Goal: Task Accomplishment & Management: Use online tool/utility

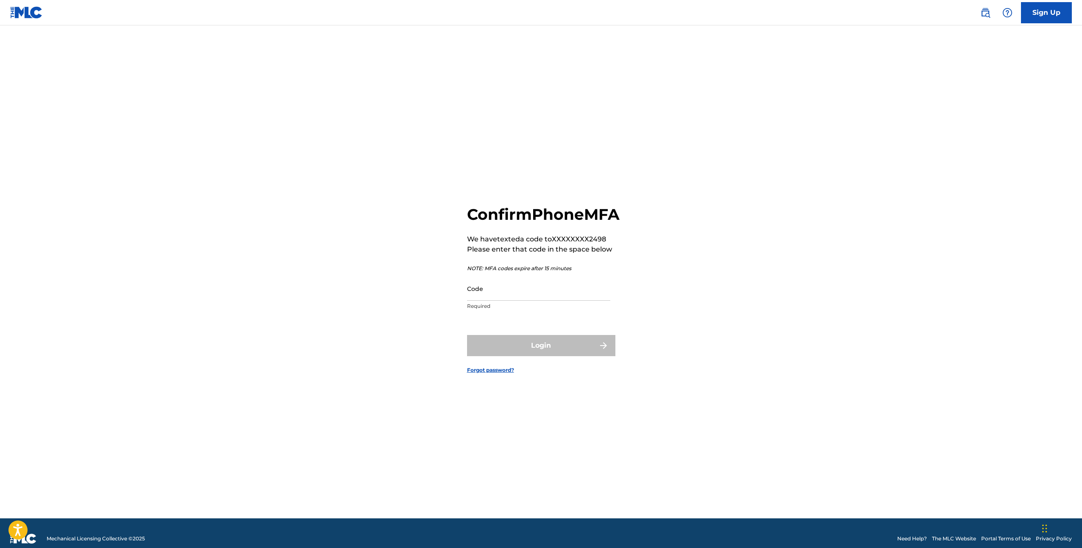
click at [565, 301] on input "Code" at bounding box center [538, 289] width 143 height 24
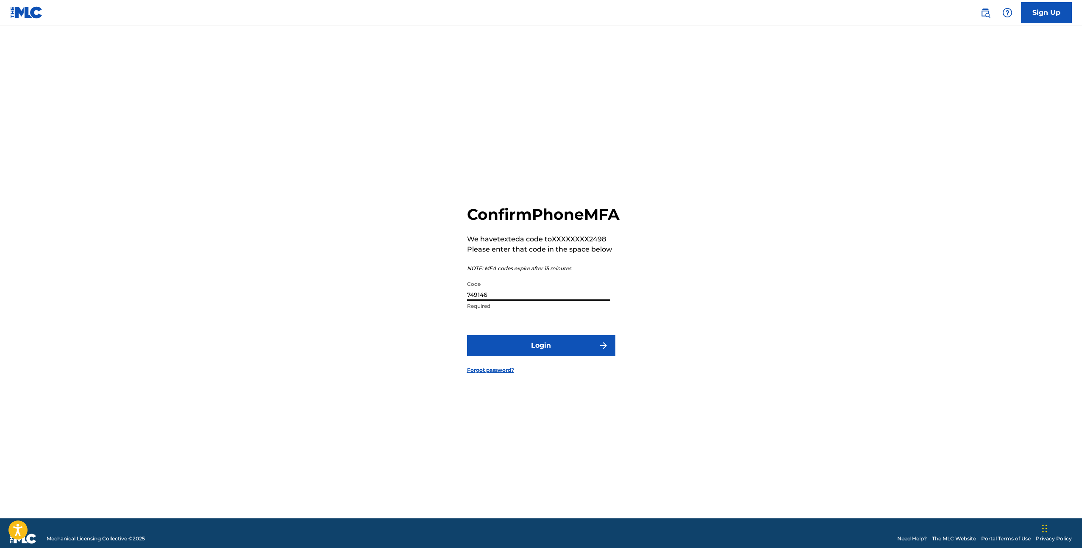
type input "749146"
click at [541, 355] on button "Login" at bounding box center [541, 345] width 148 height 21
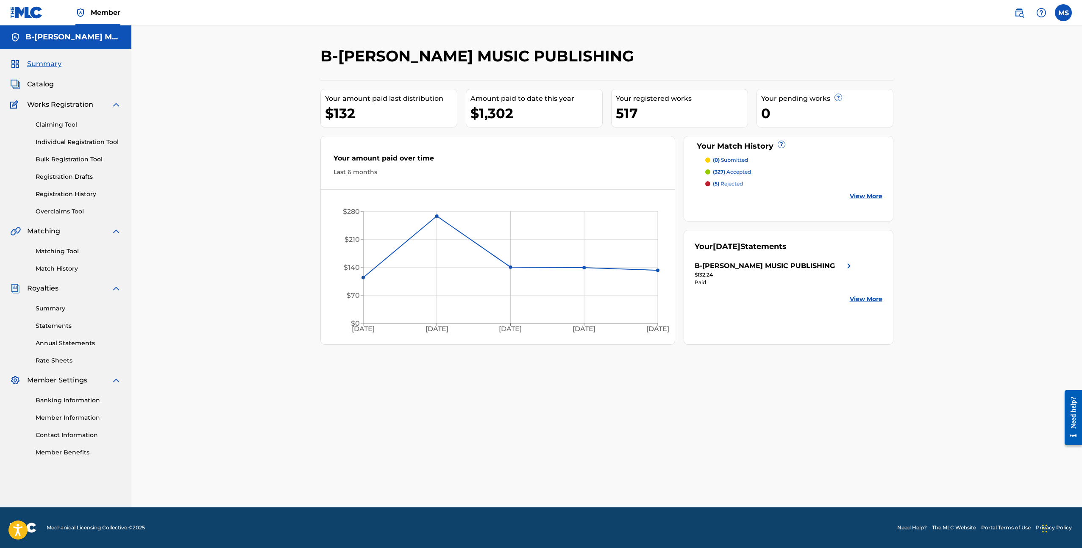
click at [48, 123] on link "Claiming Tool" at bounding box center [79, 124] width 86 height 9
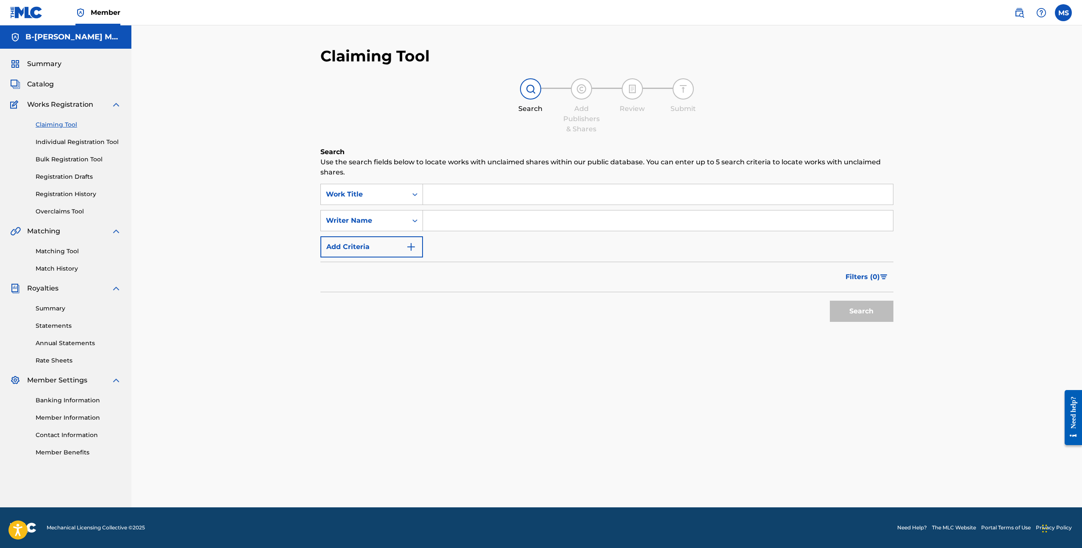
click at [466, 187] on input "Search Form" at bounding box center [658, 194] width 470 height 20
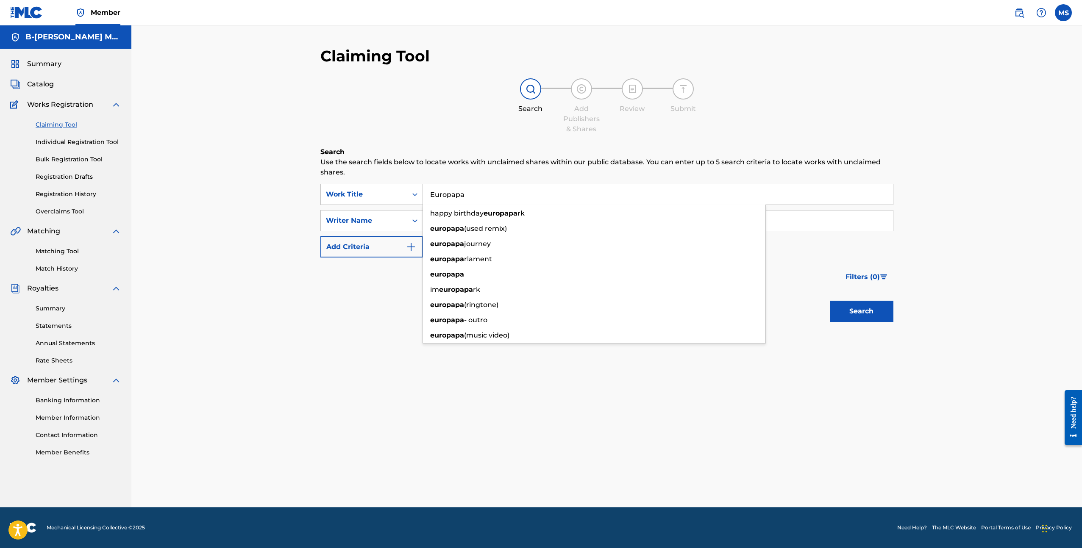
type input "Europapa"
click at [49, 251] on link "Matching Tool" at bounding box center [79, 251] width 86 height 9
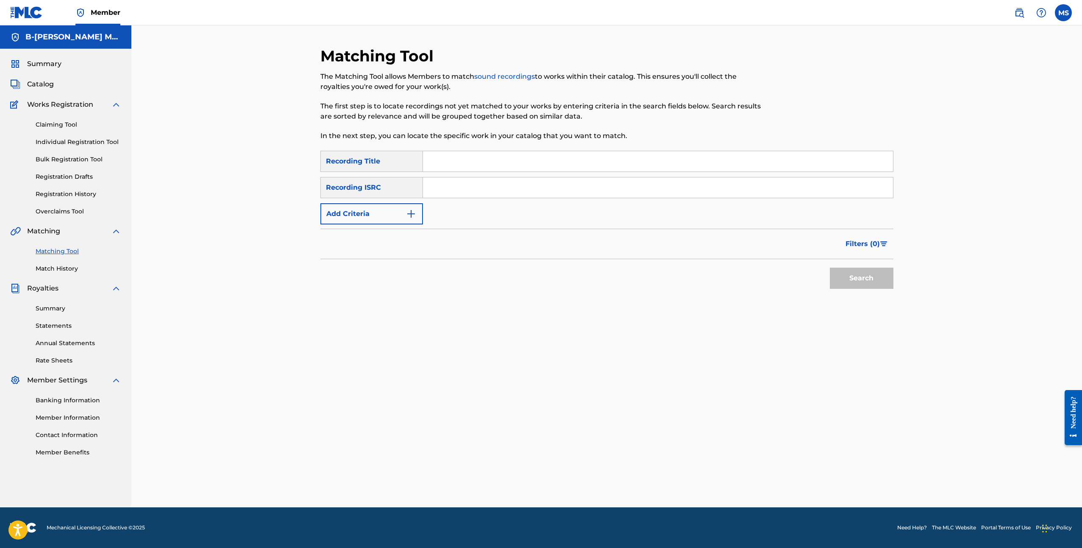
click at [457, 160] on input "Search Form" at bounding box center [658, 161] width 470 height 20
type input "Europapa"
click at [865, 279] on button "Search" at bounding box center [862, 278] width 64 height 21
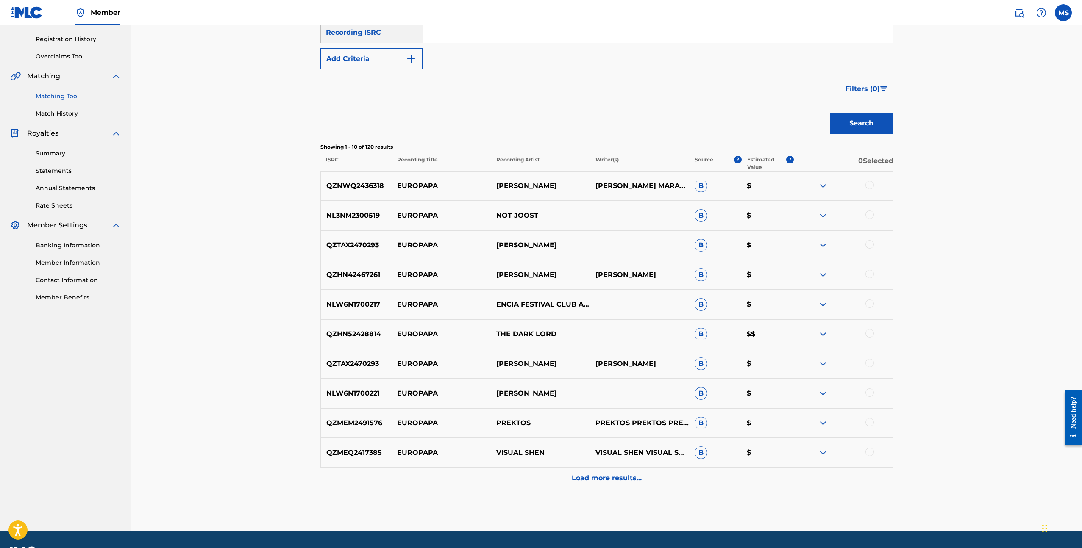
scroll to position [169, 0]
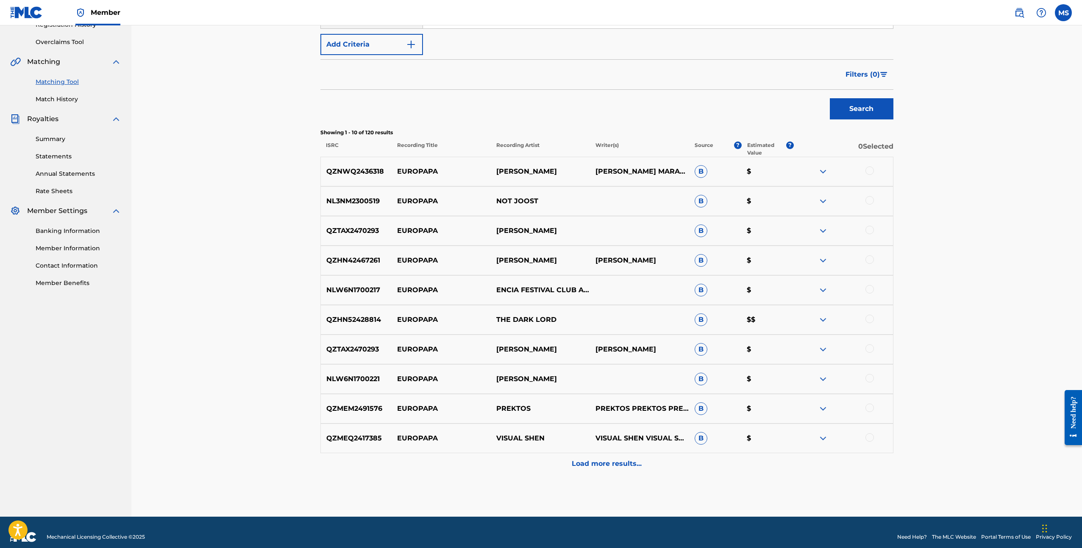
click at [619, 462] on p "Load more results..." at bounding box center [607, 464] width 70 height 10
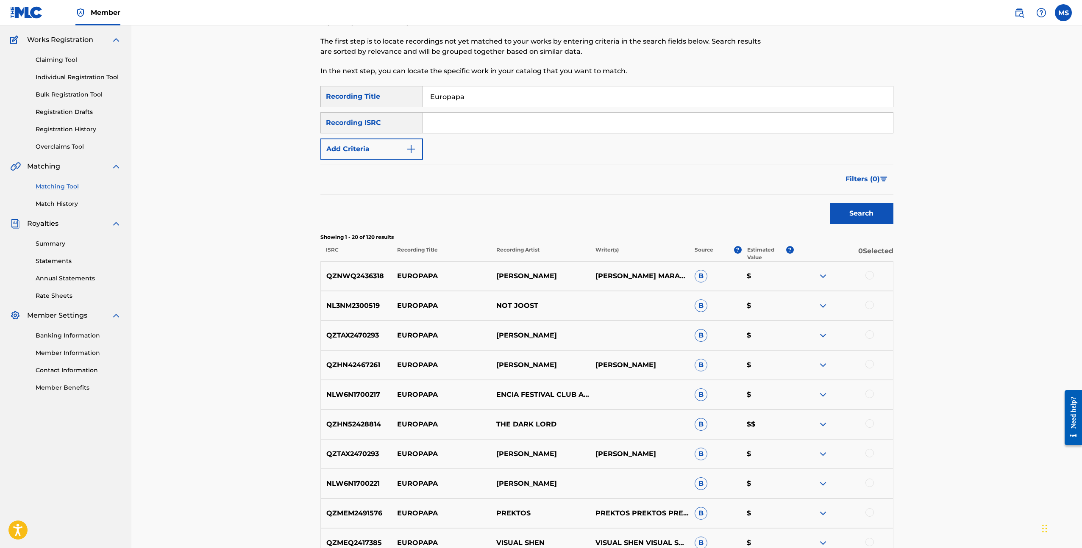
scroll to position [40, 0]
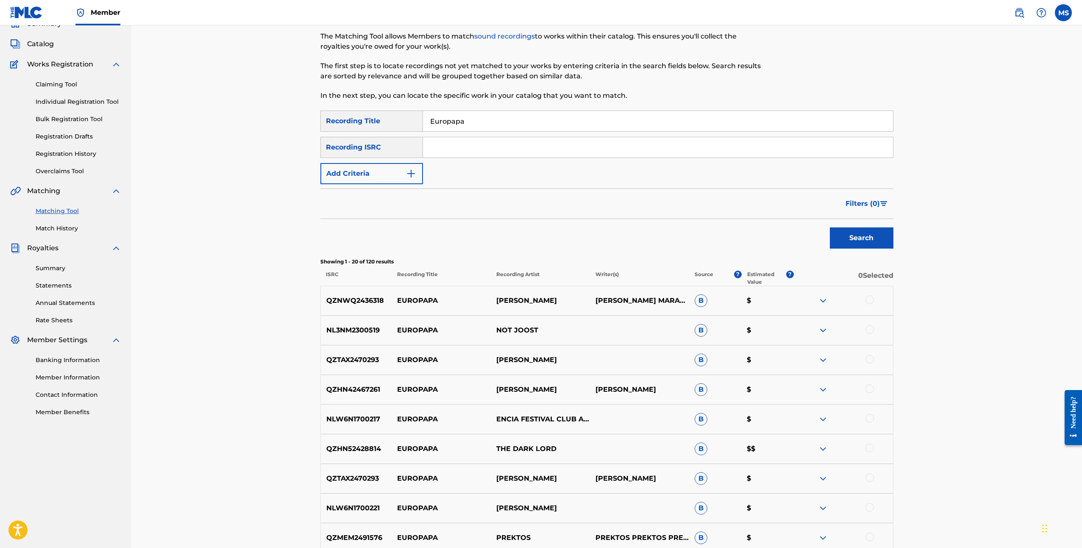
click at [702, 333] on span "B" at bounding box center [700, 330] width 13 height 13
click at [702, 331] on span "B" at bounding box center [700, 330] width 13 height 13
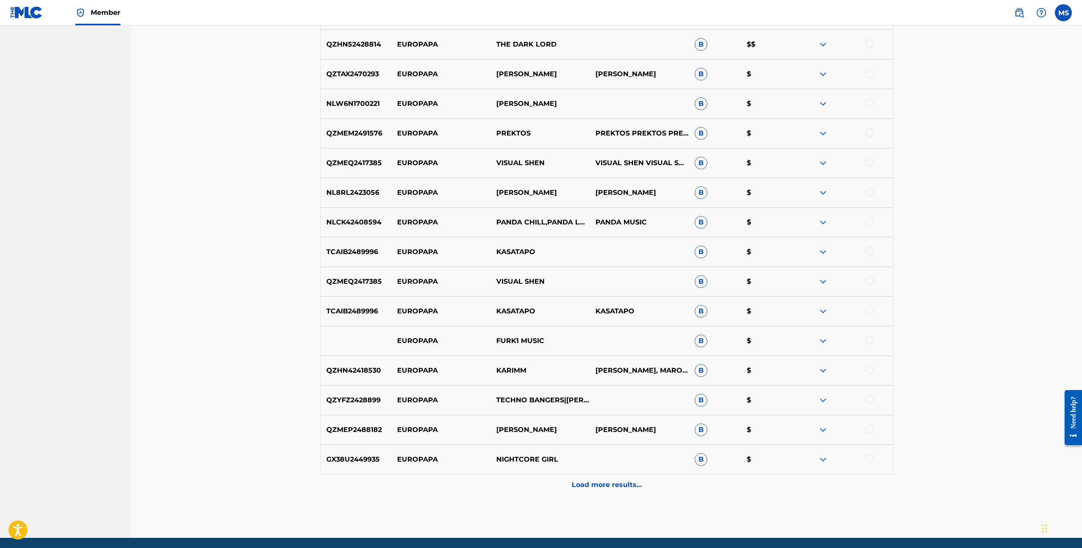
scroll to position [444, 0]
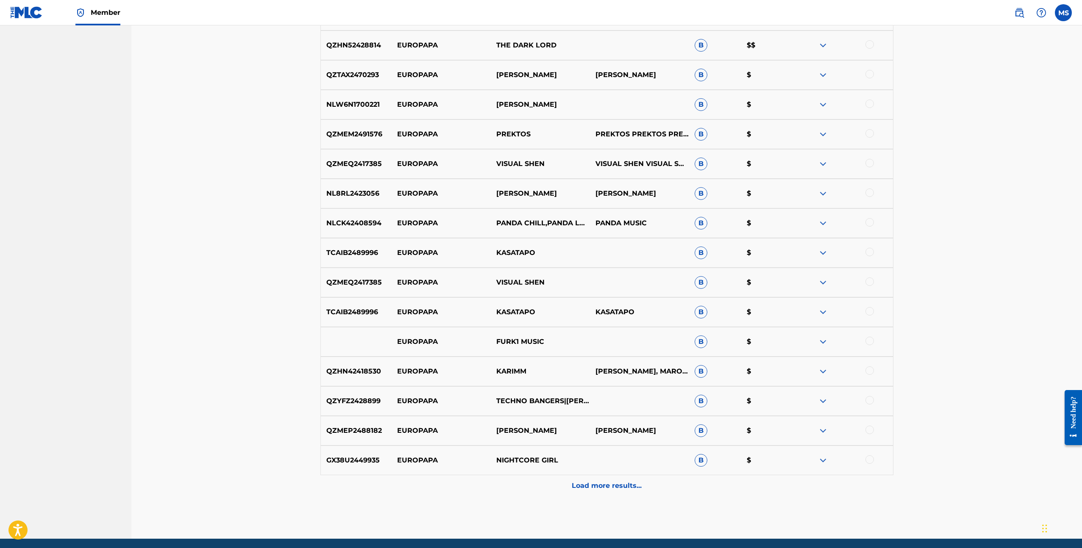
click at [617, 483] on p "Load more results..." at bounding box center [607, 486] width 70 height 10
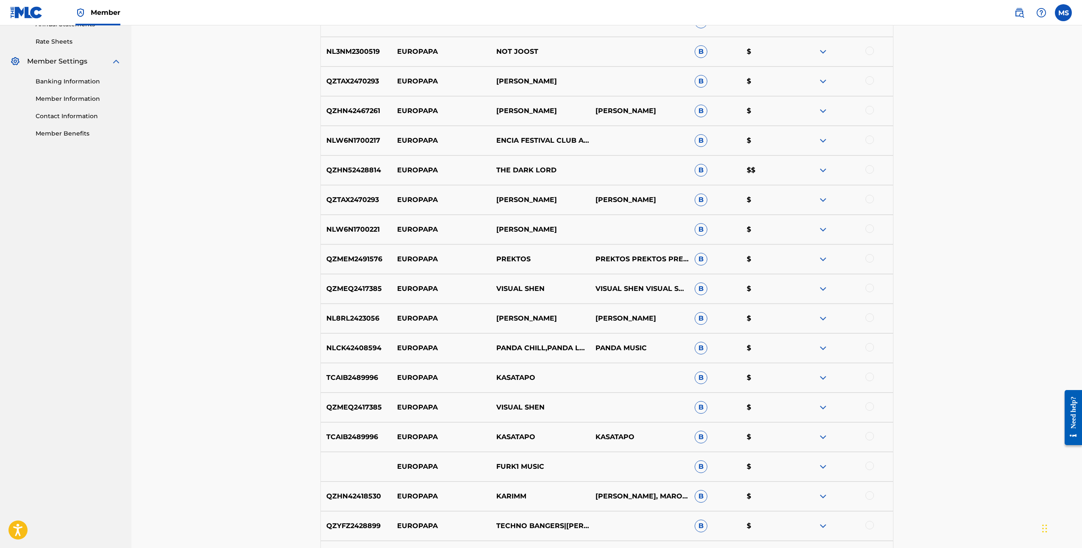
scroll to position [0, 0]
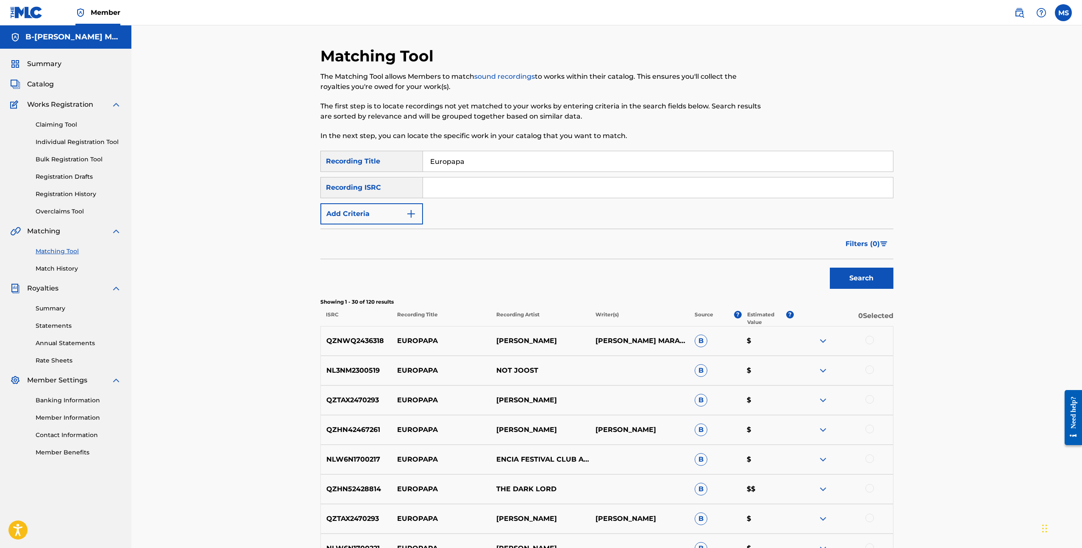
drag, startPoint x: 480, startPoint y: 161, endPoint x: 416, endPoint y: 164, distance: 64.0
click at [416, 164] on div "SearchWithCriteriadae58ada-1914-4e16-ae68-23dc52391ef0 Recording Title Europapa" at bounding box center [606, 161] width 573 height 21
click at [860, 274] on button "Search" at bounding box center [862, 278] width 64 height 21
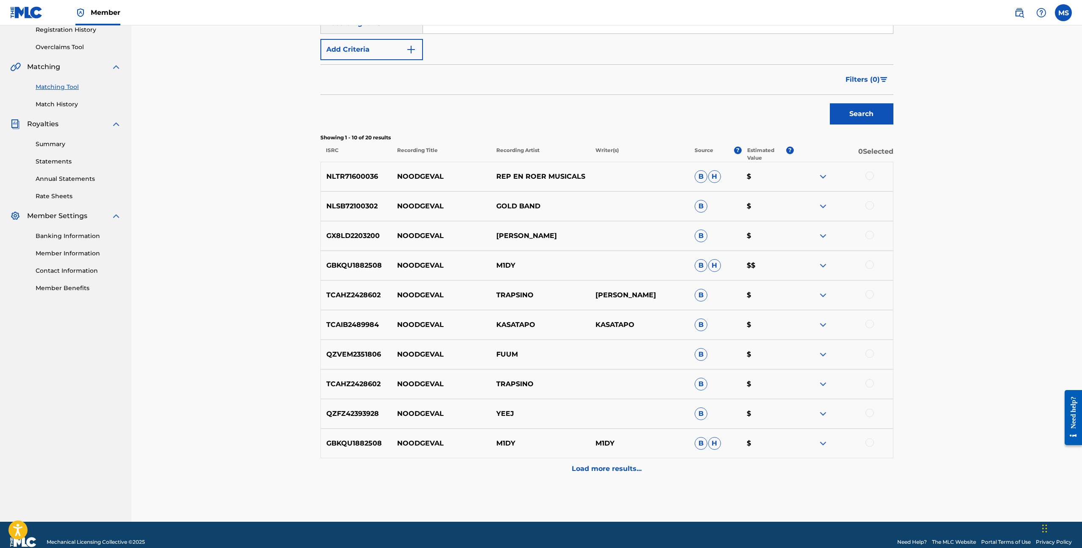
scroll to position [166, 0]
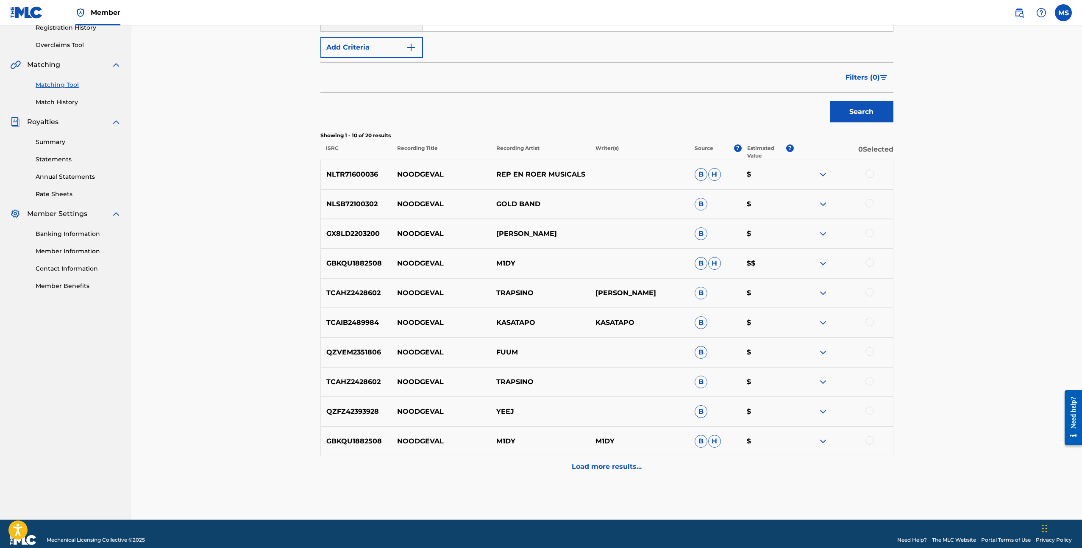
click at [824, 265] on img at bounding box center [823, 263] width 10 height 10
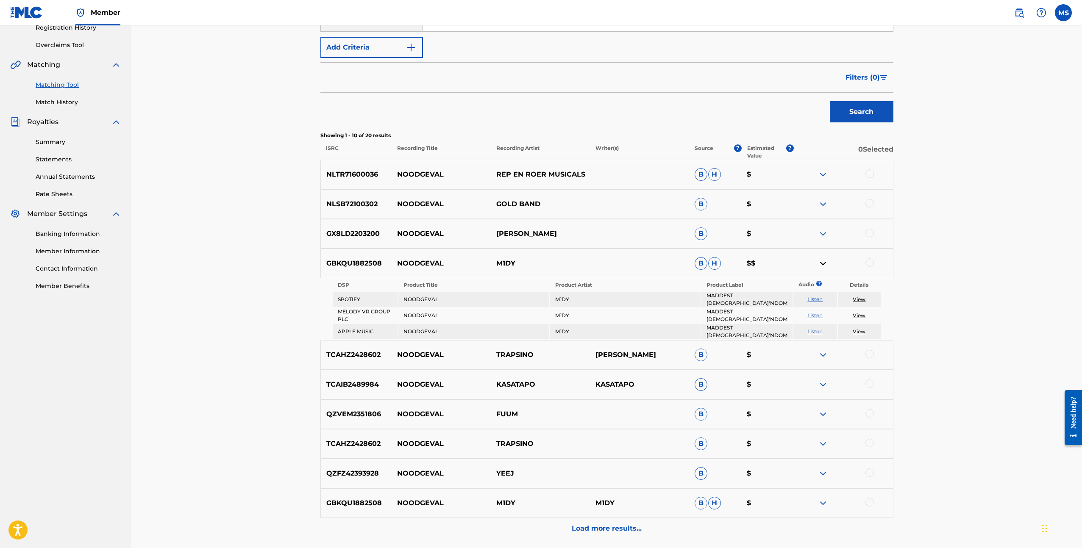
click at [816, 297] on link "Listen" at bounding box center [814, 299] width 15 height 6
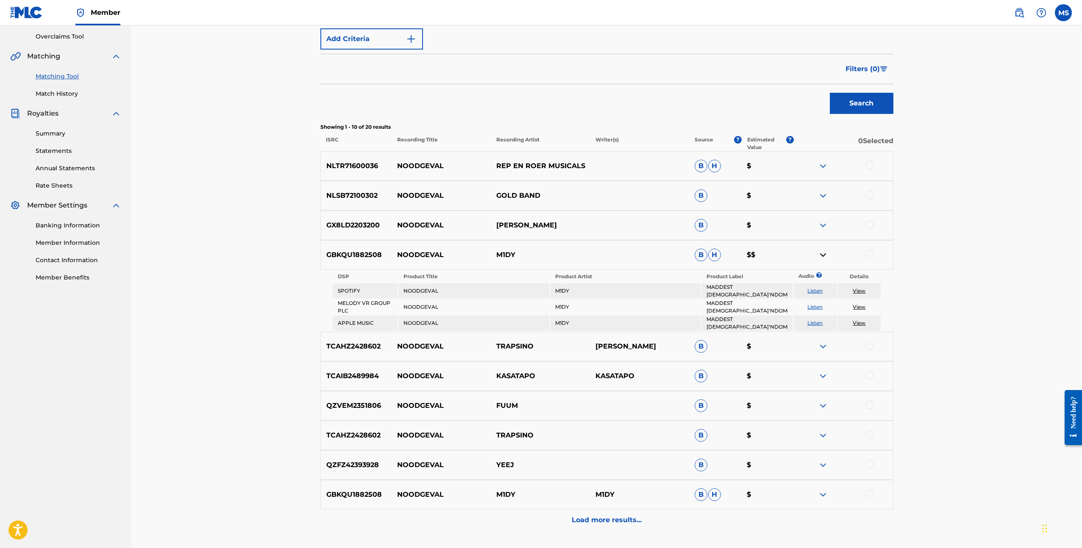
scroll to position [175, 0]
click at [859, 289] on link "View" at bounding box center [858, 290] width 13 height 6
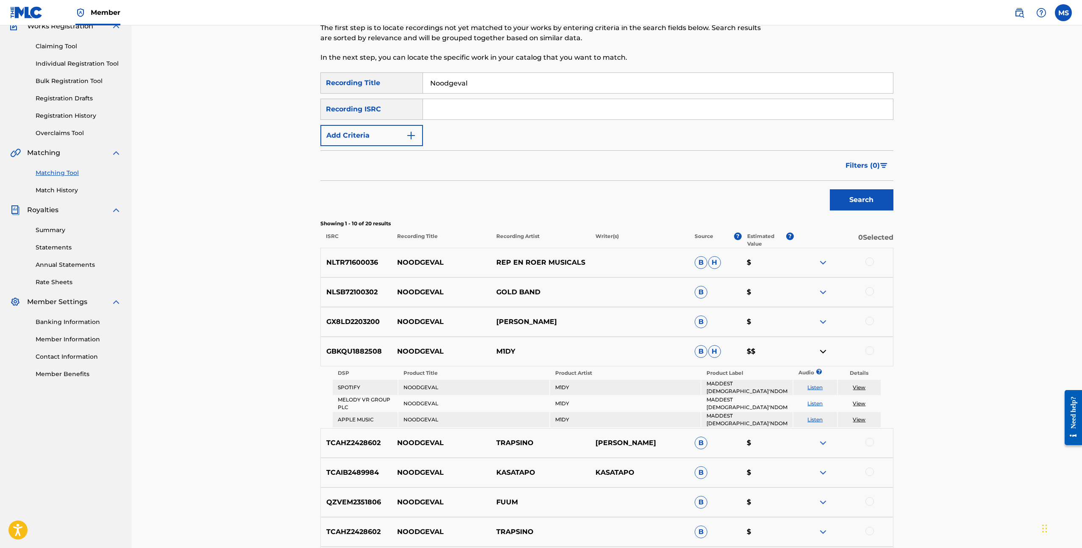
scroll to position [0, 0]
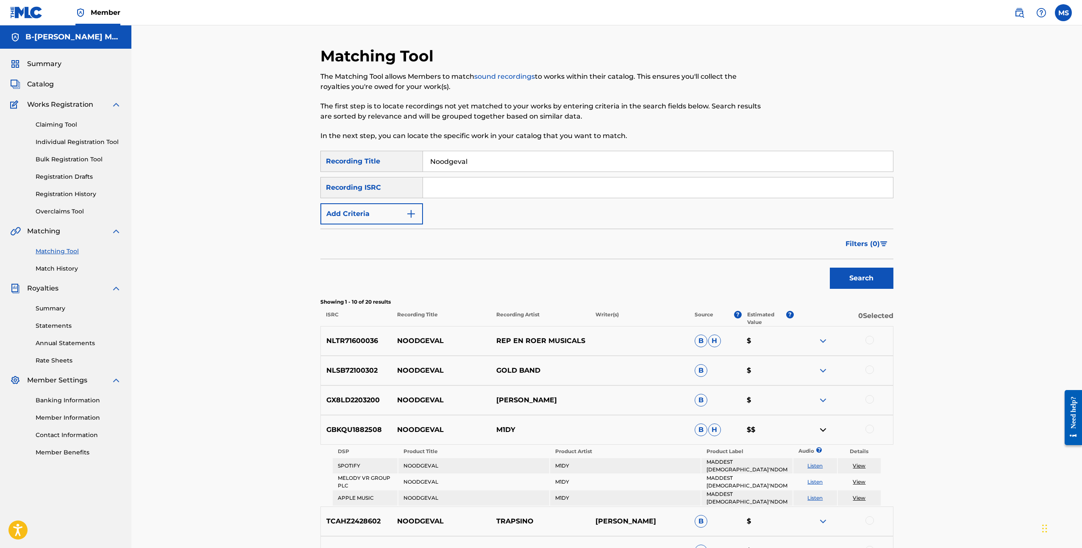
drag, startPoint x: 471, startPoint y: 161, endPoint x: 422, endPoint y: 160, distance: 49.6
click at [423, 160] on input "Noodgeval" at bounding box center [658, 161] width 470 height 20
type input "s"
type input "Stiekem"
click at [855, 278] on button "Search" at bounding box center [862, 278] width 64 height 21
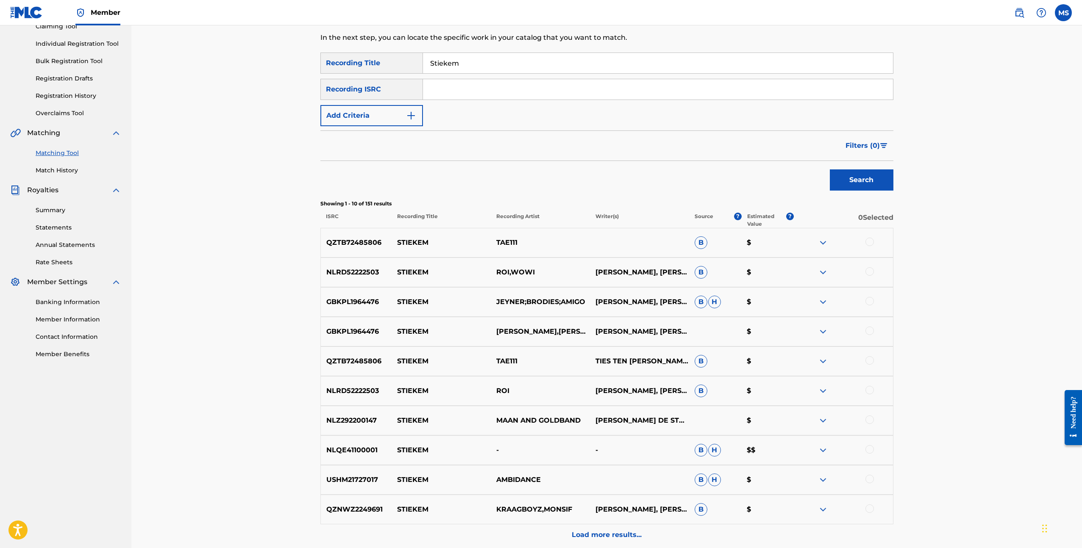
scroll to position [100, 0]
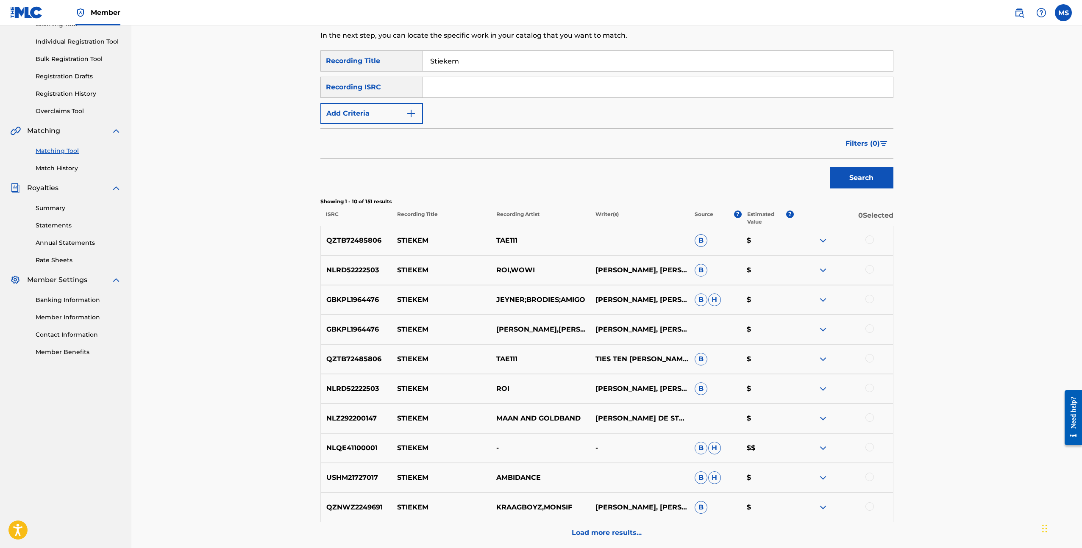
click at [822, 449] on img at bounding box center [823, 448] width 10 height 10
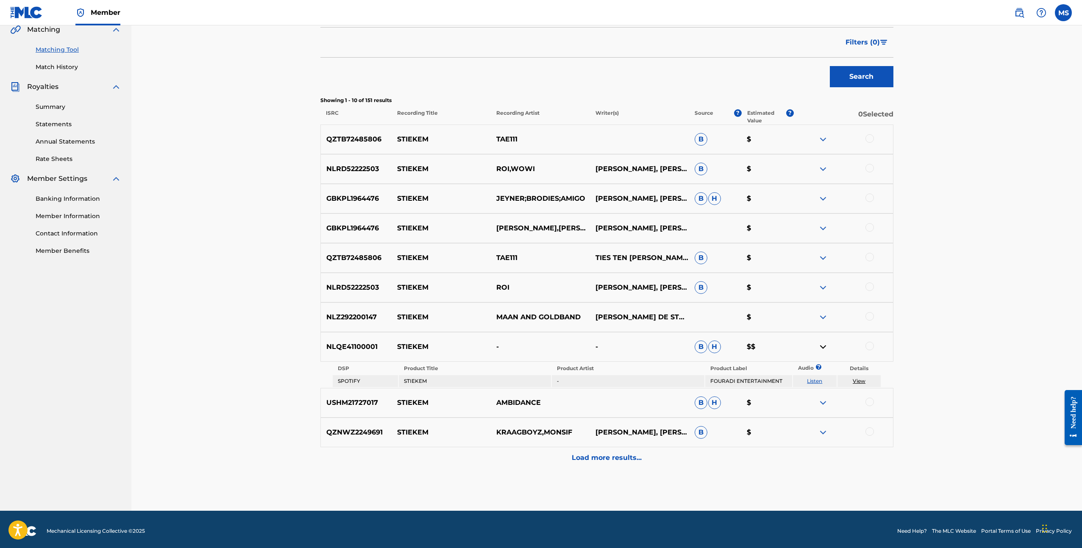
scroll to position [205, 0]
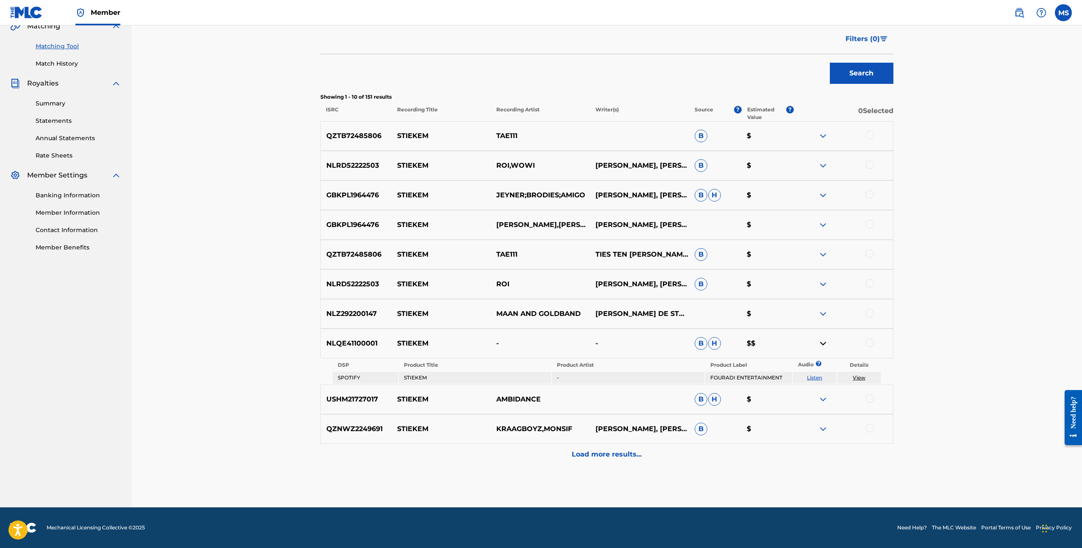
click at [860, 377] on link "View" at bounding box center [858, 378] width 13 height 6
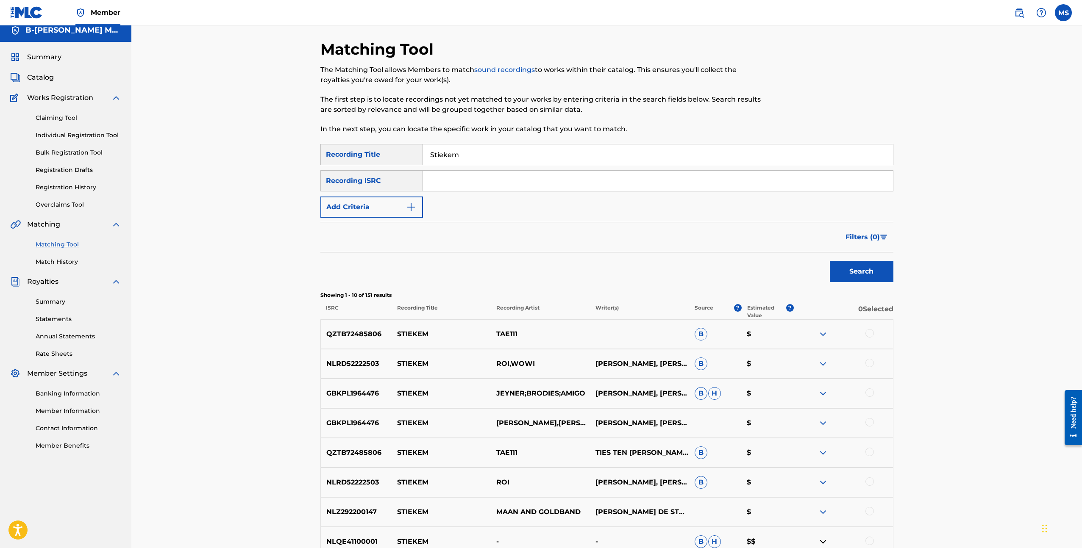
scroll to position [2, 0]
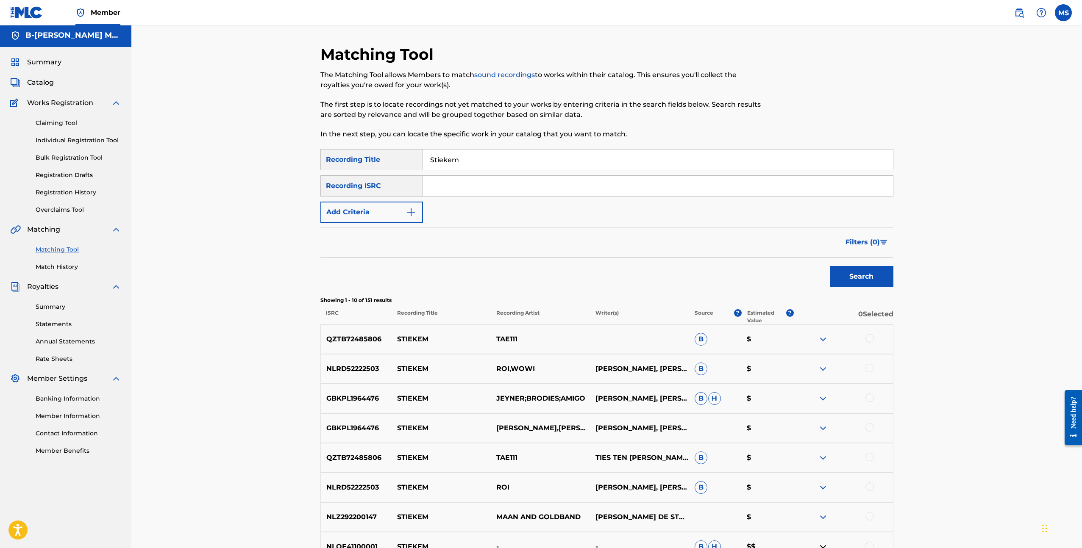
drag, startPoint x: 468, startPoint y: 159, endPoint x: 375, endPoint y: 148, distance: 93.8
click at [375, 148] on div "Matching Tool The Matching Tool allows Members to match sound recordings to wor…" at bounding box center [606, 378] width 573 height 666
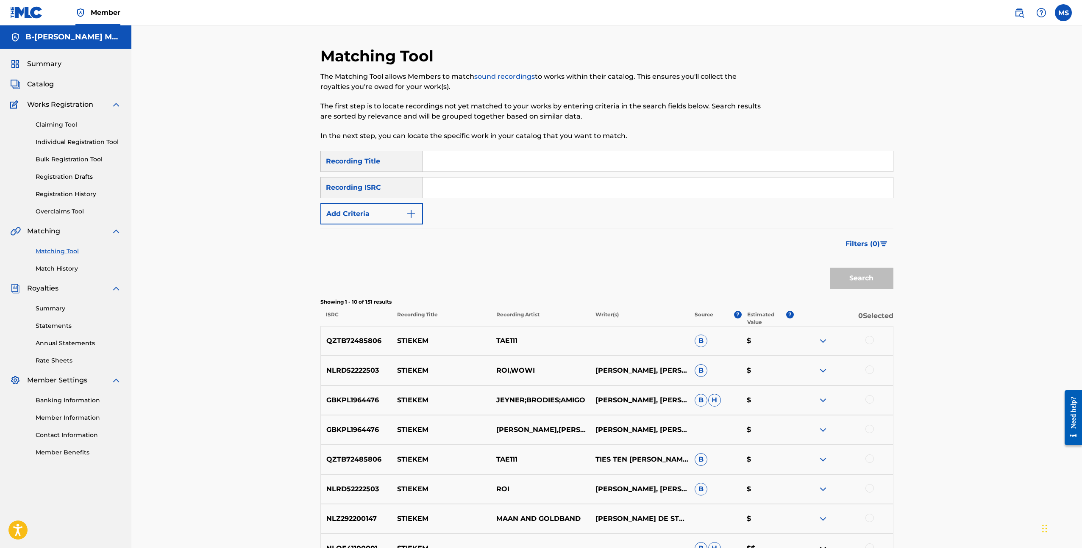
click at [476, 159] on input "Search Form" at bounding box center [658, 161] width 470 height 20
type input "Witte Was"
click at [868, 270] on button "Search" at bounding box center [862, 278] width 64 height 21
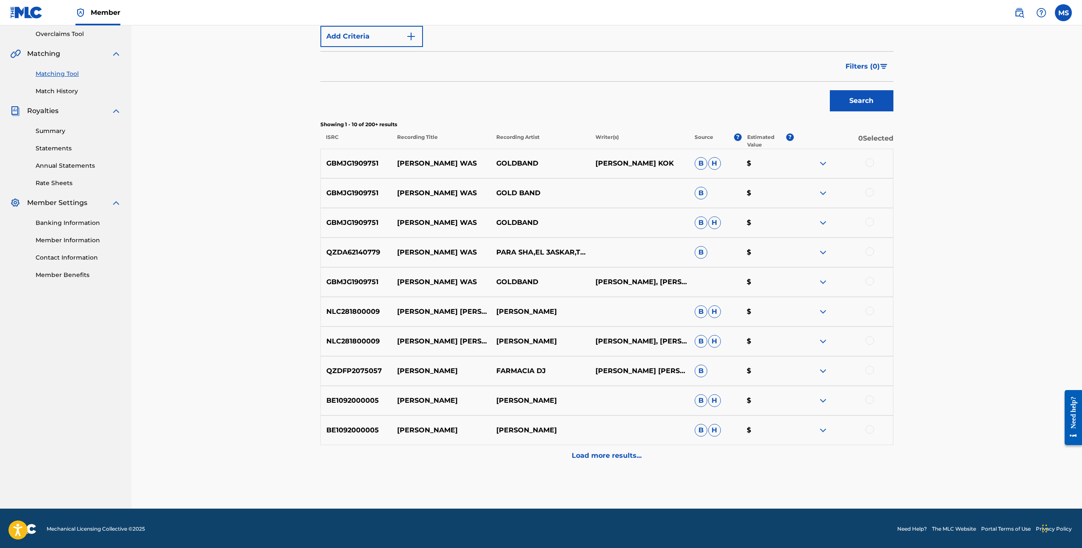
scroll to position [178, 0]
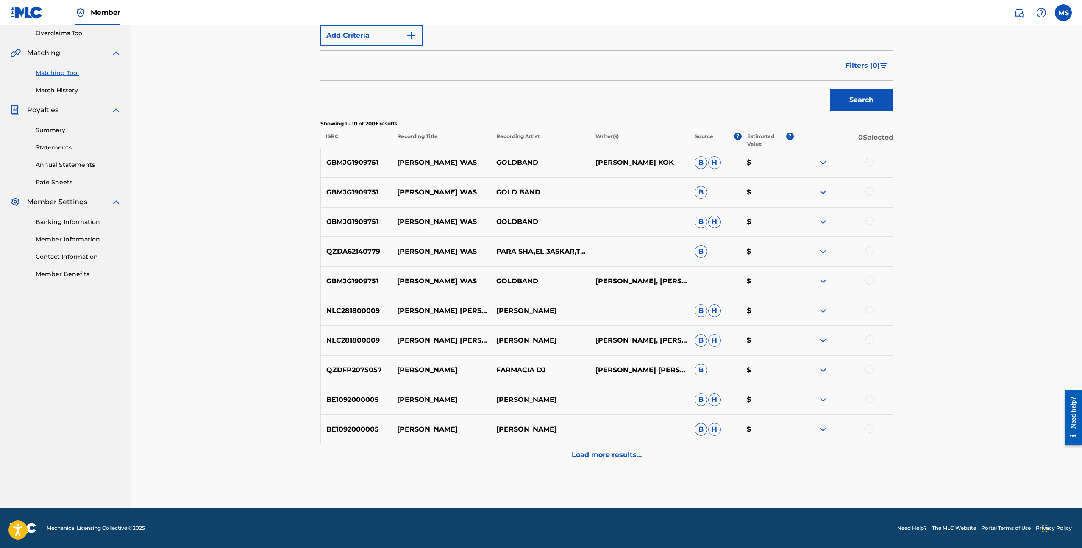
click at [823, 163] on img at bounding box center [823, 163] width 10 height 10
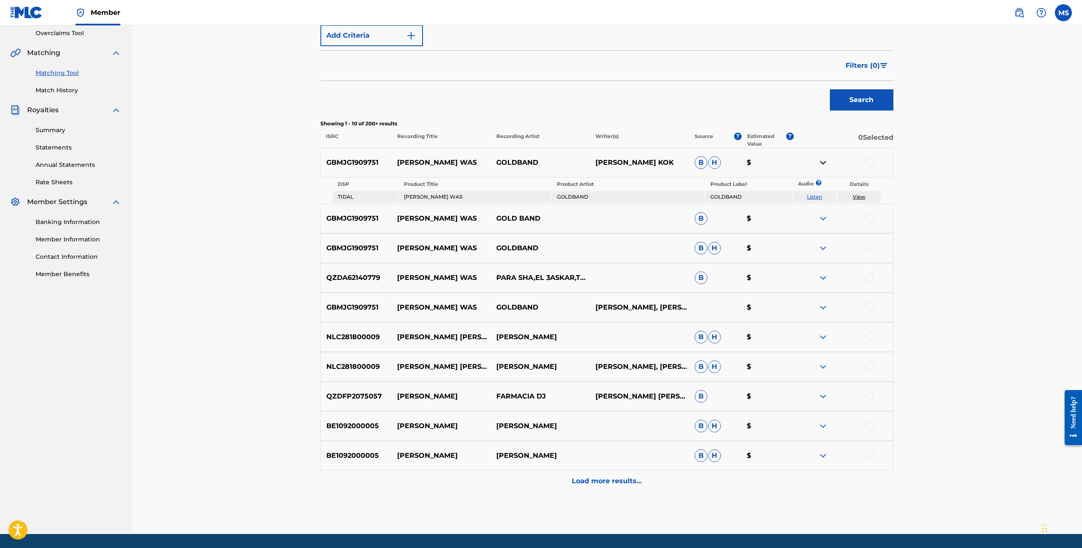
click at [861, 197] on link "View" at bounding box center [858, 197] width 13 height 6
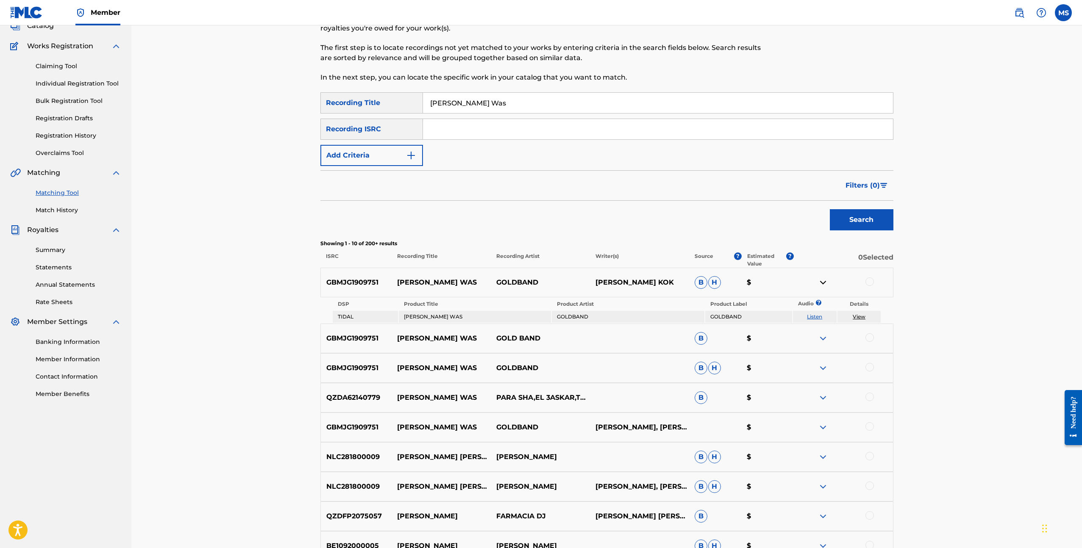
scroll to position [0, 0]
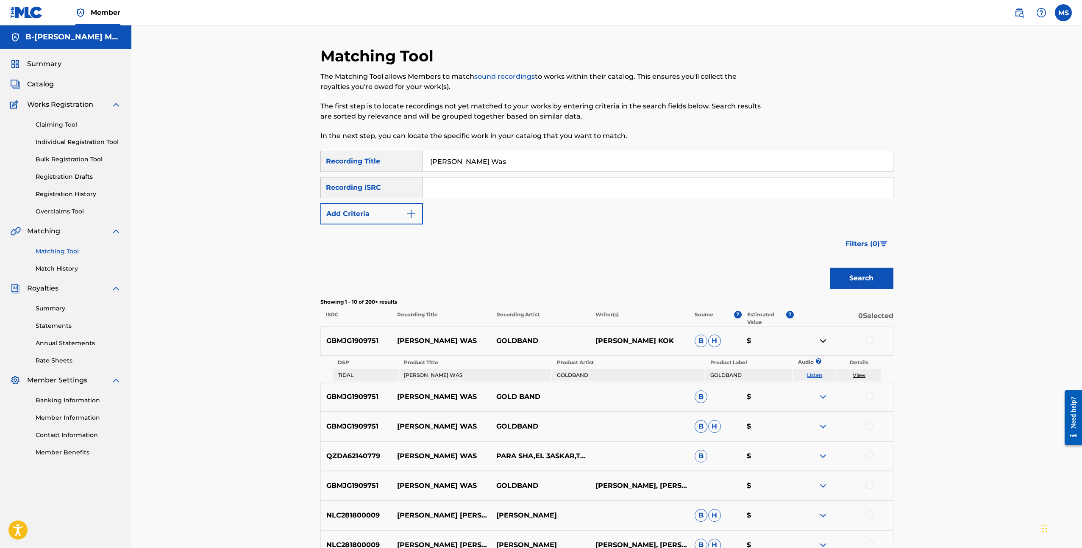
drag, startPoint x: 477, startPoint y: 161, endPoint x: 394, endPoint y: 156, distance: 83.6
click at [394, 156] on div "SearchWithCriteriadae58ada-1914-4e16-ae68-23dc52391ef0 Recording Title Witte Was" at bounding box center [606, 161] width 573 height 21
type input "Friesenjung"
click at [830, 268] on button "Search" at bounding box center [862, 278] width 64 height 21
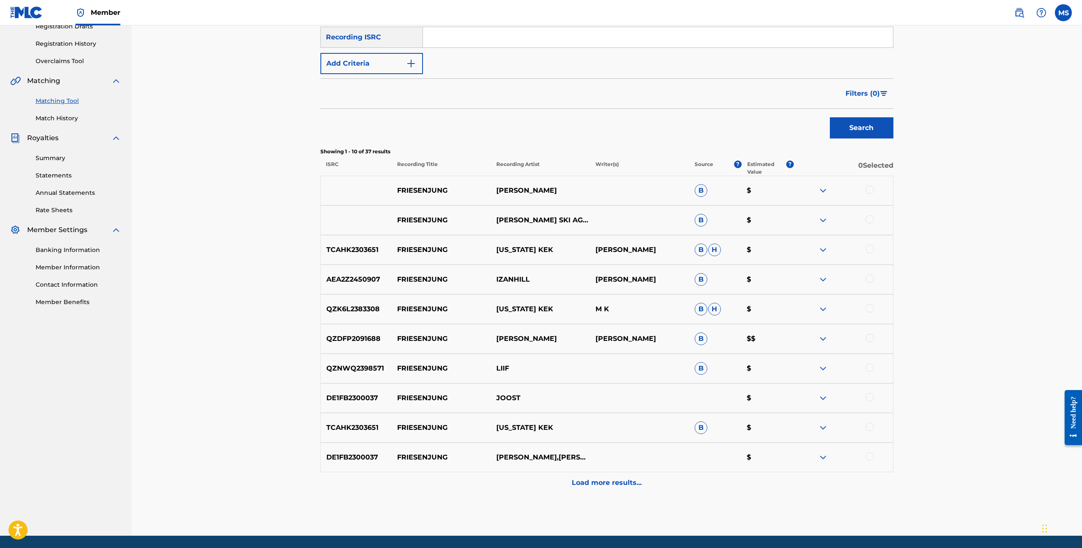
scroll to position [151, 0]
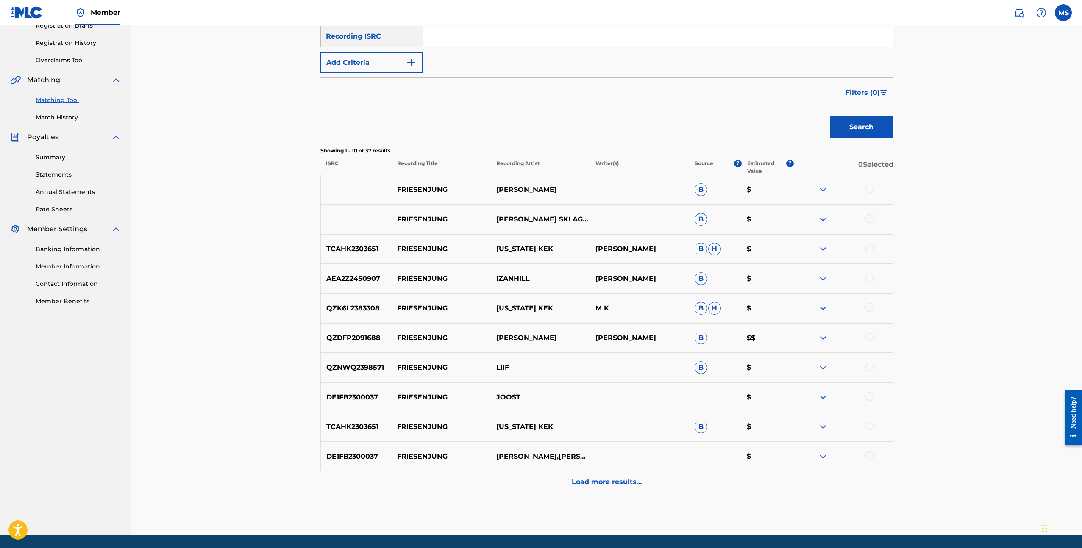
click at [823, 337] on img at bounding box center [823, 338] width 10 height 10
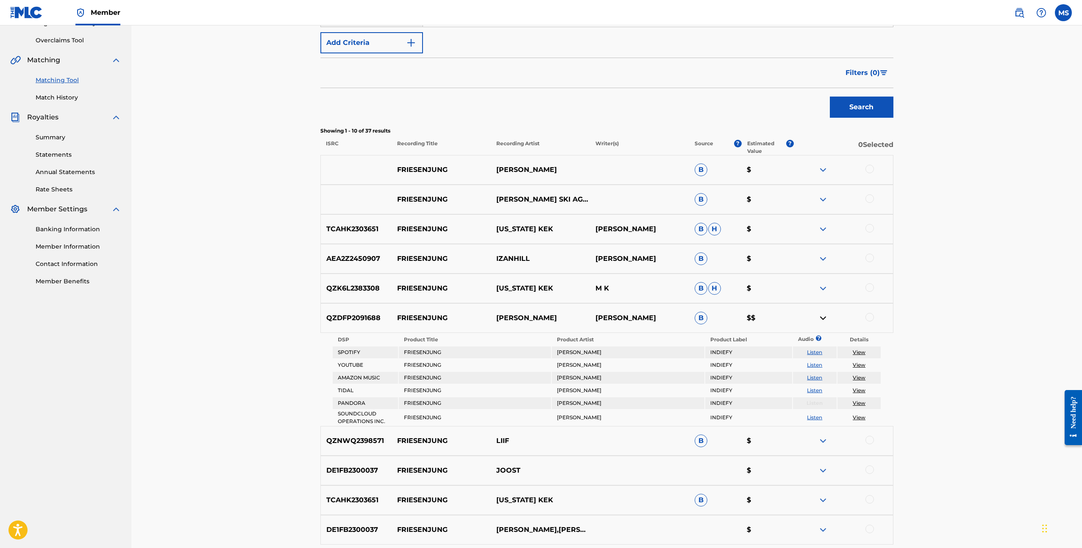
scroll to position [172, 0]
click at [862, 351] on link "View" at bounding box center [858, 351] width 13 height 6
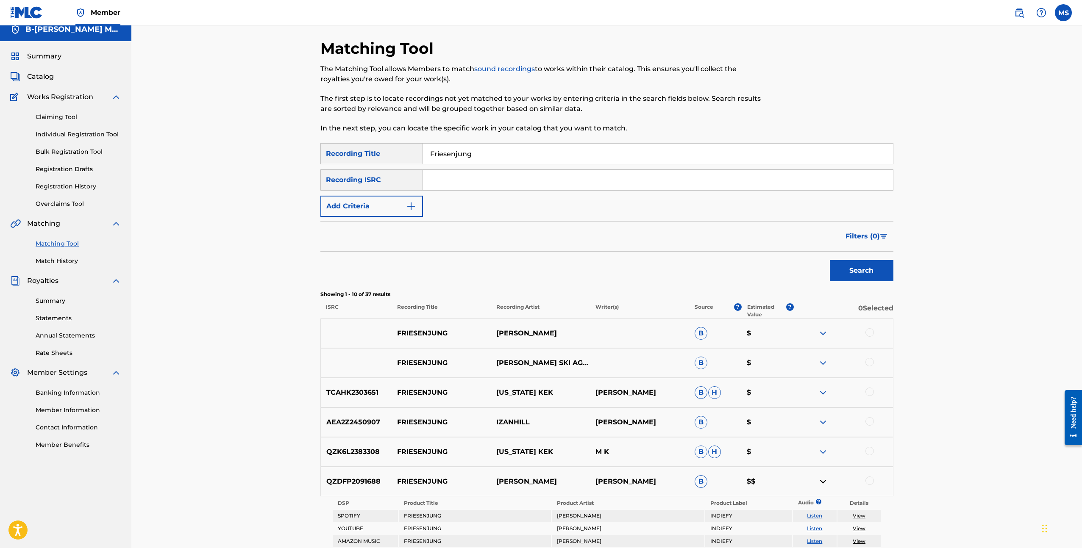
scroll to position [0, 0]
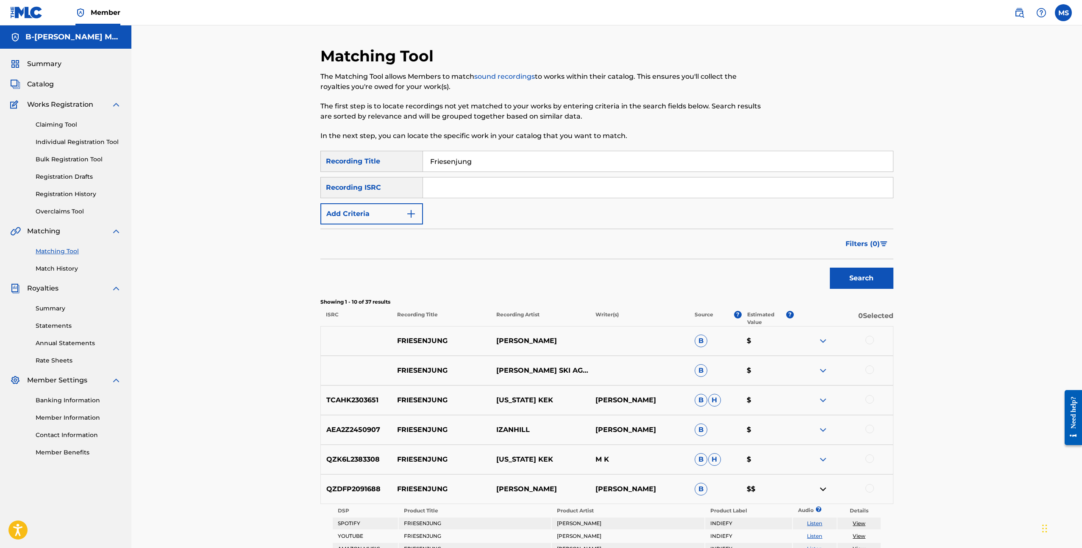
drag, startPoint x: 482, startPoint y: 162, endPoint x: 381, endPoint y: 152, distance: 100.9
click at [381, 152] on div "SearchWithCriteriadae58ada-1914-4e16-ae68-23dc52391ef0 Recording Title Friesenj…" at bounding box center [606, 161] width 573 height 21
type input "A new Dawn"
click at [857, 273] on button "Search" at bounding box center [862, 278] width 64 height 21
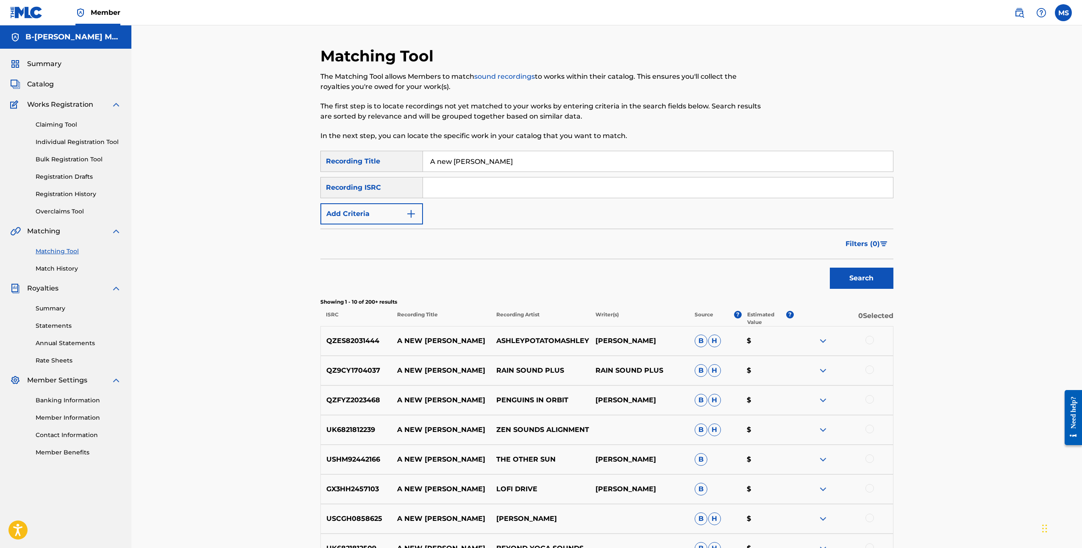
click at [384, 207] on button "Add Criteria" at bounding box center [371, 213] width 103 height 21
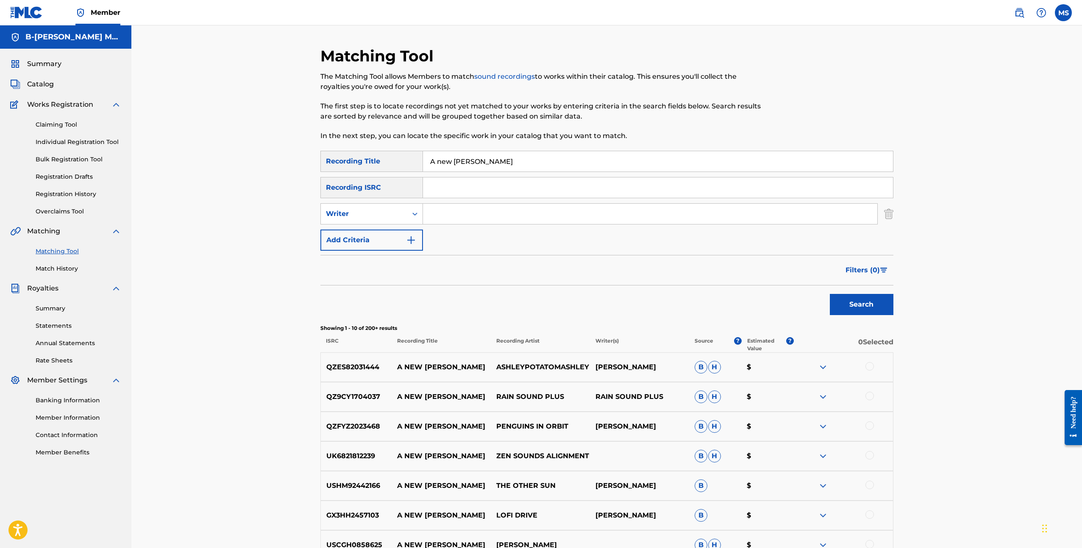
click at [472, 215] on input "Search Form" at bounding box center [650, 214] width 454 height 20
type input "Wouter Hardy"
click at [846, 301] on button "Search" at bounding box center [862, 304] width 64 height 21
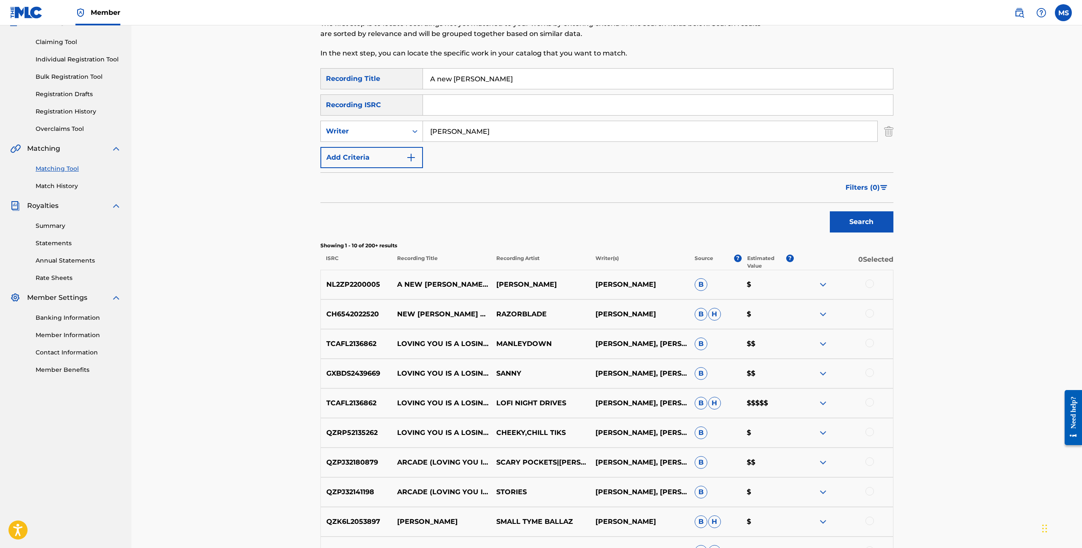
scroll to position [83, 0]
click at [771, 404] on p "$$$$$" at bounding box center [767, 403] width 53 height 10
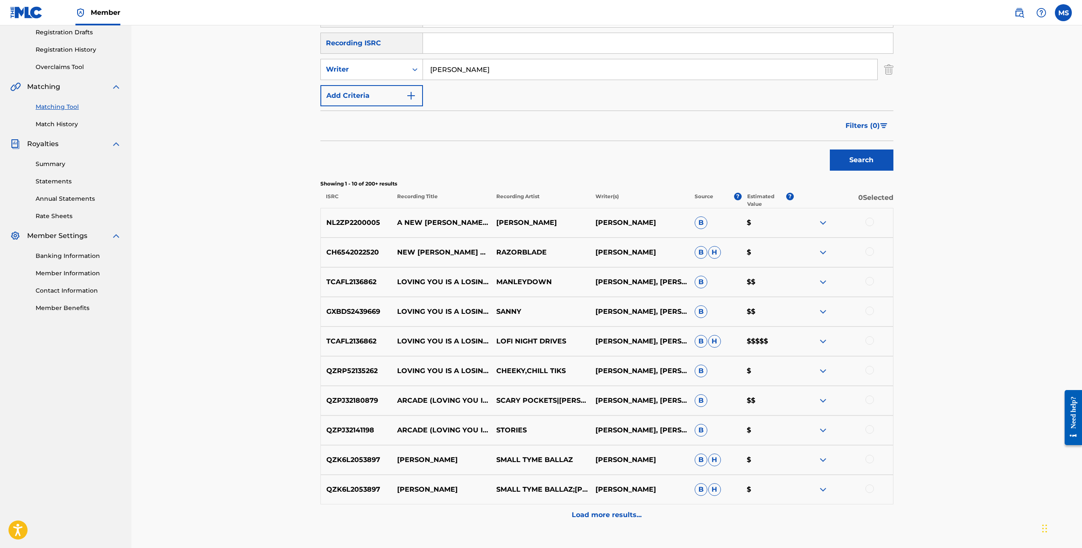
scroll to position [147, 0]
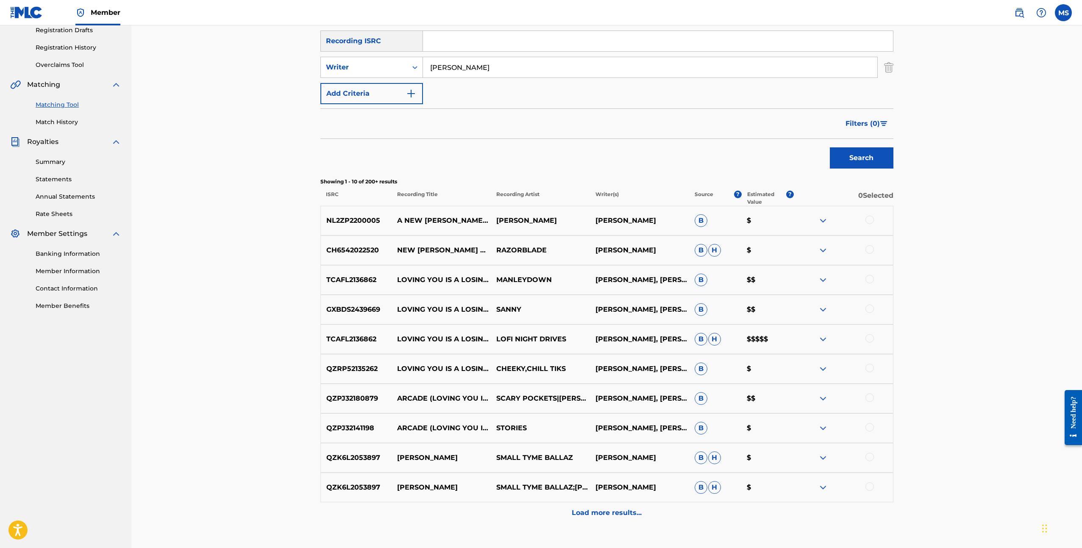
click at [828, 339] on div at bounding box center [843, 339] width 99 height 10
click at [824, 340] on img at bounding box center [823, 339] width 10 height 10
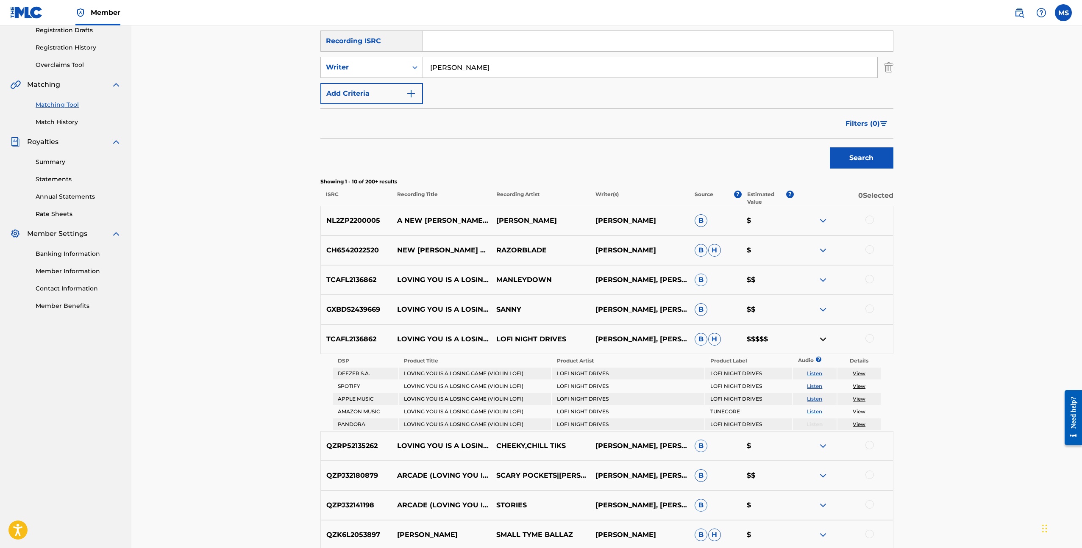
click at [861, 375] on link "View" at bounding box center [858, 373] width 13 height 6
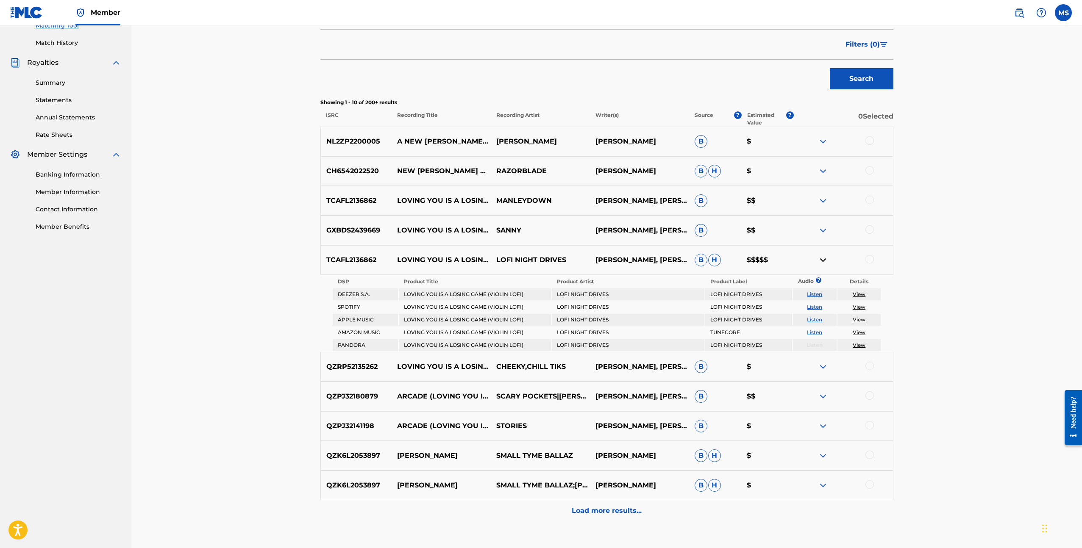
scroll to position [282, 0]
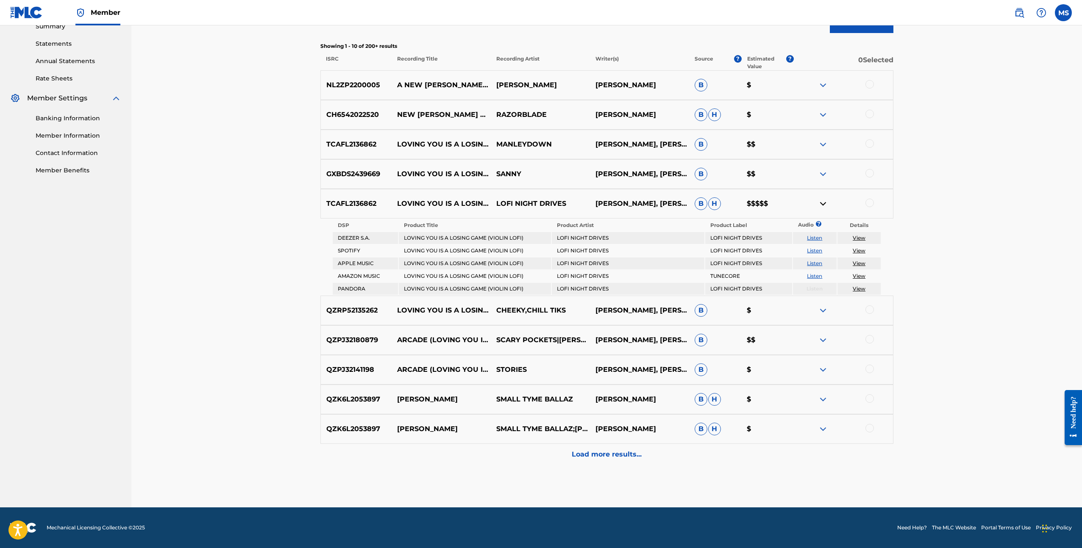
click at [614, 452] on p "Load more results..." at bounding box center [607, 455] width 70 height 10
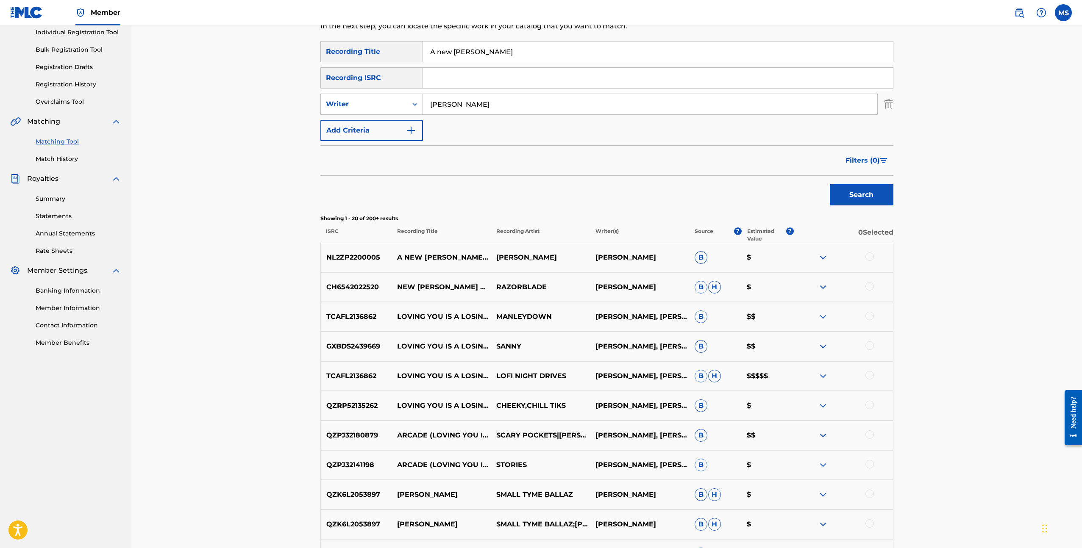
scroll to position [111, 0]
click at [763, 375] on p "$$$$$" at bounding box center [767, 375] width 53 height 10
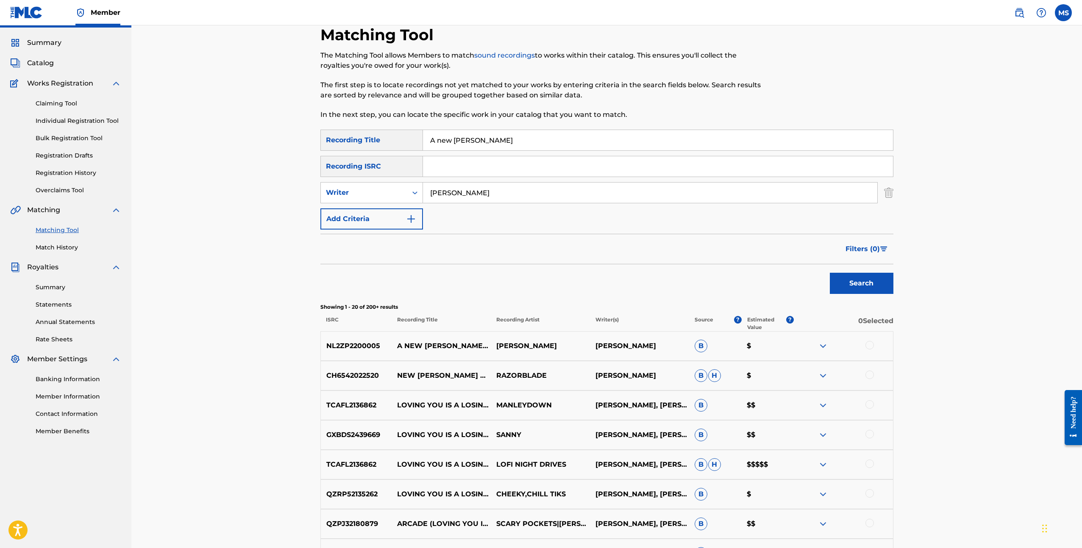
scroll to position [0, 0]
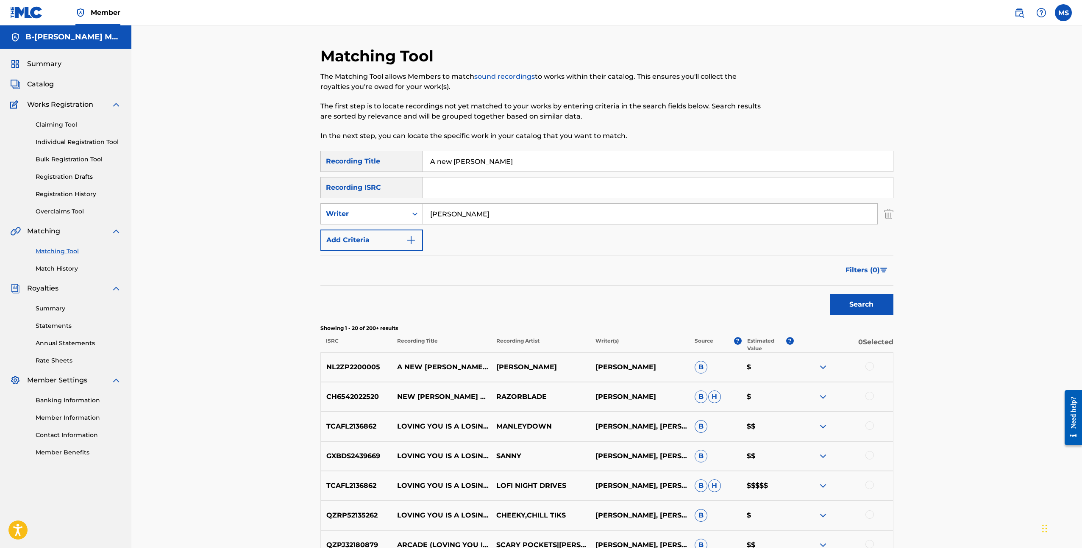
drag, startPoint x: 497, startPoint y: 158, endPoint x: 480, endPoint y: 159, distance: 17.0
click at [480, 159] on input "A new Dawn" at bounding box center [658, 161] width 470 height 20
drag, startPoint x: 480, startPoint y: 159, endPoint x: 348, endPoint y: 147, distance: 131.9
click at [349, 147] on div "Matching Tool The Matching Tool allows Members to match sound recordings to wor…" at bounding box center [606, 528] width 573 height 963
click at [874, 304] on button "Search" at bounding box center [862, 304] width 64 height 21
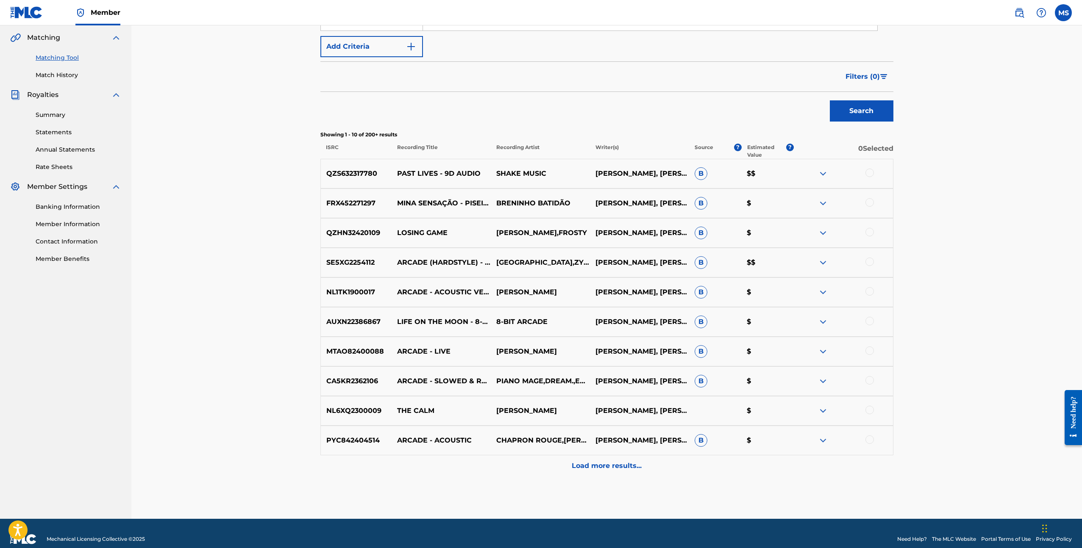
scroll to position [205, 0]
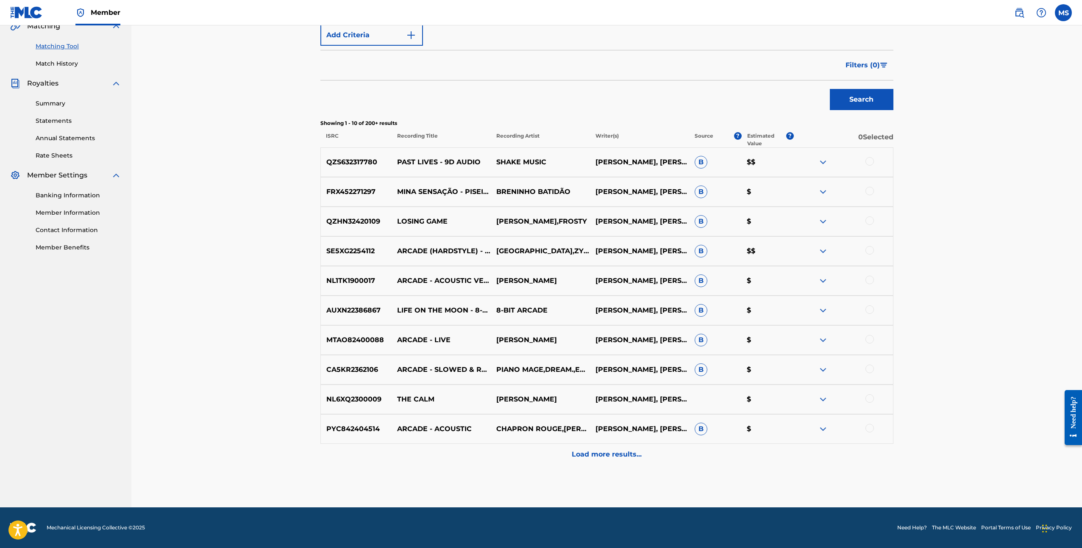
click at [621, 452] on p "Load more results..." at bounding box center [607, 455] width 70 height 10
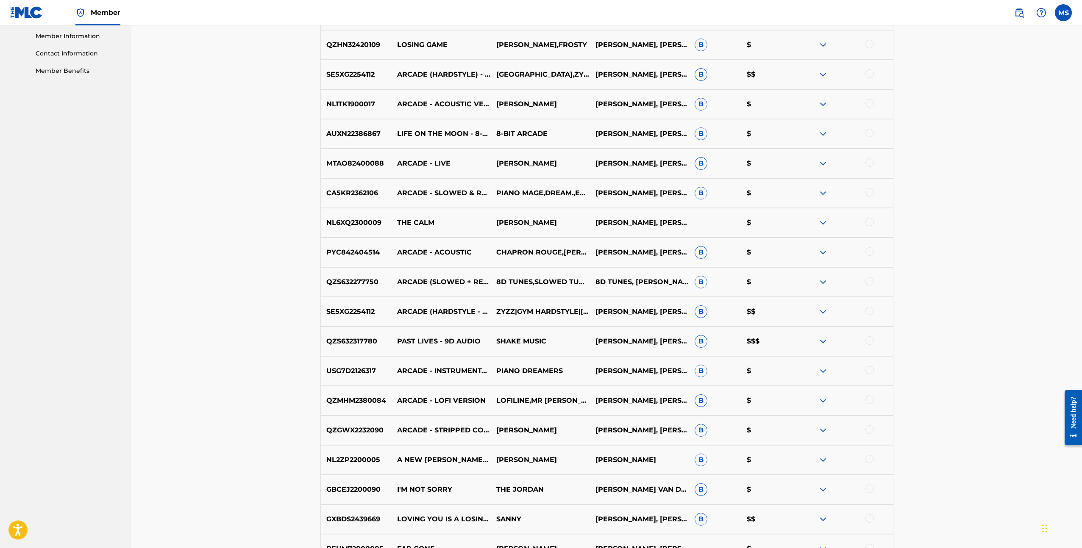
scroll to position [502, 0]
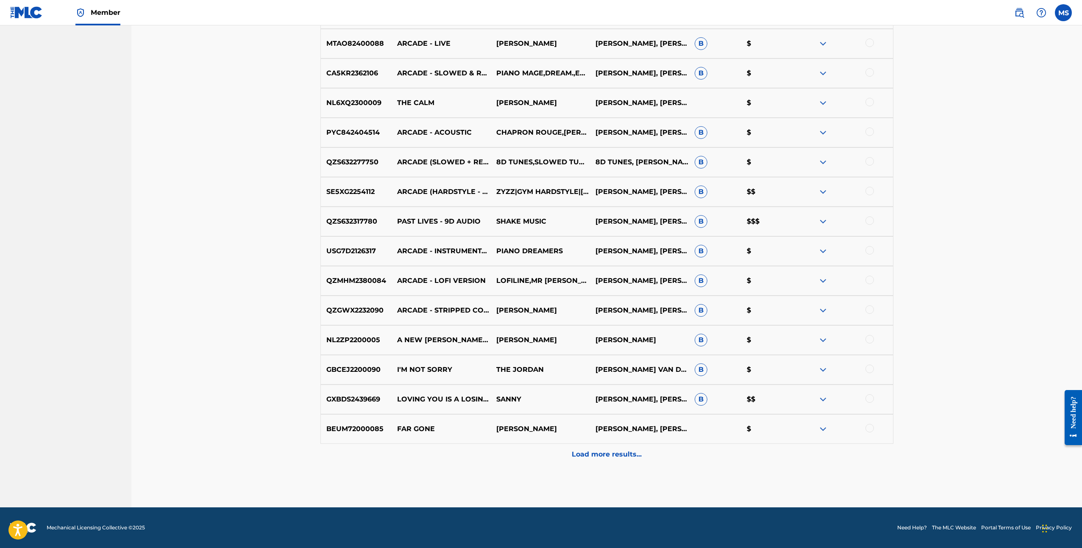
click at [609, 458] on p "Load more results..." at bounding box center [607, 455] width 70 height 10
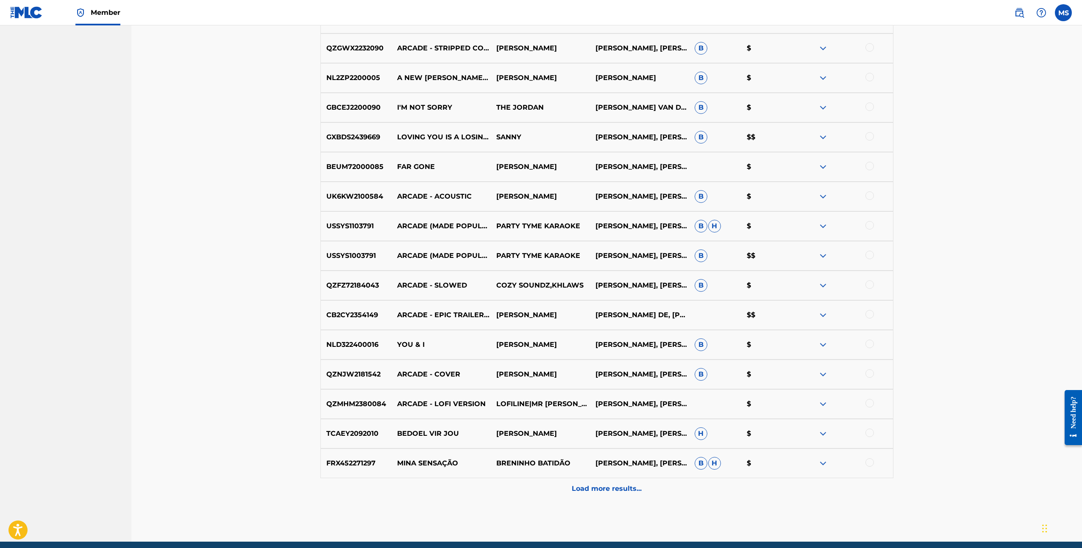
scroll to position [798, 0]
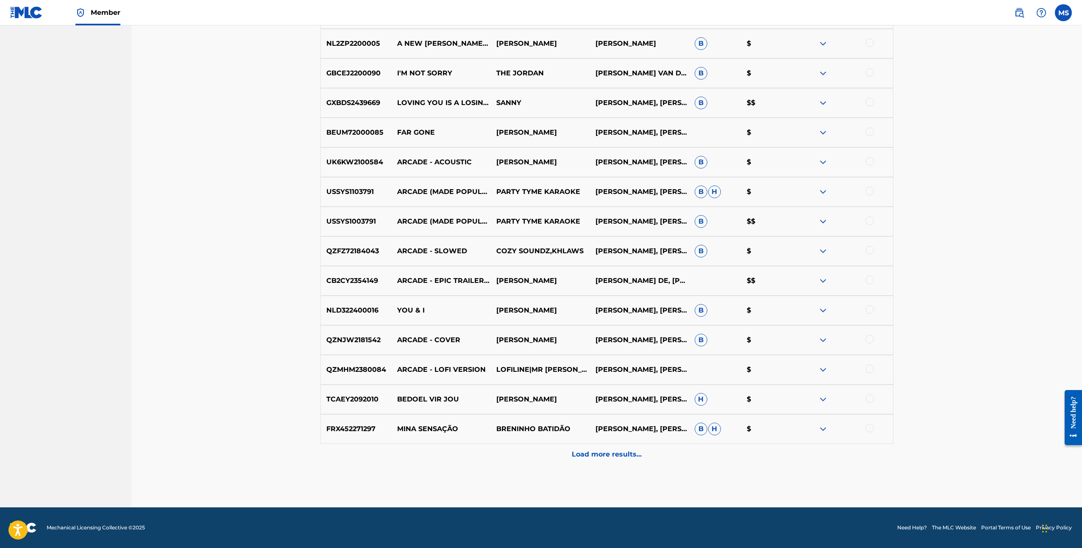
click at [594, 454] on p "Load more results..." at bounding box center [607, 455] width 70 height 10
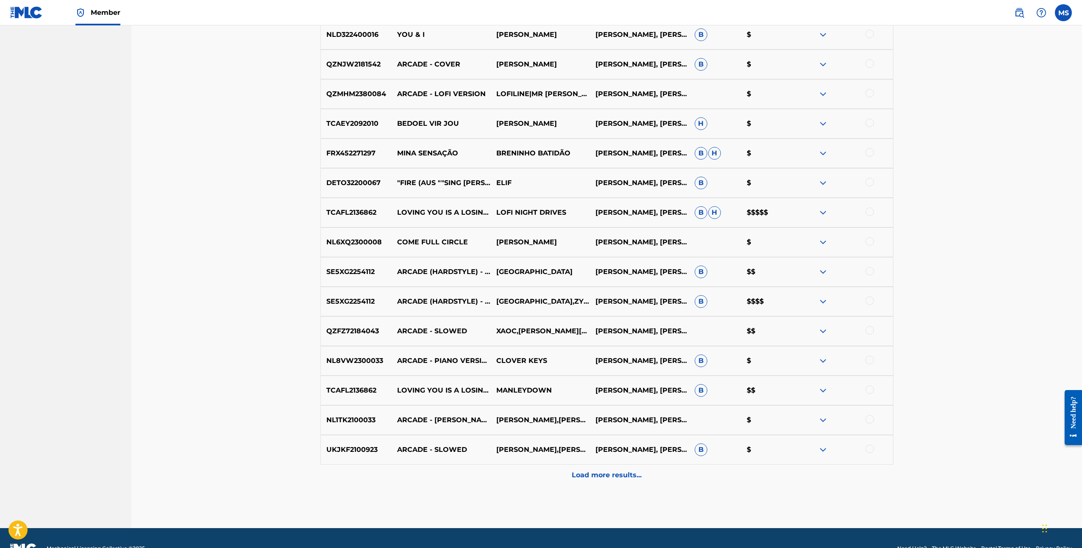
scroll to position [1095, 0]
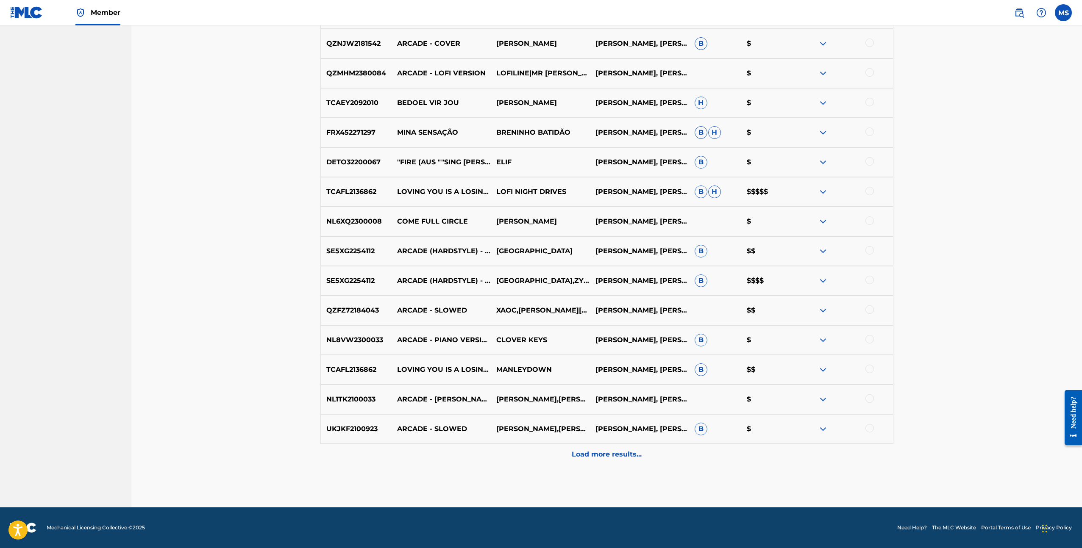
click at [609, 455] on p "Load more results..." at bounding box center [607, 455] width 70 height 10
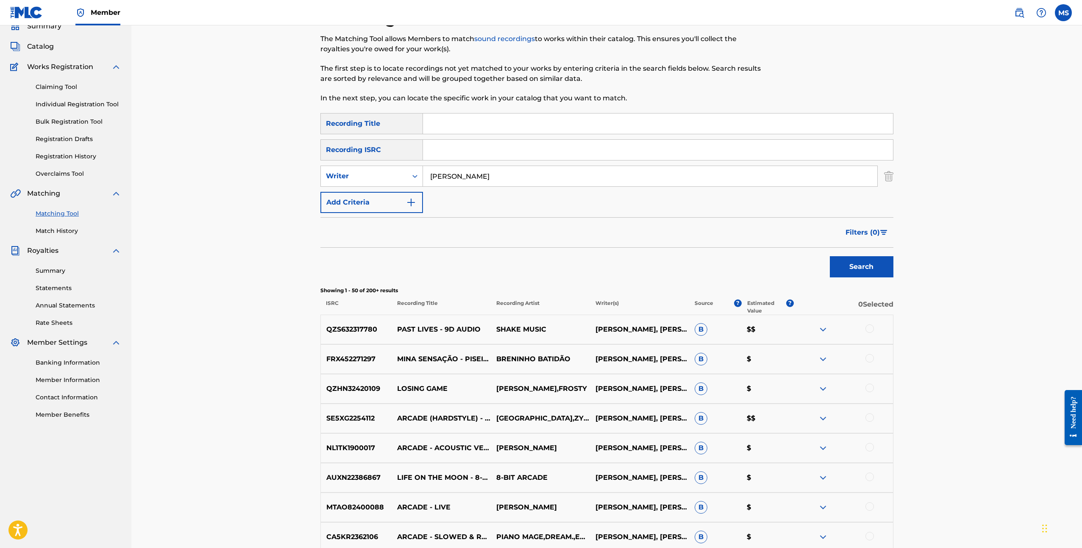
scroll to position [0, 0]
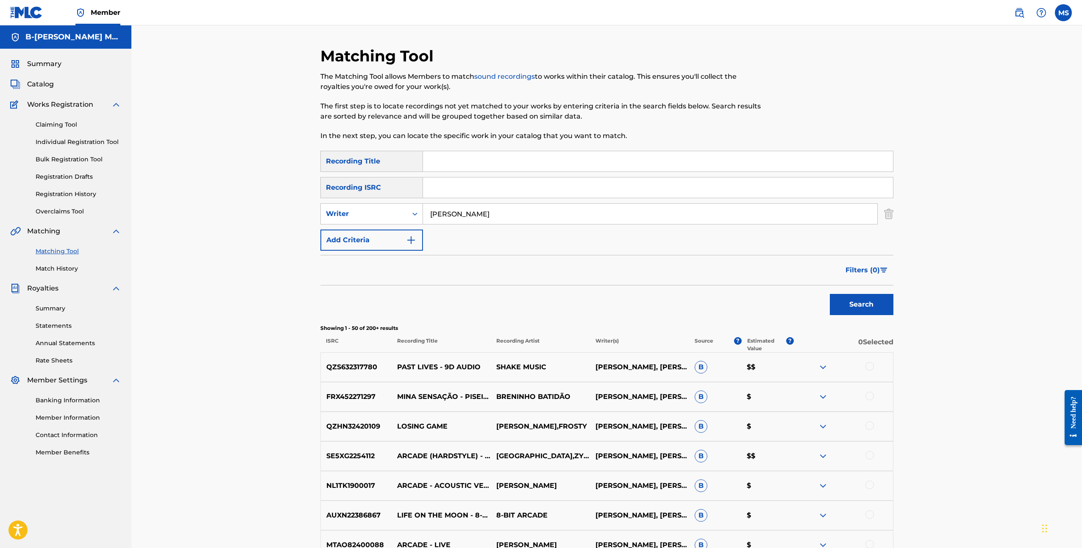
click at [505, 164] on input "Search Form" at bounding box center [658, 161] width 470 height 20
type input "Tout l'univers"
click at [830, 294] on button "Search" at bounding box center [862, 304] width 64 height 21
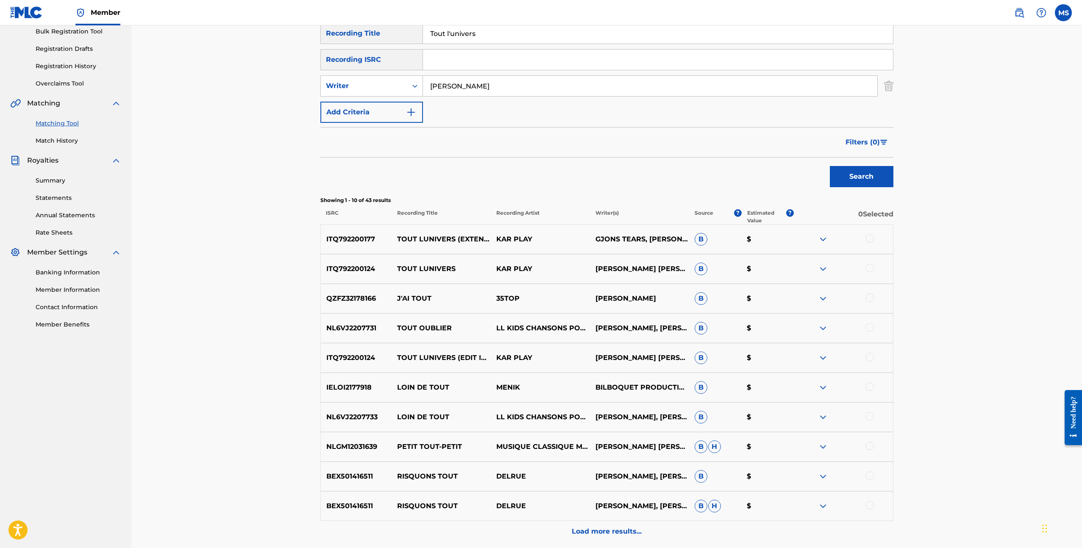
scroll to position [123, 0]
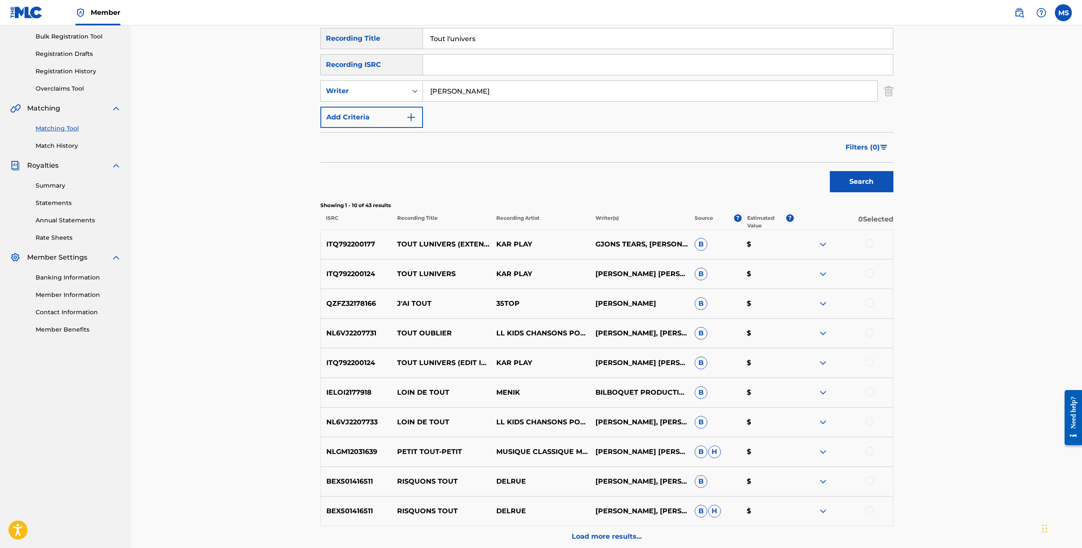
drag, startPoint x: 491, startPoint y: 40, endPoint x: 346, endPoint y: 5, distance: 149.5
click at [346, 5] on div "Member MS MS Michiel Steenhuis michiel@b-kubemusic.com Notification Preferences…" at bounding box center [541, 253] width 1082 height 753
type input "bridges"
click at [830, 171] on button "Search" at bounding box center [862, 181] width 64 height 21
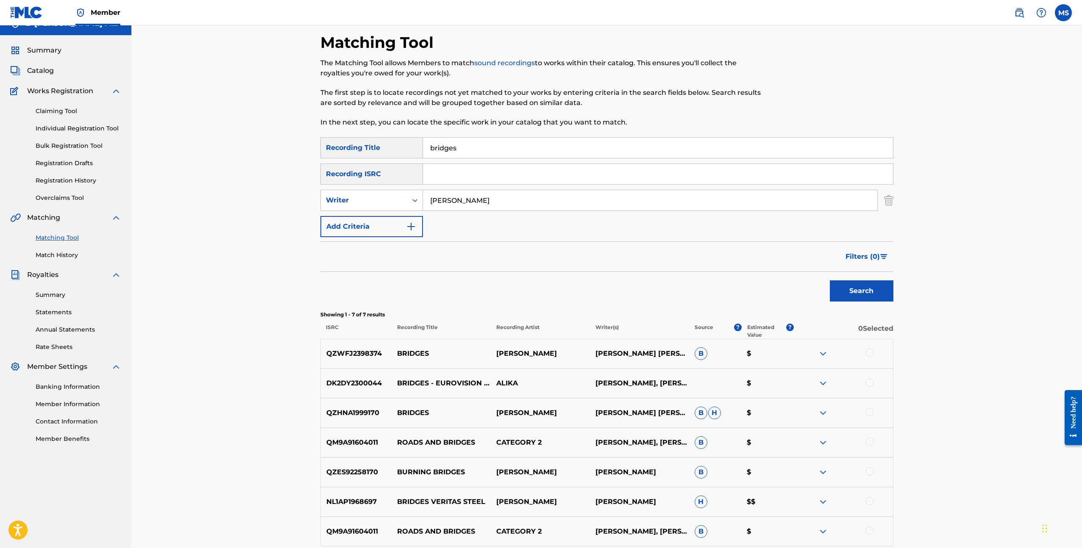
scroll to position [20, 0]
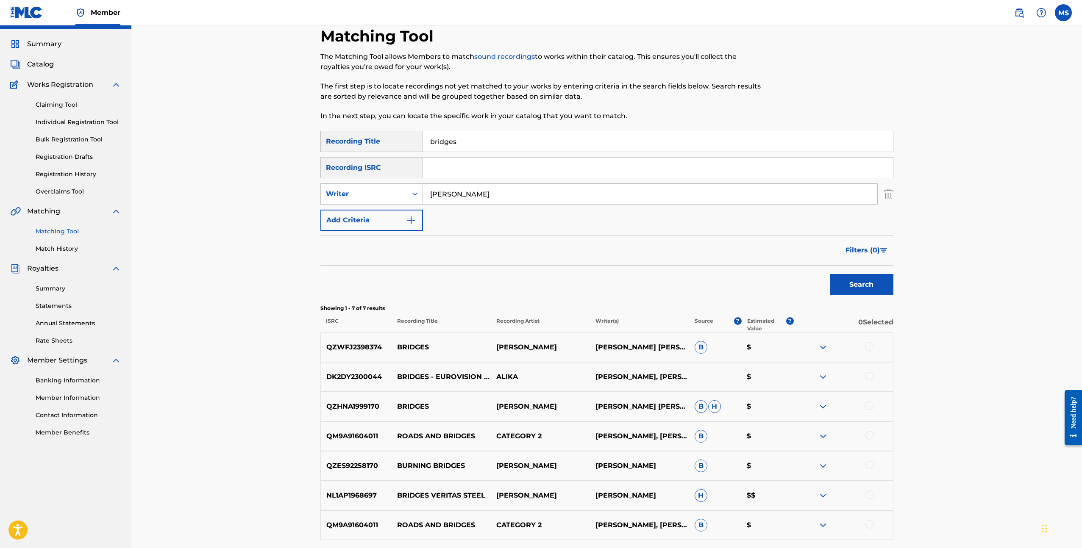
click at [826, 346] on img at bounding box center [823, 347] width 10 height 10
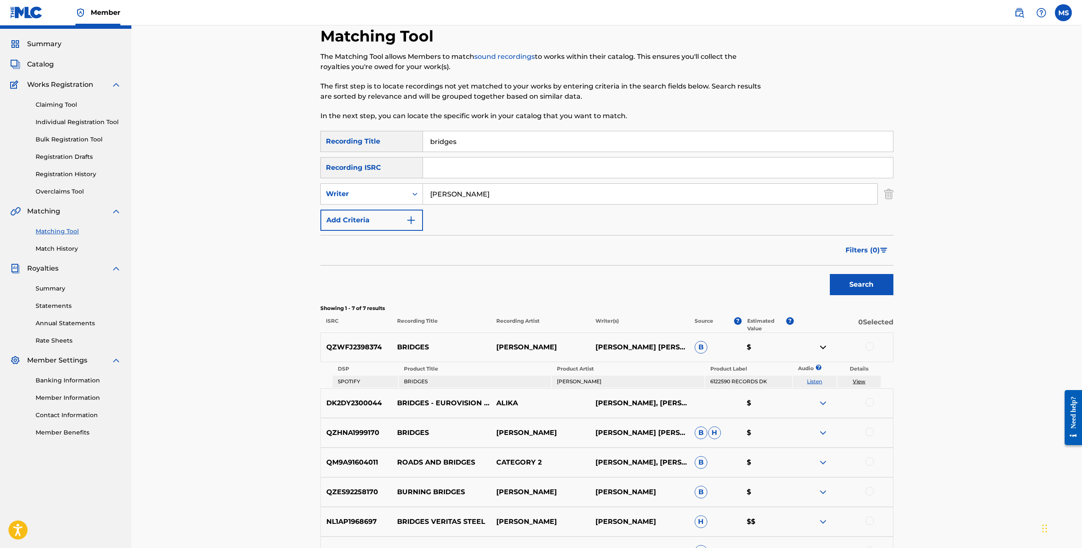
click at [813, 381] on link "Listen" at bounding box center [814, 381] width 15 height 6
drag, startPoint x: 495, startPoint y: 197, endPoint x: 386, endPoint y: 194, distance: 108.5
click at [386, 194] on div "SearchWithCriteria573a7626-e170-41be-89dd-b4a81d004ae1 Writer Wouter Hardy" at bounding box center [606, 193] width 573 height 21
drag, startPoint x: 466, startPoint y: 142, endPoint x: 367, endPoint y: 134, distance: 99.1
click at [369, 134] on div "SearchWithCriteriadae58ada-1914-4e16-ae68-23dc52391ef0 Recording Title bridges" at bounding box center [606, 141] width 573 height 21
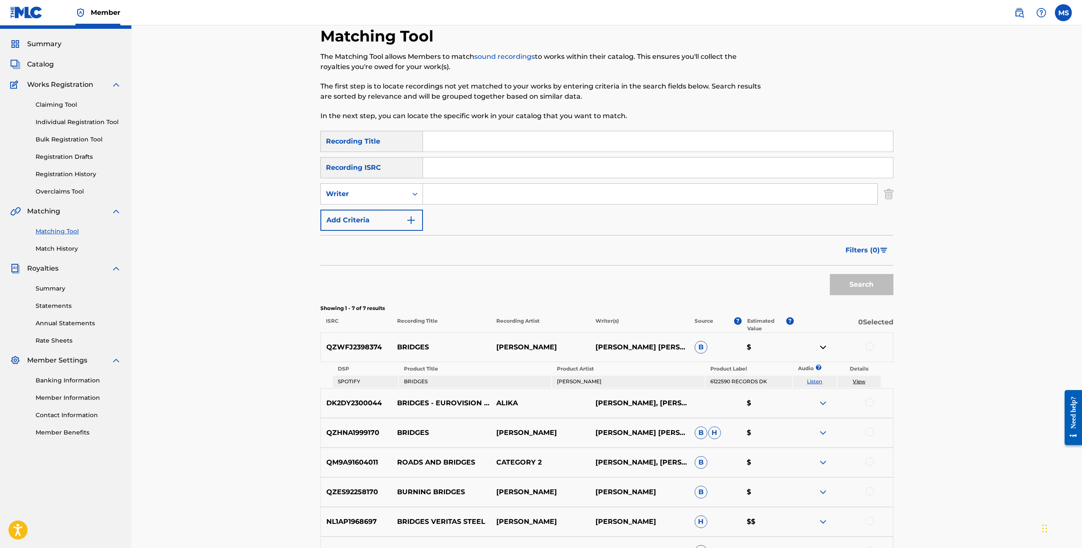
click at [468, 197] on input "Search Form" at bounding box center [650, 194] width 454 height 20
type input "Joost Klein"
click at [858, 287] on button "Search" at bounding box center [862, 284] width 64 height 21
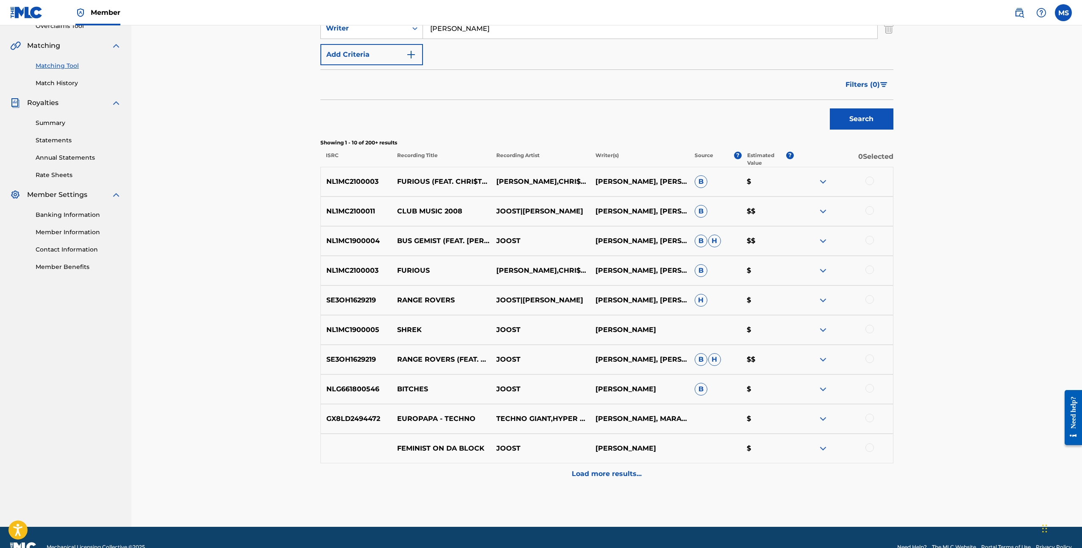
scroll to position [205, 0]
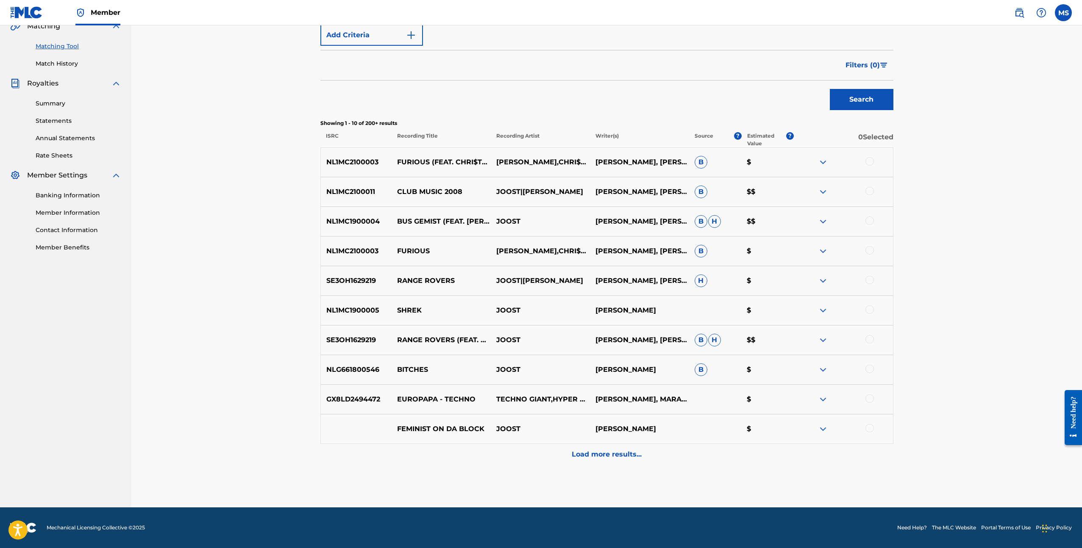
click at [855, 62] on span "Filters ( 0 )" at bounding box center [862, 65] width 34 height 10
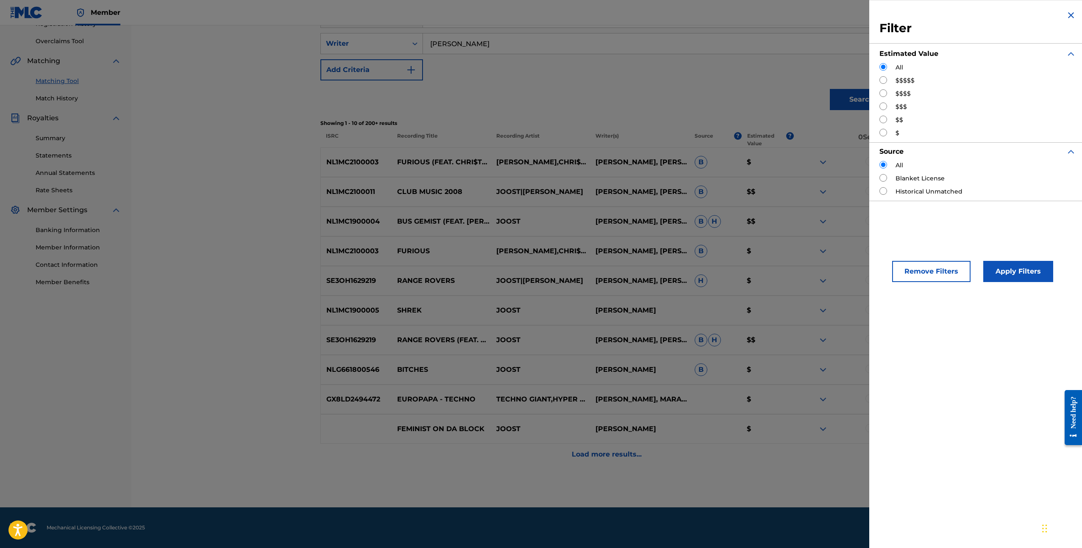
click at [881, 80] on input "Search Form" at bounding box center [883, 80] width 8 height 8
radio input "true"
click at [1022, 271] on button "Apply Filters" at bounding box center [1018, 271] width 70 height 21
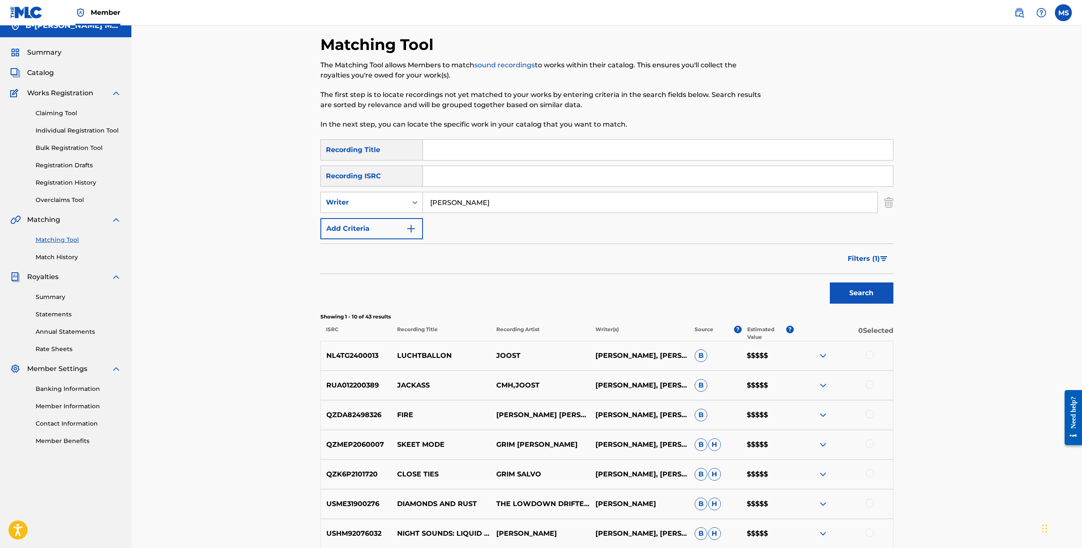
scroll to position [0, 0]
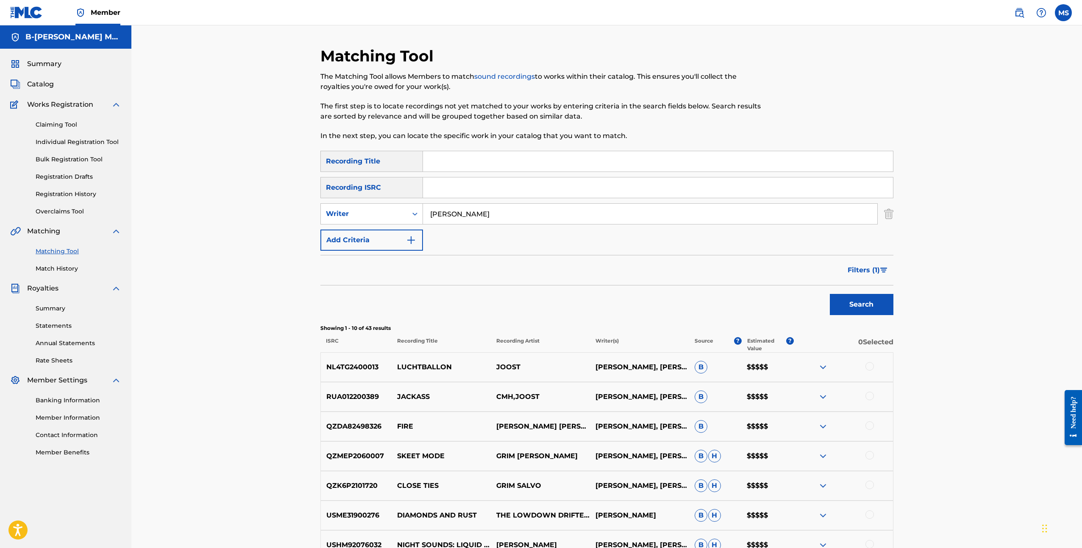
drag, startPoint x: 475, startPoint y: 207, endPoint x: 459, endPoint y: 209, distance: 15.8
click at [459, 209] on input "Joost Klein" at bounding box center [650, 214] width 454 height 20
drag, startPoint x: 475, startPoint y: 212, endPoint x: 384, endPoint y: 211, distance: 91.1
click at [384, 211] on div "SearchWithCriteria573a7626-e170-41be-89dd-b4a81d004ae1 Writer Joost Klein" at bounding box center [606, 213] width 573 height 21
type input "Barry Hay"
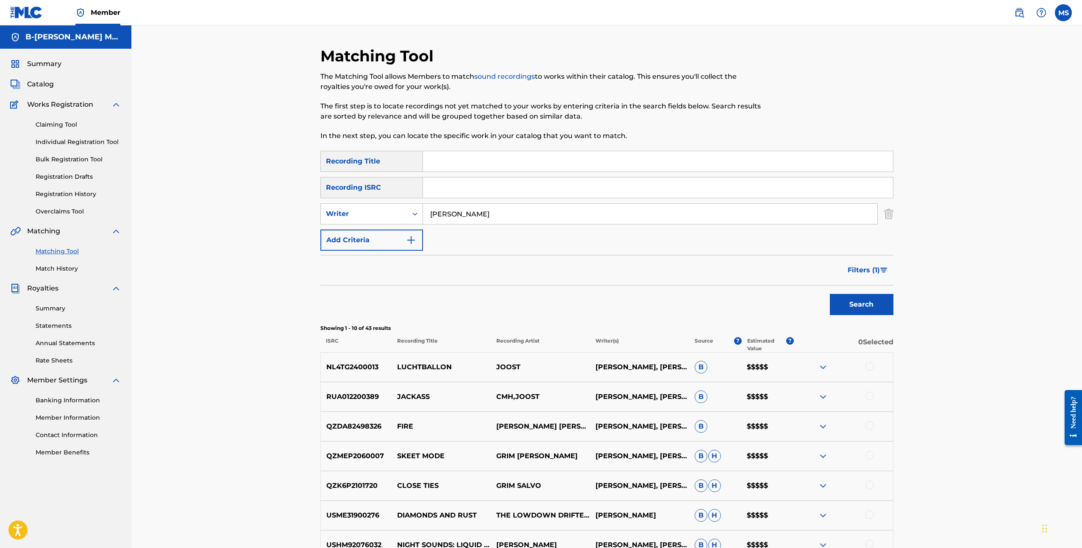
click at [857, 306] on button "Search" at bounding box center [862, 304] width 64 height 21
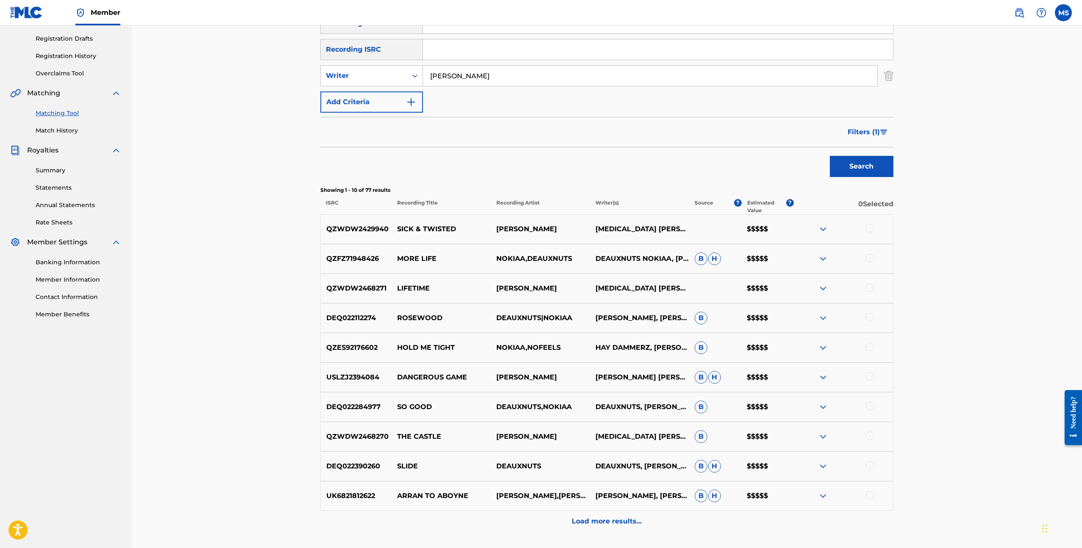
scroll to position [140, 0]
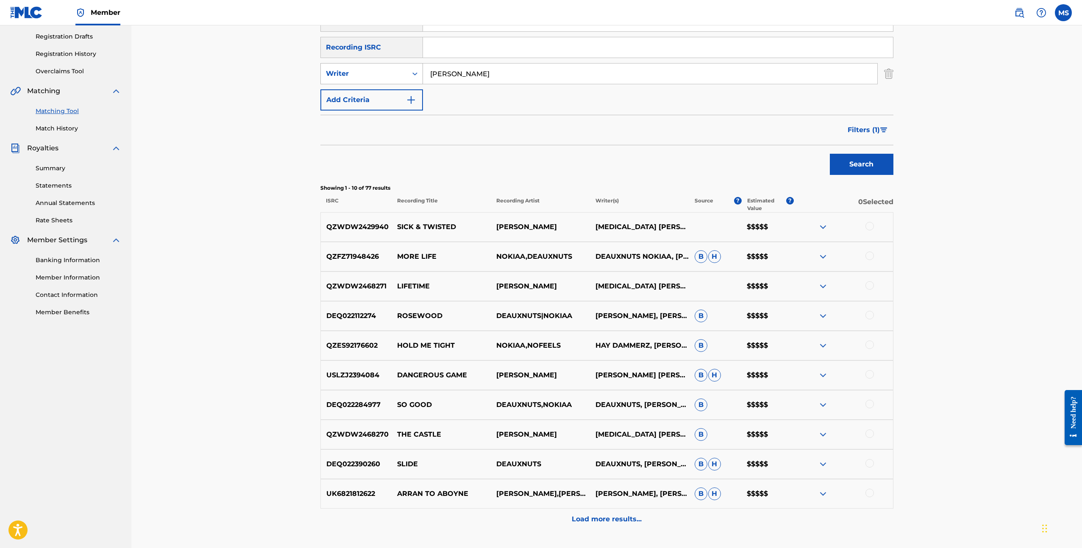
drag, startPoint x: 472, startPoint y: 74, endPoint x: 417, endPoint y: 72, distance: 55.5
click at [417, 72] on div "SearchWithCriteria573a7626-e170-41be-89dd-b4a81d004ae1 Writer Barry Hay" at bounding box center [606, 73] width 573 height 21
type input "H"
type input "G"
type input "Henny Vrienten"
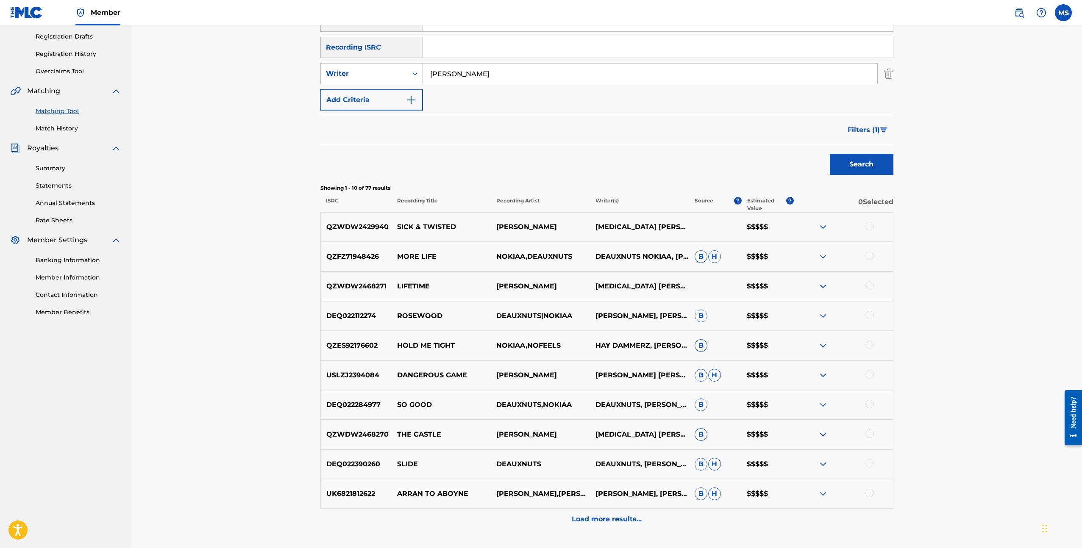
click at [865, 166] on button "Search" at bounding box center [862, 164] width 64 height 21
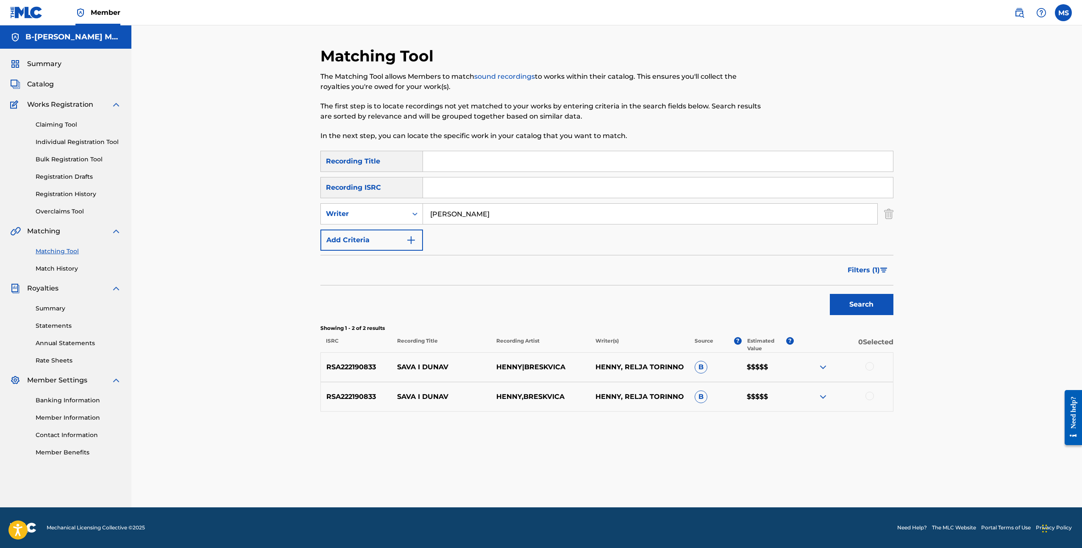
click at [491, 211] on input "Henny Vrienten" at bounding box center [650, 214] width 454 height 20
drag, startPoint x: 491, startPoint y: 211, endPoint x: 394, endPoint y: 209, distance: 96.6
click at [394, 209] on div "SearchWithCriteria573a7626-e170-41be-89dd-b4a81d004ae1 Writer Henny Vrienten" at bounding box center [606, 213] width 573 height 21
type input "George Kooimans"
click at [830, 294] on button "Search" at bounding box center [862, 304] width 64 height 21
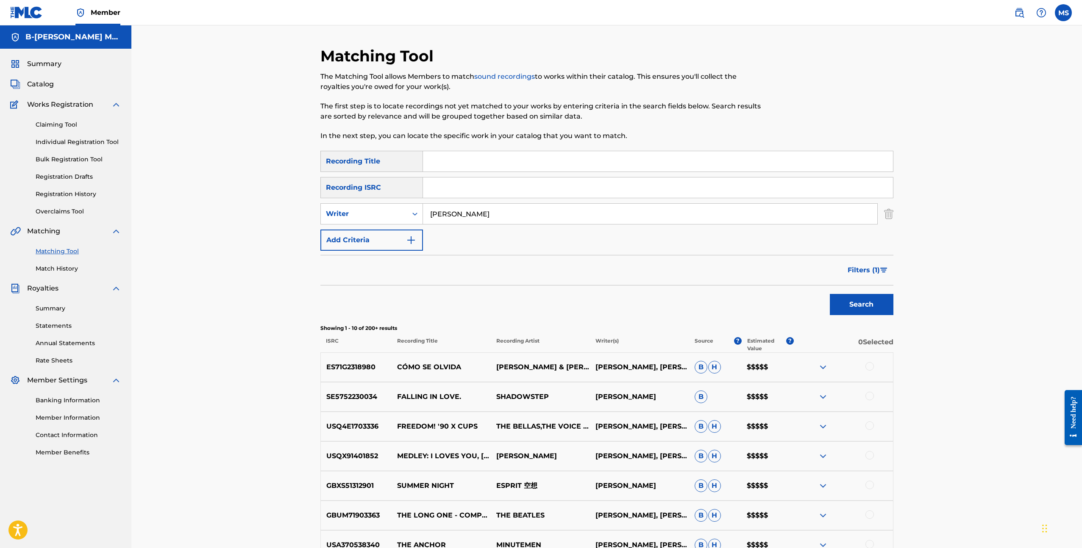
click at [865, 269] on span "Filters ( 1 )" at bounding box center [863, 270] width 32 height 10
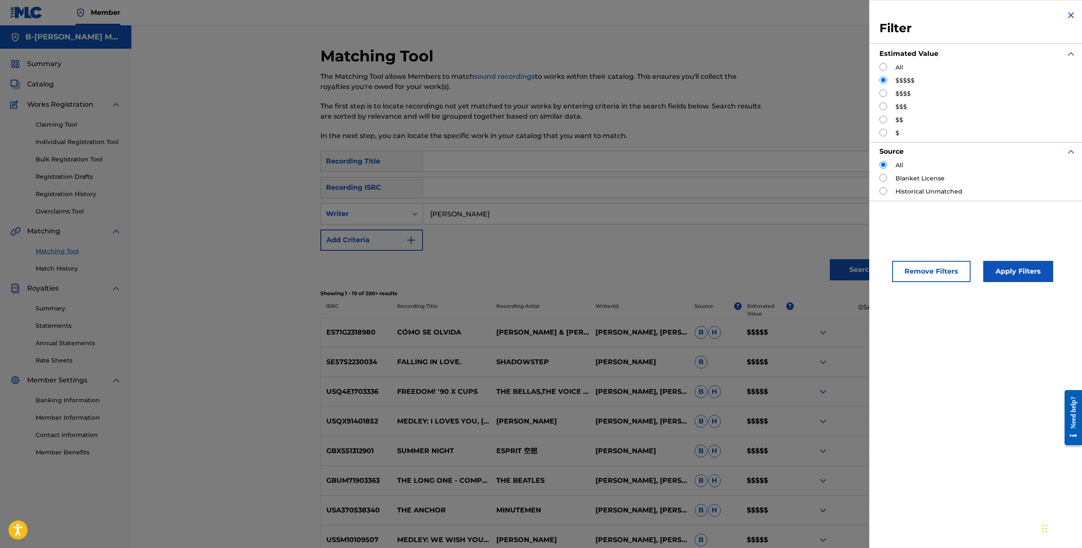
click at [882, 66] on input "Search Form" at bounding box center [883, 67] width 8 height 8
radio input "true"
click at [1016, 267] on button "Apply Filters" at bounding box center [1018, 271] width 70 height 21
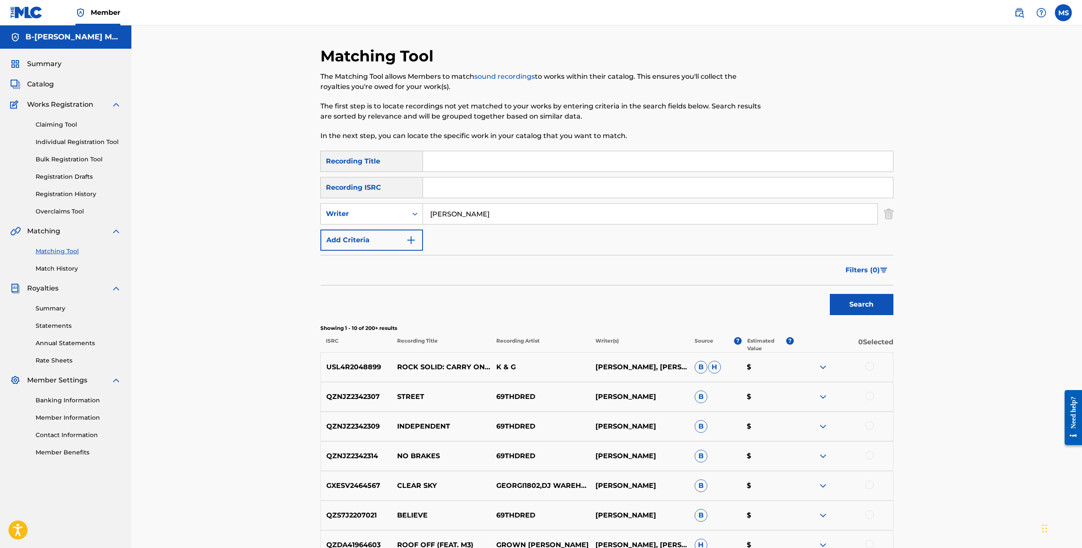
scroll to position [0, 0]
drag, startPoint x: 512, startPoint y: 212, endPoint x: 415, endPoint y: 207, distance: 96.7
click at [415, 207] on div "SearchWithCriteria573a7626-e170-41be-89dd-b4a81d004ae1 Writer George Kooimans" at bounding box center [606, 213] width 573 height 21
click at [408, 242] on img "Search Form" at bounding box center [411, 240] width 10 height 10
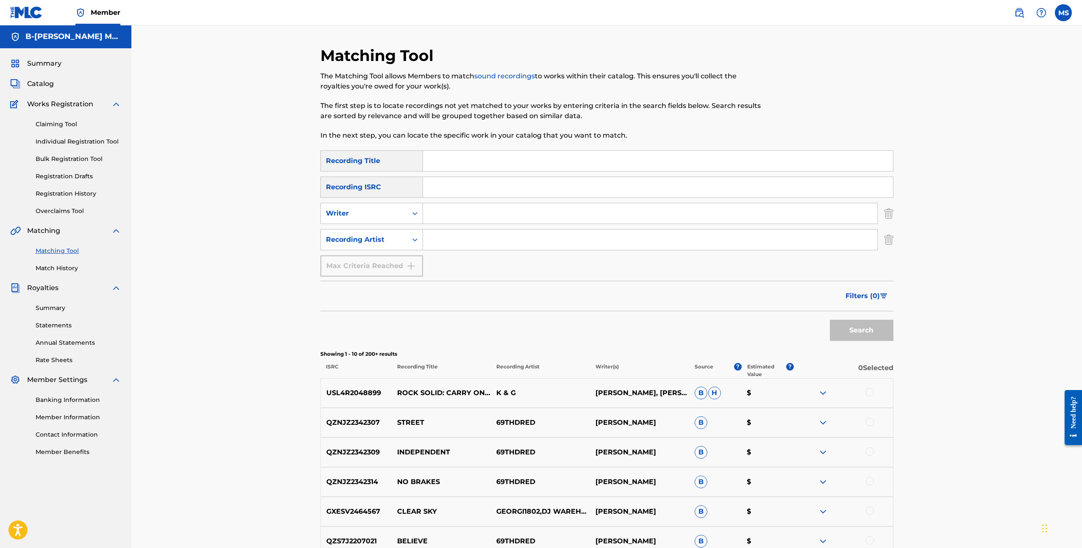
click at [466, 235] on input "Search Form" at bounding box center [650, 240] width 454 height 20
click at [855, 329] on button "Search" at bounding box center [862, 330] width 64 height 21
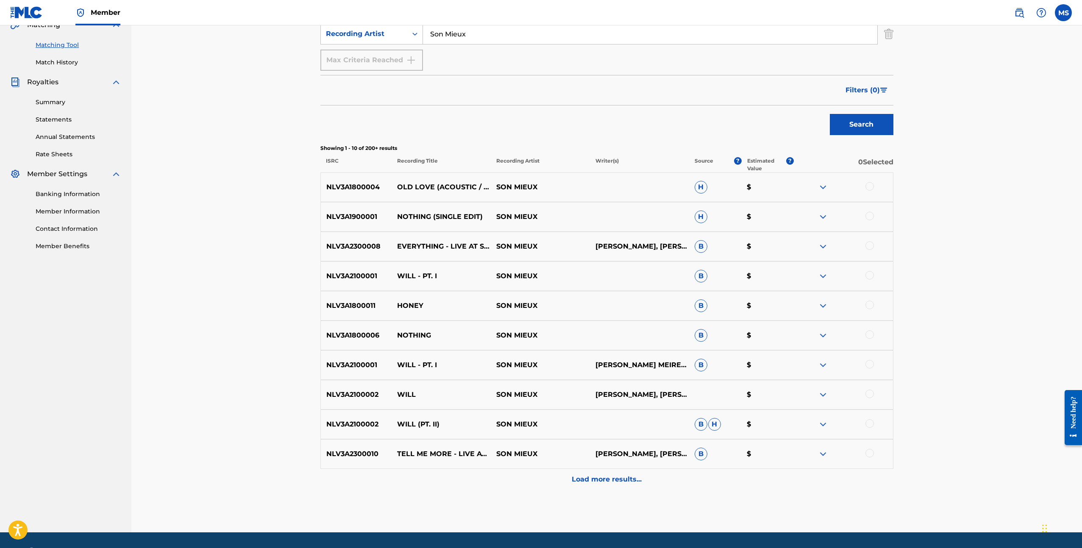
scroll to position [208, 0]
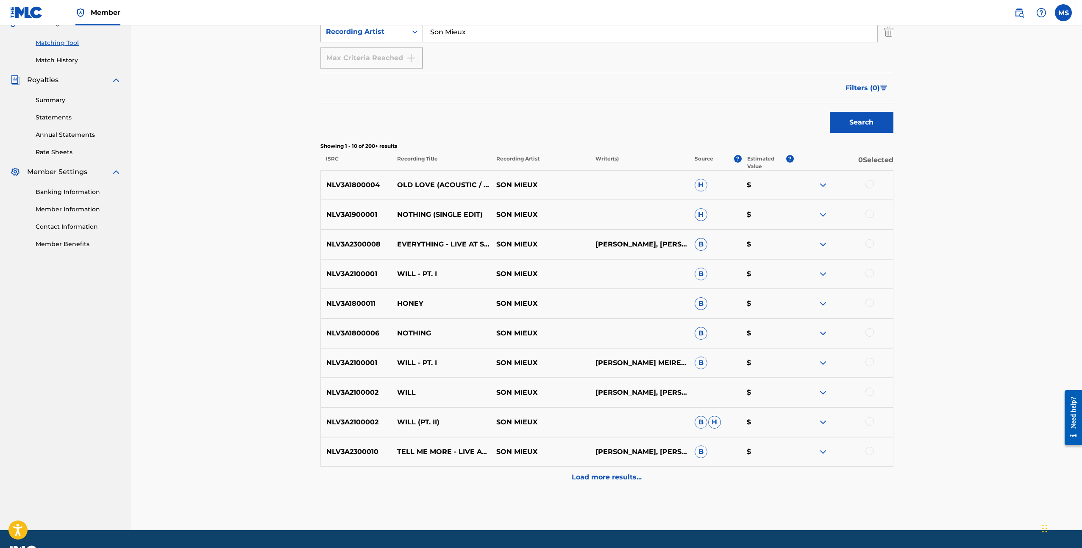
click at [592, 474] on p "Load more results..." at bounding box center [607, 477] width 70 height 10
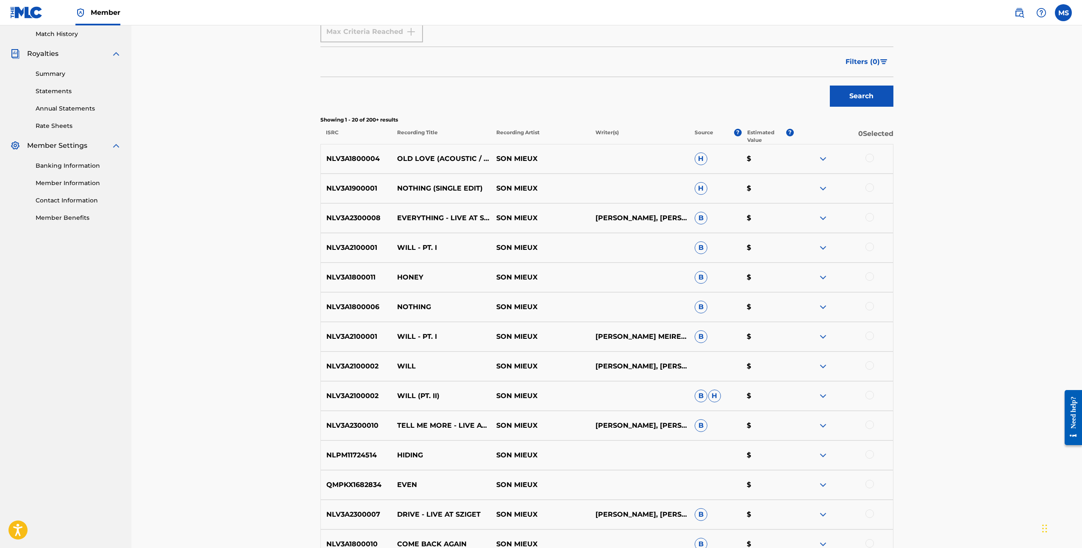
scroll to position [0, 0]
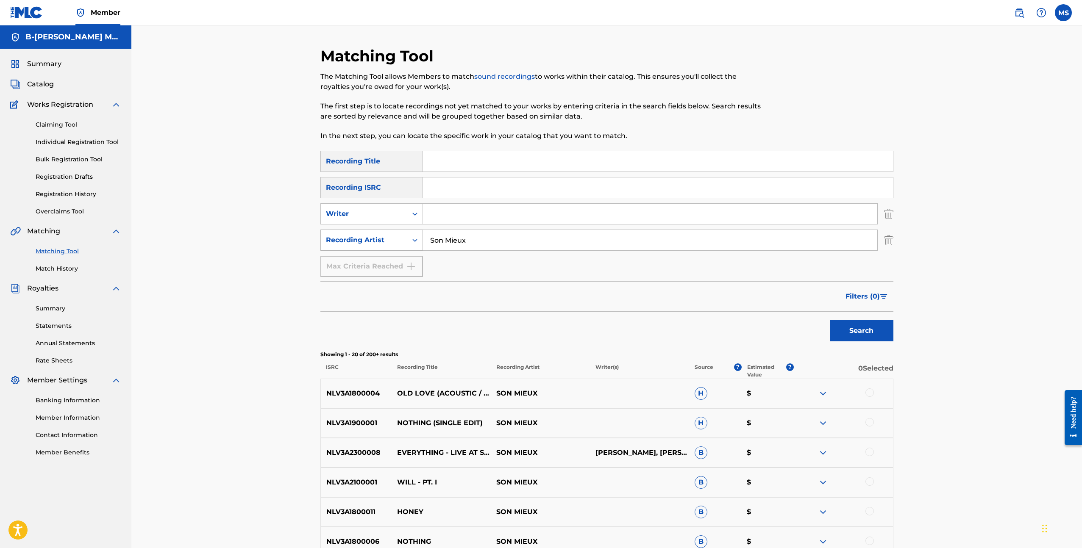
drag, startPoint x: 490, startPoint y: 244, endPoint x: 372, endPoint y: 245, distance: 118.6
click at [372, 245] on div "SearchWithCriteriafb53a0f6-bc1e-4374-9164-402be846ea72 Recording Artist Son Mie…" at bounding box center [606, 240] width 573 height 21
type input "S"
type input "2unlimited"
click at [830, 320] on button "Search" at bounding box center [862, 330] width 64 height 21
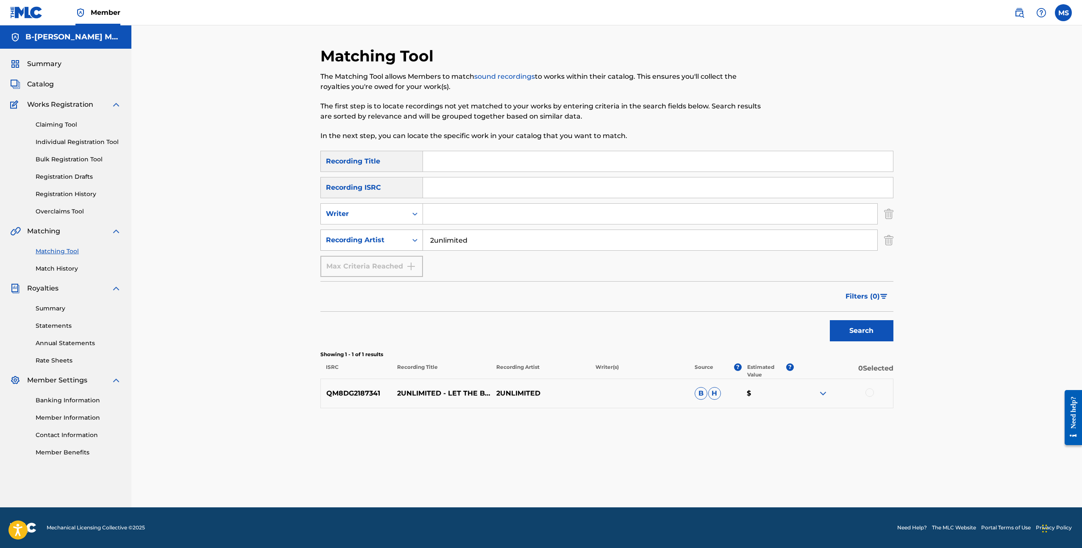
drag, startPoint x: 451, startPoint y: 244, endPoint x: 407, endPoint y: 240, distance: 44.2
click at [407, 240] on div "SearchWithCriteriafb53a0f6-bc1e-4374-9164-402be846ea72 Recording Artist 2unlimi…" at bounding box center [606, 240] width 573 height 21
type input "Paul Elstak"
click at [830, 320] on button "Search" at bounding box center [862, 330] width 64 height 21
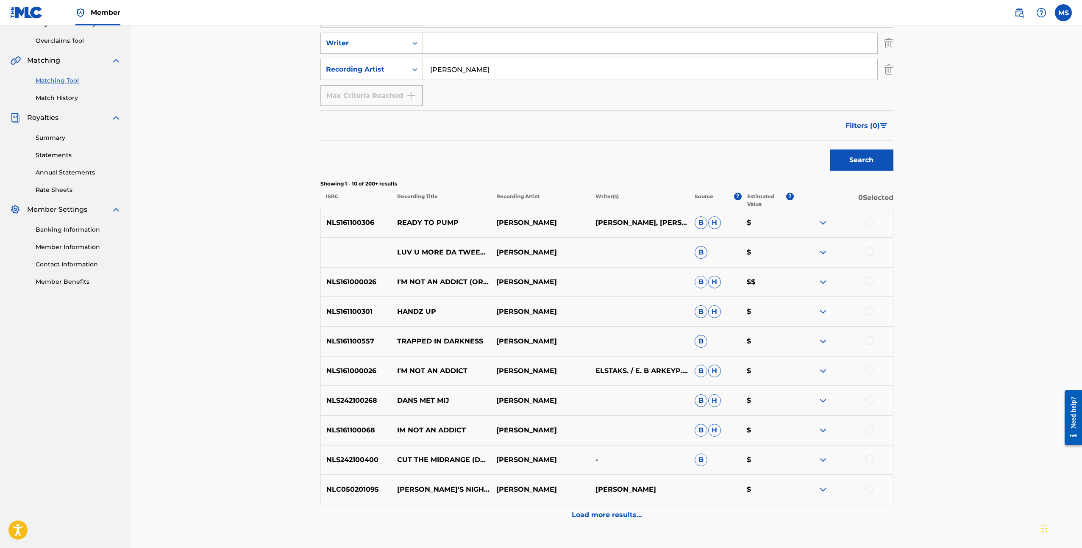
scroll to position [231, 0]
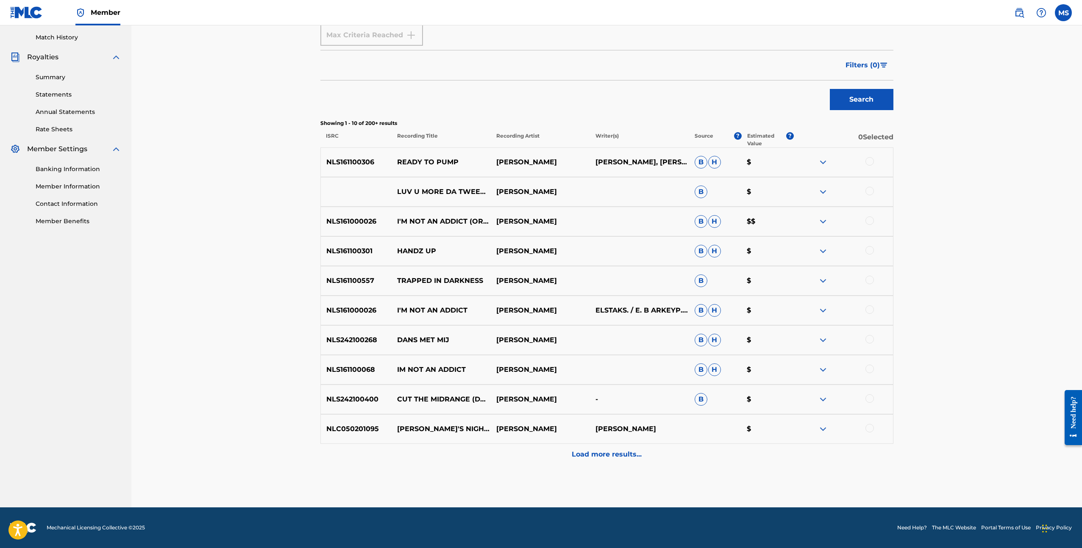
click at [603, 455] on p "Load more results..." at bounding box center [607, 455] width 70 height 10
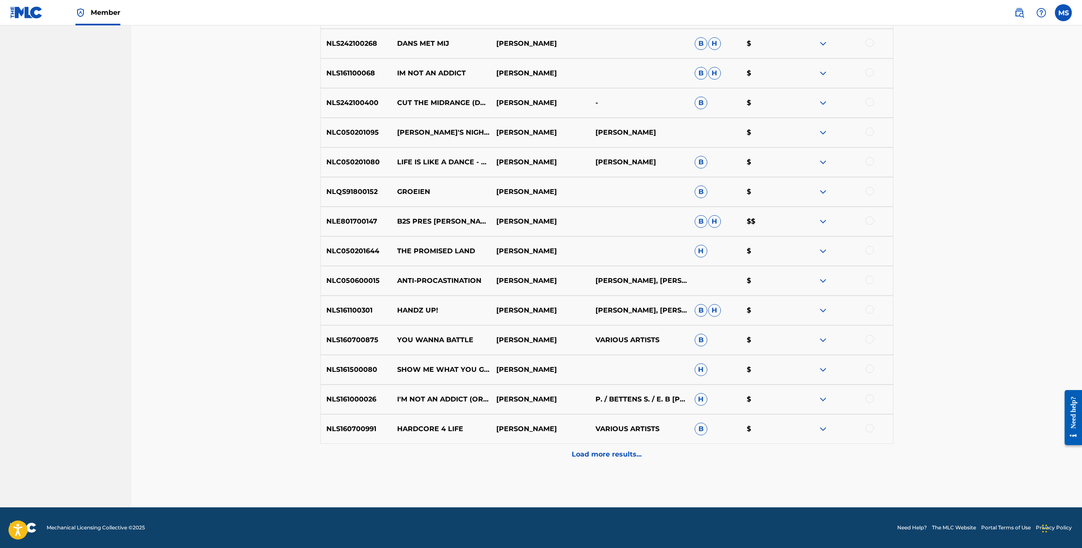
scroll to position [0, 0]
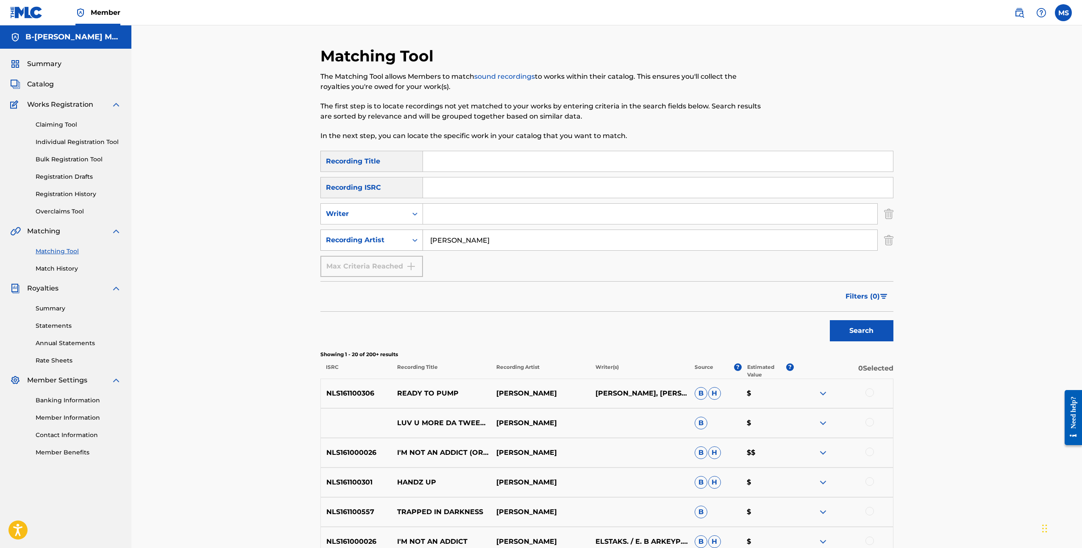
drag, startPoint x: 478, startPoint y: 244, endPoint x: 422, endPoint y: 242, distance: 56.4
click at [422, 242] on div "SearchWithCriteriafb53a0f6-bc1e-4374-9164-402be846ea72 Recording Artist Paul El…" at bounding box center [606, 240] width 573 height 21
type input "Teun de kruif"
click at [830, 320] on button "Search" at bounding box center [862, 330] width 64 height 21
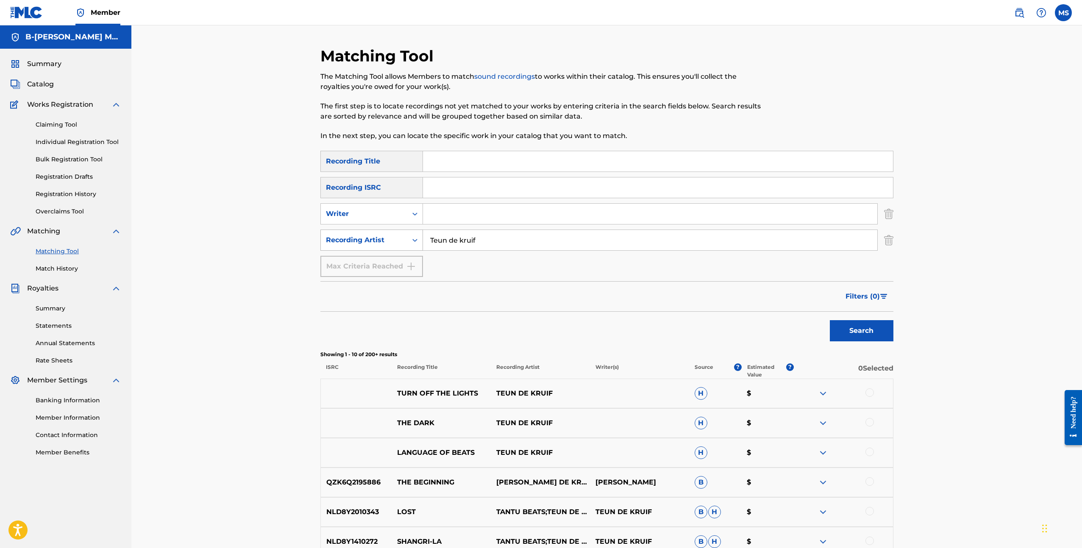
drag, startPoint x: 505, startPoint y: 246, endPoint x: 393, endPoint y: 241, distance: 112.4
click at [393, 241] on div "SearchWithCriteriafb53a0f6-bc1e-4374-9164-402be846ea72 Recording Artist Teun de…" at bounding box center [606, 240] width 573 height 21
type input "Benny Sings"
click at [830, 320] on button "Search" at bounding box center [862, 330] width 64 height 21
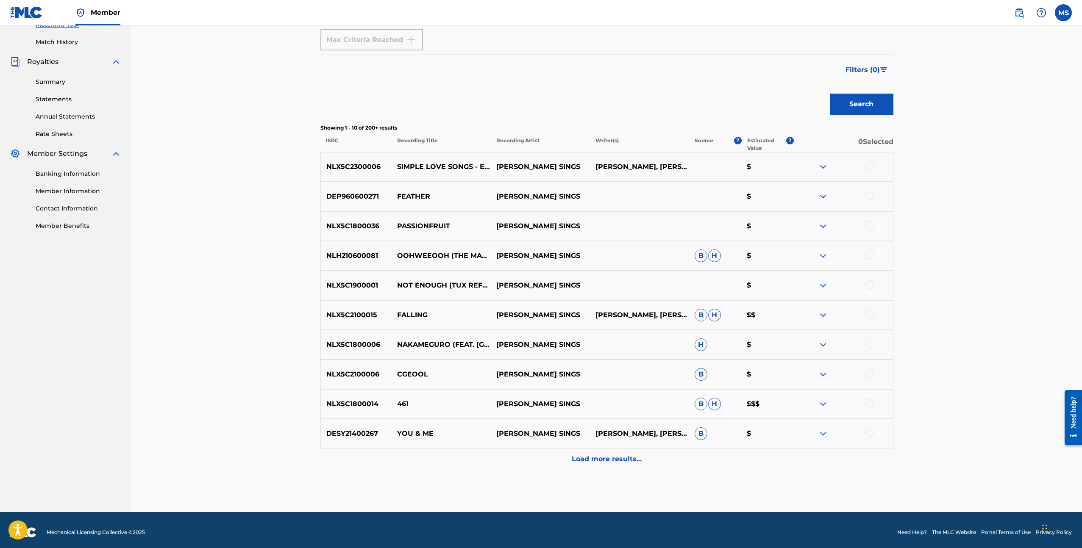
scroll to position [228, 0]
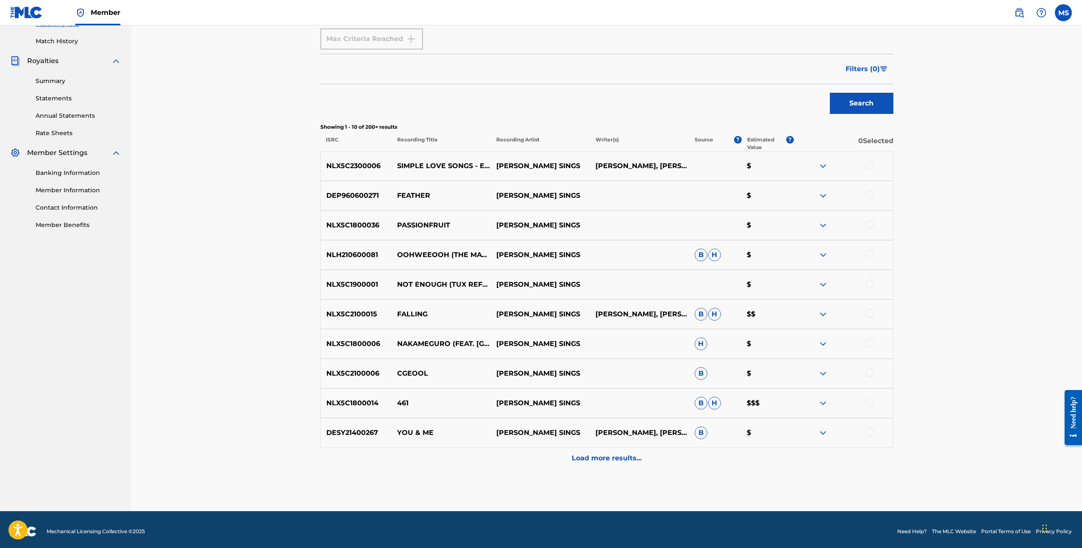
click at [632, 463] on p "Load more results..." at bounding box center [607, 458] width 70 height 10
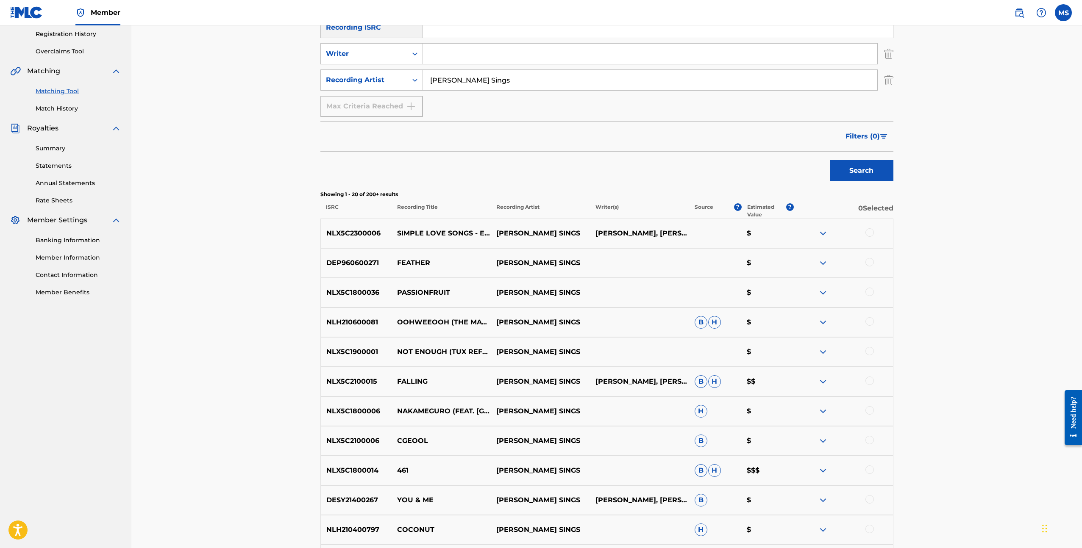
scroll to position [0, 0]
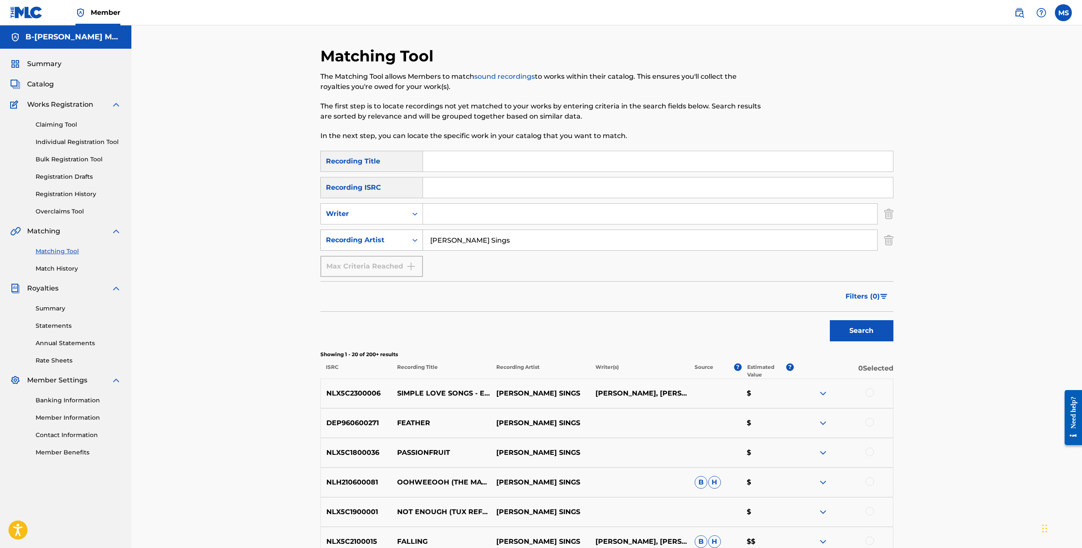
drag, startPoint x: 478, startPoint y: 239, endPoint x: 410, endPoint y: 236, distance: 68.2
click at [410, 236] on div "SearchWithCriteriafb53a0f6-bc1e-4374-9164-402be846ea72 Recording Artist Benny S…" at bounding box center [606, 240] width 573 height 21
type input "mees van der bruggen"
drag, startPoint x: 518, startPoint y: 243, endPoint x: 414, endPoint y: 233, distance: 104.3
click at [411, 233] on div "SearchWithCriteriafb53a0f6-bc1e-4374-9164-402be846ea72 Recording Artist mees va…" at bounding box center [606, 240] width 573 height 21
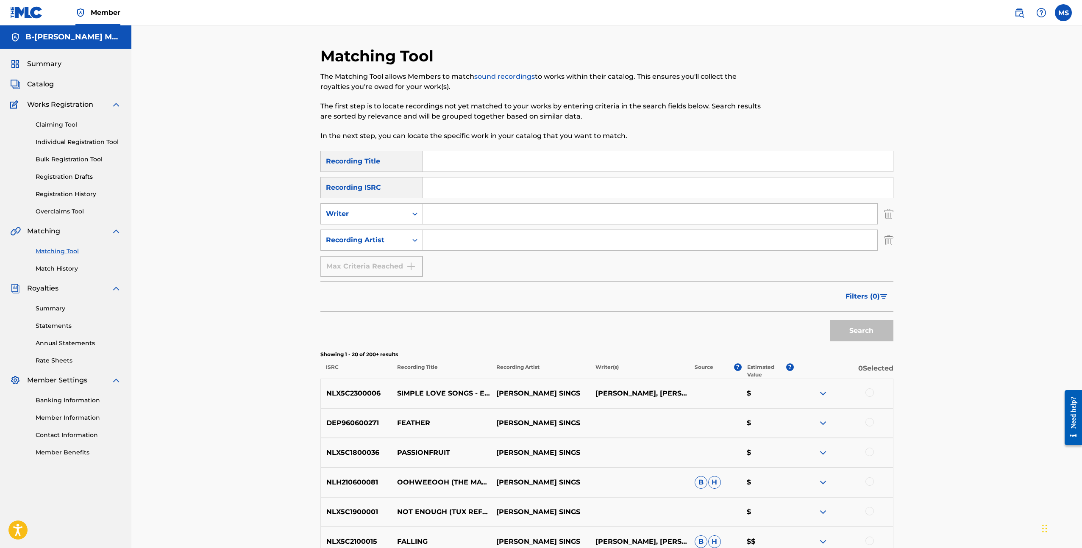
click at [441, 211] on input "Search Form" at bounding box center [650, 214] width 454 height 20
paste input "mees van der bruggen"
type input "mees van der bruggen"
click at [866, 336] on button "Search" at bounding box center [862, 330] width 64 height 21
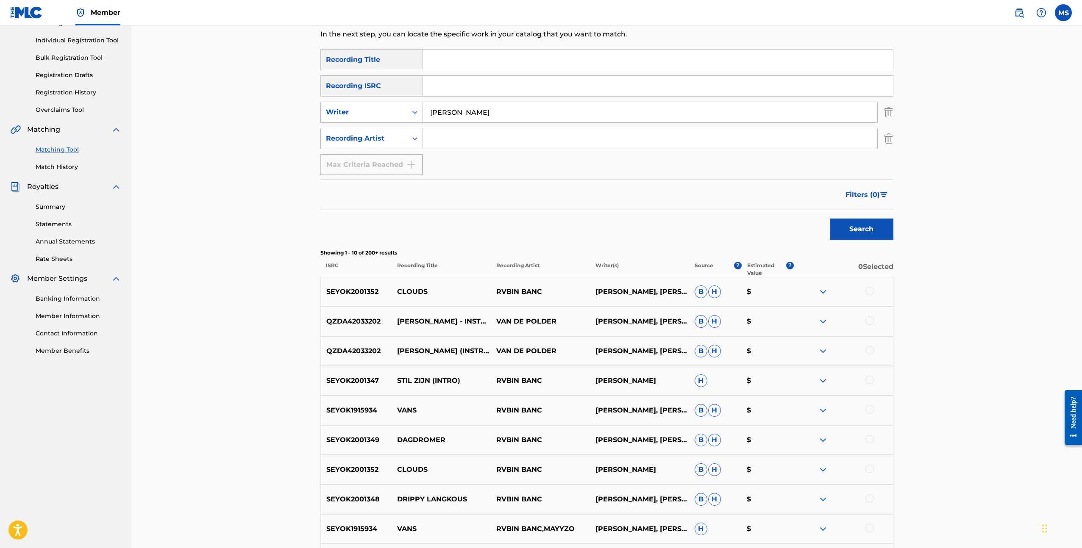
scroll to position [231, 0]
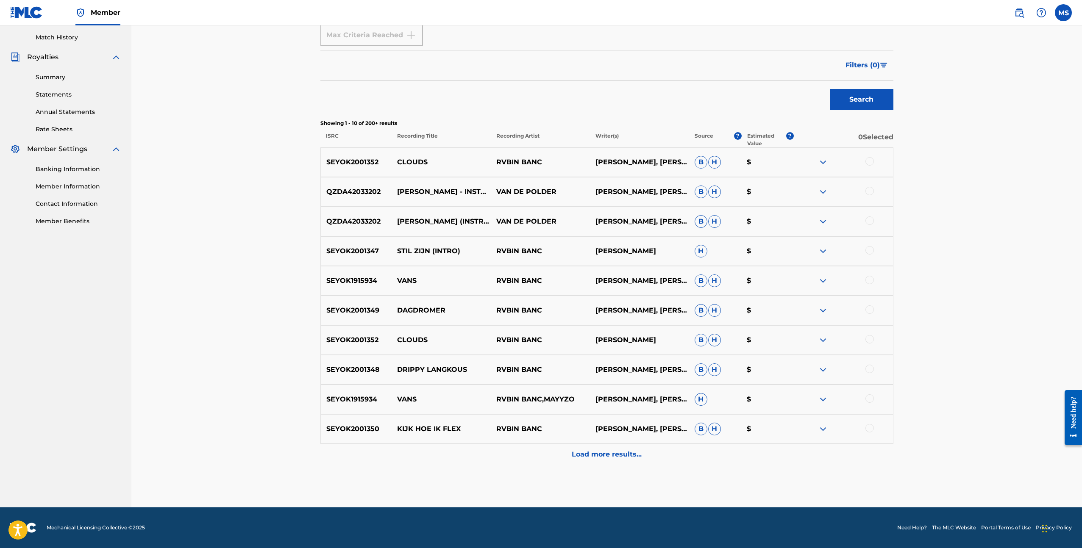
click at [616, 458] on p "Load more results..." at bounding box center [607, 455] width 70 height 10
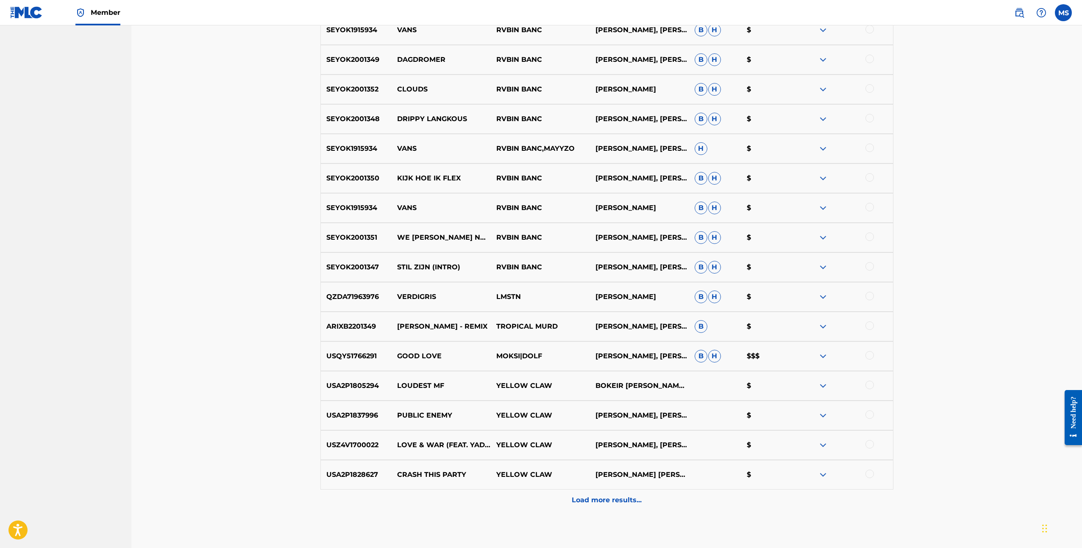
scroll to position [528, 0]
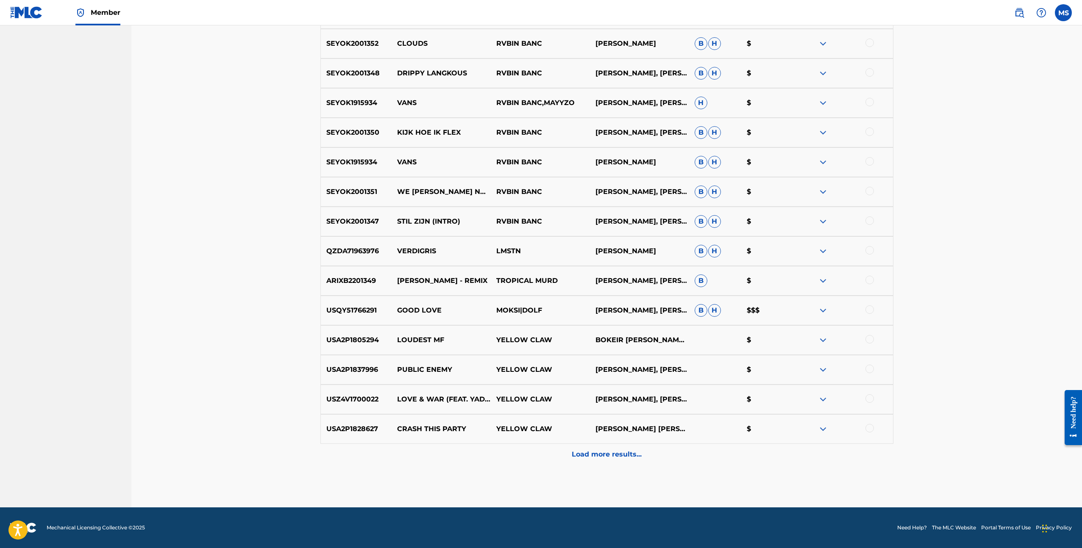
click at [632, 455] on p "Load more results..." at bounding box center [607, 455] width 70 height 10
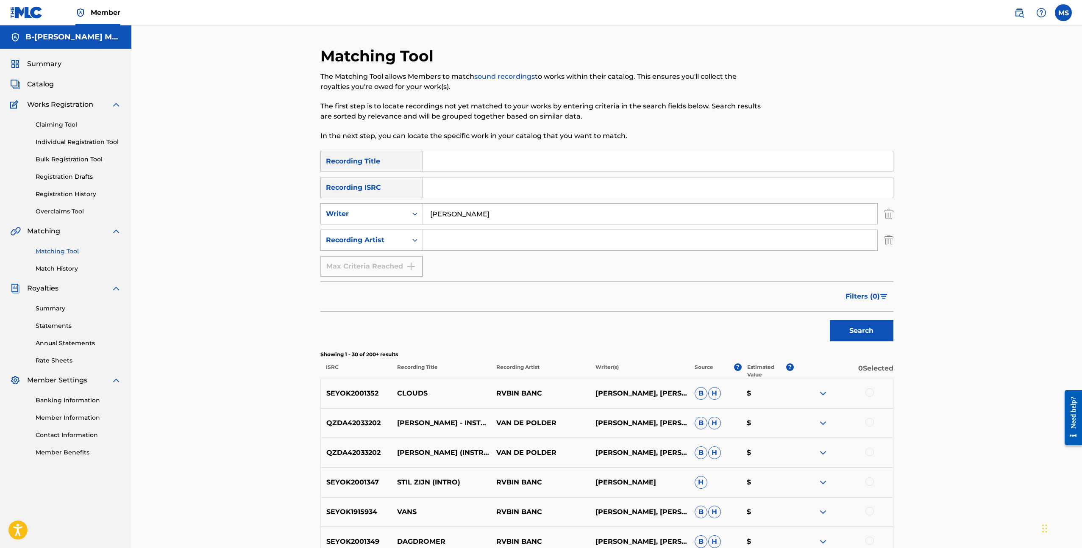
scroll to position [0, 0]
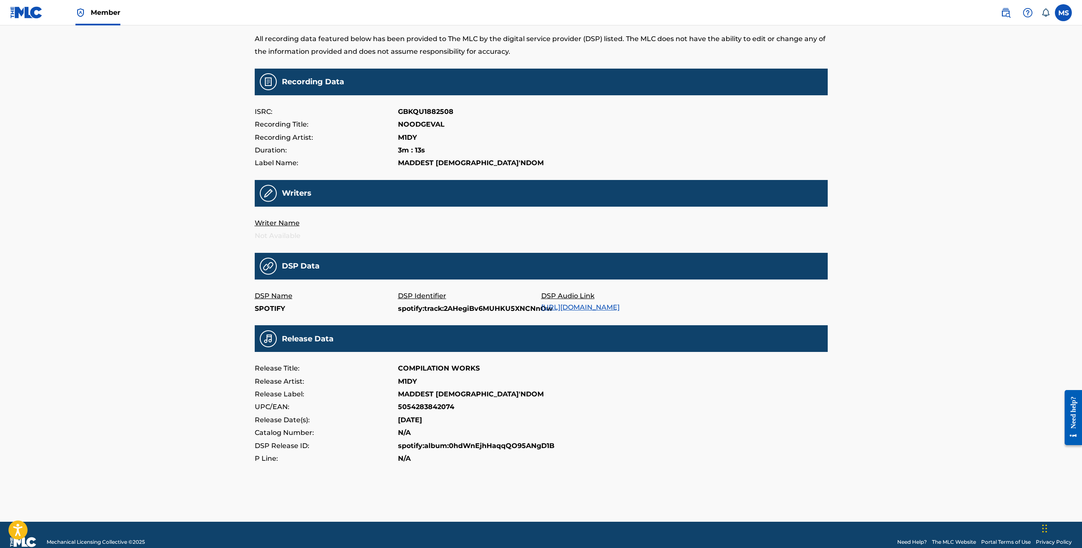
scroll to position [64, 0]
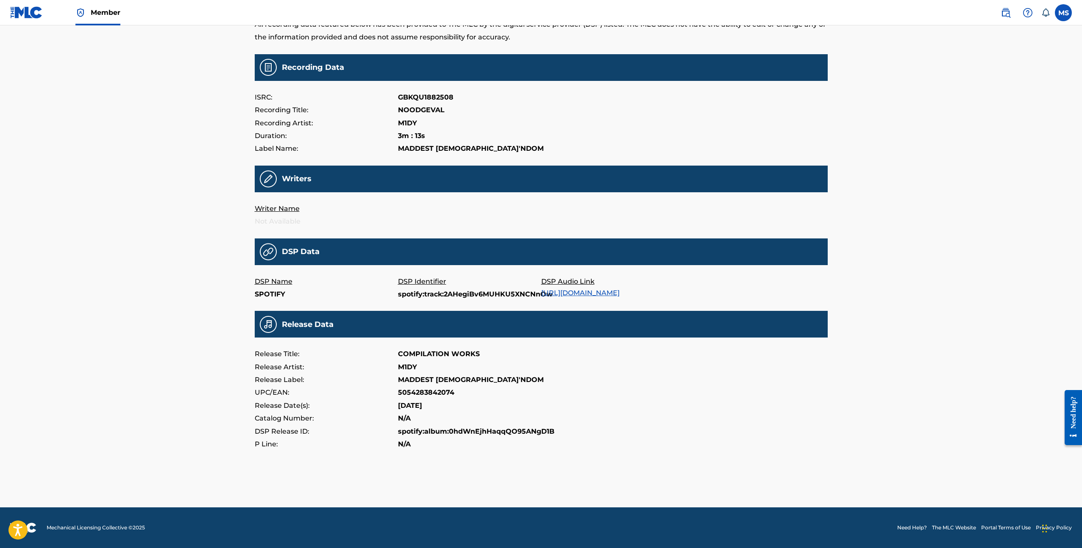
click at [570, 289] on link "https://open.spotify.com/track/2AHegiBv6MUHKU5XNCNnOw" at bounding box center [580, 293] width 78 height 8
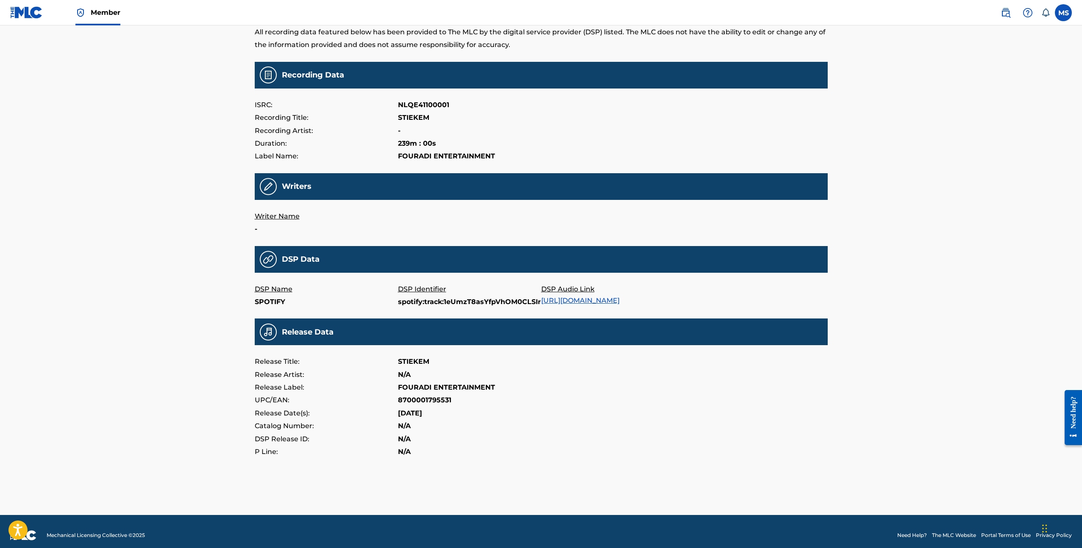
scroll to position [64, 0]
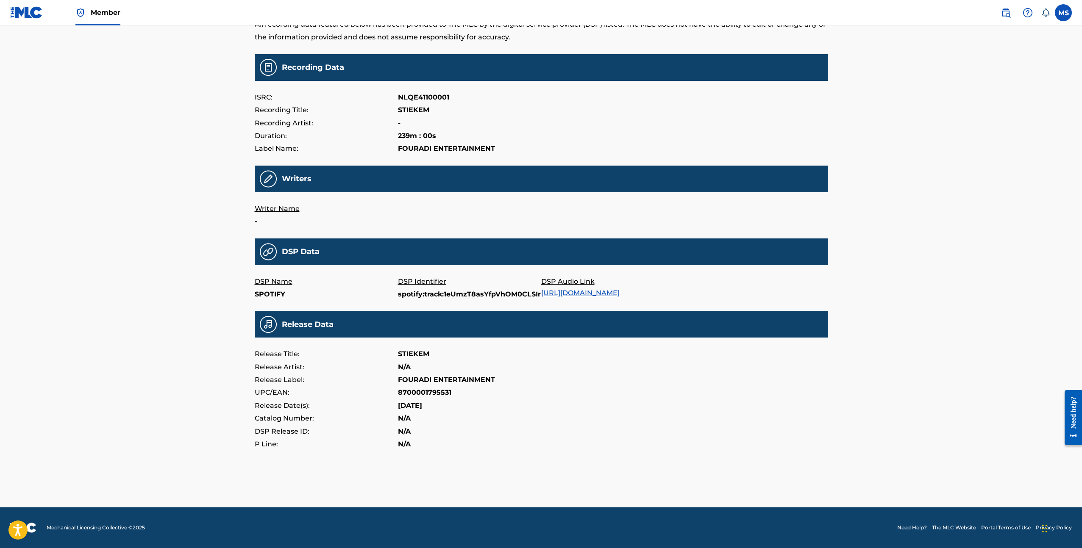
click at [619, 292] on link "https://open.spotify.com/track/1eUmzT8asYfpVhOM0CLSIr" at bounding box center [580, 293] width 78 height 8
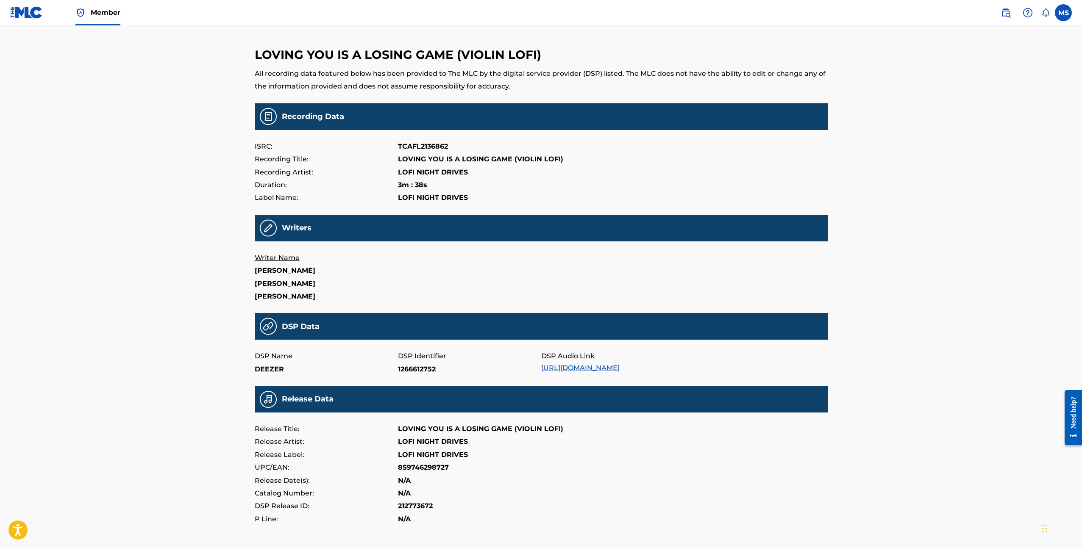
scroll to position [16, 0]
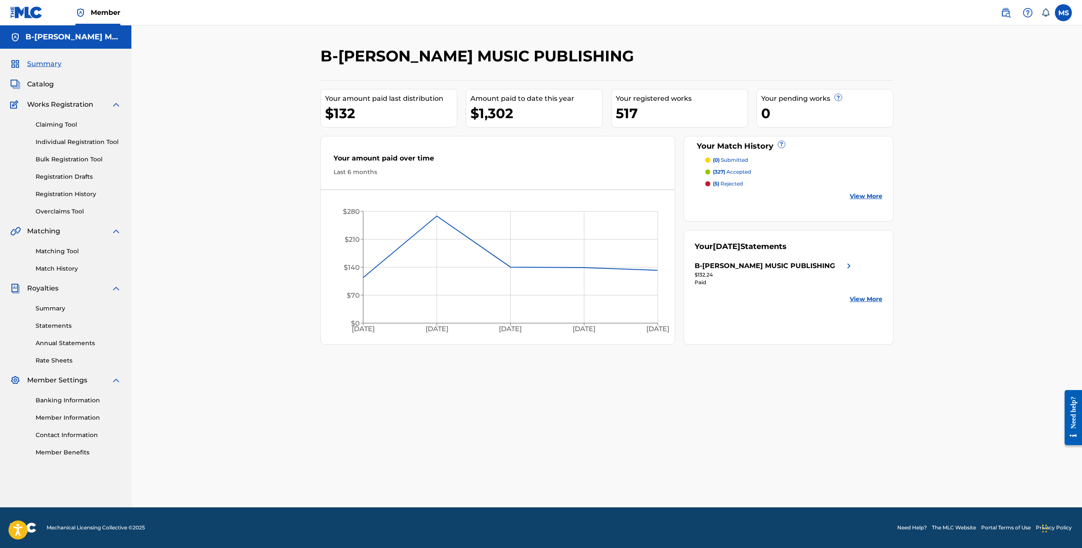
click at [63, 248] on link "Matching Tool" at bounding box center [79, 251] width 86 height 9
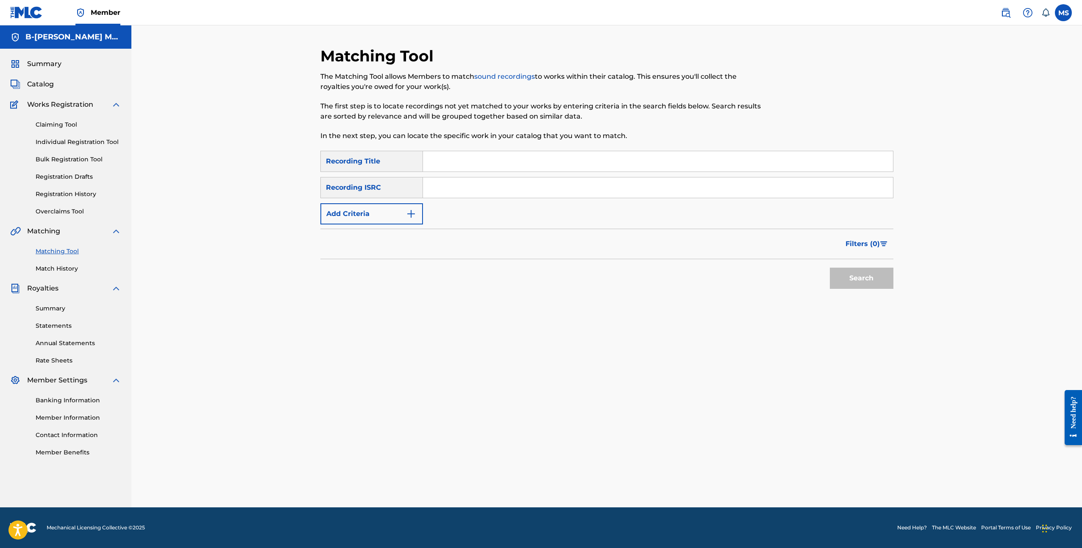
click at [408, 215] on img "Search Form" at bounding box center [411, 214] width 10 height 10
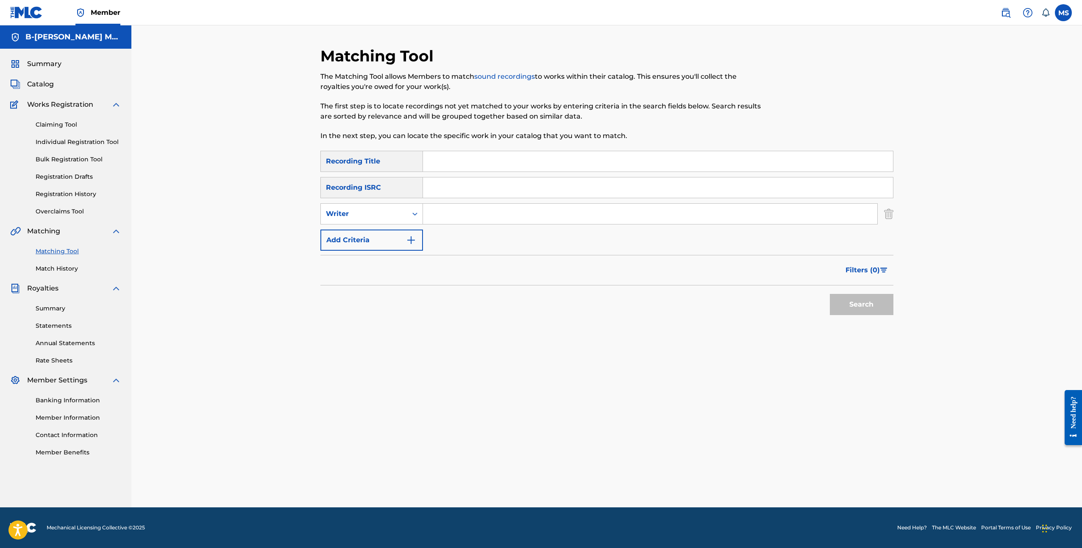
drag, startPoint x: 402, startPoint y: 239, endPoint x: 408, endPoint y: 244, distance: 8.7
click at [408, 247] on button "Add Criteria" at bounding box center [371, 240] width 103 height 21
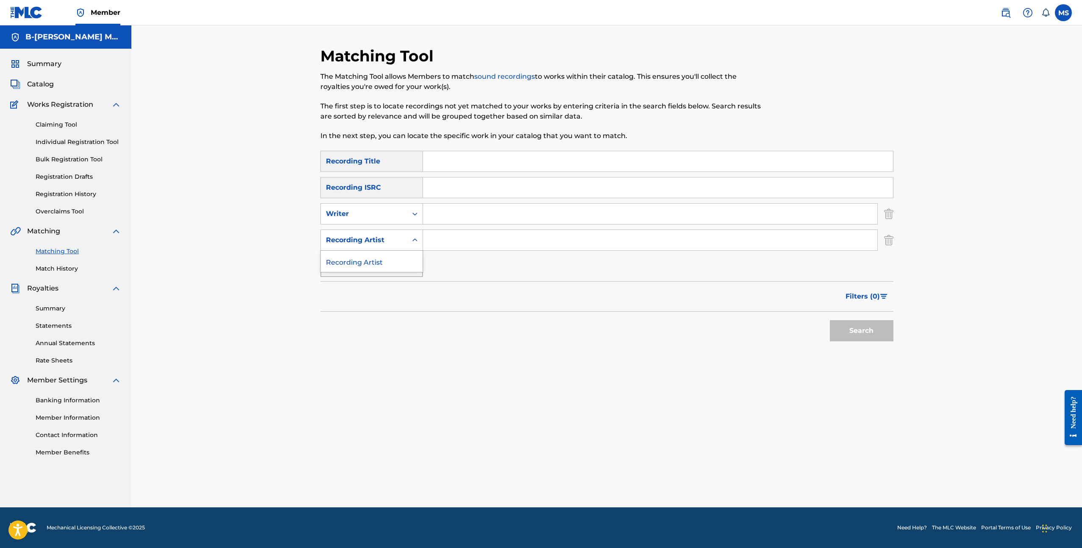
click at [409, 243] on div "Search Form" at bounding box center [414, 240] width 15 height 15
click at [480, 239] on input "Search Form" at bounding box center [650, 240] width 454 height 20
type input "HAEVN"
click at [846, 330] on button "Search" at bounding box center [862, 330] width 64 height 21
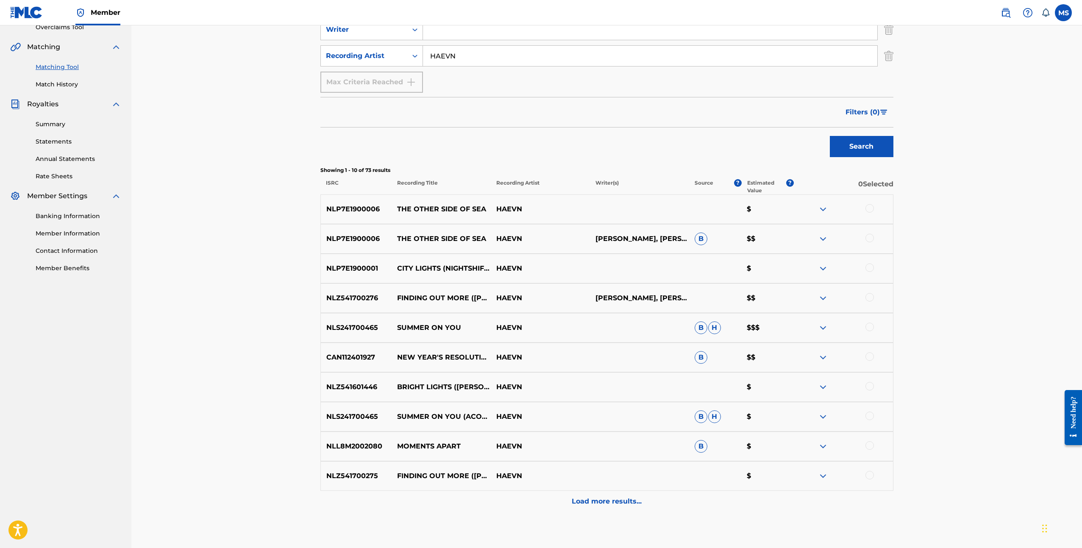
scroll to position [194, 0]
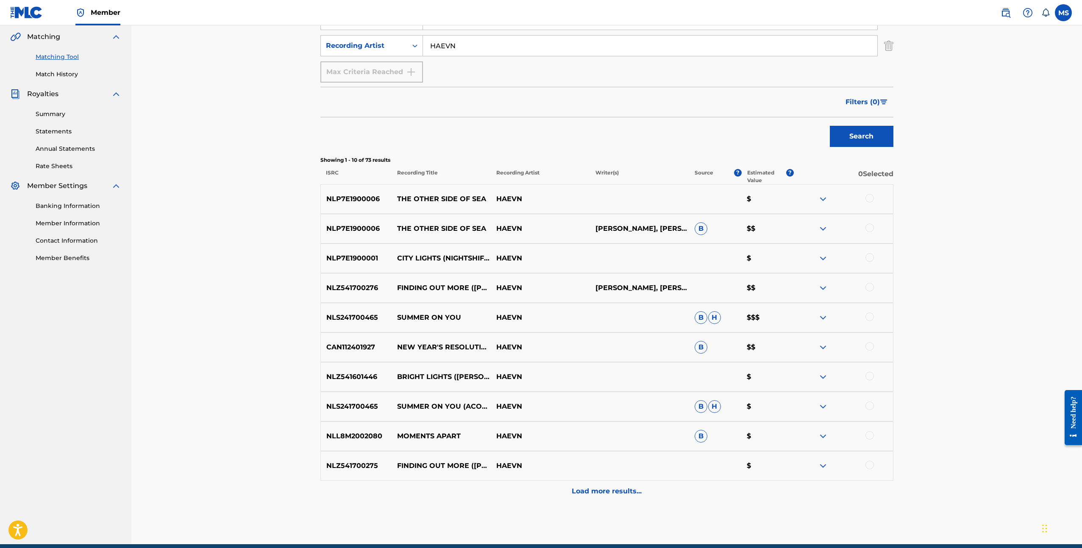
click at [618, 493] on p "Load more results..." at bounding box center [607, 491] width 70 height 10
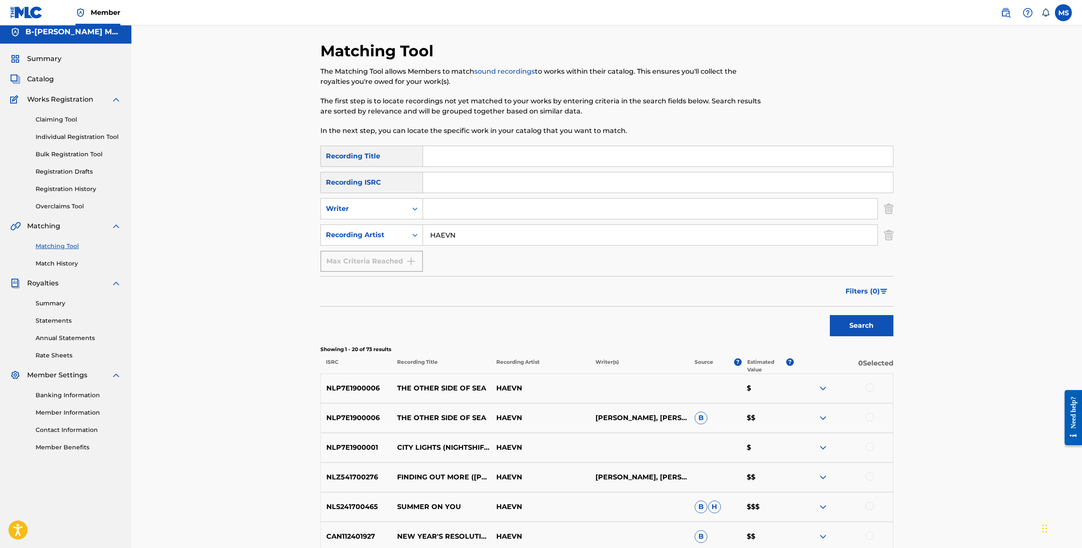
scroll to position [0, 0]
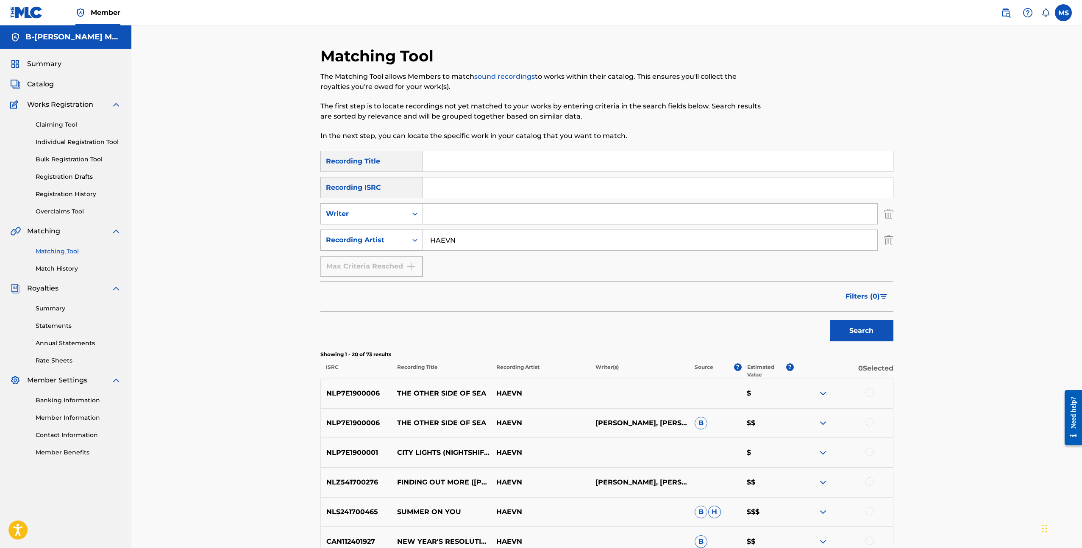
drag, startPoint x: 470, startPoint y: 243, endPoint x: 414, endPoint y: 240, distance: 56.0
click at [414, 240] on div "SearchWithCriteriaf070f2e1-ba0f-425b-acf6-105460fcf036 Recording Artist HAEVN" at bounding box center [606, 240] width 573 height 21
type input "doe maar"
click at [864, 327] on button "Search" at bounding box center [862, 330] width 64 height 21
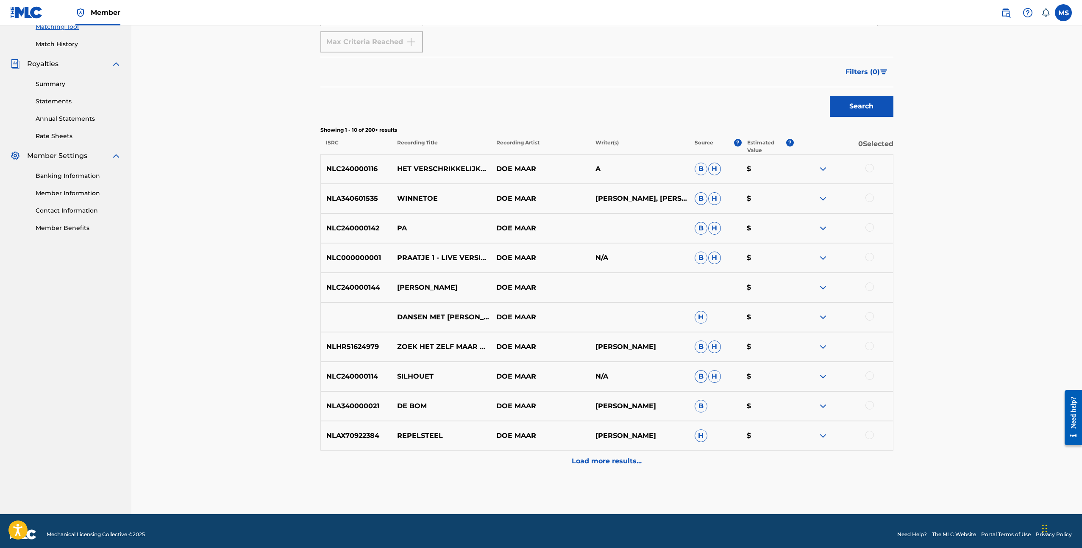
scroll to position [231, 0]
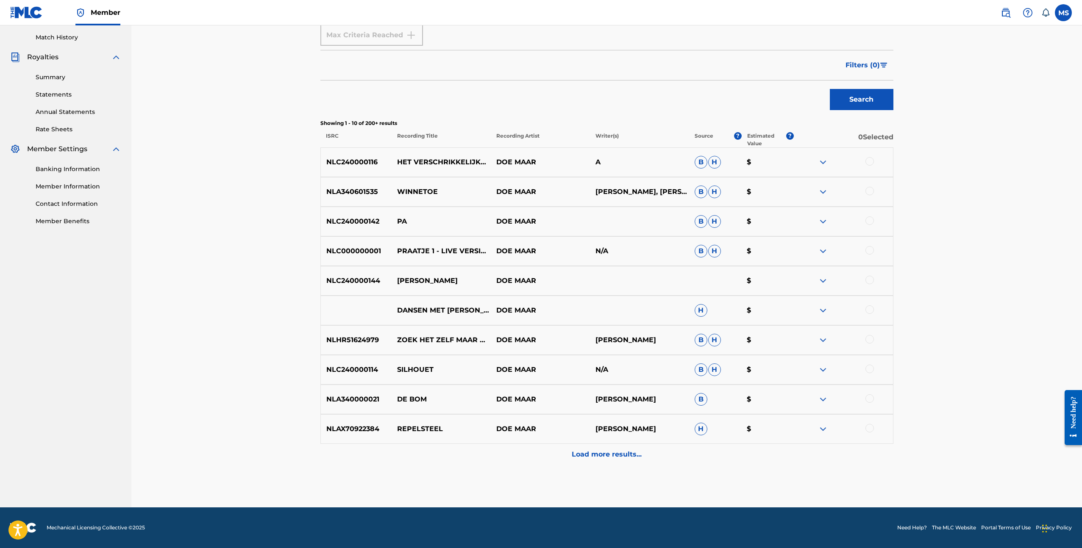
click at [606, 452] on p "Load more results..." at bounding box center [607, 455] width 70 height 10
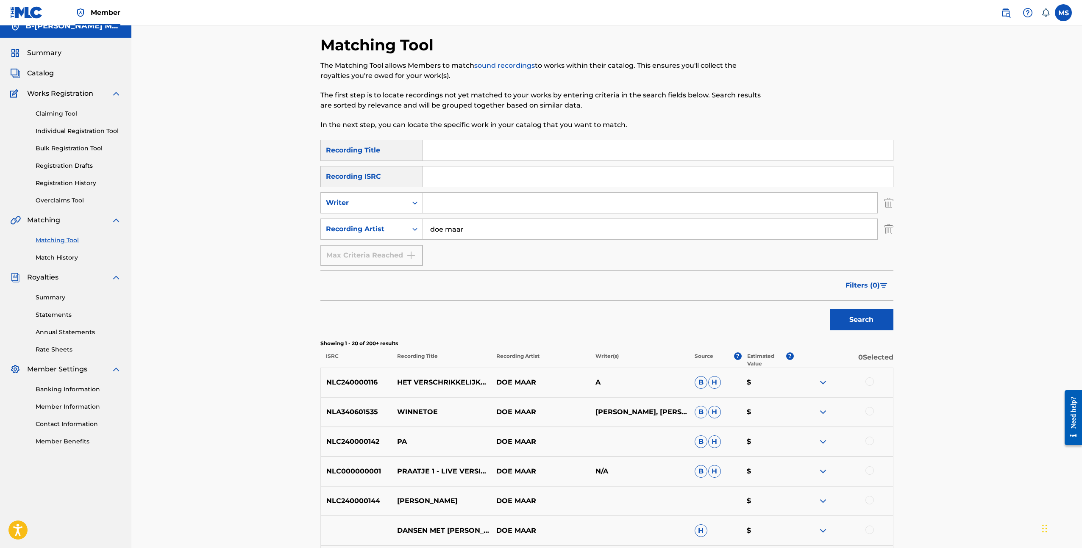
scroll to position [0, 0]
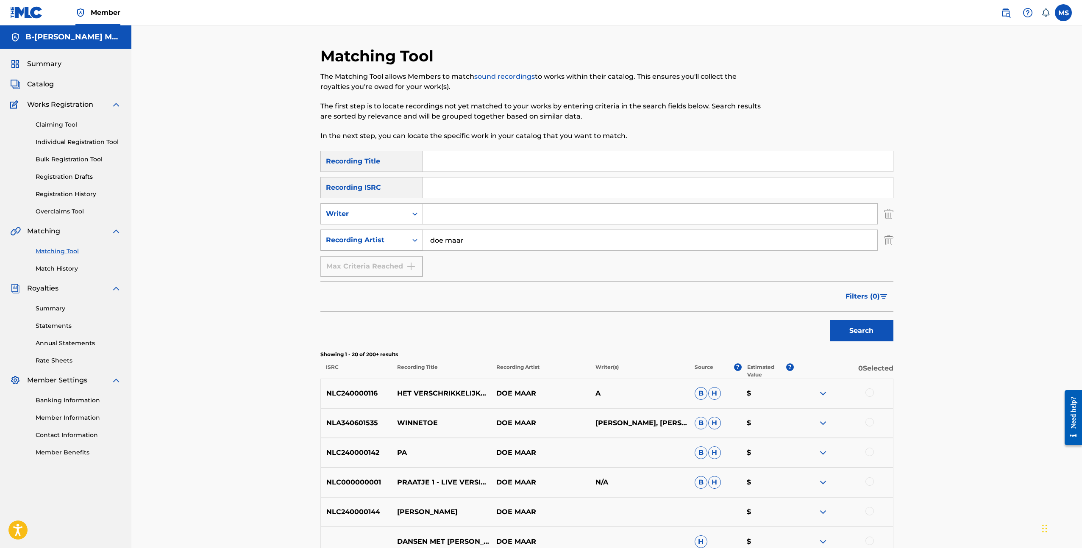
drag, startPoint x: 479, startPoint y: 243, endPoint x: 390, endPoint y: 233, distance: 89.5
click at [390, 233] on div "SearchWithCriteriaf070f2e1-ba0f-425b-acf6-105460fcf036 Recording Artist doe maar" at bounding box center [606, 240] width 573 height 21
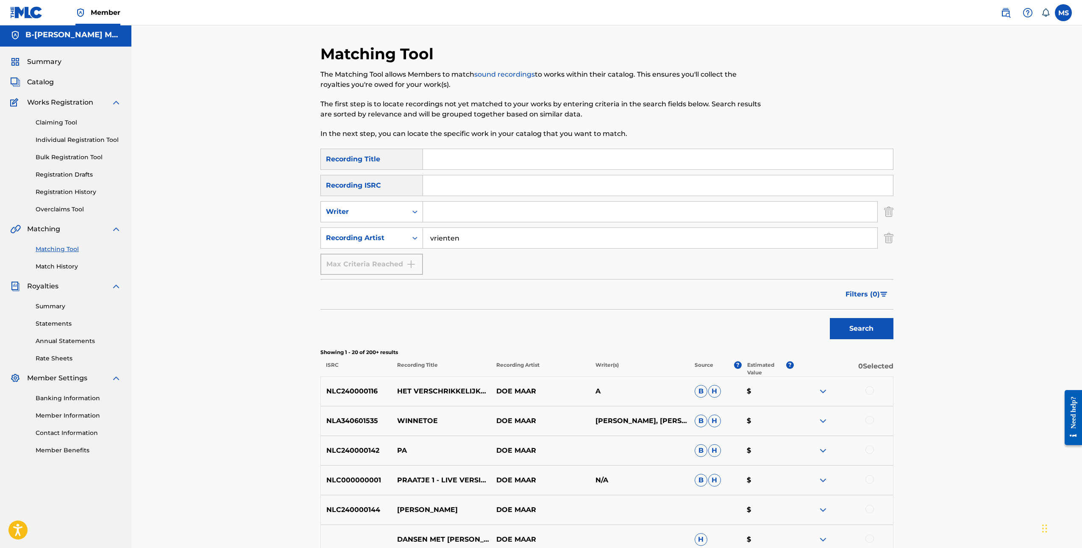
type input "vrienten"
click at [853, 326] on button "Search" at bounding box center [862, 328] width 64 height 21
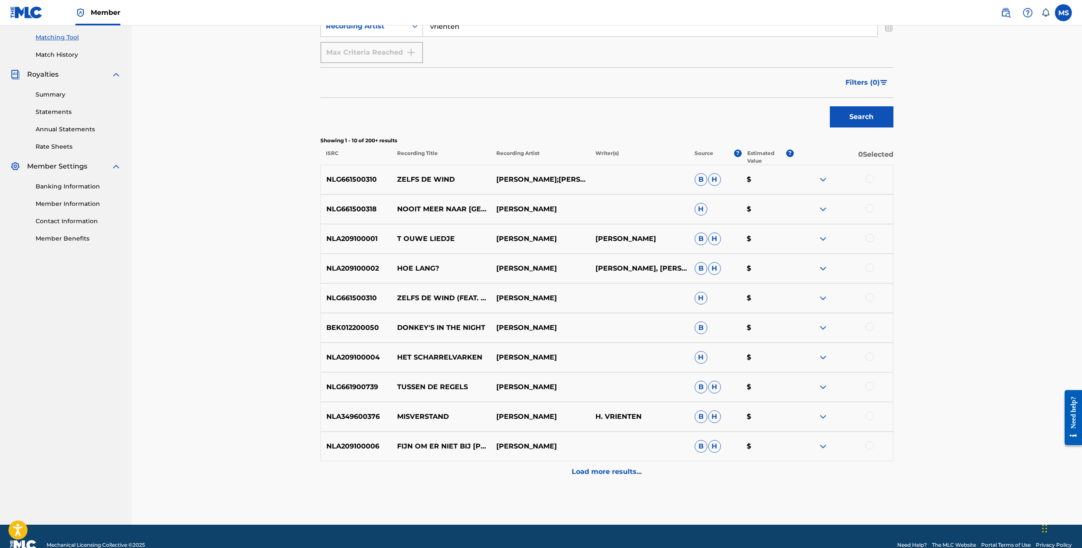
scroll to position [231, 0]
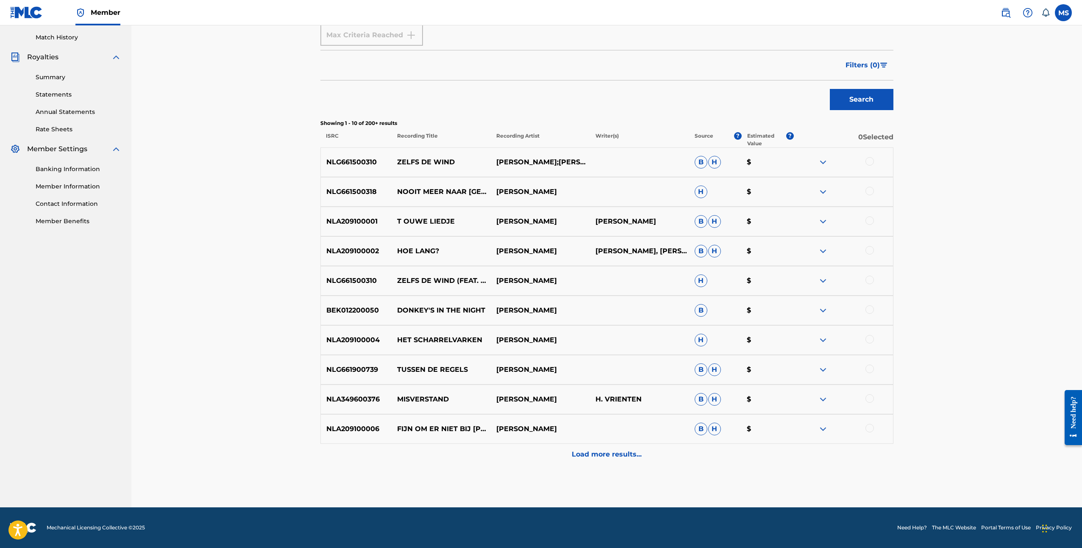
click at [640, 455] on p "Load more results..." at bounding box center [607, 455] width 70 height 10
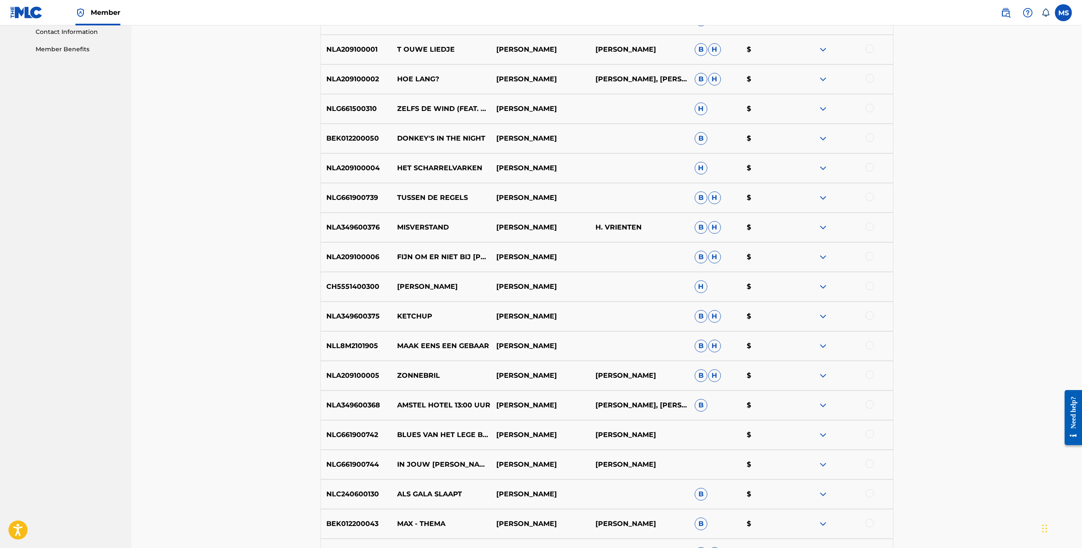
scroll to position [24, 0]
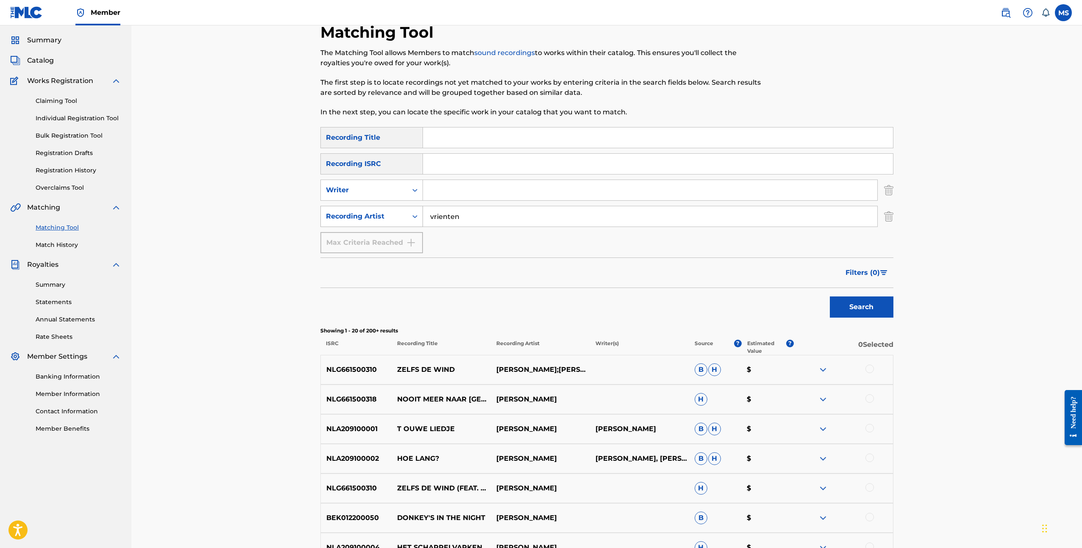
drag, startPoint x: 483, startPoint y: 219, endPoint x: 394, endPoint y: 206, distance: 89.5
click at [394, 206] on div "SearchWithCriteriaf070f2e1-ba0f-425b-acf6-105460fcf036 Recording Artist vrienten" at bounding box center [606, 216] width 573 height 21
click at [830, 297] on button "Search" at bounding box center [862, 307] width 64 height 21
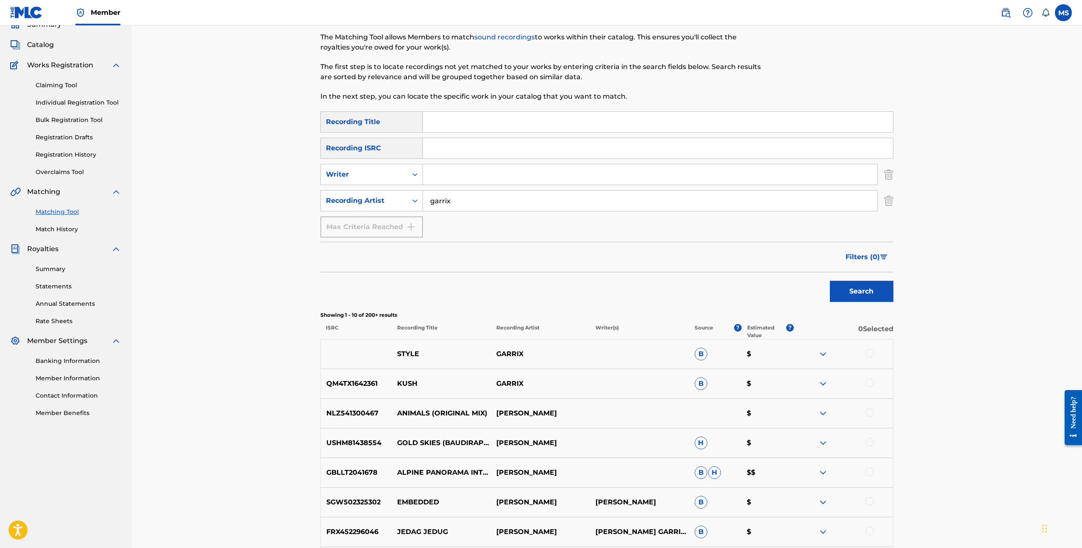
scroll to position [21, 0]
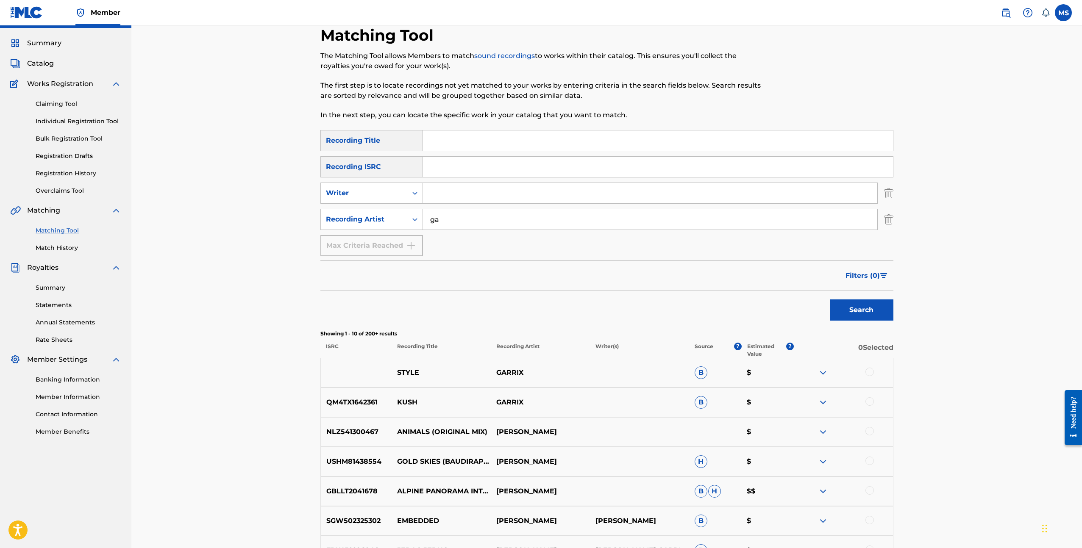
type input "g"
click at [511, 191] on input "Search Form" at bounding box center [650, 193] width 454 height 20
type input "r"
type input "t"
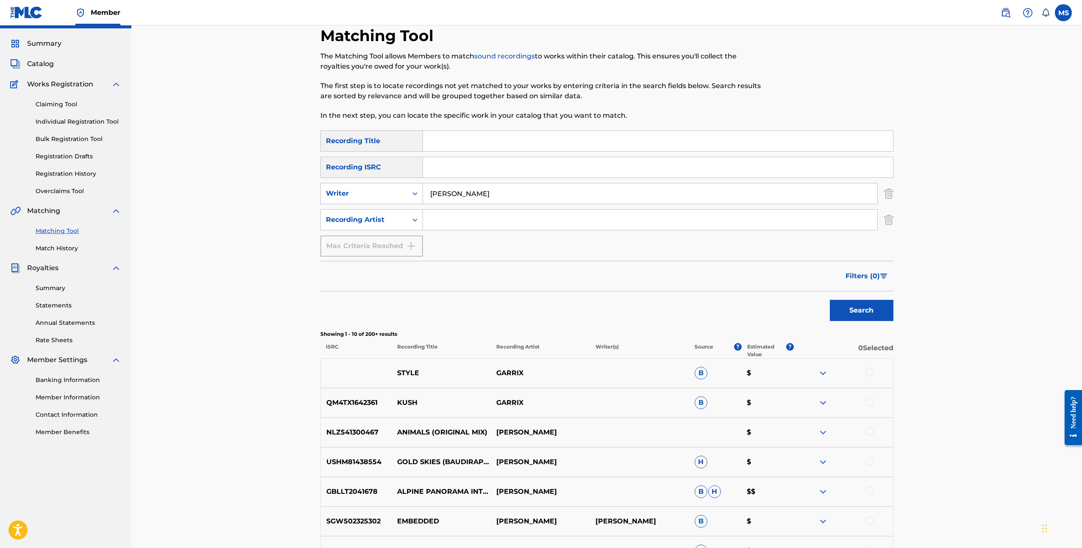
click at [830, 300] on button "Search" at bounding box center [862, 310] width 64 height 21
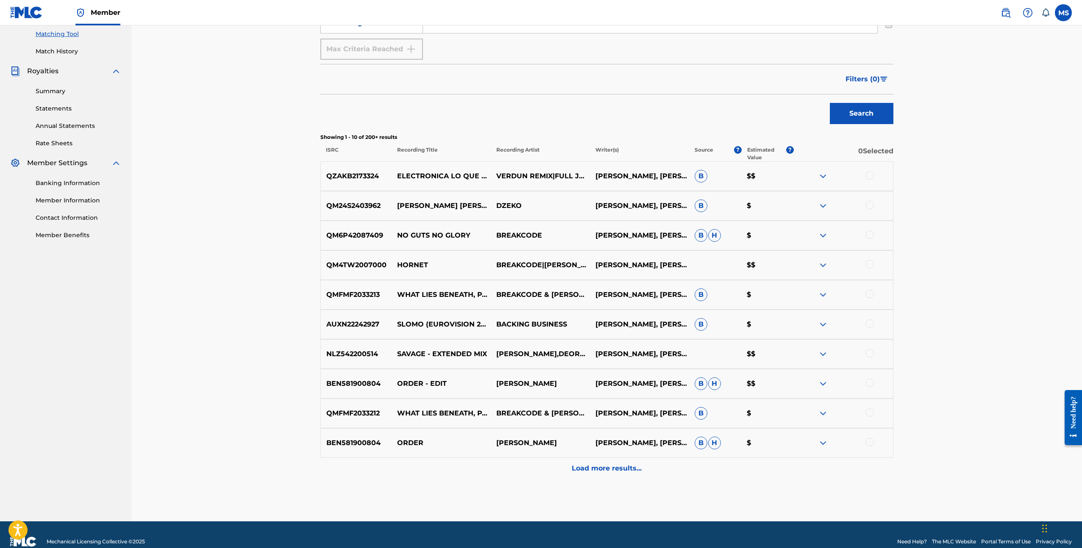
scroll to position [219, 0]
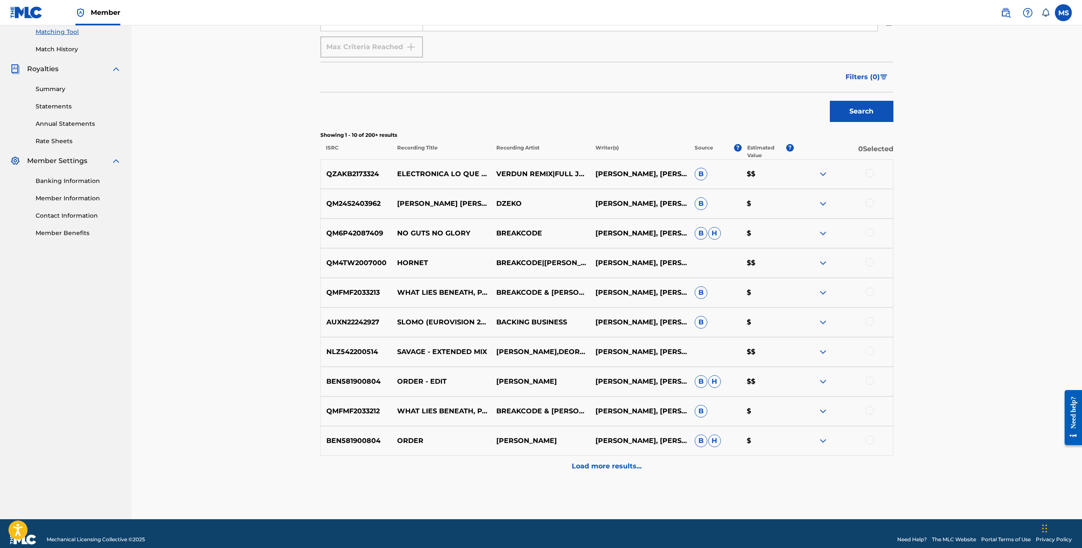
click at [607, 467] on p "Load more results..." at bounding box center [607, 466] width 70 height 10
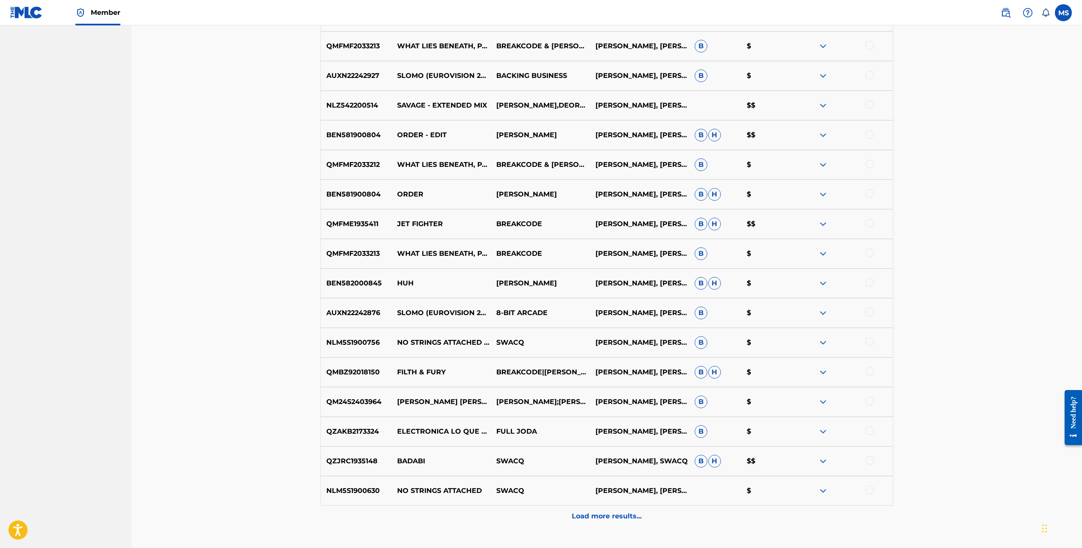
scroll to position [528, 0]
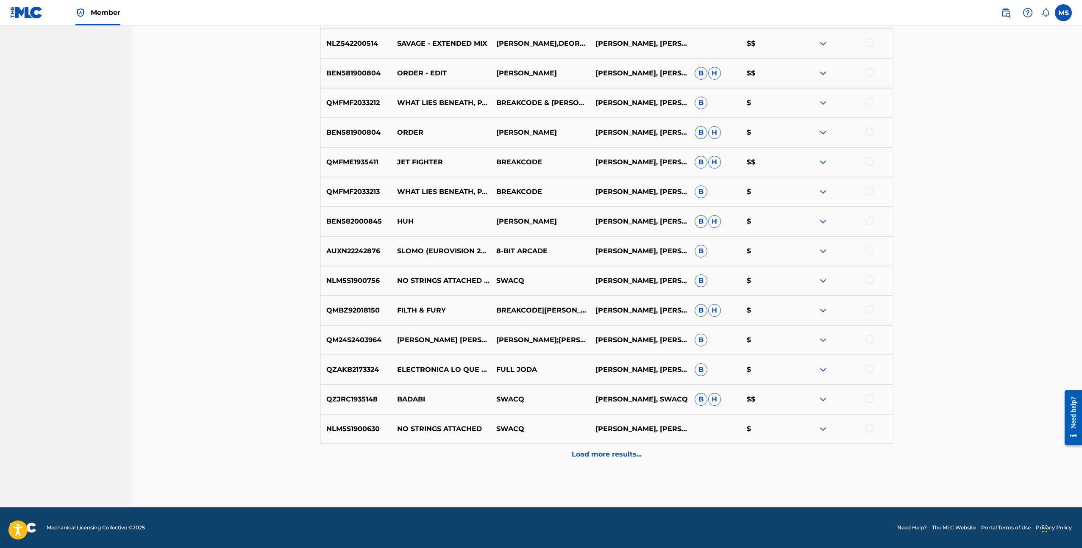
click at [608, 455] on p "Load more results..." at bounding box center [607, 455] width 70 height 10
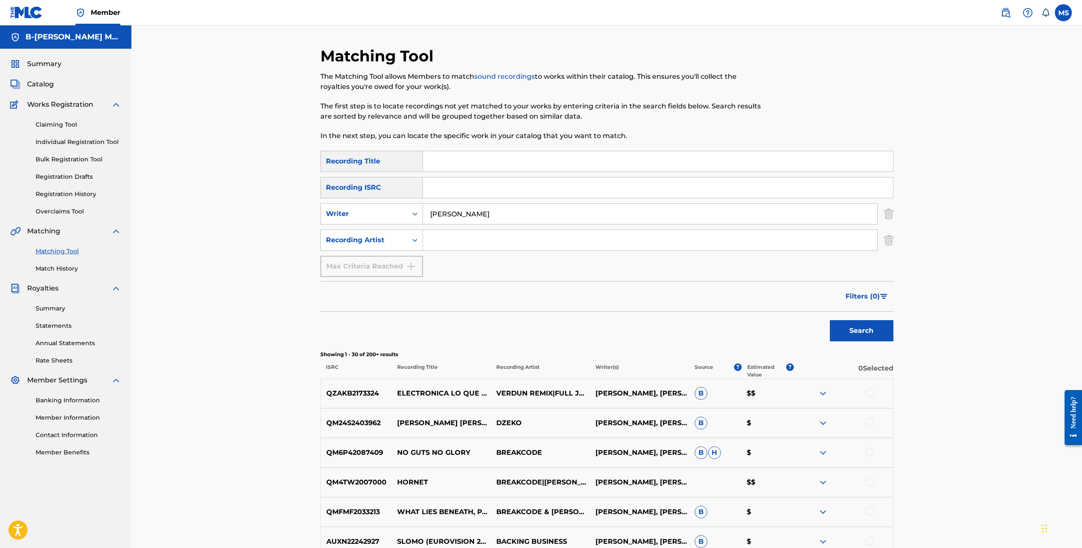
click at [827, 482] on img at bounding box center [823, 482] width 10 height 10
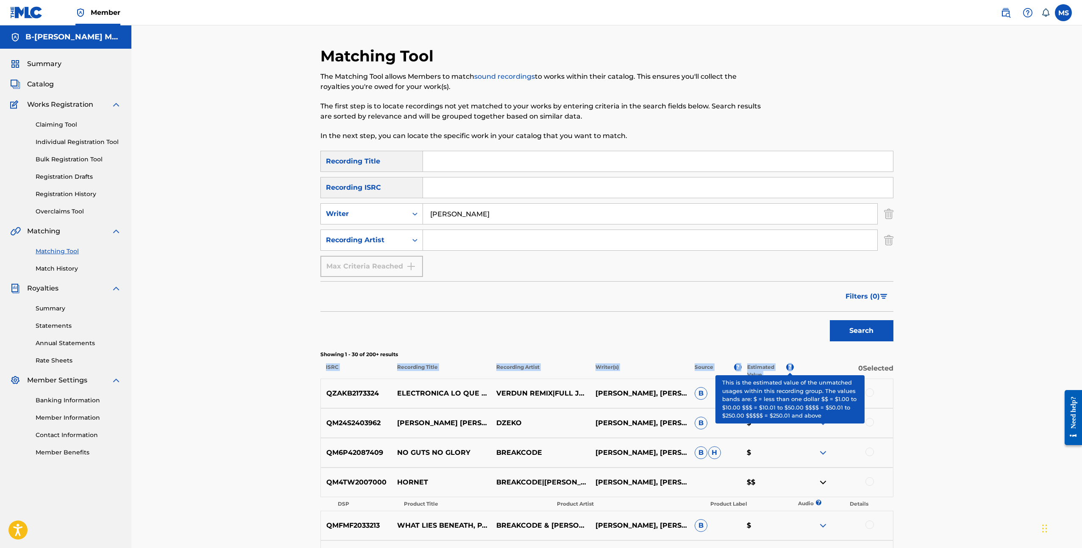
drag, startPoint x: 792, startPoint y: 365, endPoint x: 753, endPoint y: 339, distance: 46.4
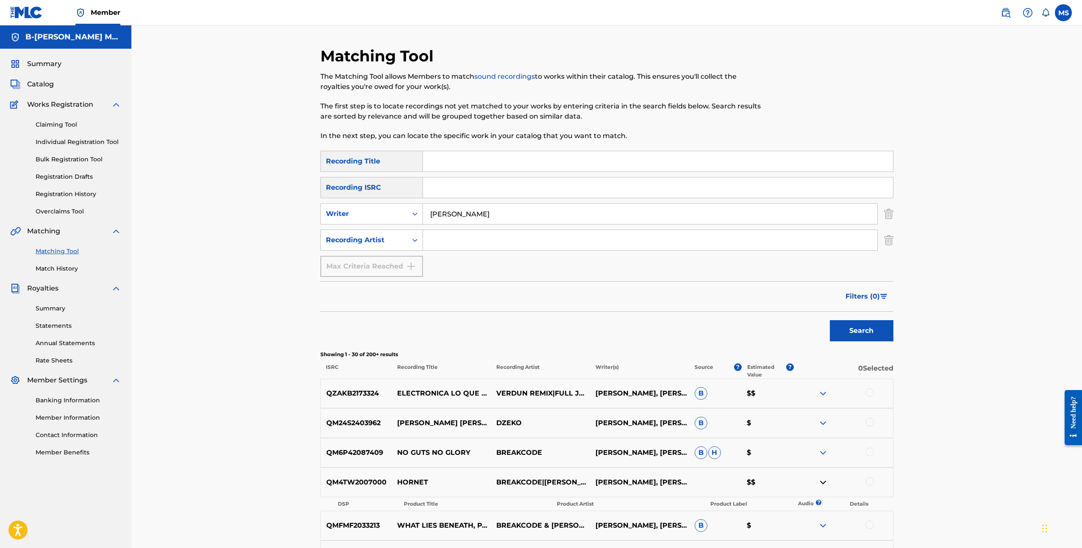
drag, startPoint x: 477, startPoint y: 213, endPoint x: 430, endPoint y: 209, distance: 47.2
click at [430, 209] on input "arjen thonen" at bounding box center [650, 214] width 454 height 20
click at [859, 331] on button "Search" at bounding box center [862, 330] width 64 height 21
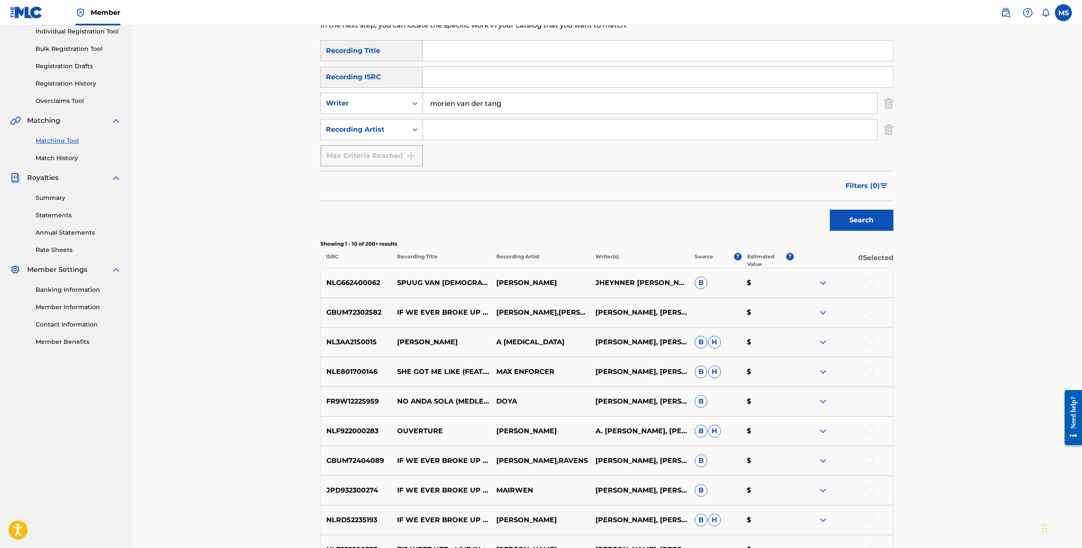
scroll to position [231, 0]
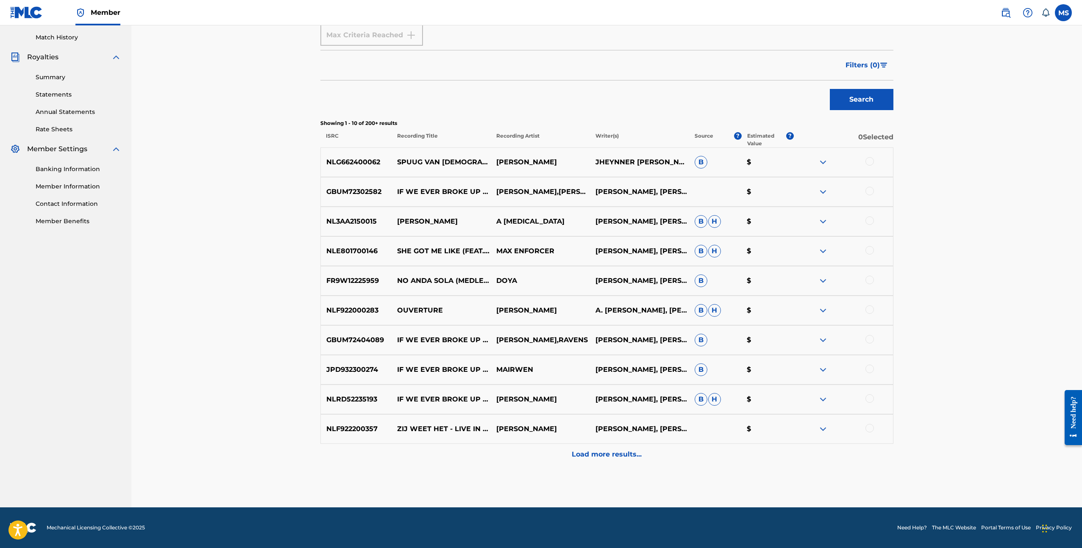
click at [618, 455] on p "Load more results..." at bounding box center [607, 455] width 70 height 10
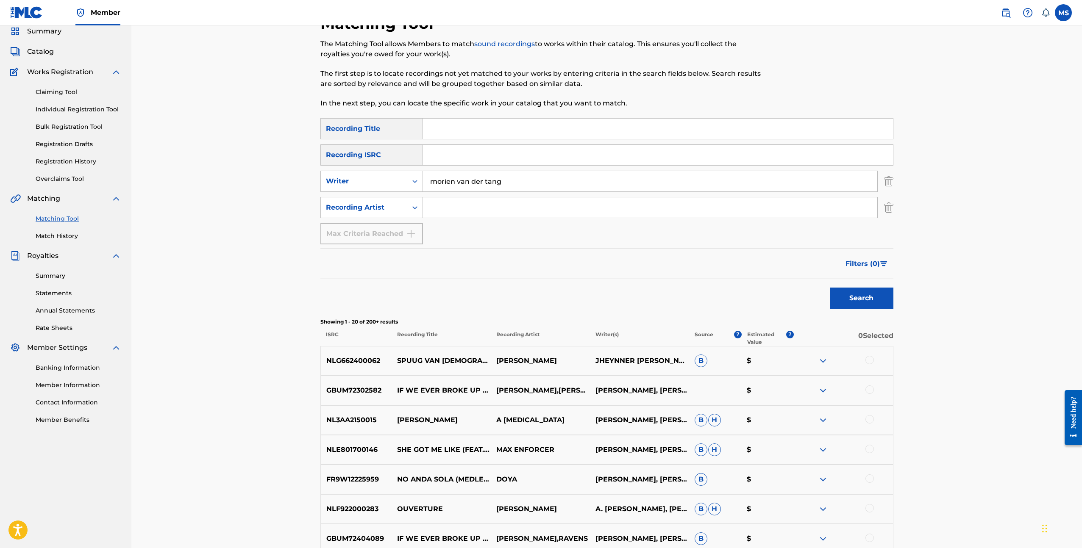
scroll to position [0, 0]
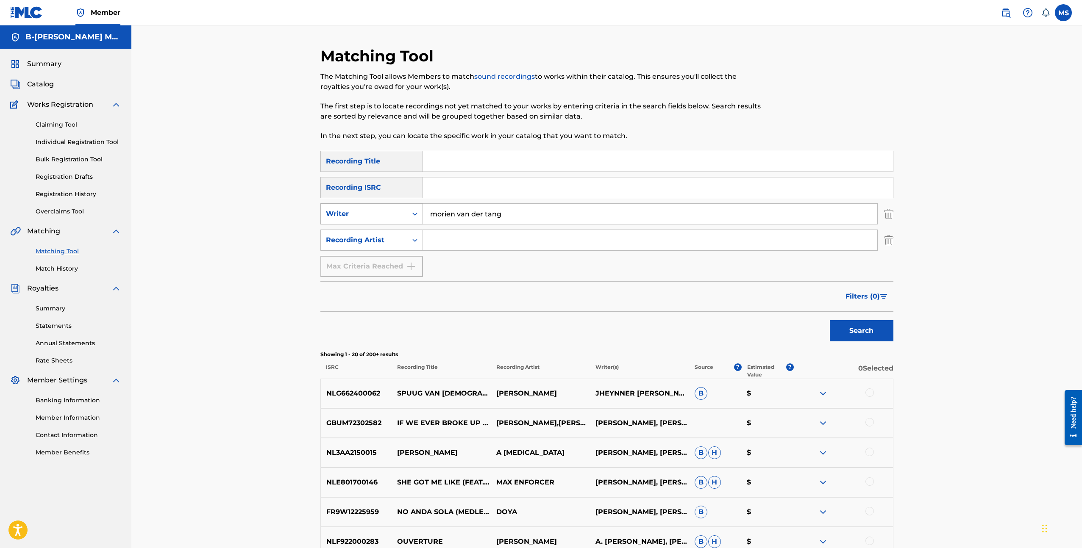
drag, startPoint x: 524, startPoint y: 219, endPoint x: 402, endPoint y: 206, distance: 122.7
click at [402, 206] on div "SearchWithCriteria75190342-9b98-4cd3-bfd3-f808b3d9d39d Writer morien van der ta…" at bounding box center [606, 213] width 573 height 21
click at [830, 320] on button "Search" at bounding box center [862, 330] width 64 height 21
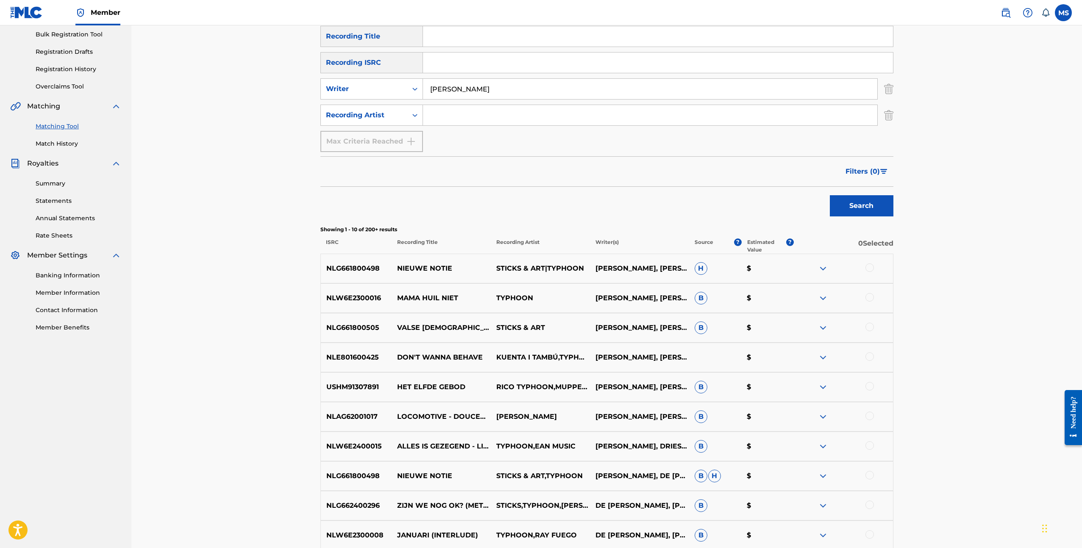
scroll to position [231, 0]
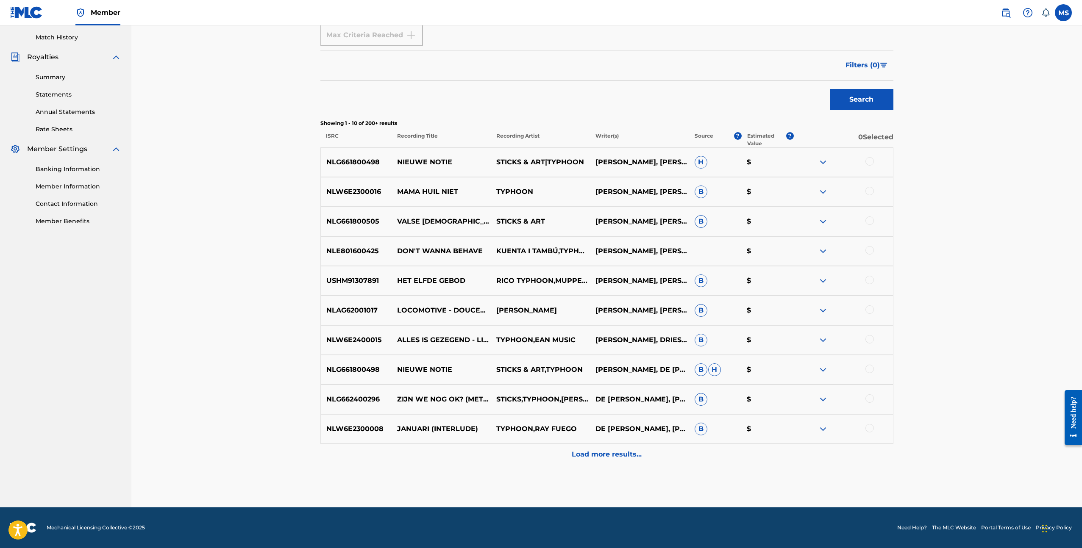
click at [617, 455] on p "Load more results..." at bounding box center [607, 455] width 70 height 10
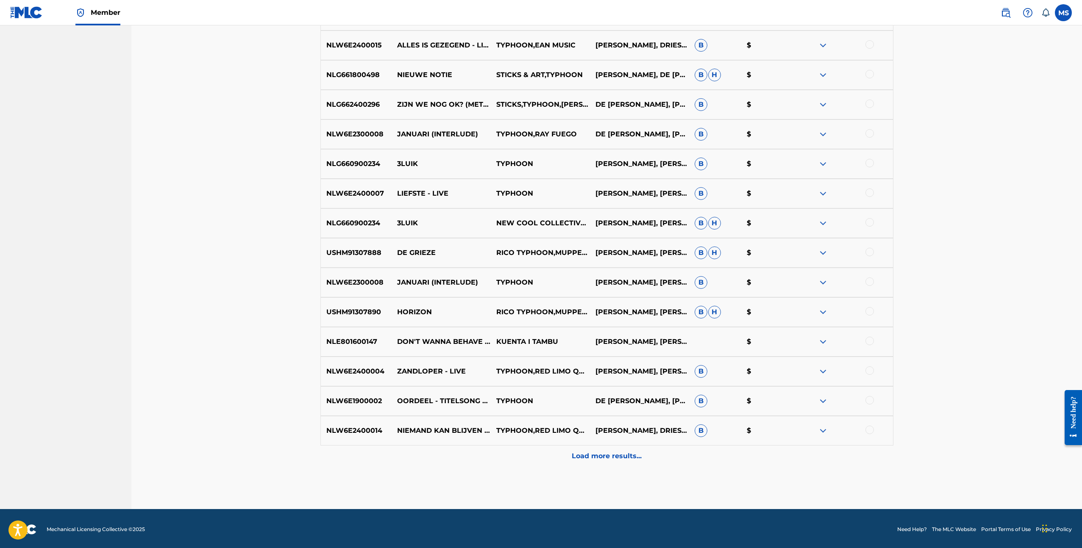
scroll to position [528, 0]
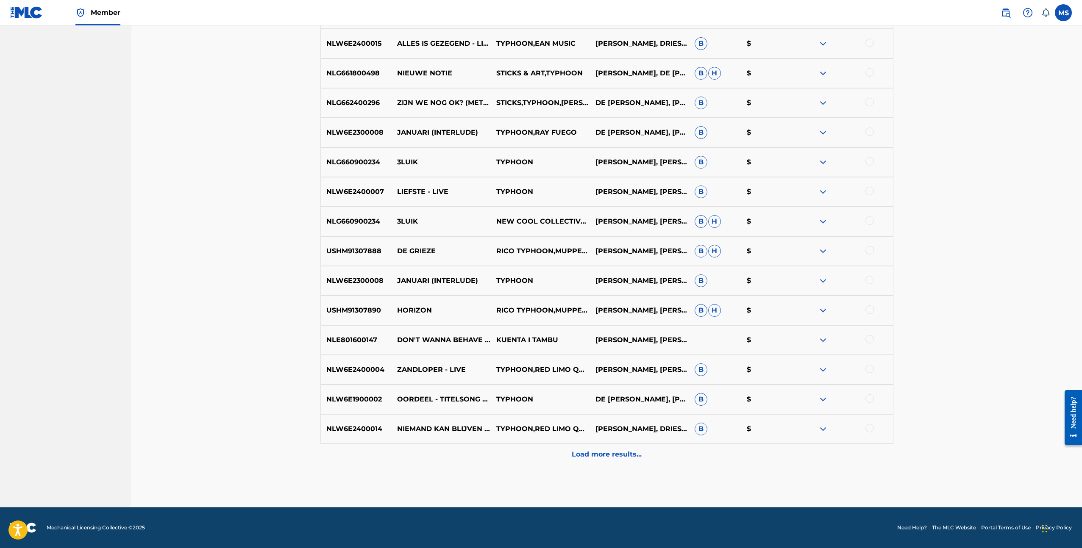
click at [616, 455] on p "Load more results..." at bounding box center [607, 455] width 70 height 10
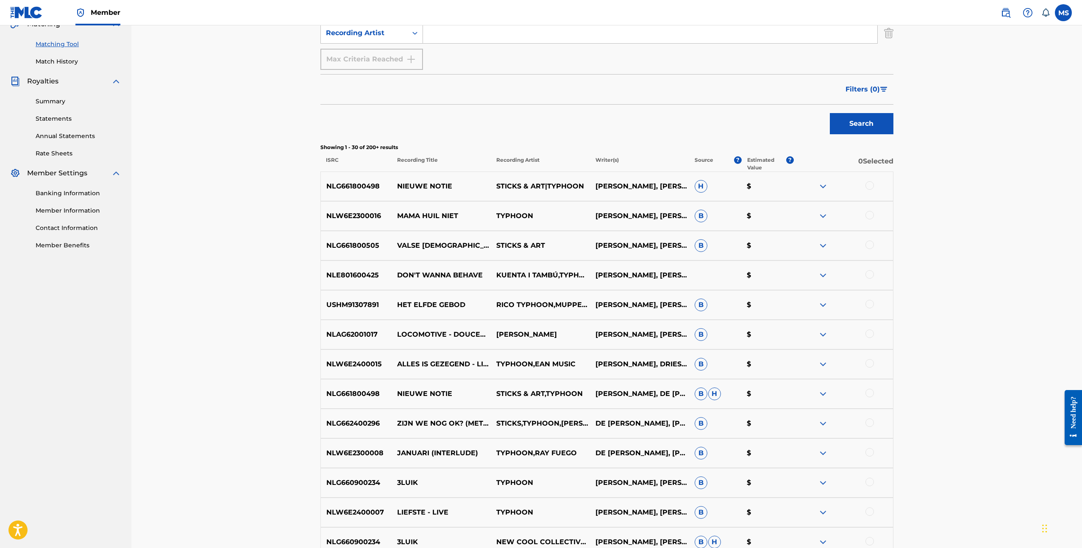
scroll to position [0, 0]
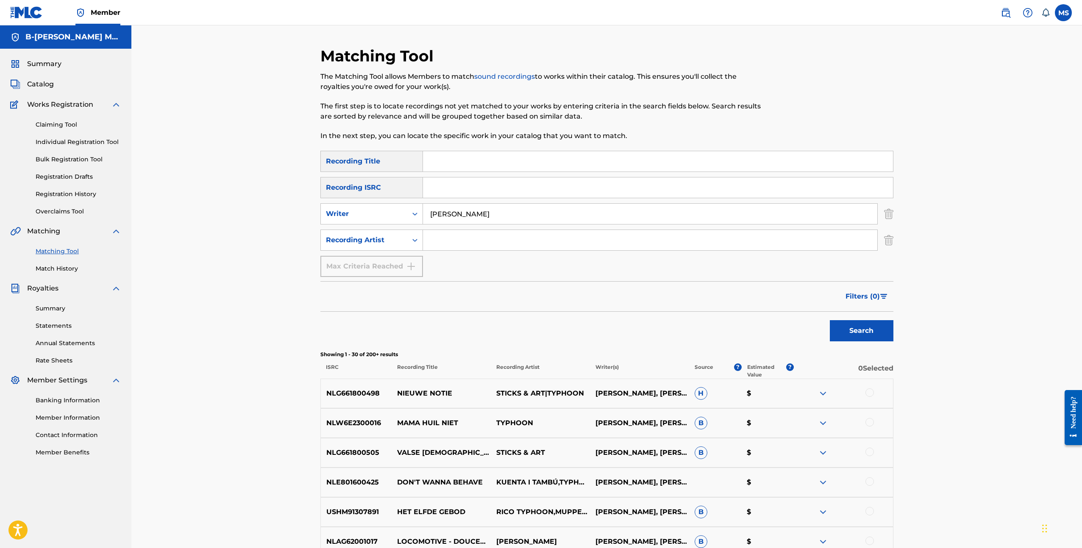
drag, startPoint x: 526, startPoint y: 214, endPoint x: 429, endPoint y: 209, distance: 97.1
click at [429, 209] on input "glenn de randamie" at bounding box center [650, 214] width 454 height 20
click at [830, 320] on button "Search" at bounding box center [862, 330] width 64 height 21
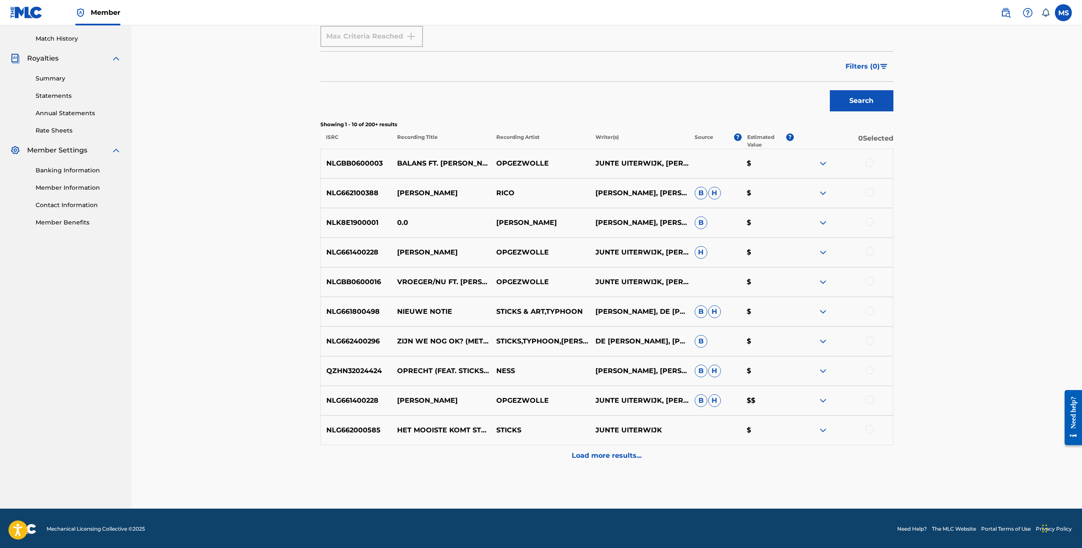
scroll to position [231, 0]
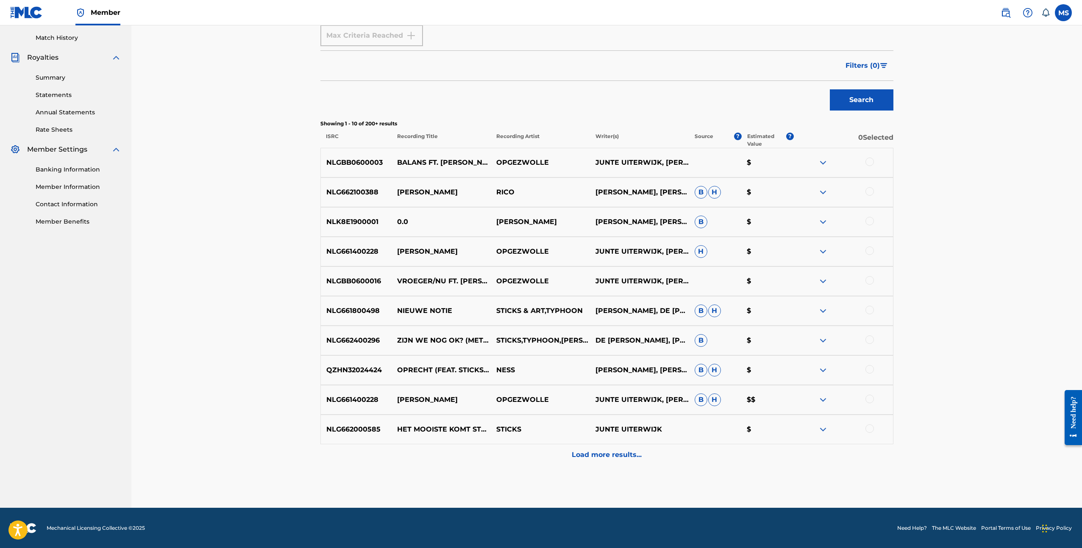
click at [599, 453] on p "Load more results..." at bounding box center [607, 455] width 70 height 10
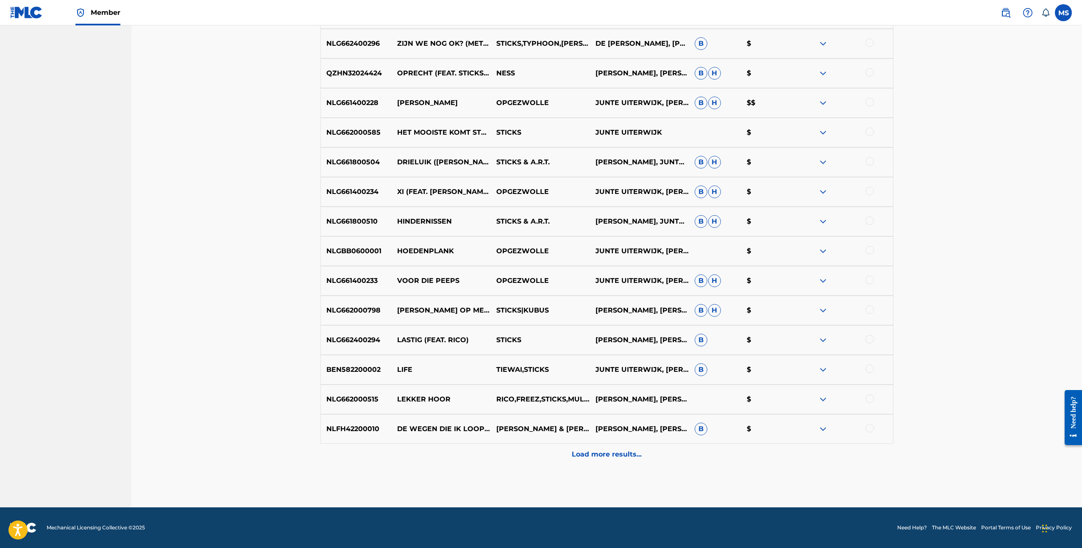
scroll to position [0, 0]
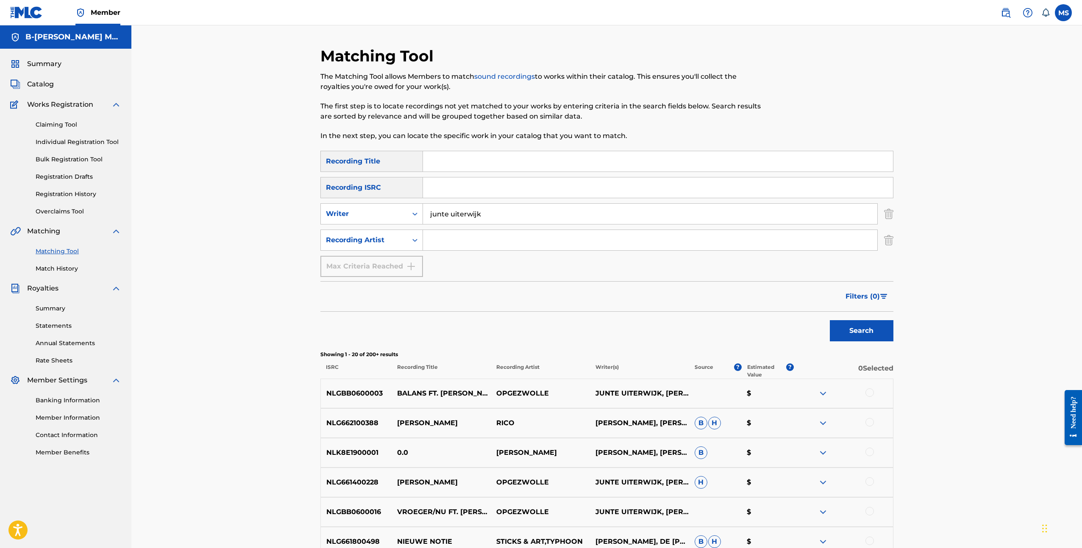
drag, startPoint x: 494, startPoint y: 215, endPoint x: 474, endPoint y: 233, distance: 27.3
click at [429, 217] on input "junte uiterwijk" at bounding box center [650, 214] width 454 height 20
click at [830, 320] on button "Search" at bounding box center [862, 330] width 64 height 21
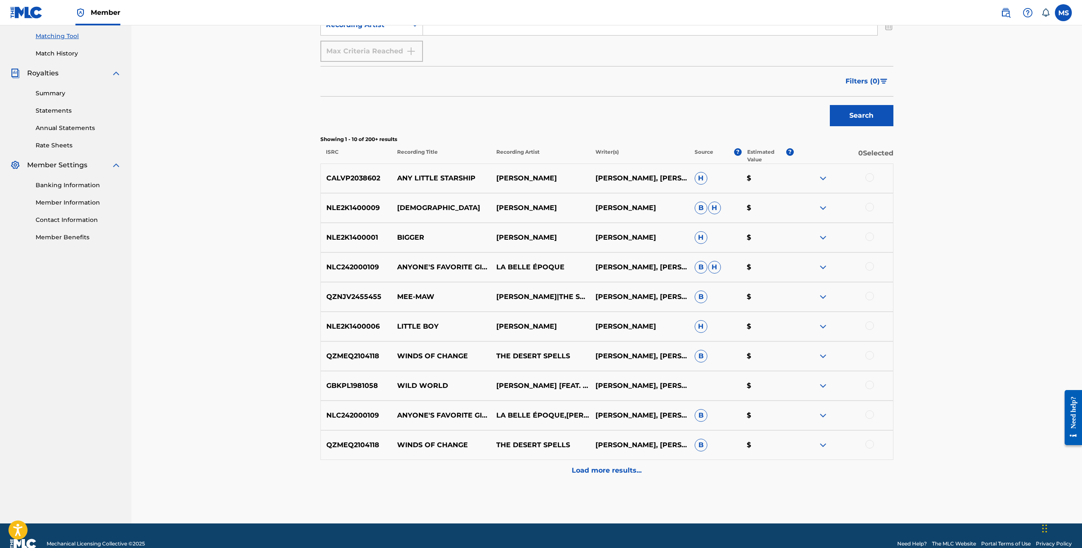
scroll to position [220, 0]
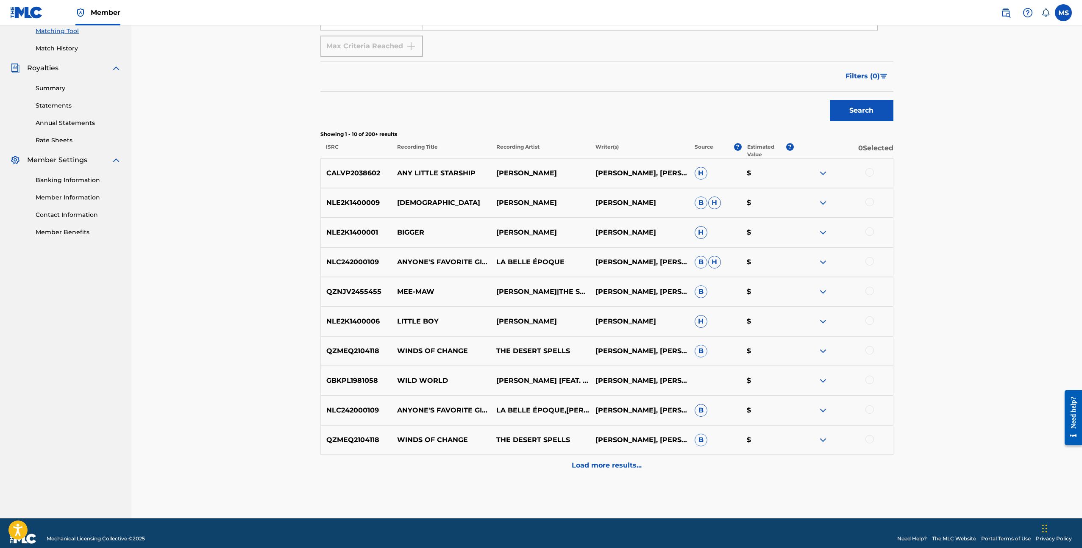
click at [594, 469] on p "Load more results..." at bounding box center [607, 466] width 70 height 10
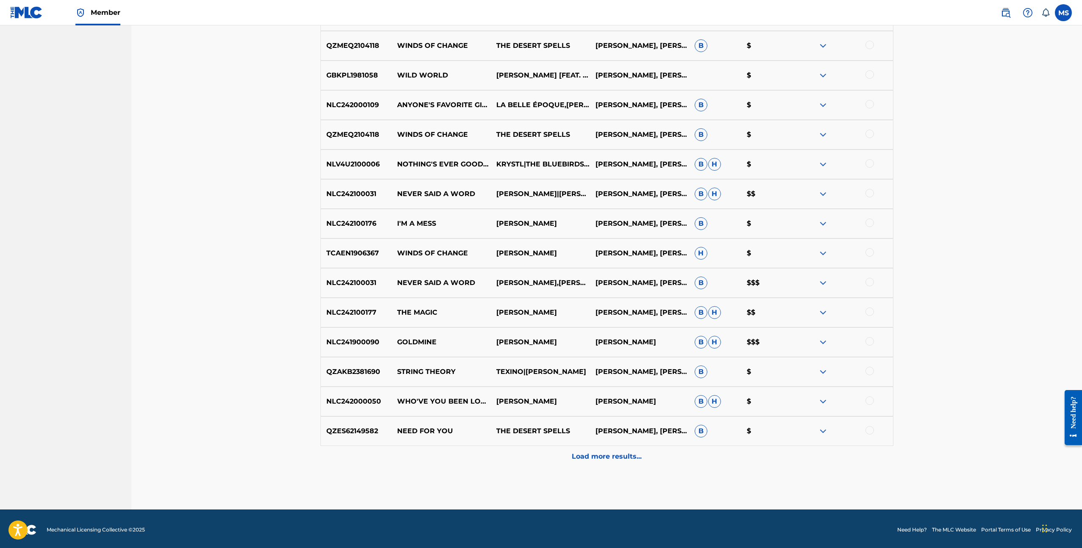
scroll to position [527, 0]
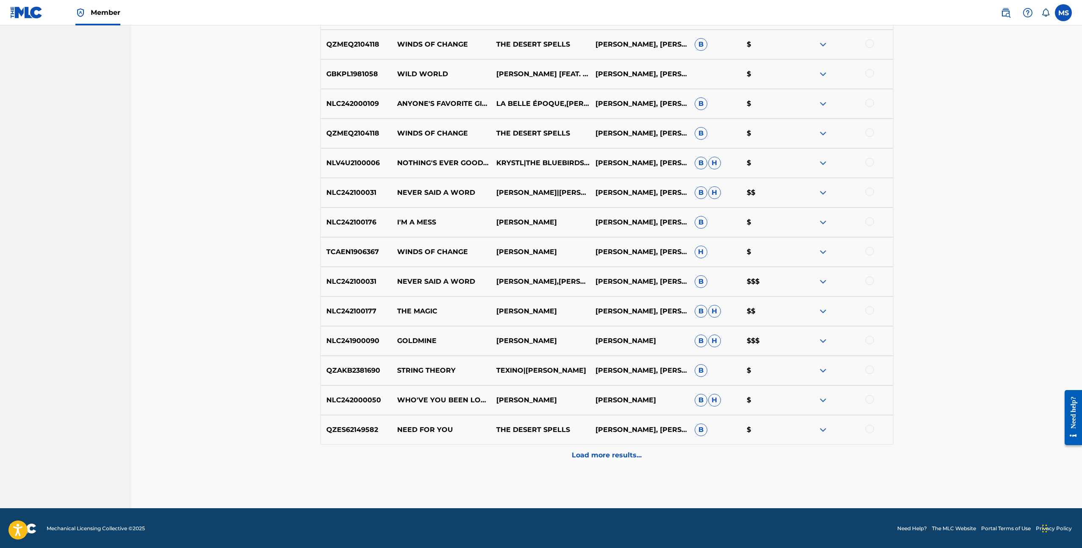
click at [598, 455] on p "Load more results..." at bounding box center [607, 455] width 70 height 10
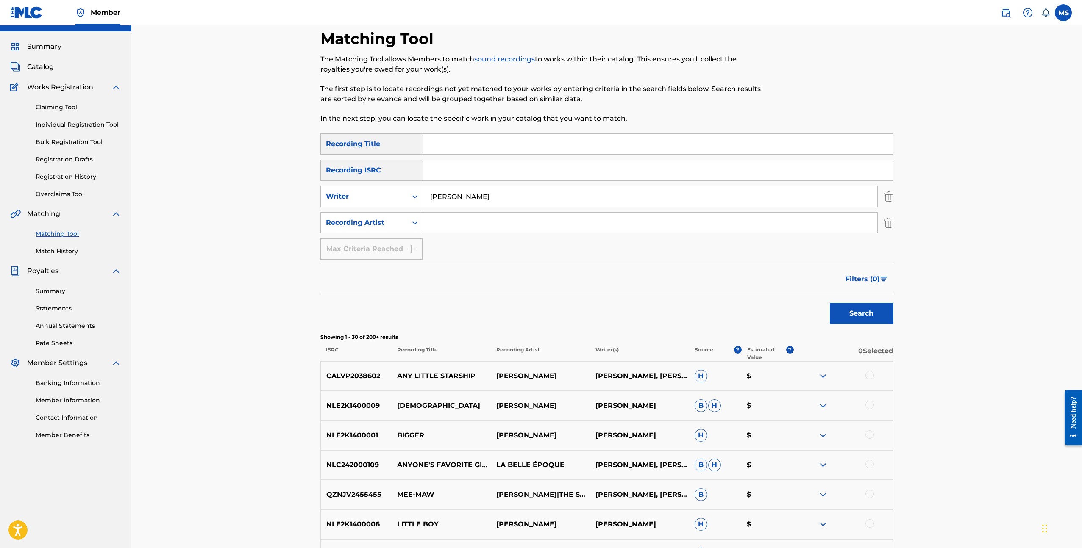
scroll to position [0, 0]
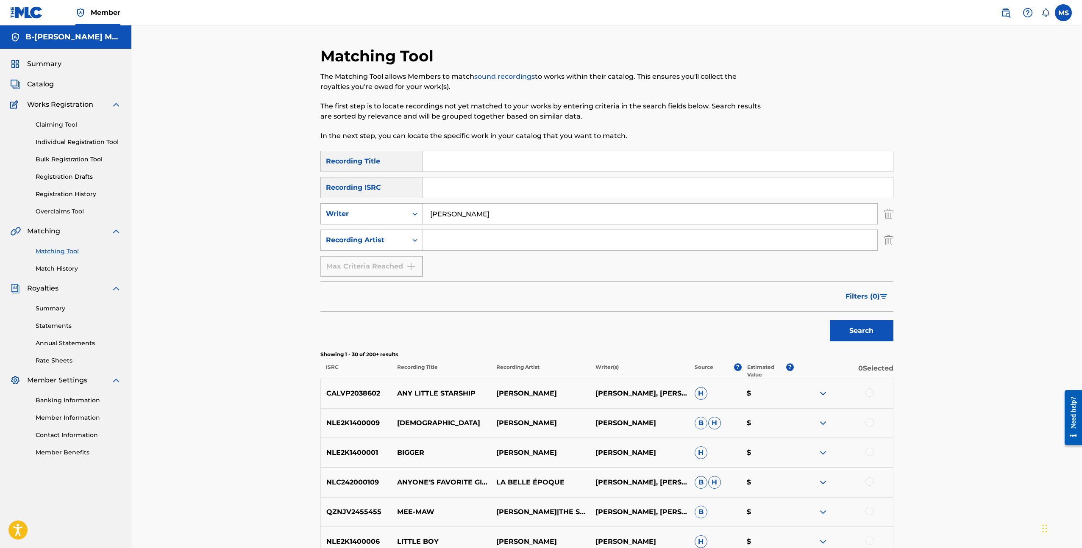
drag, startPoint x: 474, startPoint y: 217, endPoint x: 418, endPoint y: 216, distance: 55.9
click at [418, 216] on div "SearchWithCriteria75190342-9b98-4cd3-bfd3-f808b3d9d39d Writer judy blank" at bounding box center [606, 213] width 573 height 21
click at [830, 320] on button "Search" at bounding box center [862, 330] width 64 height 21
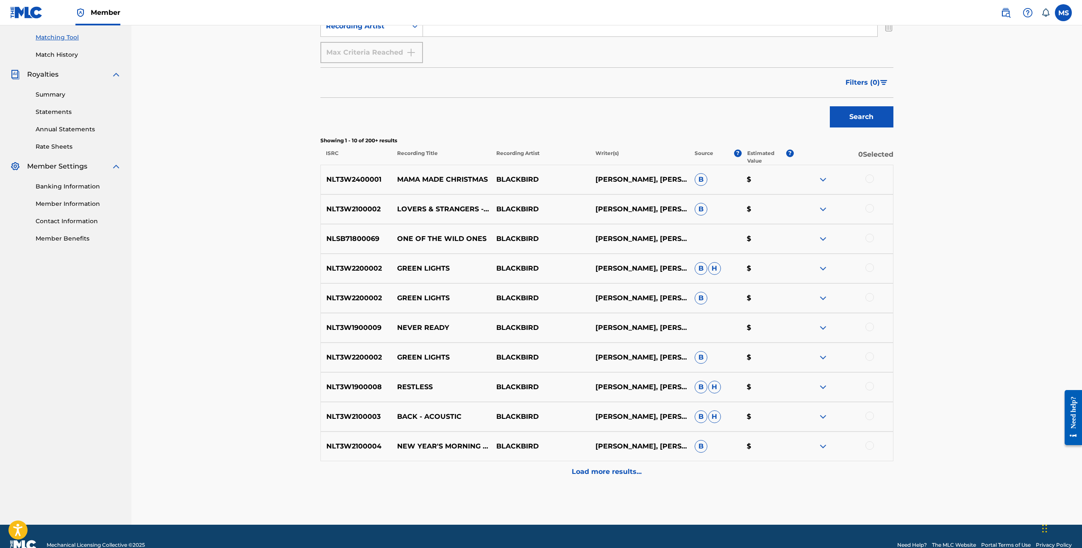
scroll to position [231, 0]
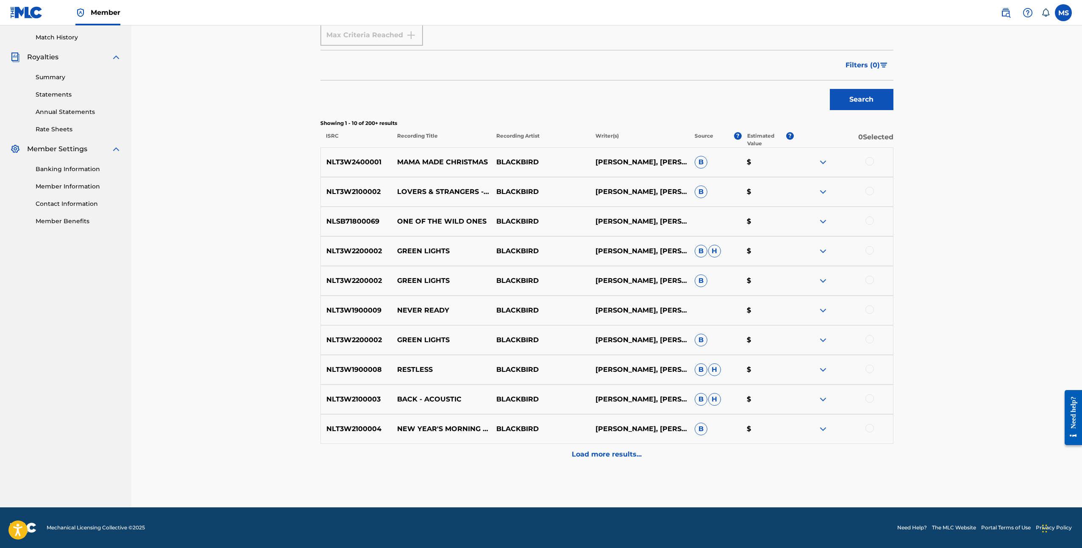
click at [608, 453] on p "Load more results..." at bounding box center [607, 455] width 70 height 10
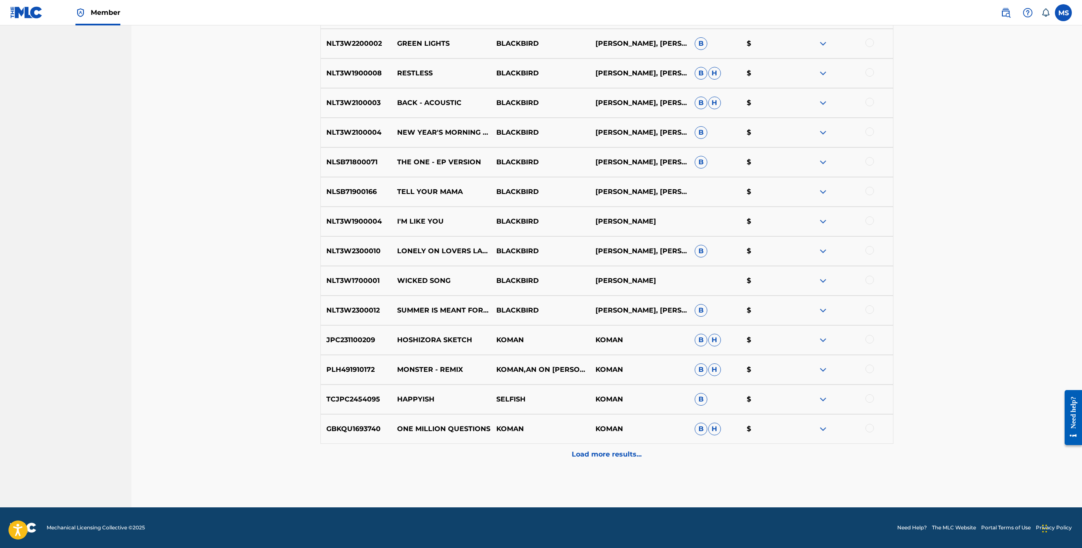
scroll to position [0, 0]
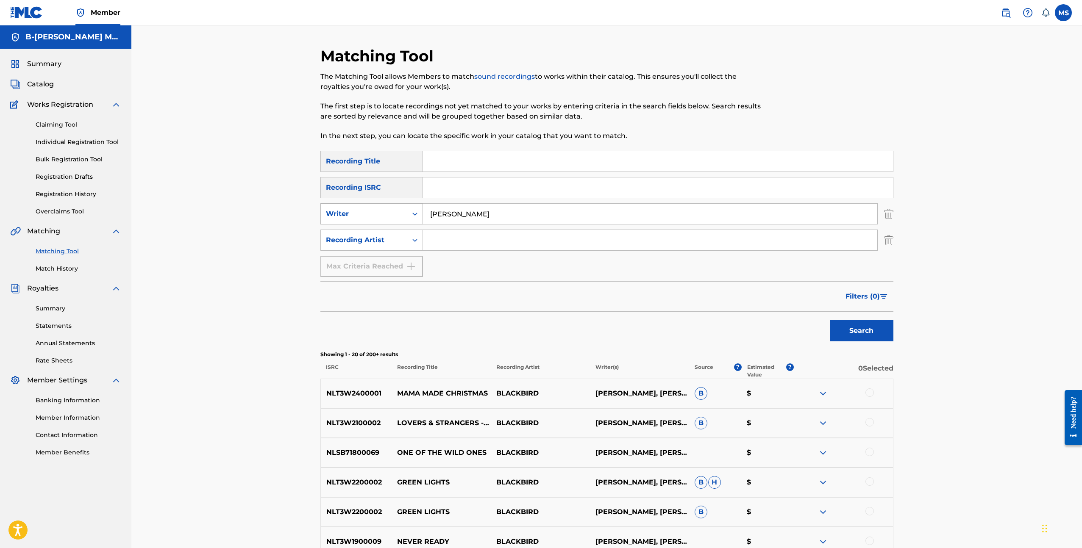
drag, startPoint x: 484, startPoint y: 219, endPoint x: 410, endPoint y: 213, distance: 74.4
click at [410, 213] on div "SearchWithCriteria75190342-9b98-4cd3-bfd3-f808b3d9d39d Writer merel koman" at bounding box center [606, 213] width 573 height 21
type input "wouter hardy"
click at [830, 320] on button "Search" at bounding box center [862, 330] width 64 height 21
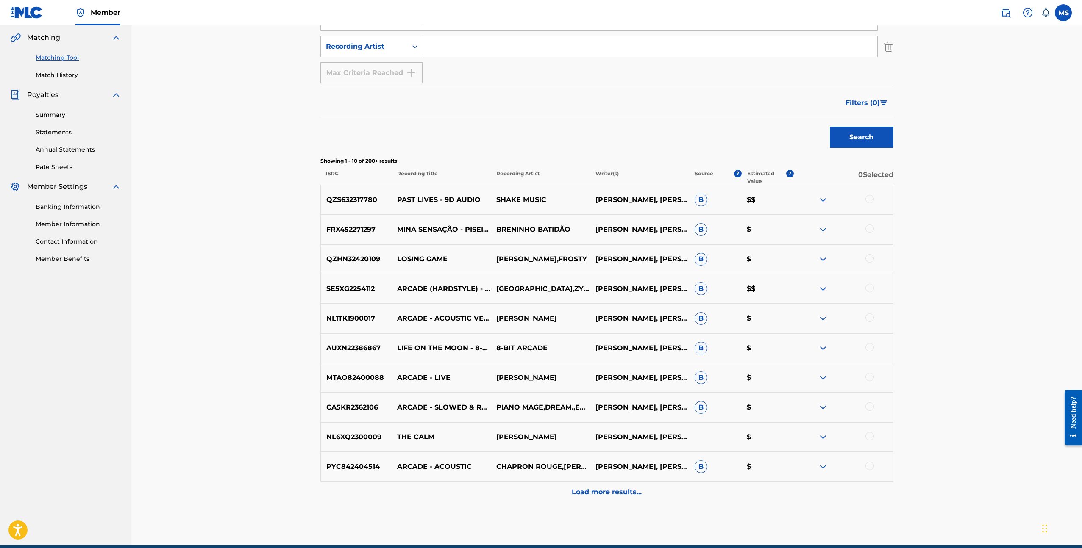
scroll to position [191, 0]
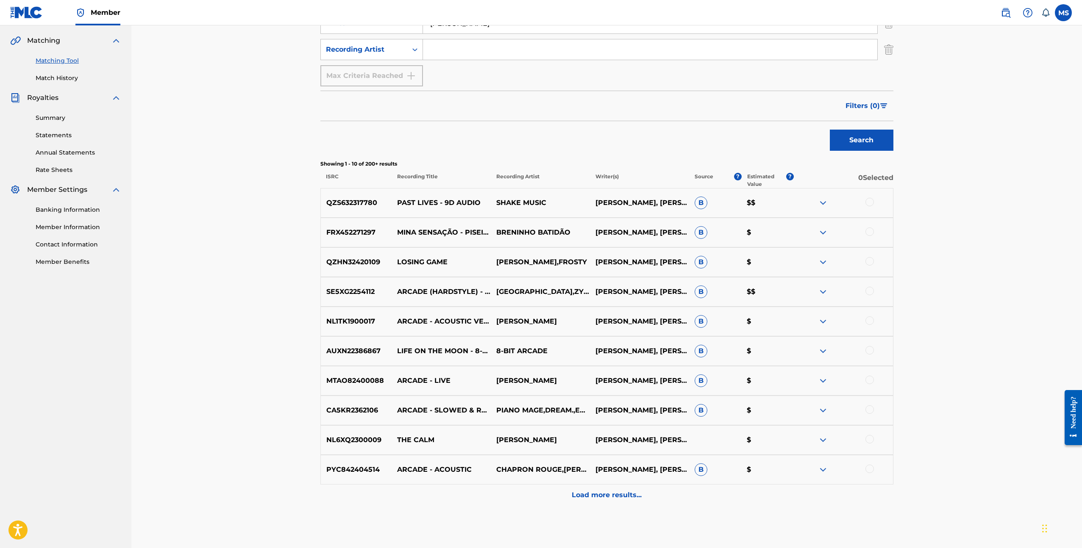
click at [624, 497] on p "Load more results..." at bounding box center [607, 495] width 70 height 10
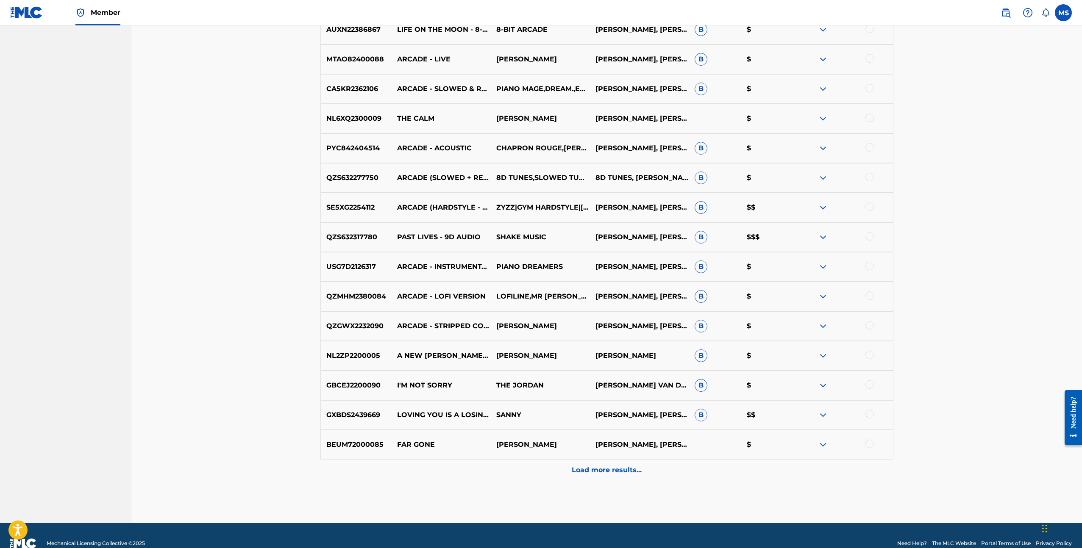
scroll to position [528, 0]
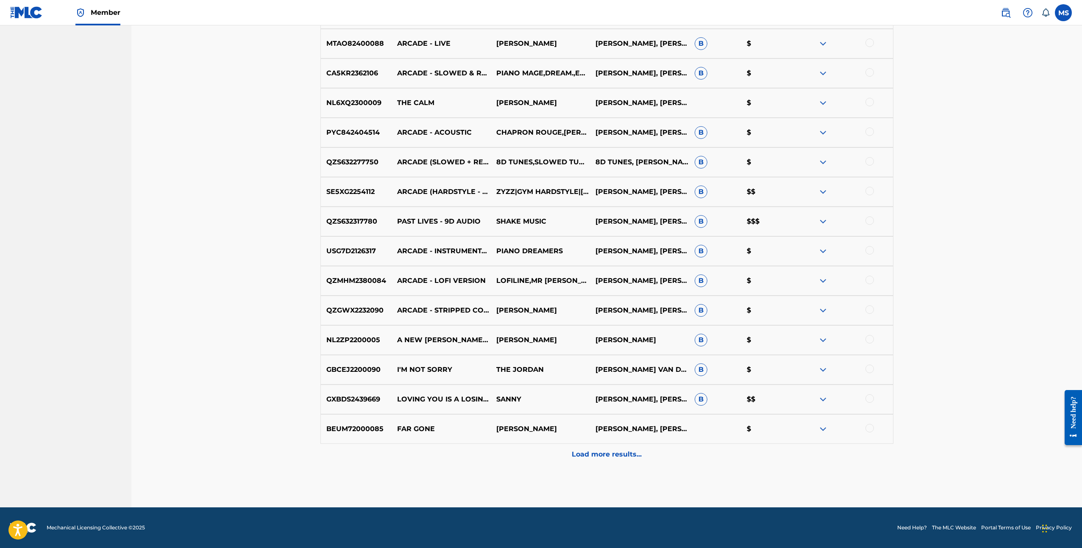
click at [633, 458] on p "Load more results..." at bounding box center [607, 455] width 70 height 10
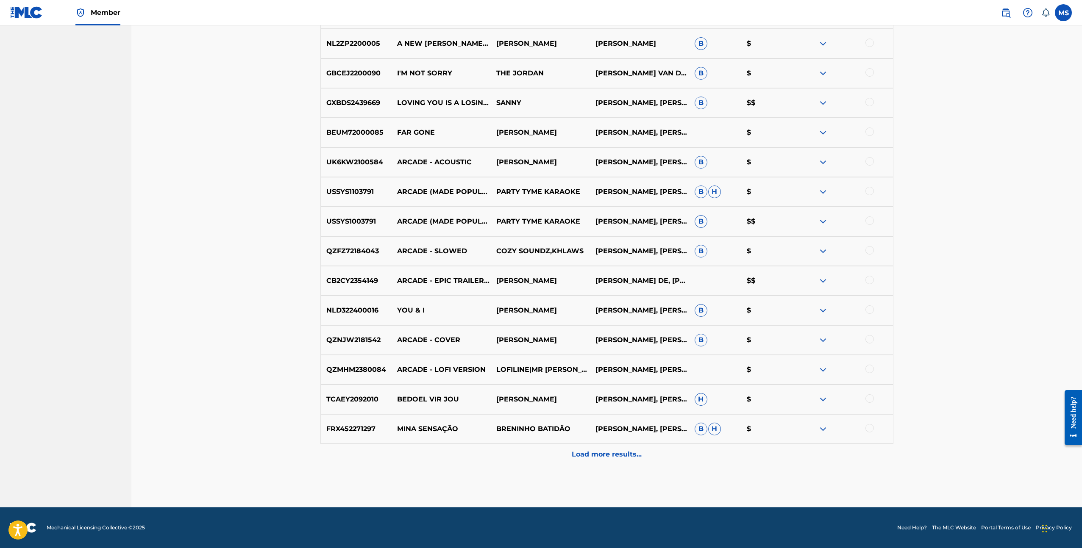
scroll to position [0, 0]
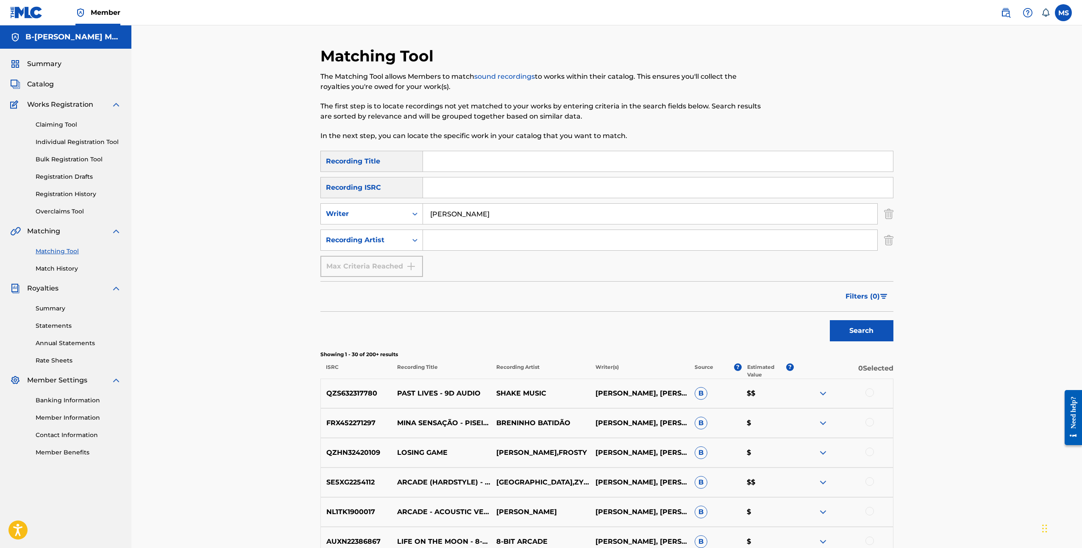
drag, startPoint x: 494, startPoint y: 213, endPoint x: 431, endPoint y: 212, distance: 63.1
click at [432, 212] on input "wouter hardy" at bounding box center [650, 214] width 454 height 20
type input "Antonie Löwenthal"
click at [830, 320] on button "Search" at bounding box center [862, 330] width 64 height 21
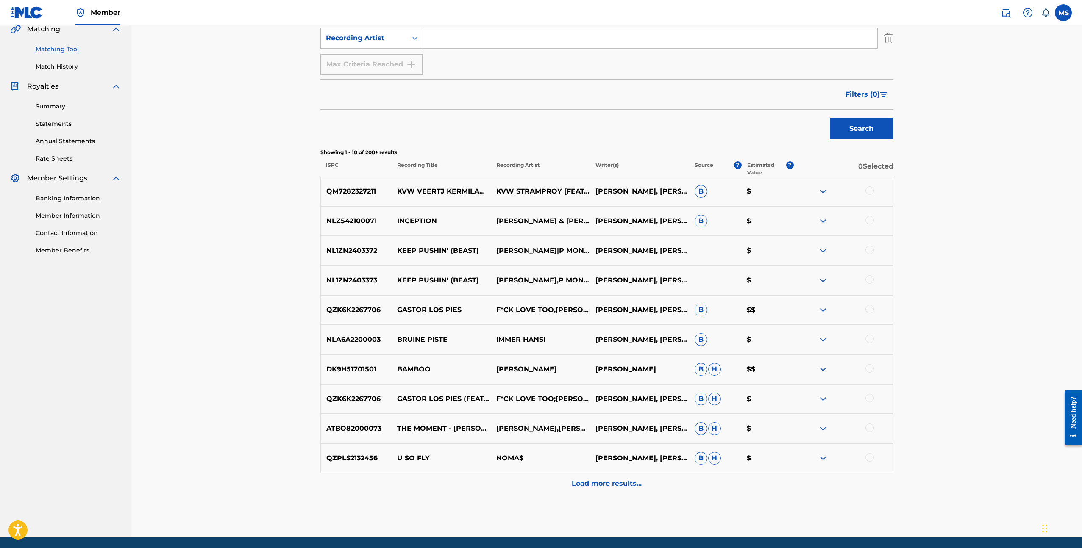
scroll to position [231, 0]
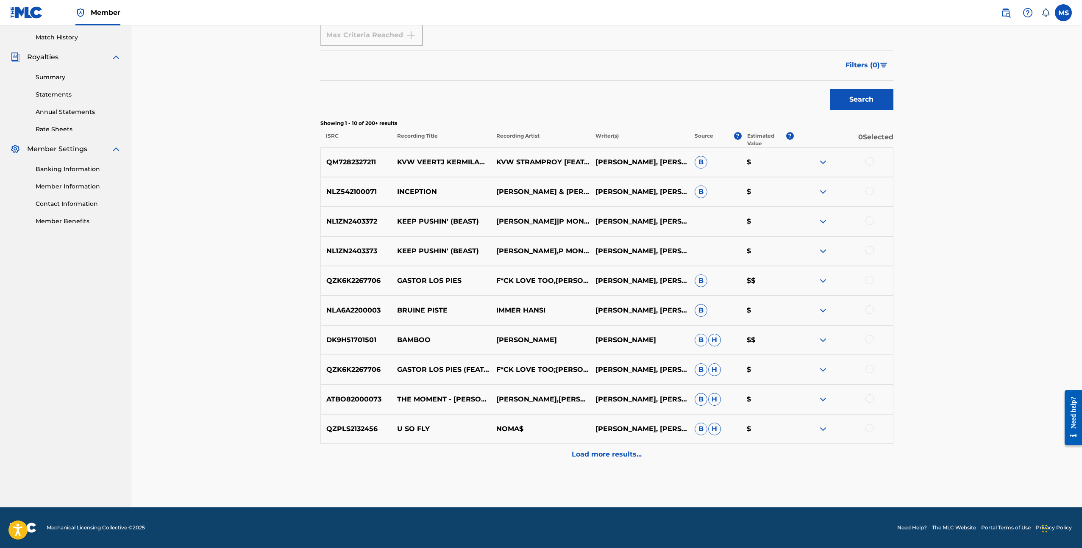
click at [865, 64] on span "Filters ( 0 )" at bounding box center [862, 65] width 34 height 10
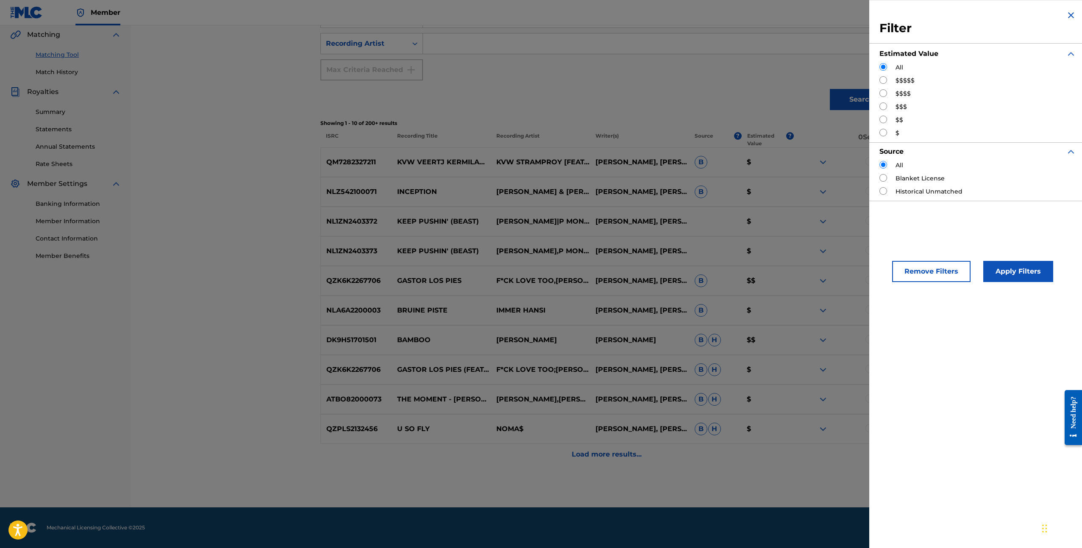
click at [882, 78] on input "Search Form" at bounding box center [883, 80] width 8 height 8
radio input "true"
click at [1013, 271] on button "Apply Filters" at bounding box center [1018, 271] width 70 height 21
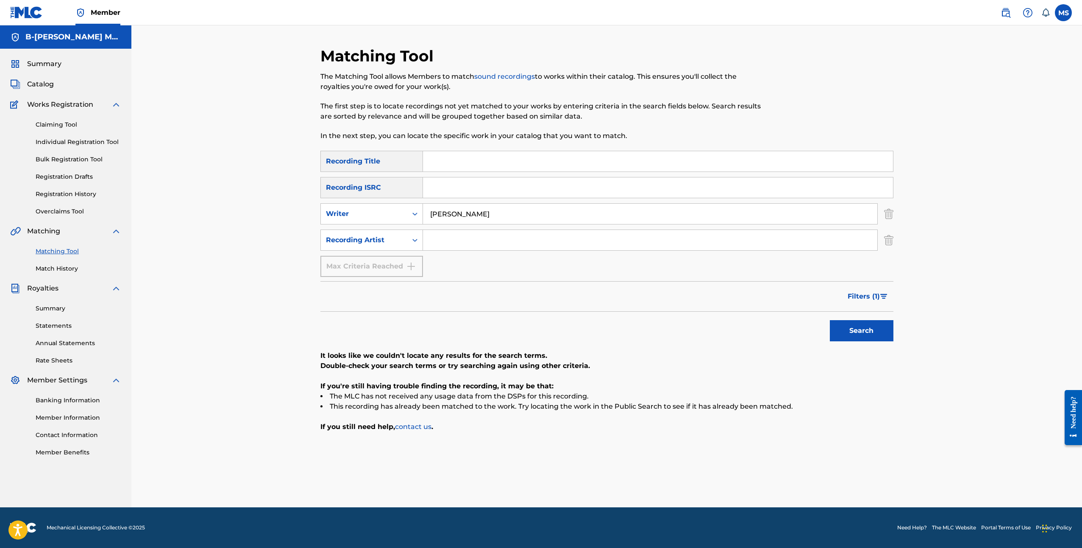
click at [854, 297] on span "Filters ( 1 )" at bounding box center [863, 296] width 32 height 10
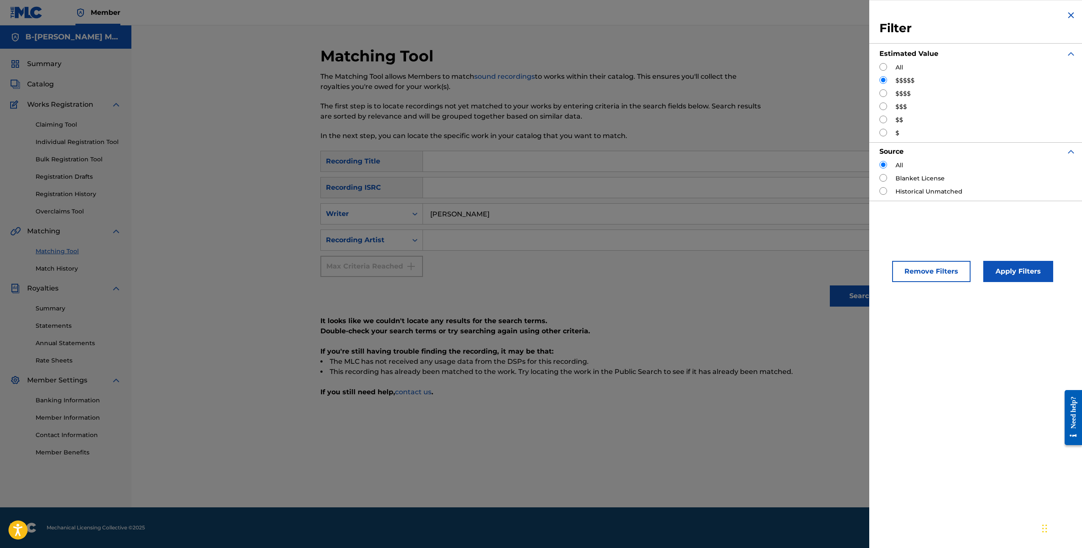
click at [882, 67] on input "Search Form" at bounding box center [883, 67] width 8 height 8
radio input "true"
click at [1007, 271] on button "Apply Filters" at bounding box center [1018, 271] width 70 height 21
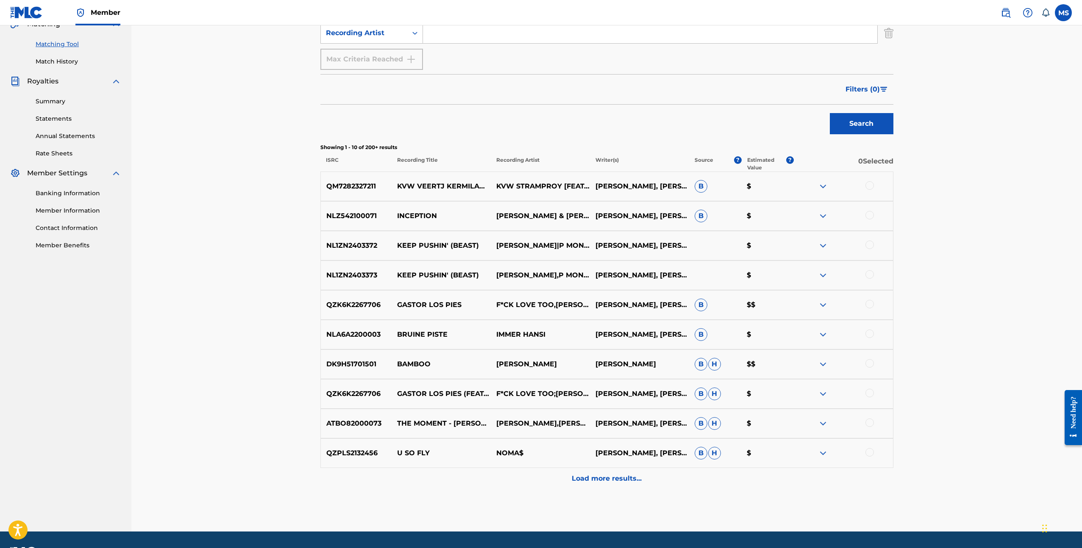
scroll to position [231, 0]
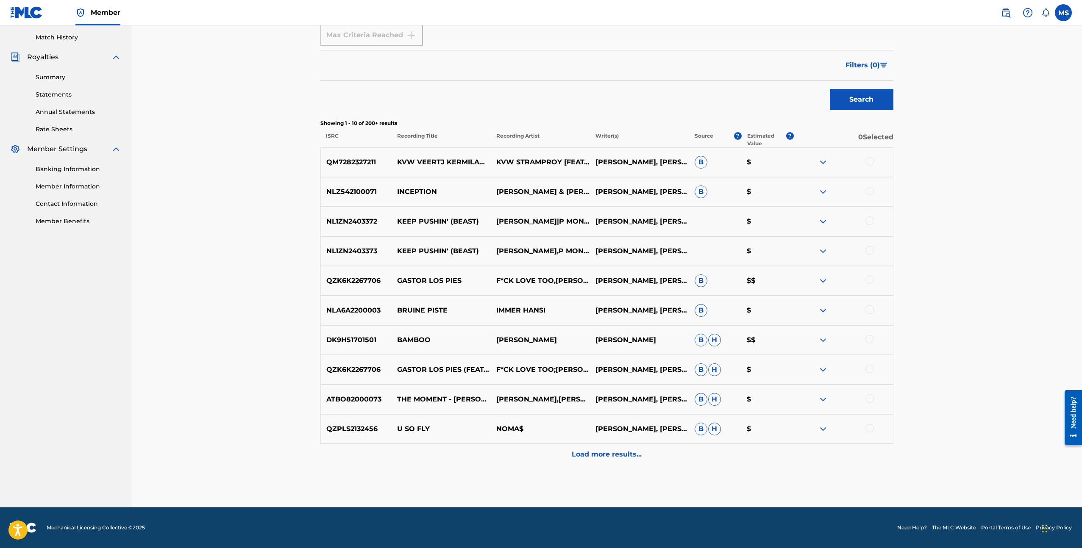
click at [612, 448] on div "Load more results..." at bounding box center [606, 454] width 573 height 21
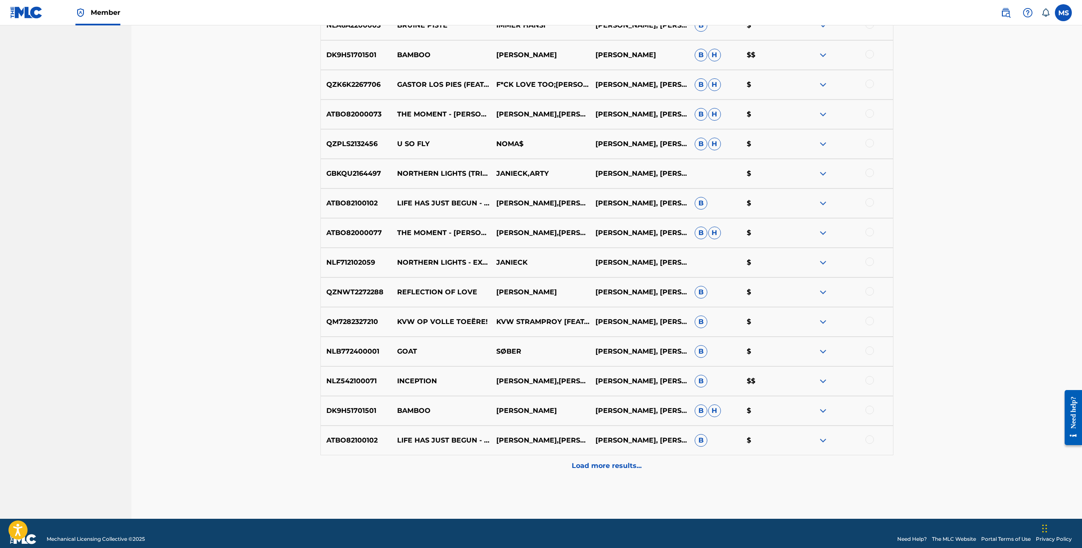
scroll to position [528, 0]
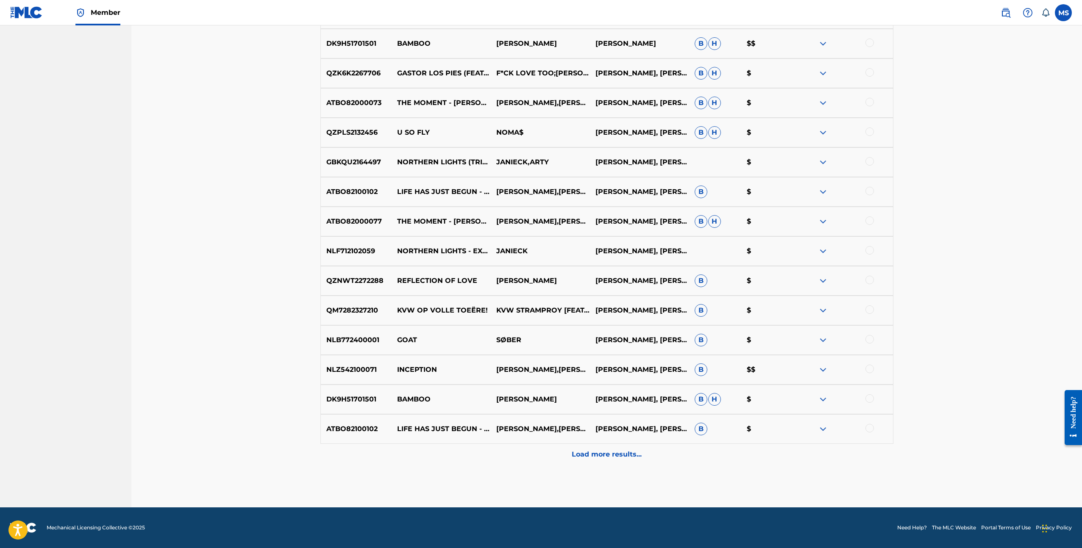
click at [609, 452] on p "Load more results..." at bounding box center [607, 455] width 70 height 10
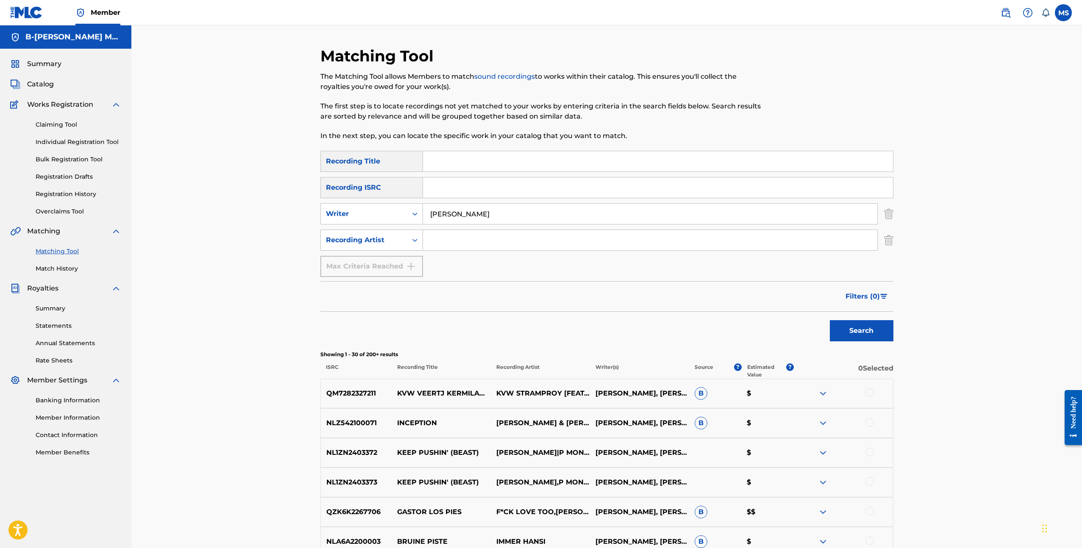
scroll to position [2, 0]
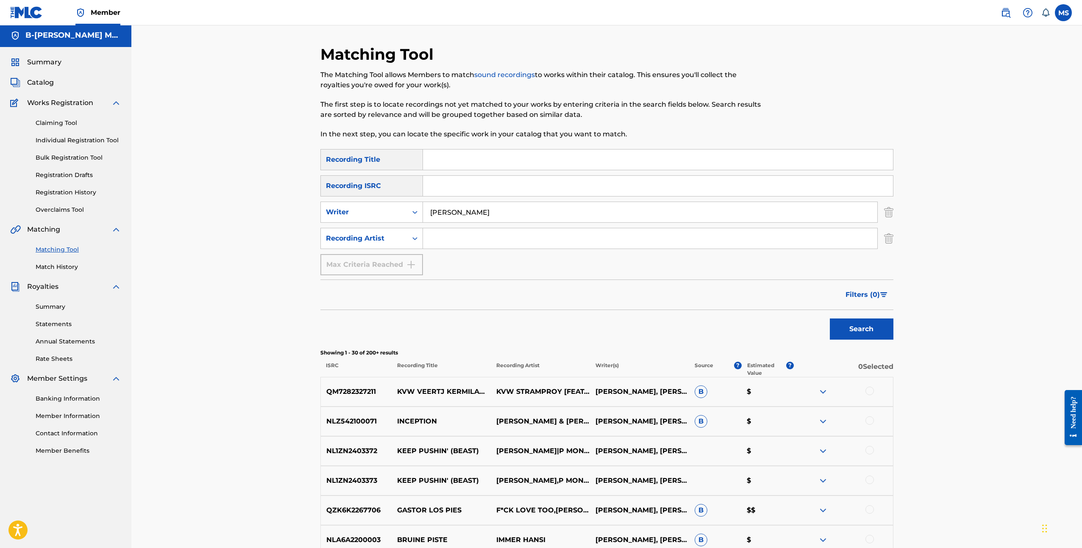
drag, startPoint x: 508, startPoint y: 213, endPoint x: 390, endPoint y: 197, distance: 118.9
click at [390, 197] on div "SearchWithCriteria8c08e8e6-c24b-4670-841d-3e3f3dc5f729 Recording Title SearchWi…" at bounding box center [606, 212] width 573 height 126
click at [830, 319] on button "Search" at bounding box center [862, 329] width 64 height 21
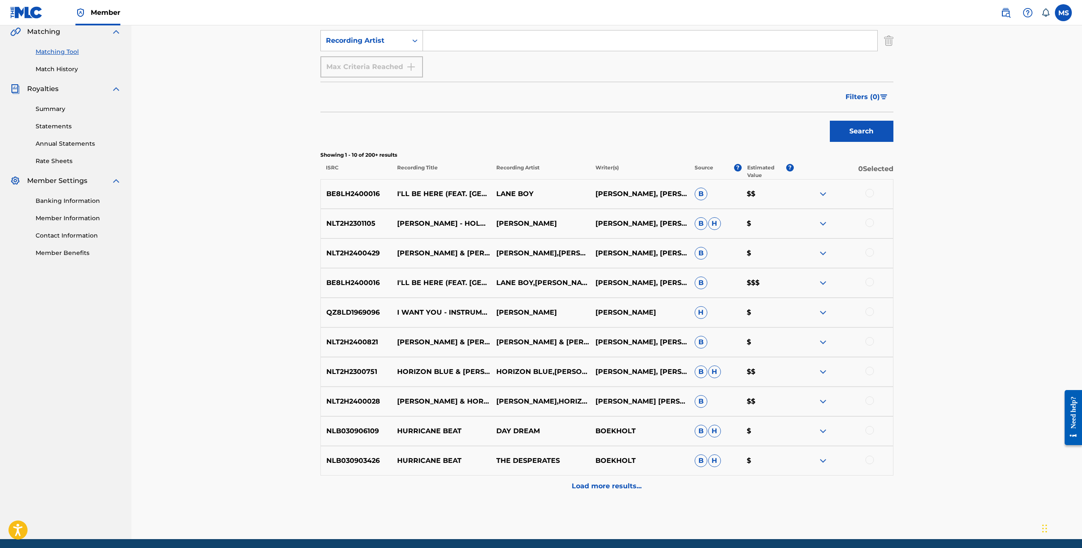
scroll to position [201, 0]
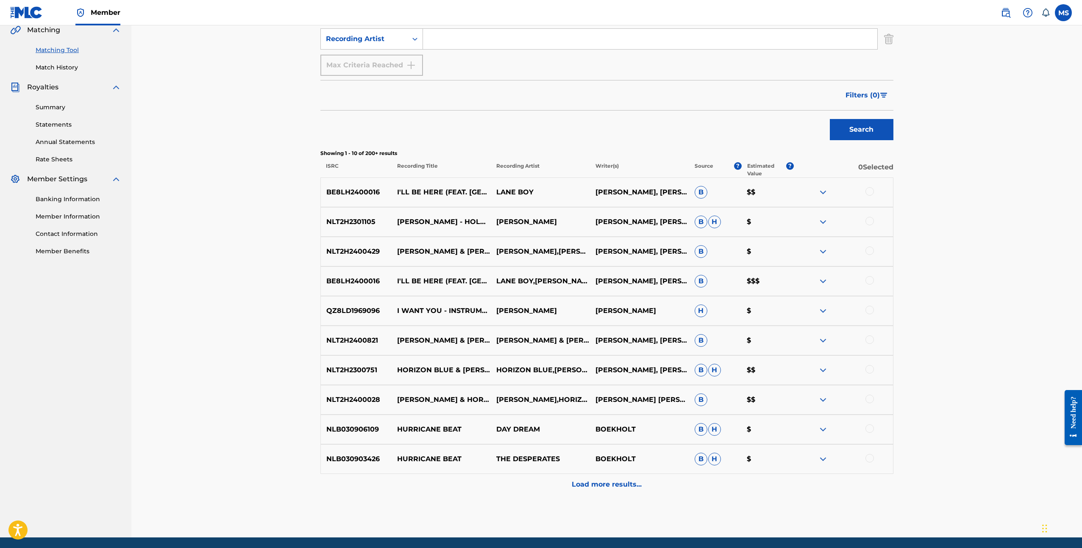
click at [618, 482] on p "Load more results..." at bounding box center [607, 485] width 70 height 10
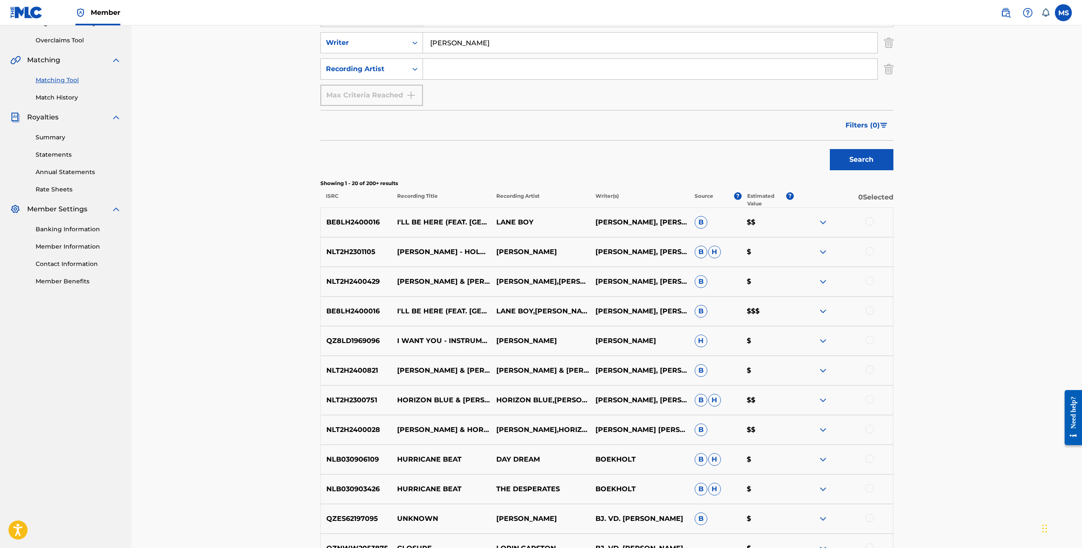
scroll to position [174, 0]
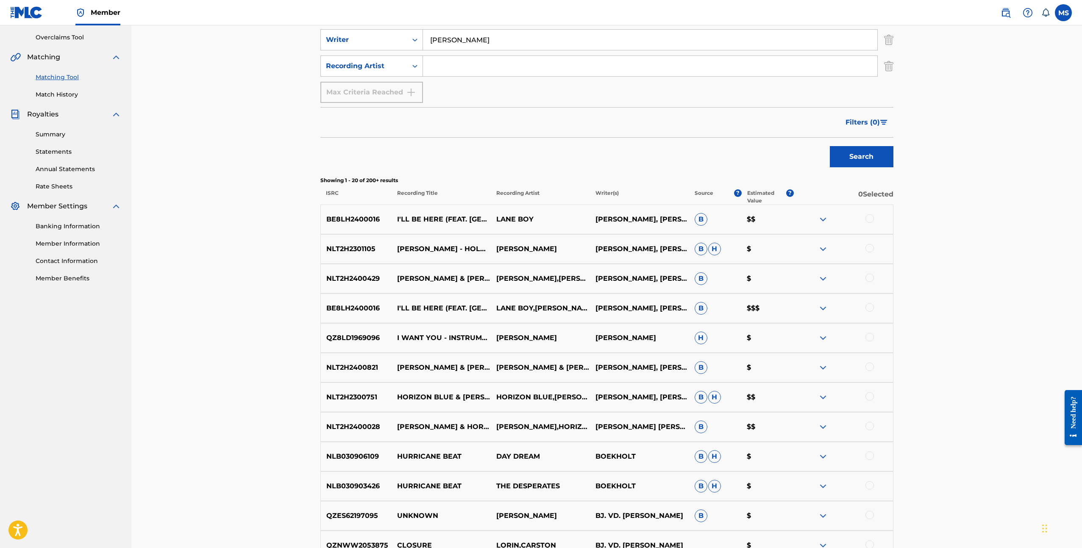
click at [824, 308] on img at bounding box center [823, 308] width 10 height 10
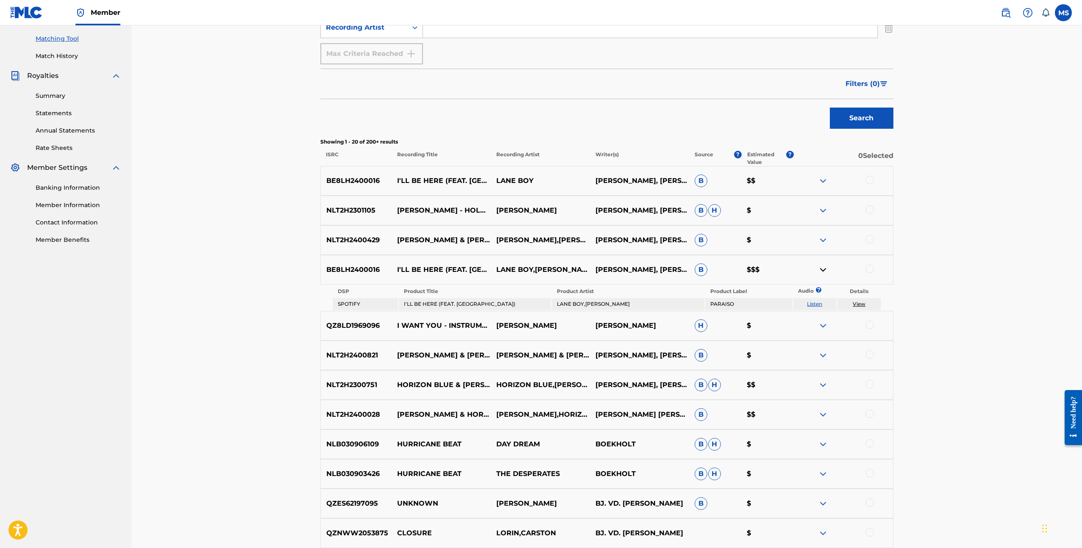
scroll to position [0, 0]
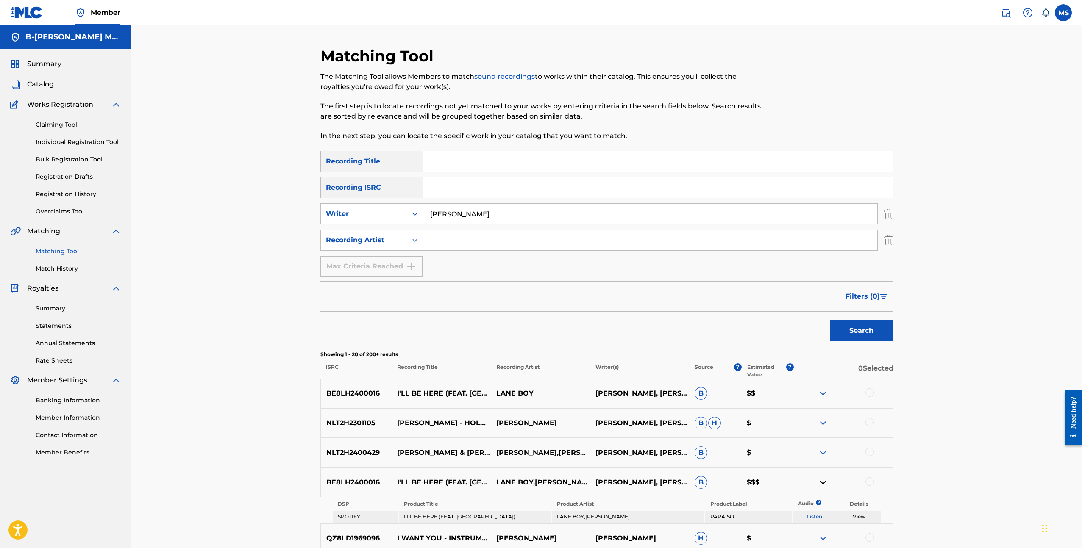
drag, startPoint x: 519, startPoint y: 215, endPoint x: 330, endPoint y: 199, distance: 189.2
click at [330, 199] on div "SearchWithCriteria8c08e8e6-c24b-4670-841d-3e3f3dc5f729 Recording Title SearchWi…" at bounding box center [606, 214] width 573 height 126
click at [830, 320] on button "Search" at bounding box center [862, 330] width 64 height 21
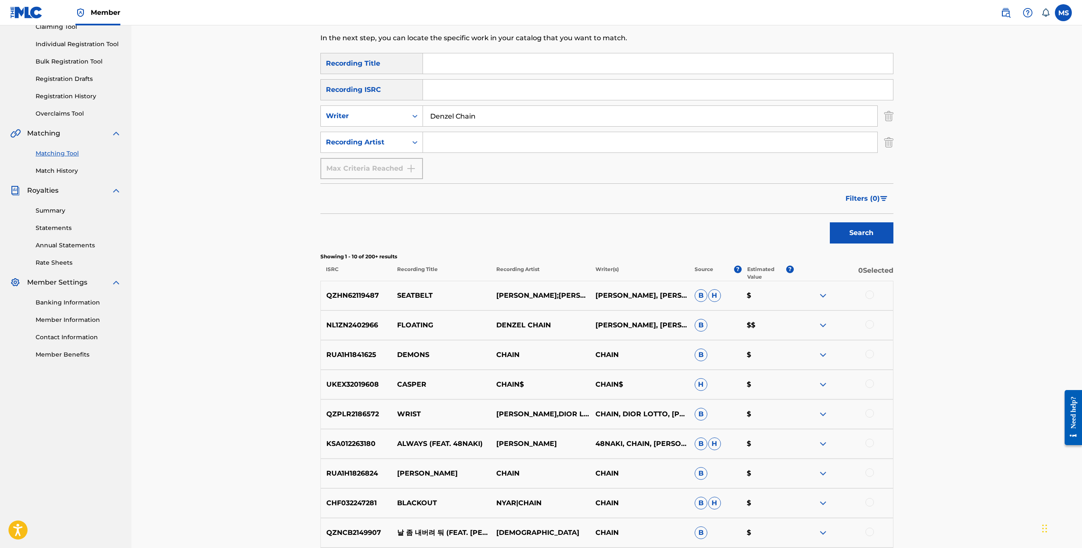
scroll to position [231, 0]
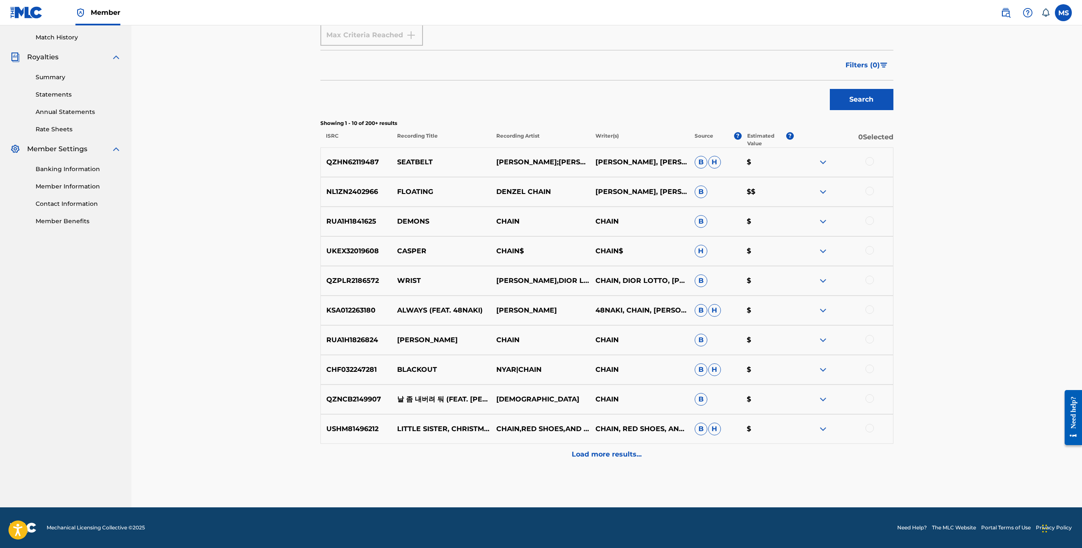
click at [607, 456] on p "Load more results..." at bounding box center [607, 455] width 70 height 10
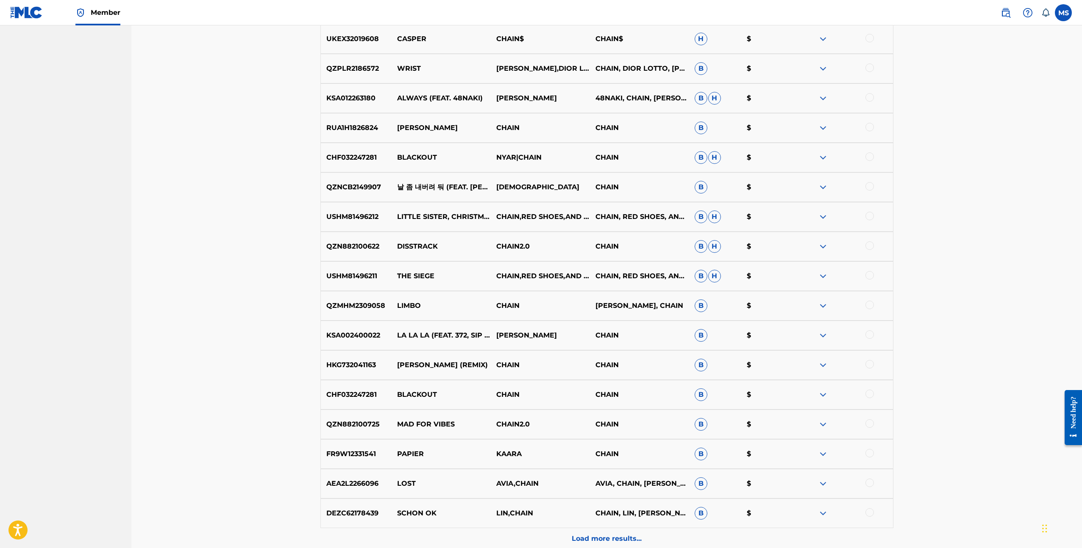
scroll to position [199, 0]
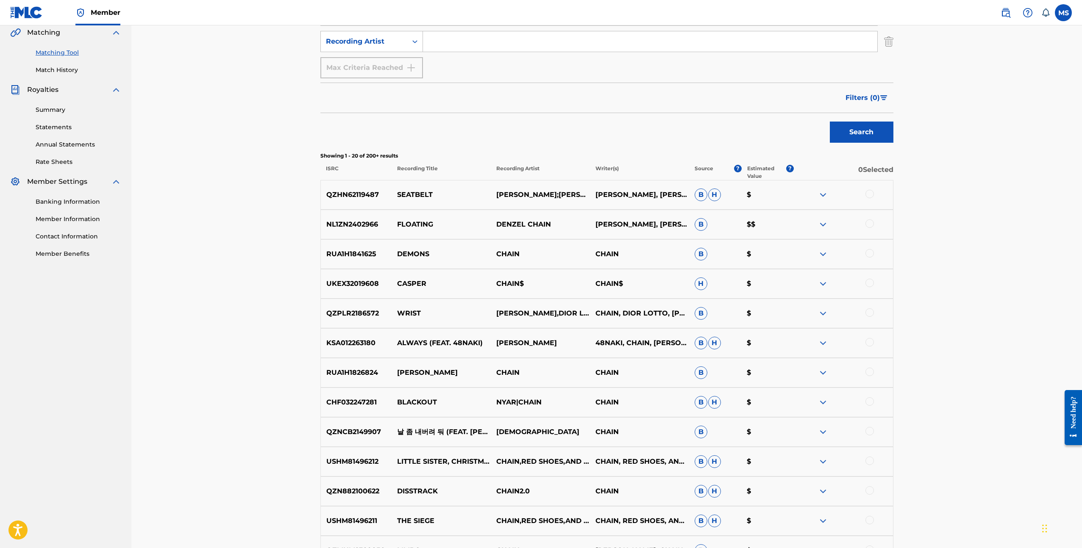
click at [826, 225] on img at bounding box center [823, 224] width 10 height 10
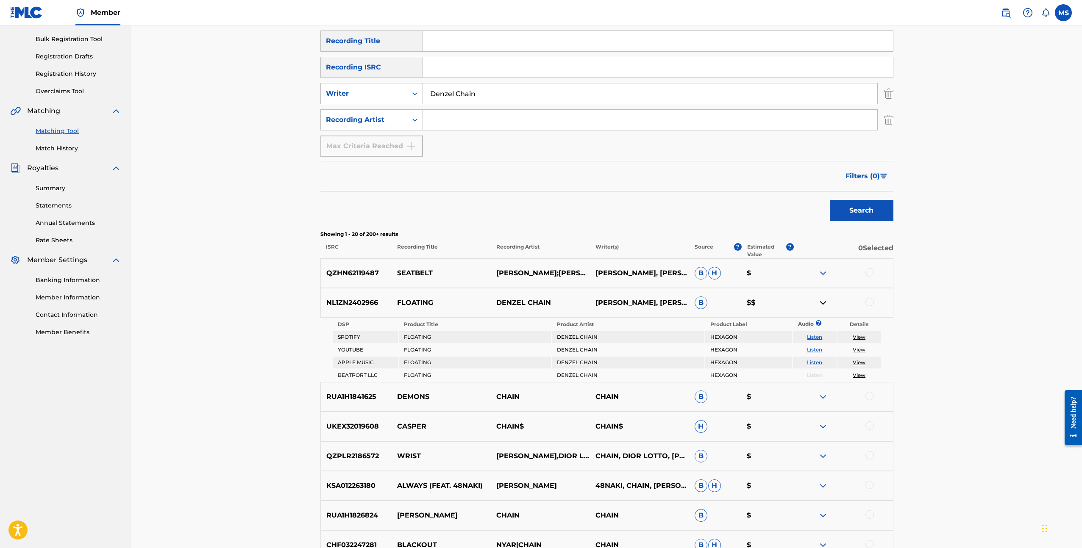
scroll to position [88, 0]
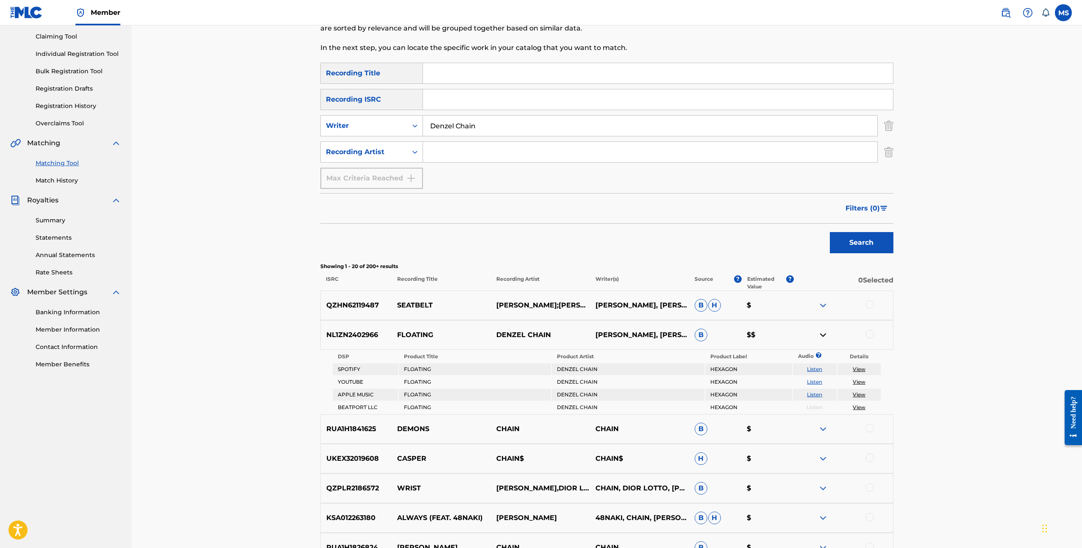
drag, startPoint x: 484, startPoint y: 125, endPoint x: 456, endPoint y: 125, distance: 28.0
click at [456, 125] on input "Denzel Chain" at bounding box center [650, 126] width 454 height 20
click at [830, 232] on button "Search" at bounding box center [862, 242] width 64 height 21
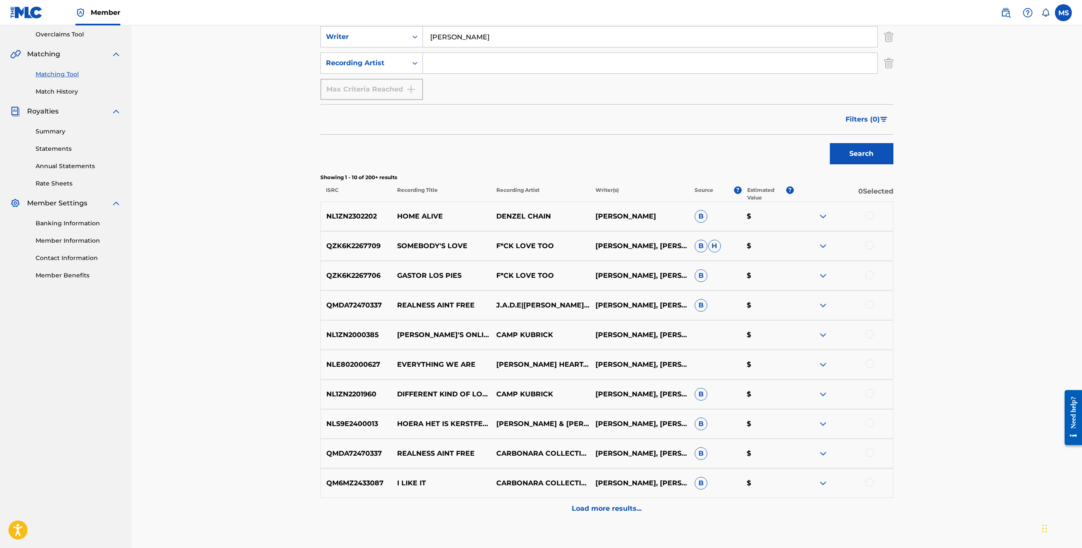
scroll to position [231, 0]
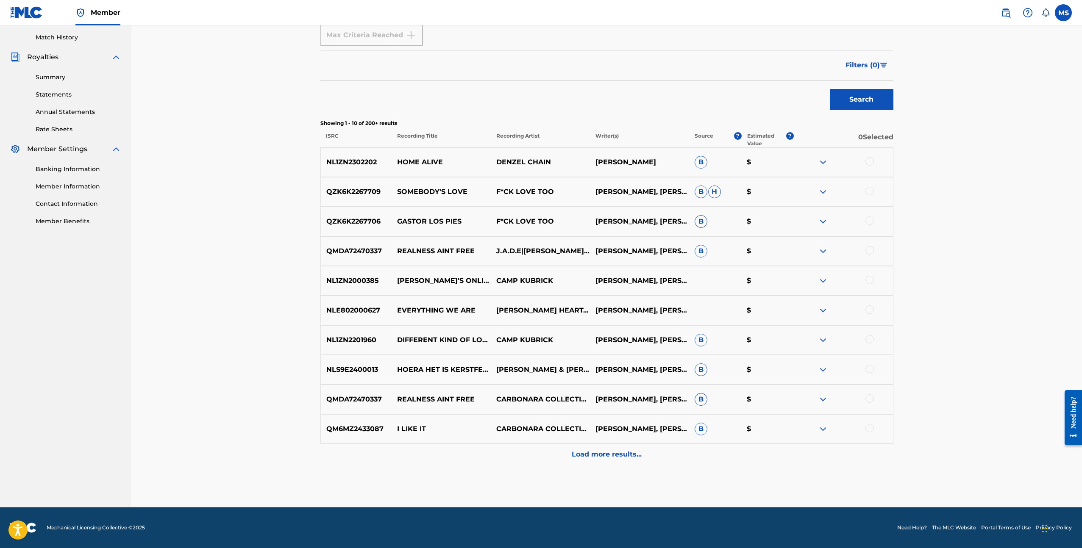
click at [635, 453] on p "Load more results..." at bounding box center [607, 455] width 70 height 10
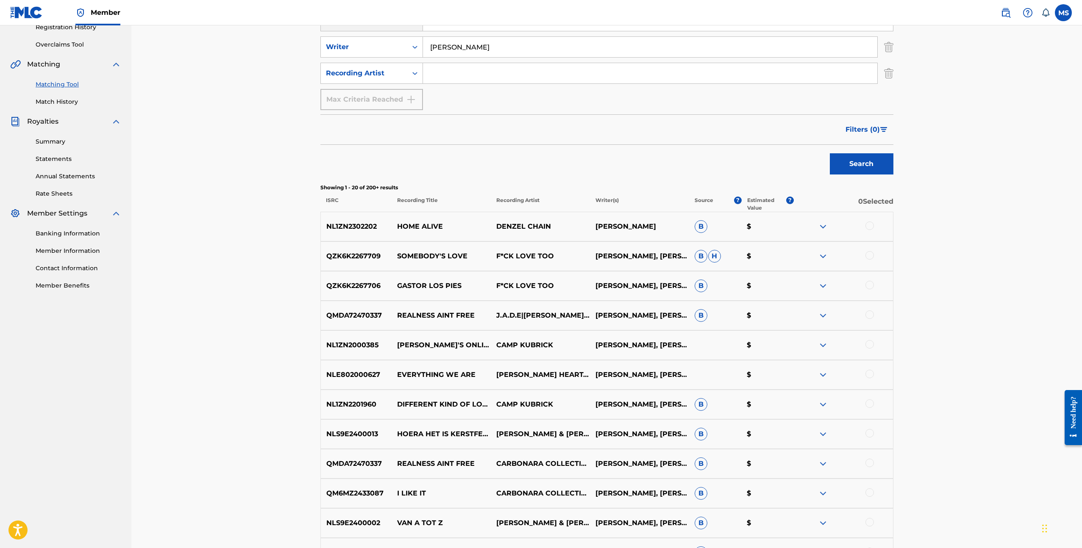
scroll to position [0, 0]
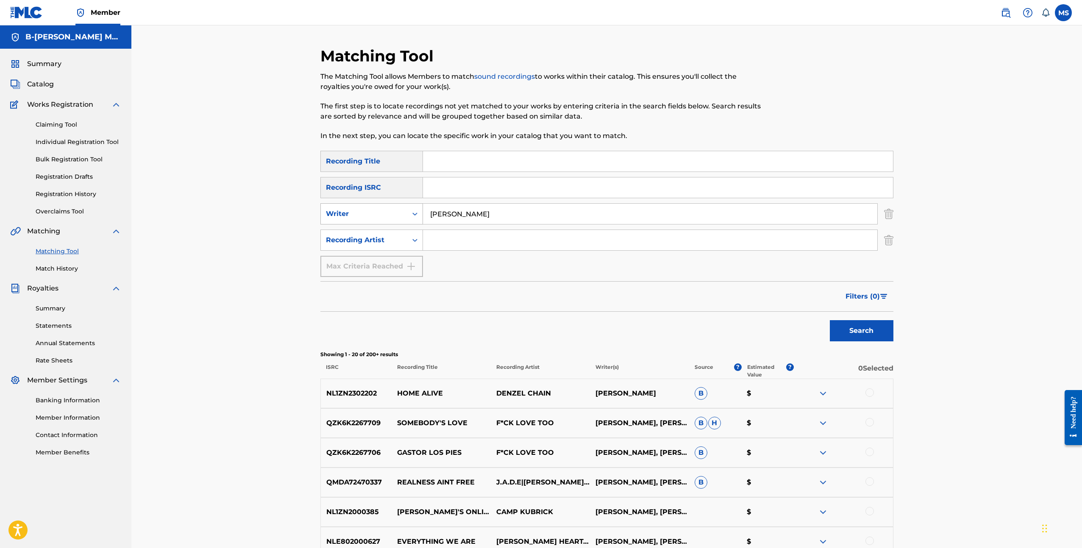
drag, startPoint x: 493, startPoint y: 212, endPoint x: 415, endPoint y: 211, distance: 78.4
click at [415, 211] on div "SearchWithCriteria75190342-9b98-4cd3-bfd3-f808b3d9d39d Writer Denzel Ketting" at bounding box center [606, 213] width 573 height 21
click at [830, 320] on button "Search" at bounding box center [862, 330] width 64 height 21
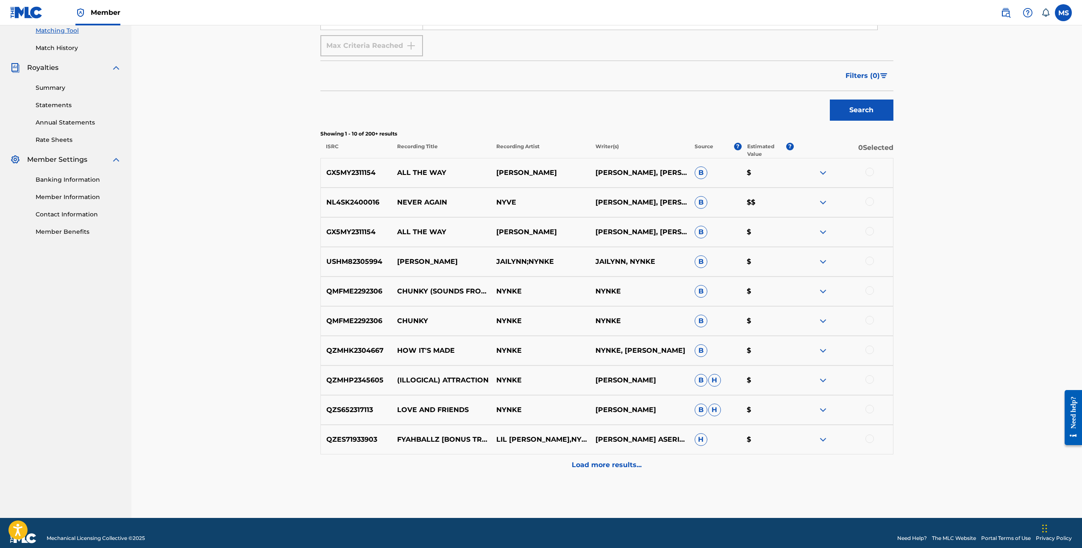
scroll to position [231, 0]
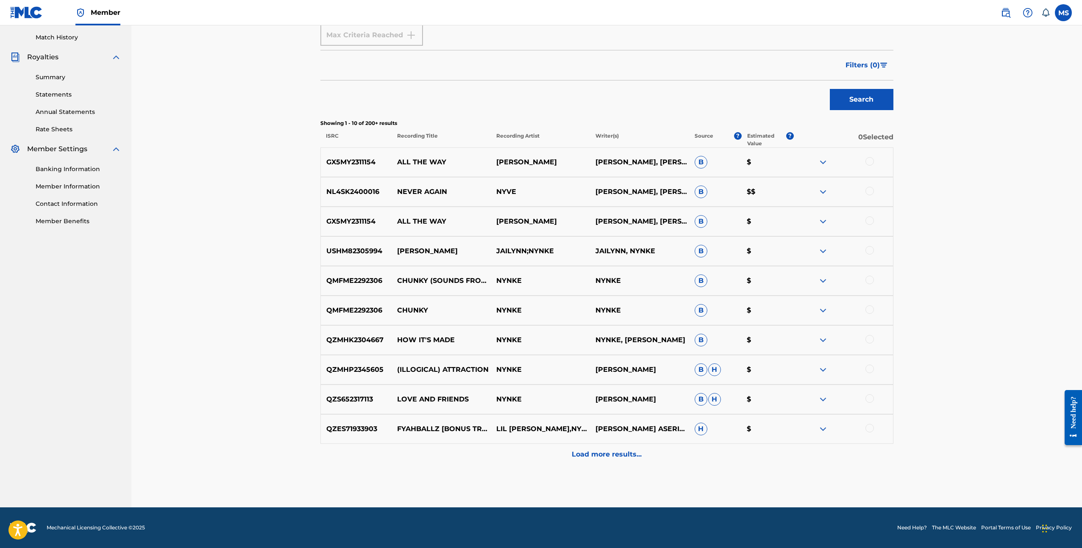
click at [605, 454] on p "Load more results..." at bounding box center [607, 455] width 70 height 10
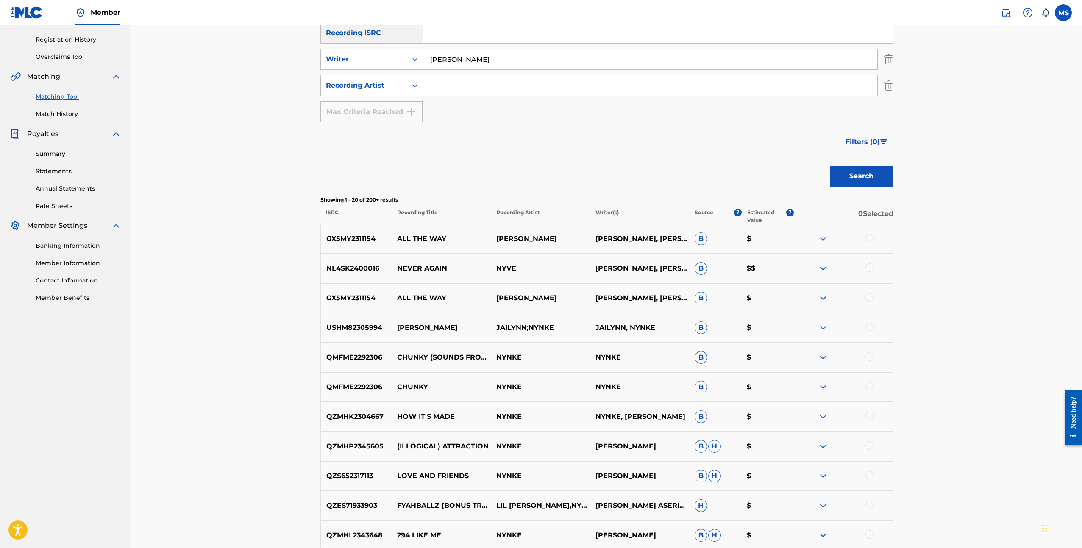
scroll to position [141, 0]
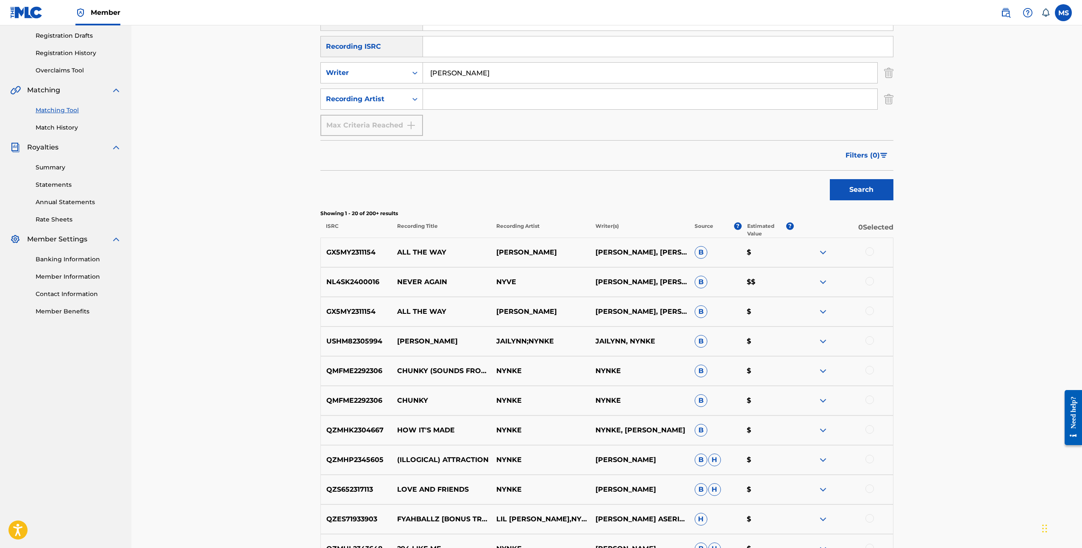
click at [821, 279] on img at bounding box center [823, 282] width 10 height 10
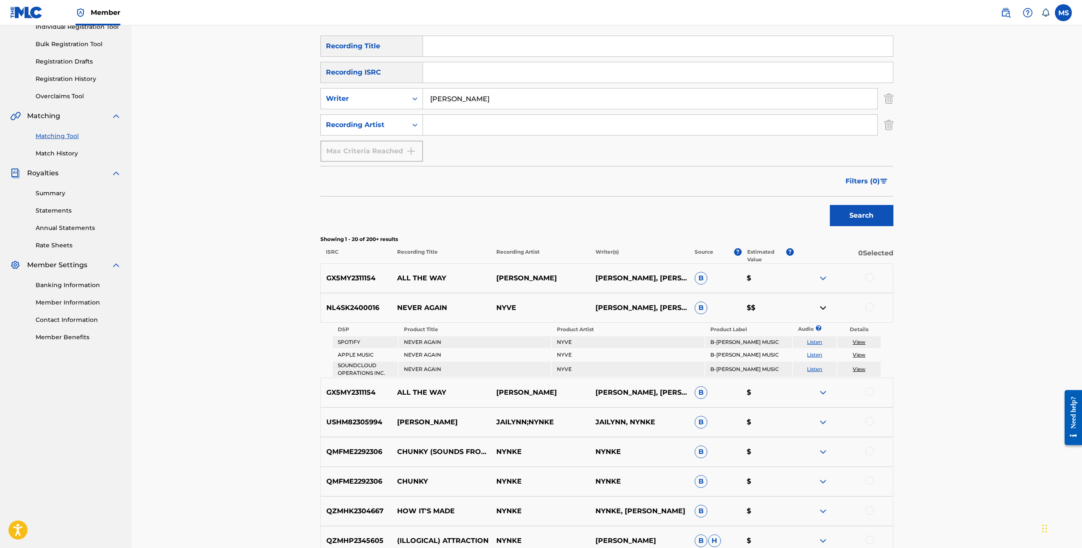
scroll to position [102, 0]
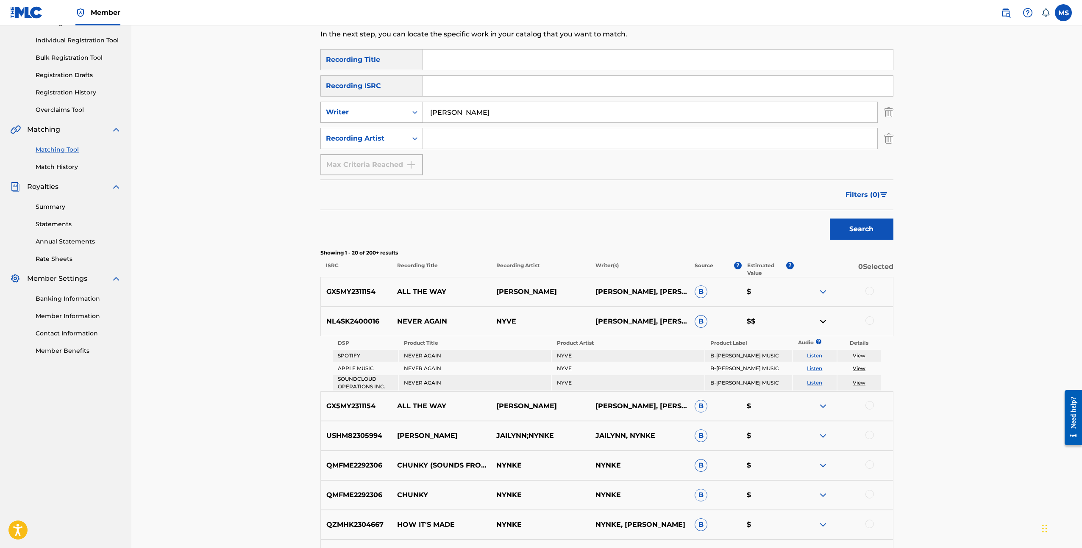
drag, startPoint x: 471, startPoint y: 115, endPoint x: 386, endPoint y: 102, distance: 86.2
click at [386, 102] on div "SearchWithCriteria75190342-9b98-4cd3-bfd3-f808b3d9d39d Writer nynke veen" at bounding box center [606, 112] width 573 height 21
click at [830, 219] on button "Search" at bounding box center [862, 229] width 64 height 21
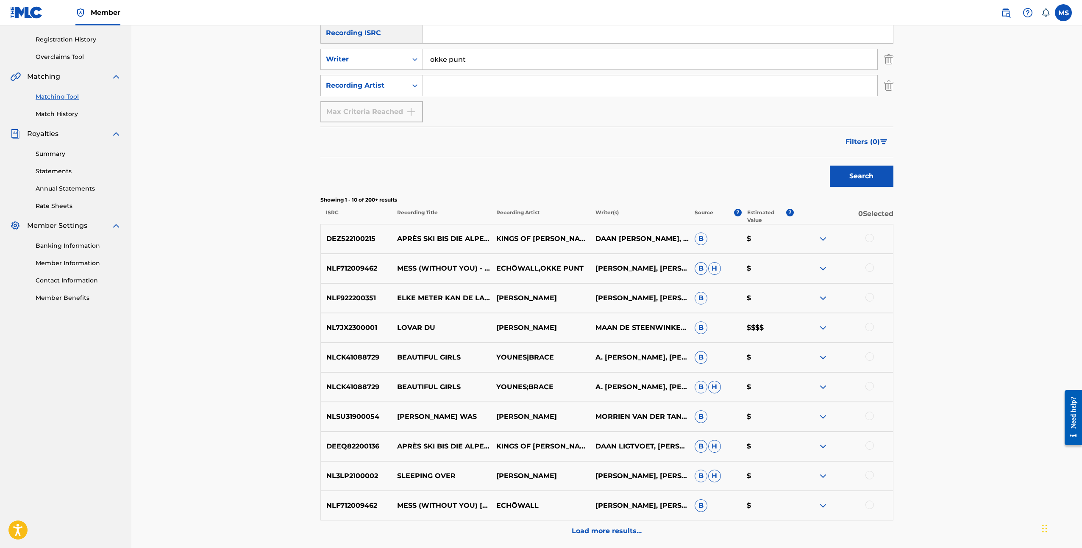
scroll to position [153, 0]
click at [823, 331] on img at bounding box center [823, 330] width 10 height 10
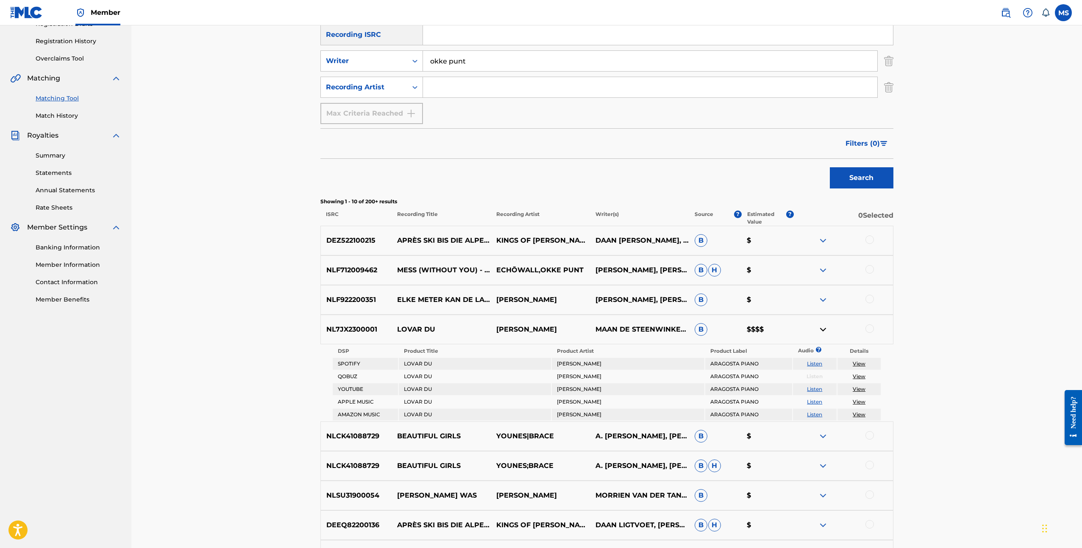
click at [1032, 323] on div "Matching Tool The Matching Tool allows Members to match sound recordings to wor…" at bounding box center [606, 267] width 950 height 791
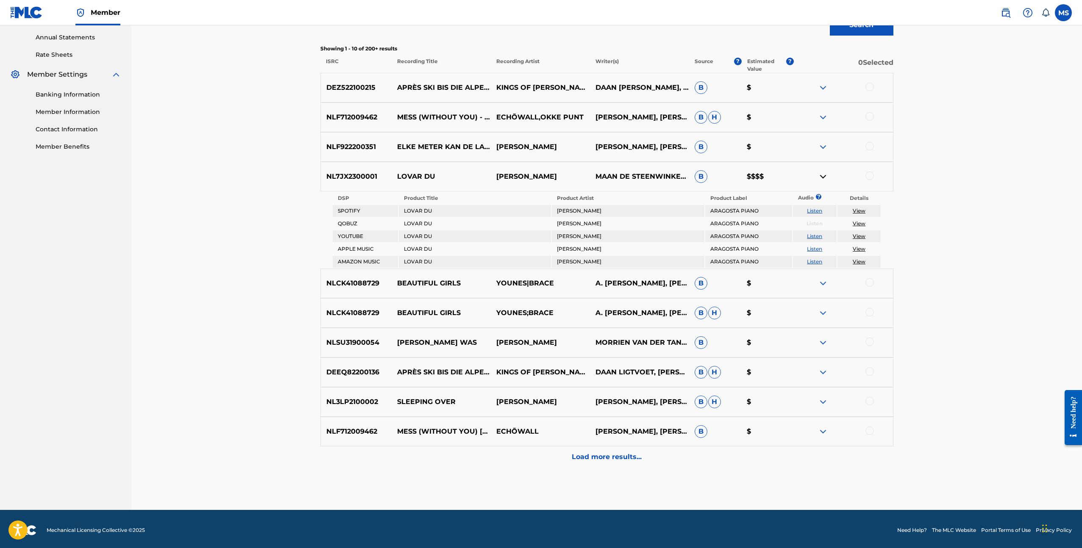
scroll to position [308, 0]
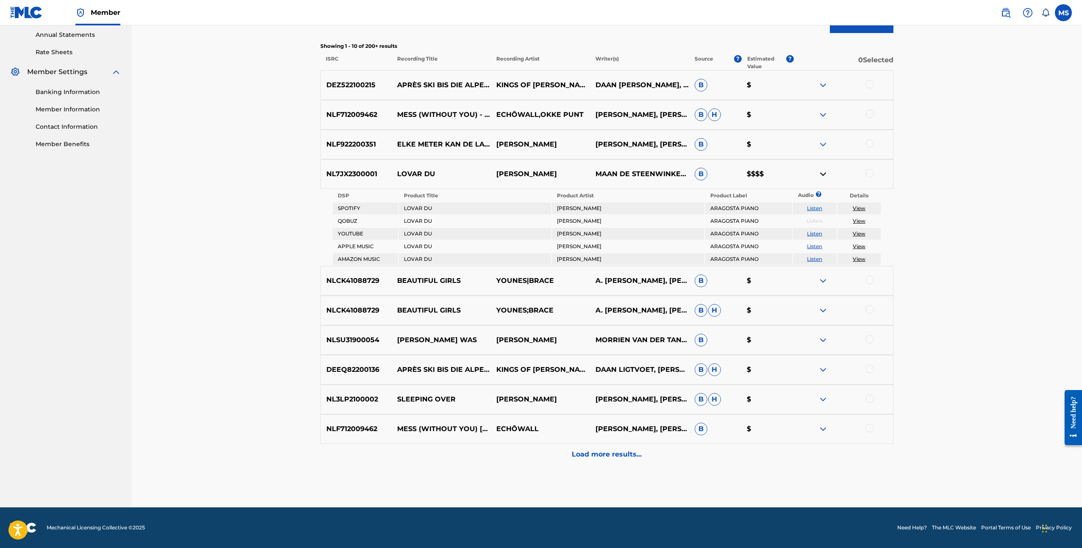
click at [594, 455] on p "Load more results..." at bounding box center [607, 455] width 70 height 10
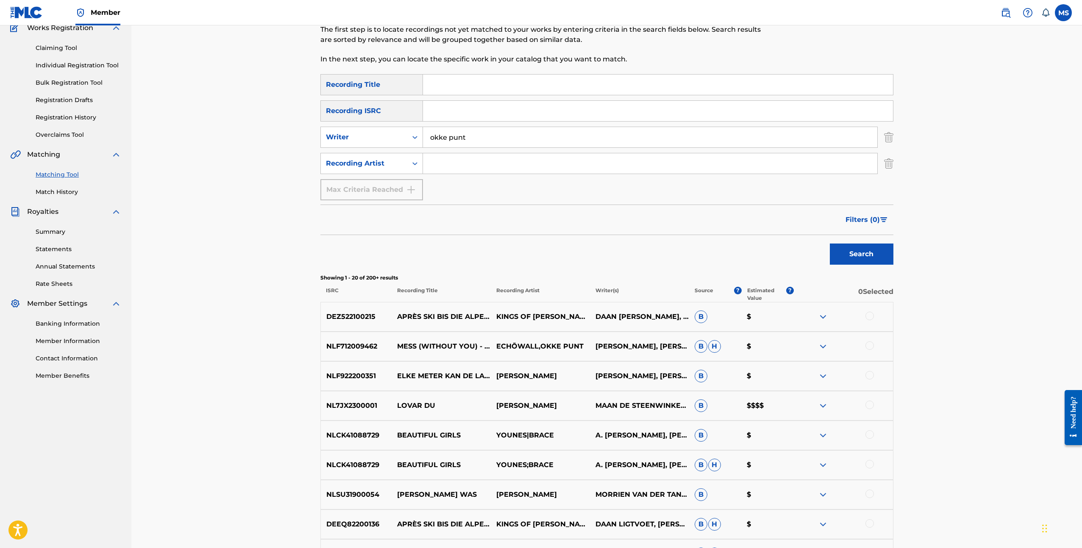
scroll to position [48, 0]
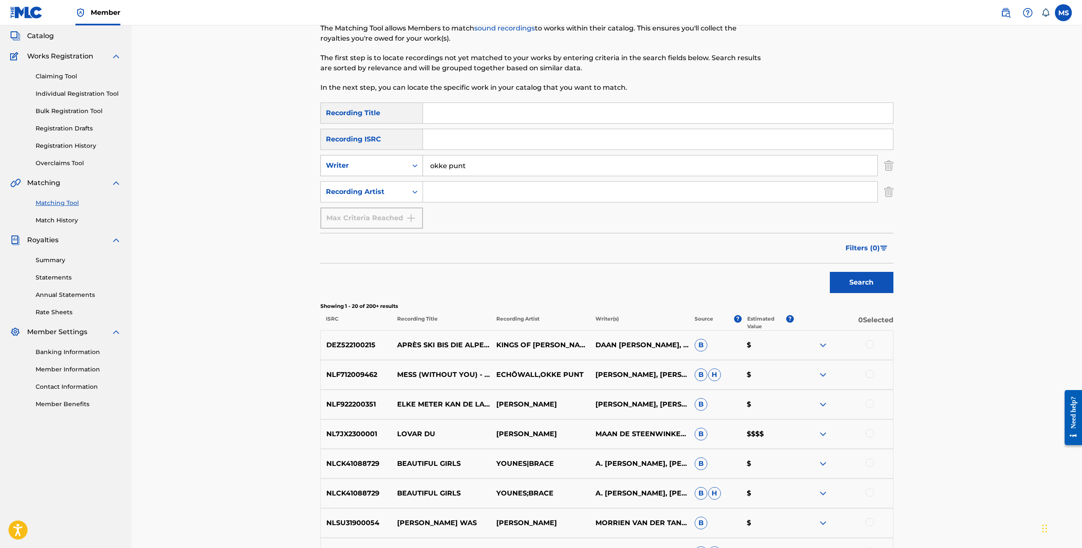
drag, startPoint x: 474, startPoint y: 171, endPoint x: 400, endPoint y: 164, distance: 73.6
click at [400, 164] on div "SearchWithCriteria75190342-9b98-4cd3-bfd3-f808b3d9d39d Writer okke punt" at bounding box center [606, 165] width 573 height 21
type input "morrien van der tang"
click at [830, 272] on button "Search" at bounding box center [862, 282] width 64 height 21
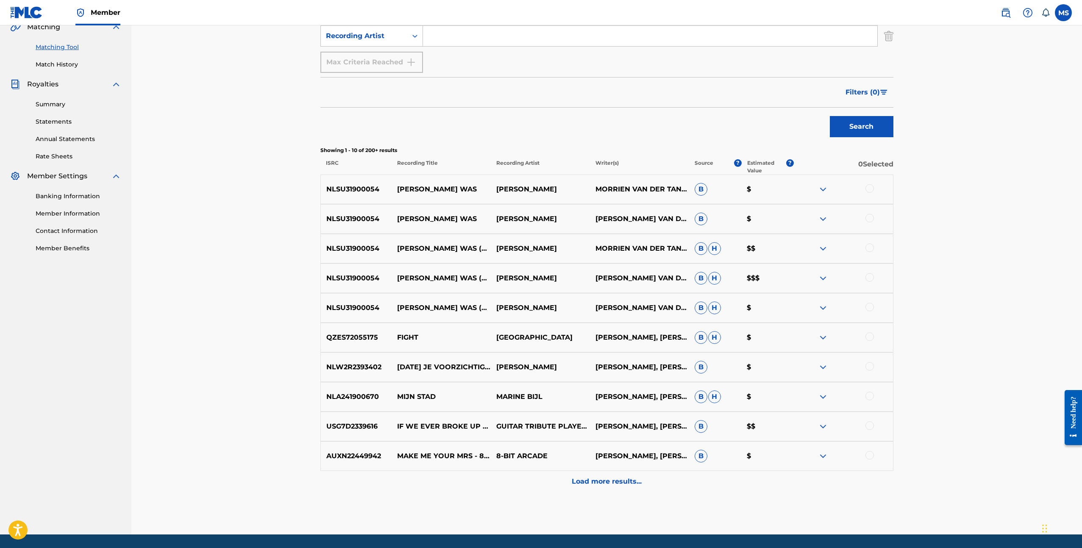
scroll to position [231, 0]
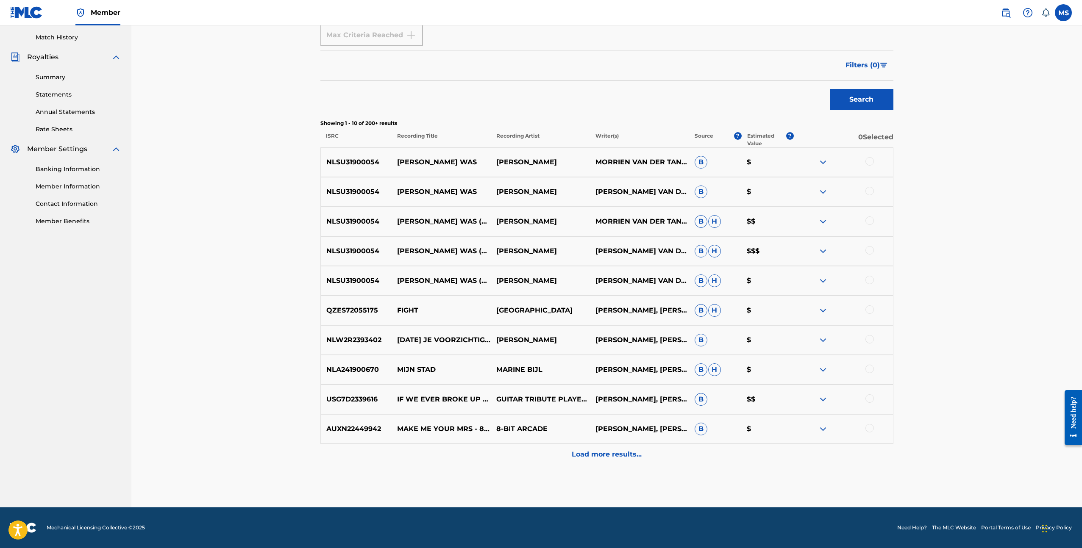
click at [592, 457] on p "Load more results..." at bounding box center [607, 455] width 70 height 10
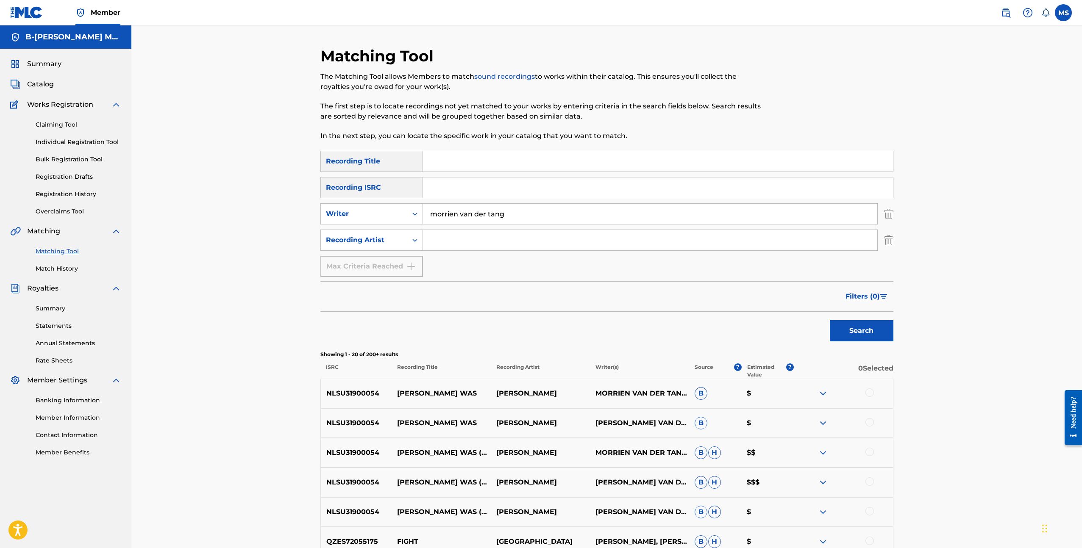
scroll to position [2, 0]
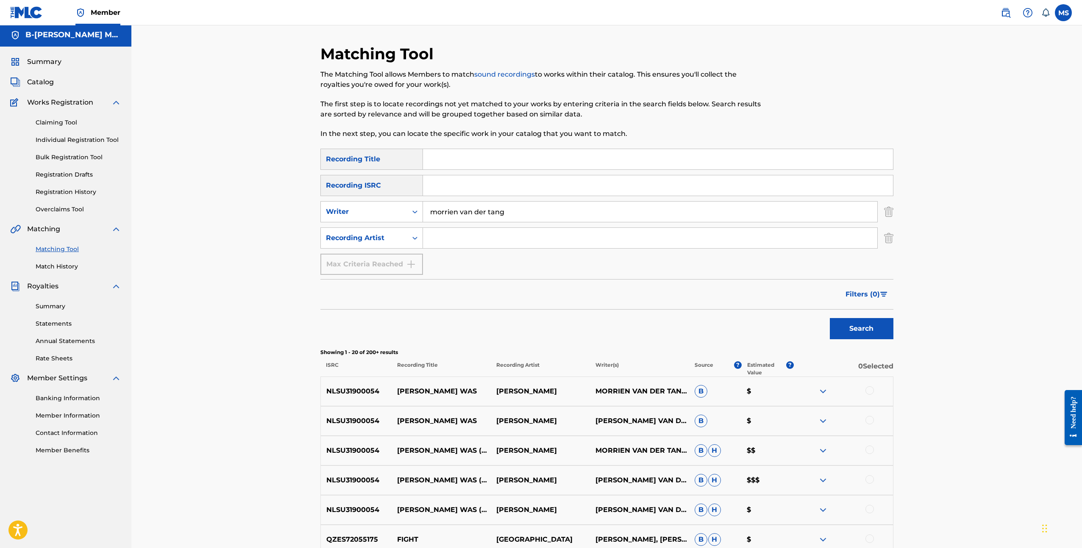
click at [824, 482] on img at bounding box center [823, 480] width 10 height 10
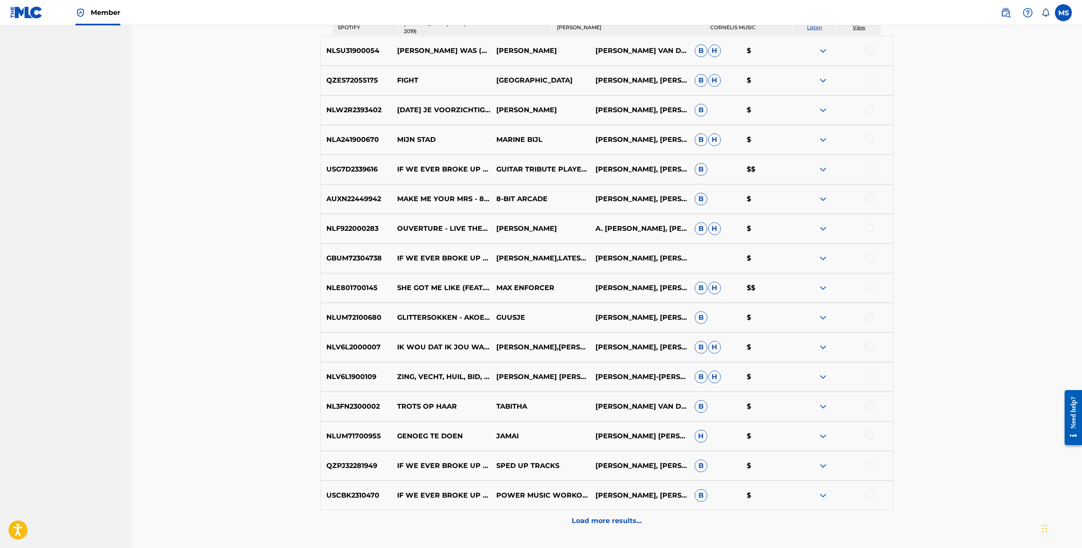
scroll to position [554, 0]
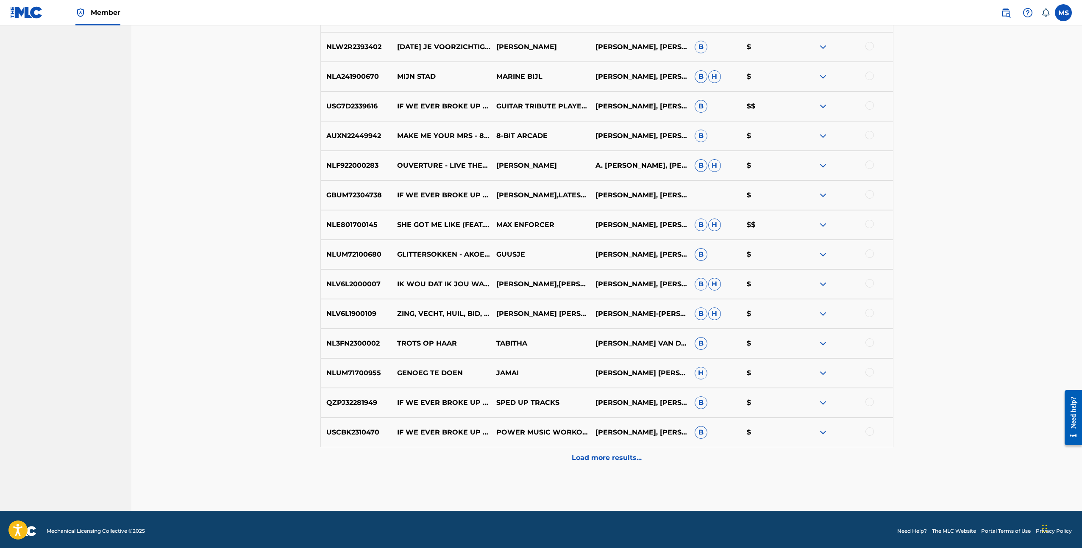
click at [610, 456] on p "Load more results..." at bounding box center [607, 458] width 70 height 10
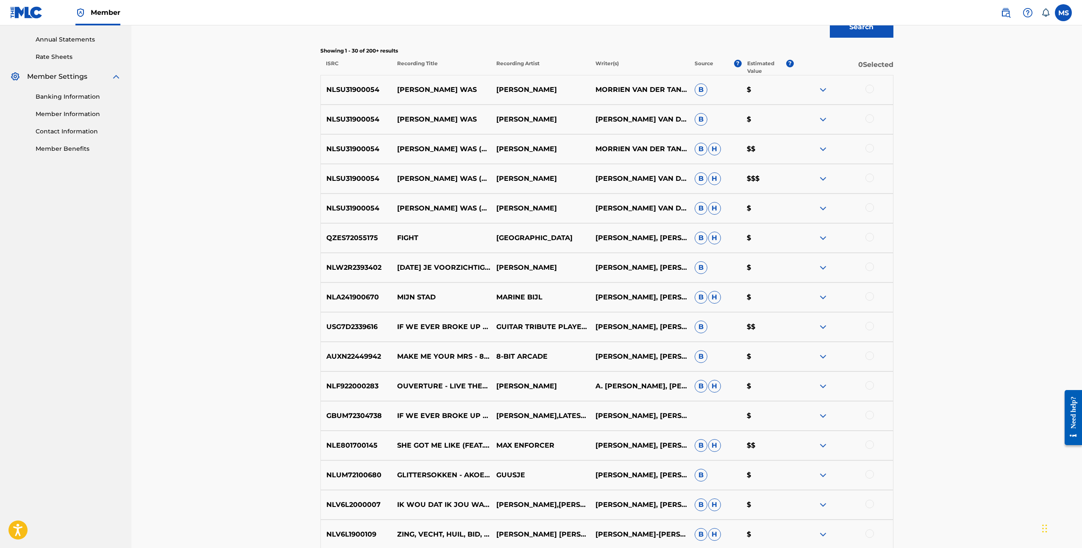
scroll to position [302, 0]
click at [826, 327] on img at bounding box center [823, 328] width 10 height 10
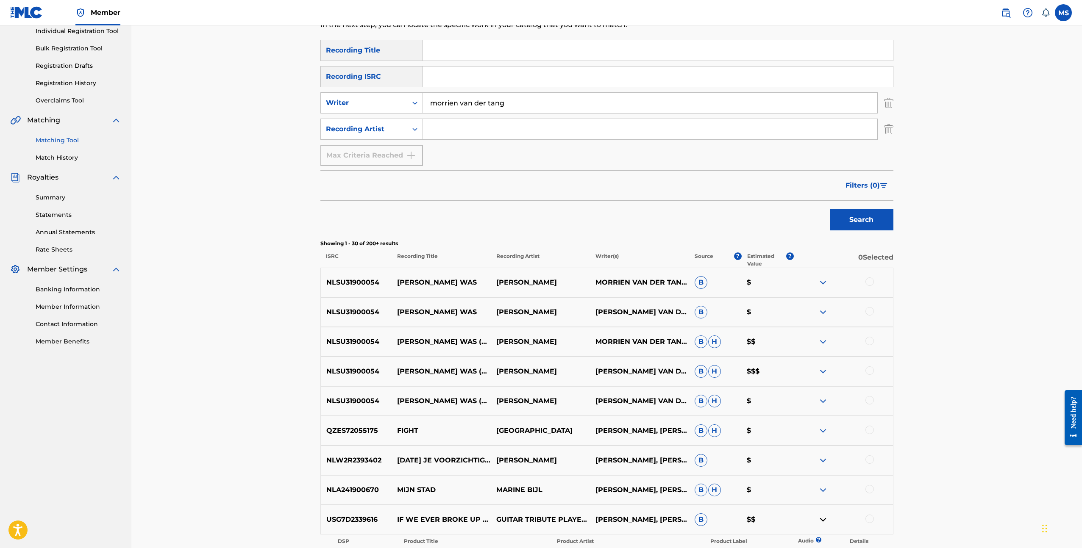
scroll to position [0, 0]
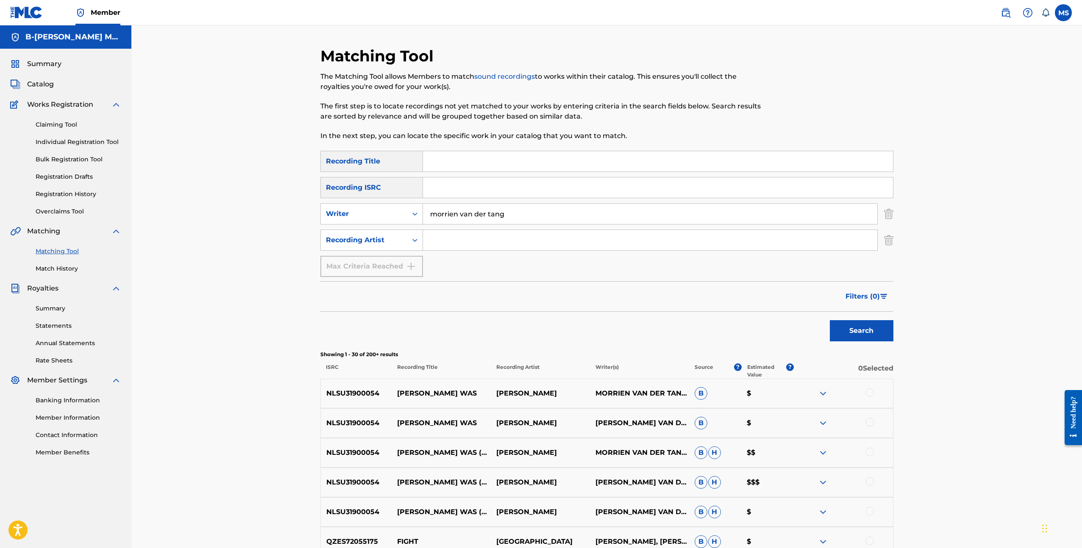
drag, startPoint x: 472, startPoint y: 218, endPoint x: 422, endPoint y: 218, distance: 49.1
click at [423, 218] on input "morrien van der tang" at bounding box center [650, 214] width 454 height 20
drag, startPoint x: 506, startPoint y: 211, endPoint x: 427, endPoint y: 213, distance: 78.8
click at [427, 213] on input "morrien van der tang" at bounding box center [650, 214] width 454 height 20
type input "dyvancho"
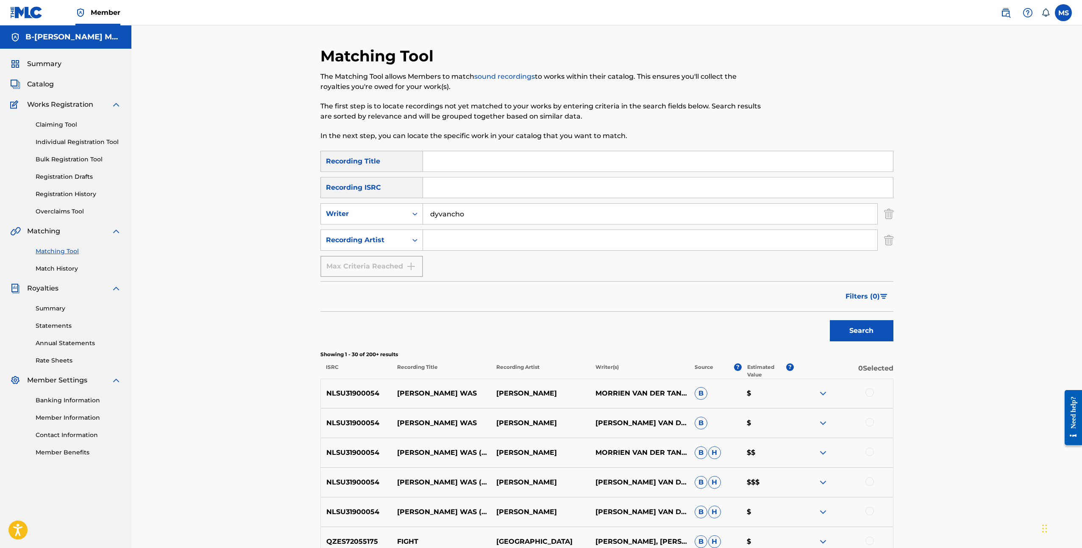
click at [830, 320] on button "Search" at bounding box center [862, 330] width 64 height 21
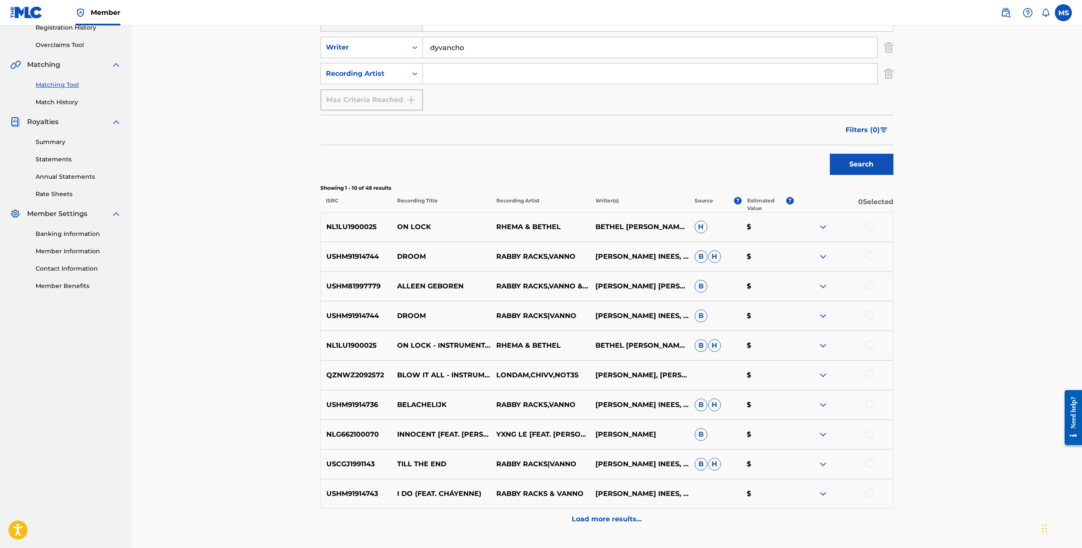
scroll to position [180, 0]
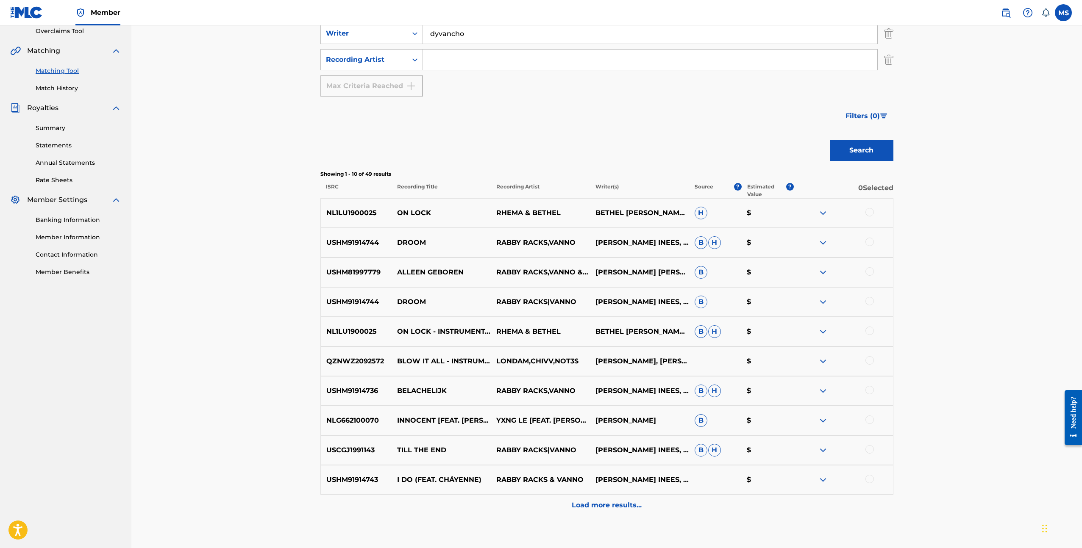
click at [613, 506] on p "Load more results..." at bounding box center [607, 505] width 70 height 10
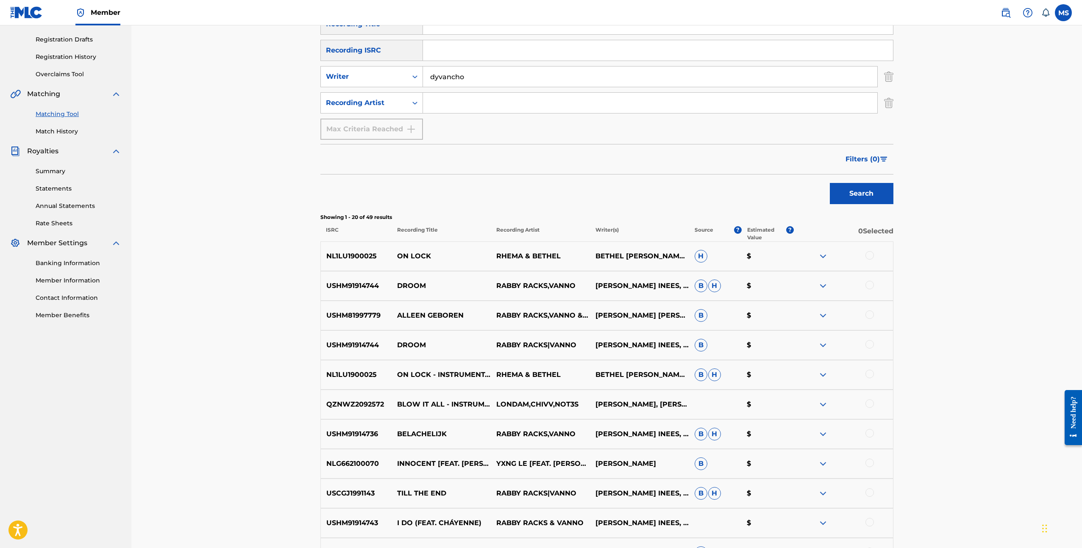
scroll to position [135, 0]
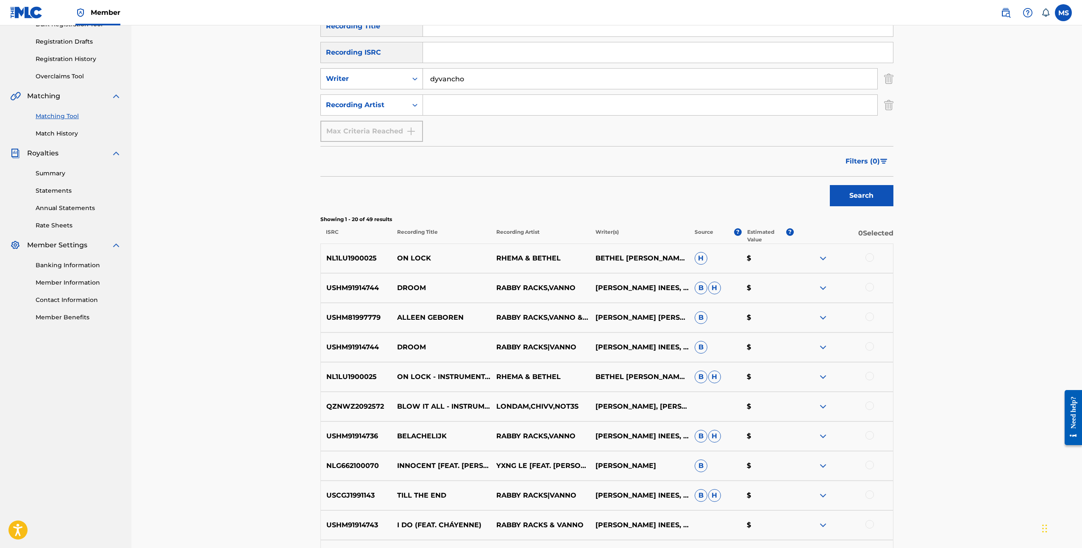
drag, startPoint x: 469, startPoint y: 76, endPoint x: 416, endPoint y: 78, distance: 53.4
click at [416, 77] on div "SearchWithCriteria75190342-9b98-4cd3-bfd3-f808b3d9d39d Writer dyvancho" at bounding box center [606, 78] width 573 height 21
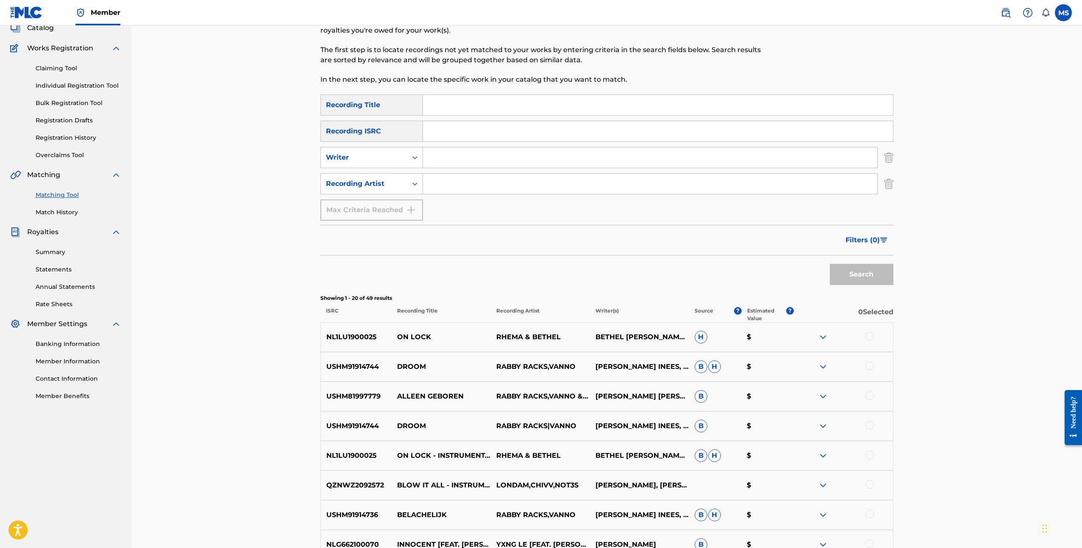
scroll to position [54, 0]
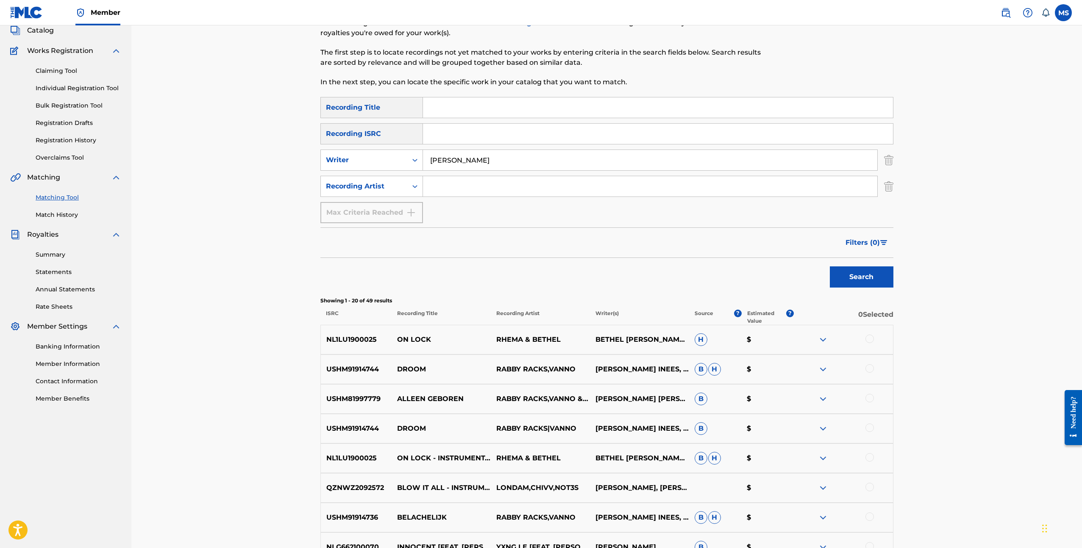
click at [830, 266] on button "Search" at bounding box center [862, 276] width 64 height 21
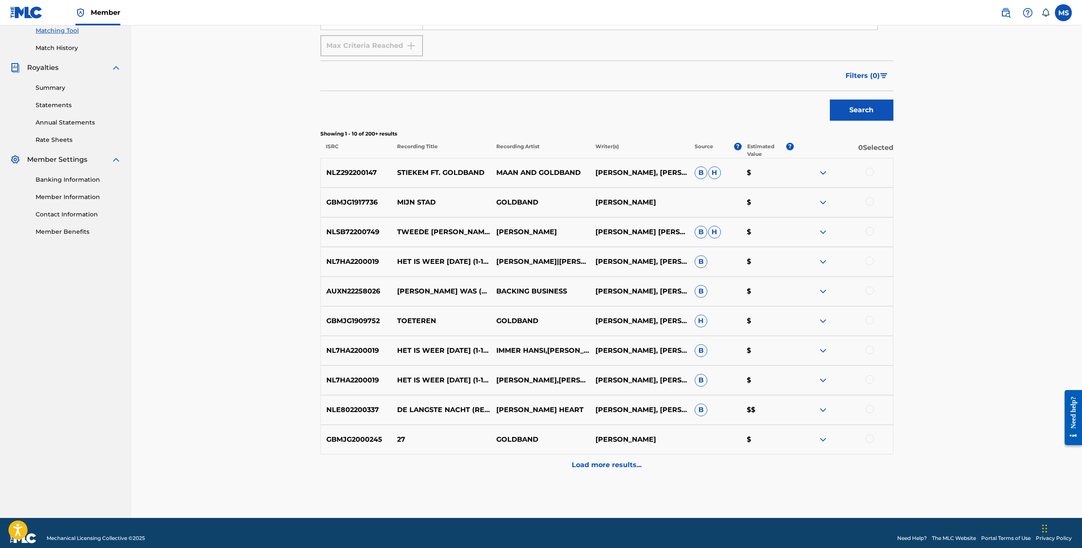
scroll to position [231, 0]
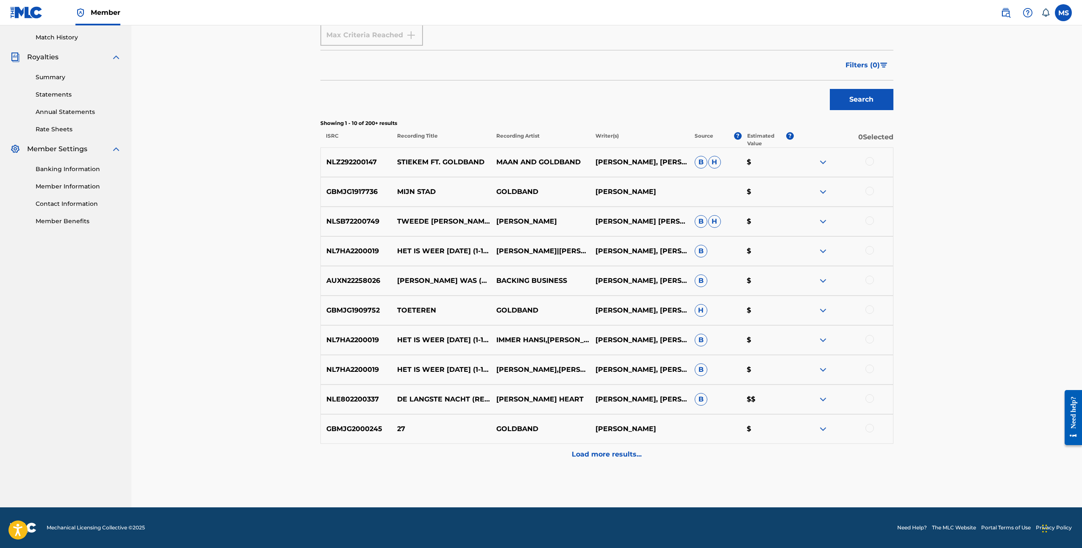
click at [823, 400] on img at bounding box center [823, 399] width 10 height 10
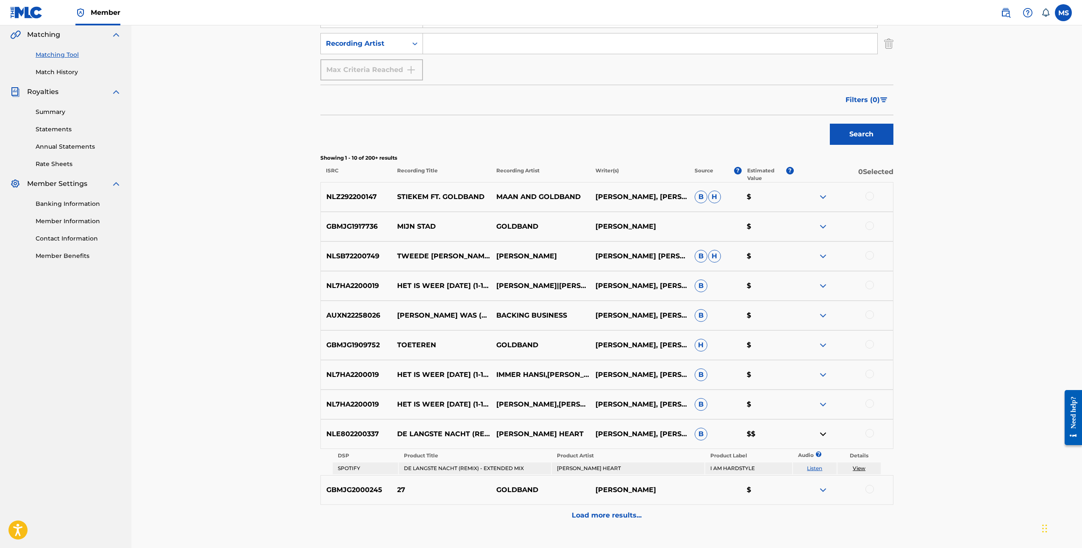
scroll to position [258, 0]
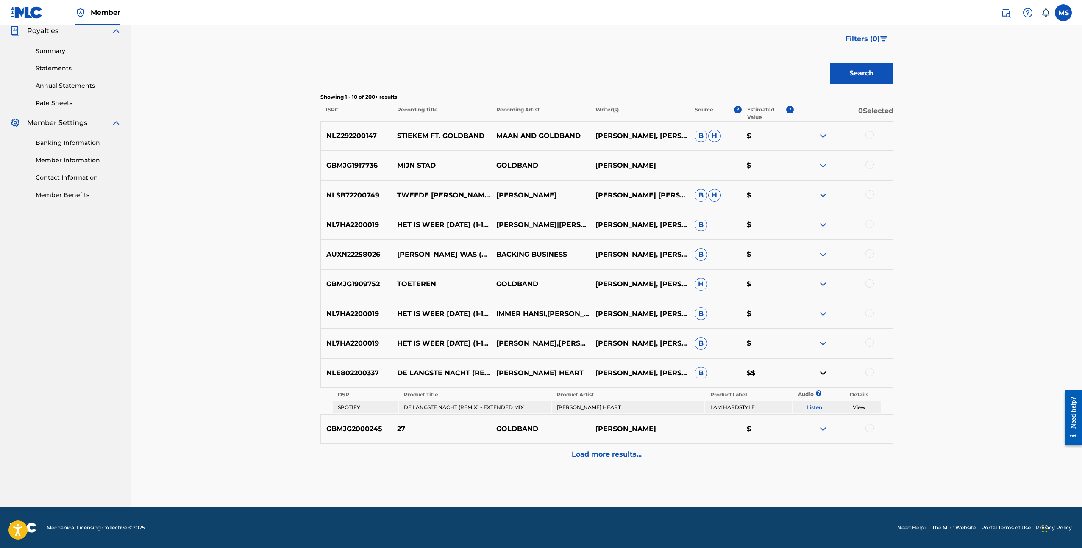
click at [606, 454] on p "Load more results..." at bounding box center [607, 455] width 70 height 10
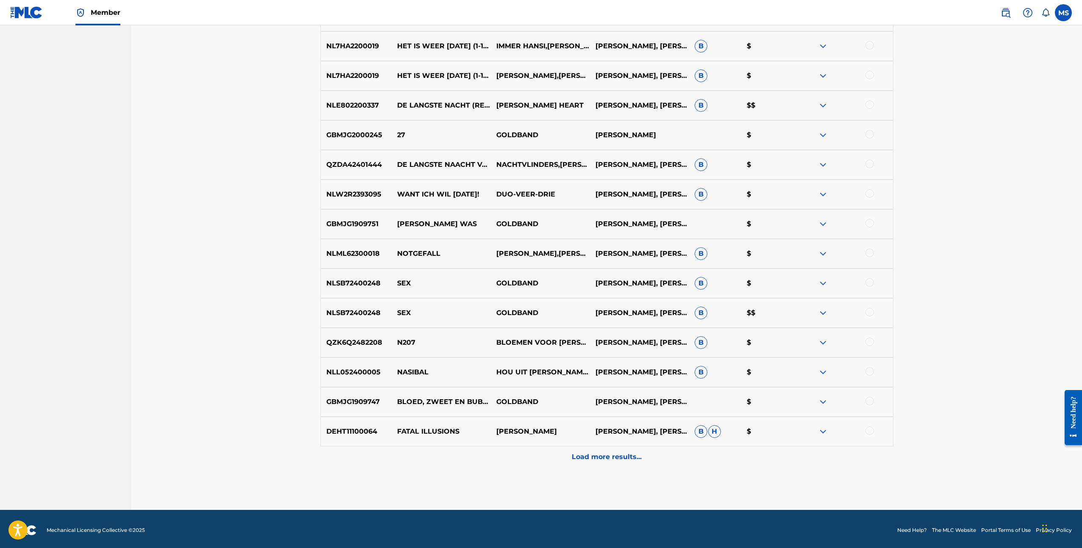
scroll to position [0, 0]
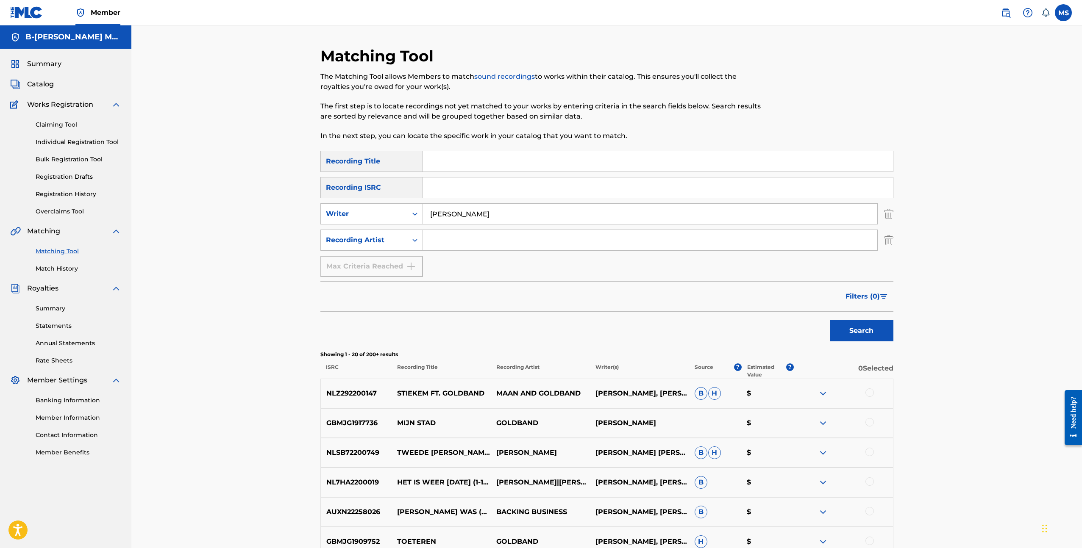
drag, startPoint x: 522, startPoint y: 215, endPoint x: 436, endPoint y: 213, distance: 86.5
click at [436, 213] on input "karel gerlach" at bounding box center [650, 214] width 454 height 20
type input "k"
click at [830, 320] on button "Search" at bounding box center [862, 330] width 64 height 21
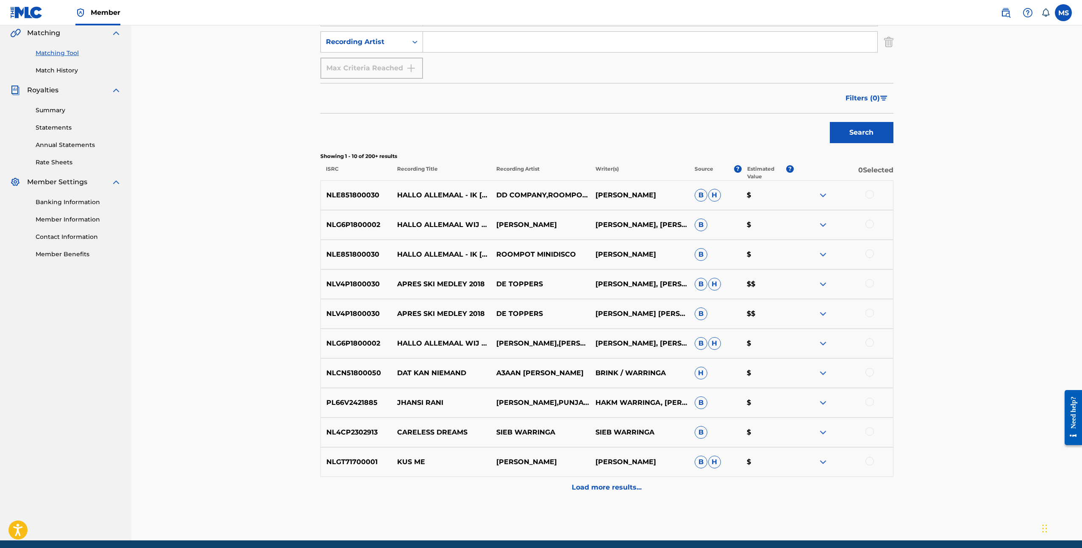
scroll to position [199, 0]
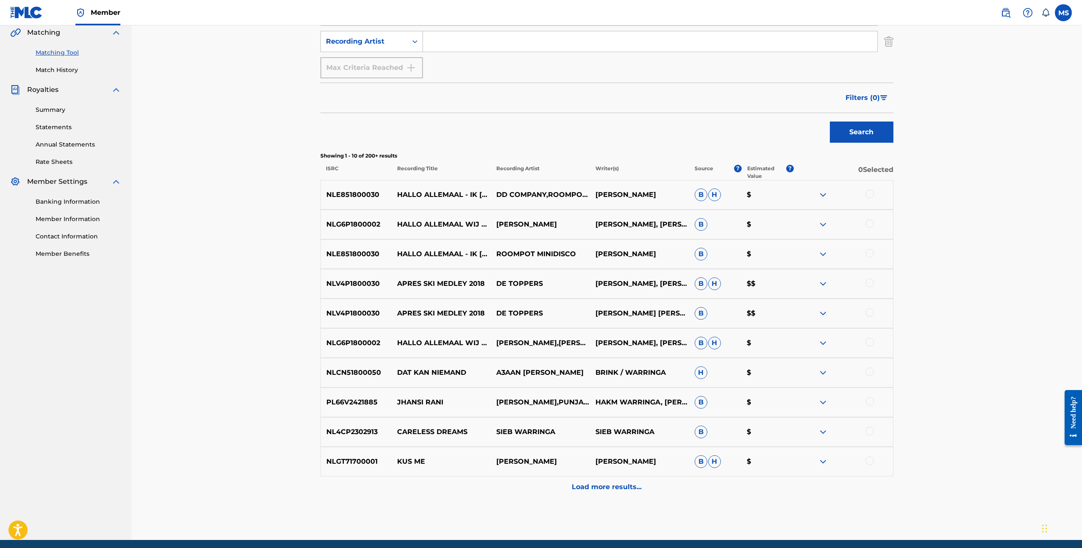
click at [617, 484] on p "Load more results..." at bounding box center [607, 487] width 70 height 10
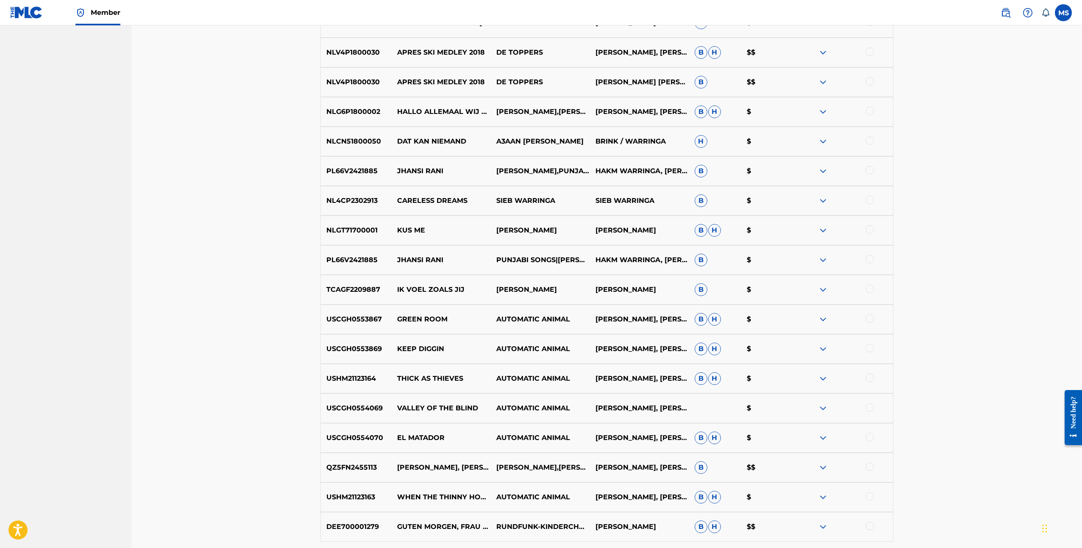
scroll to position [0, 0]
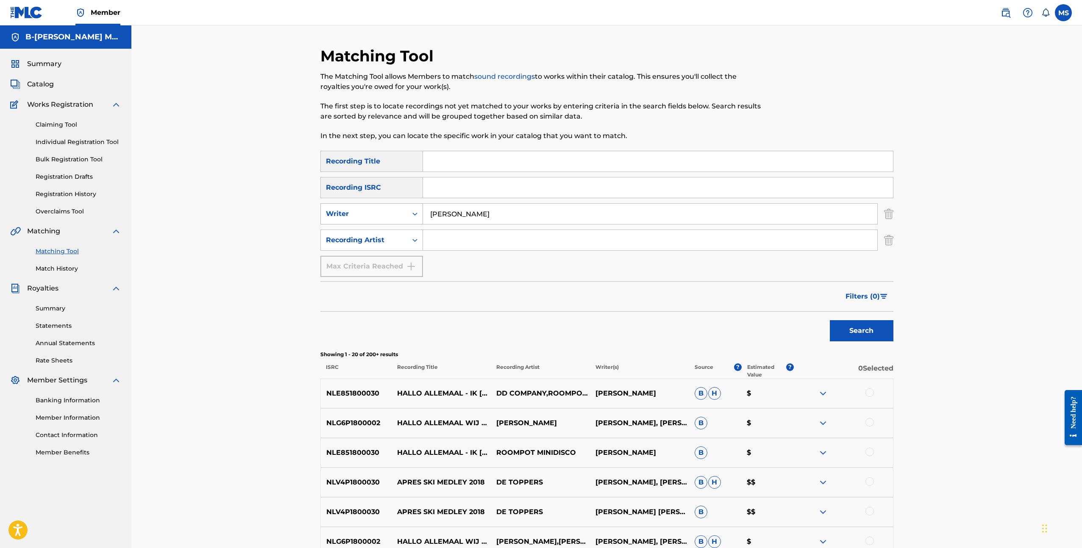
drag, startPoint x: 494, startPoint y: 214, endPoint x: 402, endPoint y: 210, distance: 91.2
click at [402, 210] on div "SearchWithCriteria75190342-9b98-4cd3-bfd3-f808b3d9d39d Writer ilse warringa" at bounding box center [606, 213] width 573 height 21
click at [830, 320] on button "Search" at bounding box center [862, 330] width 64 height 21
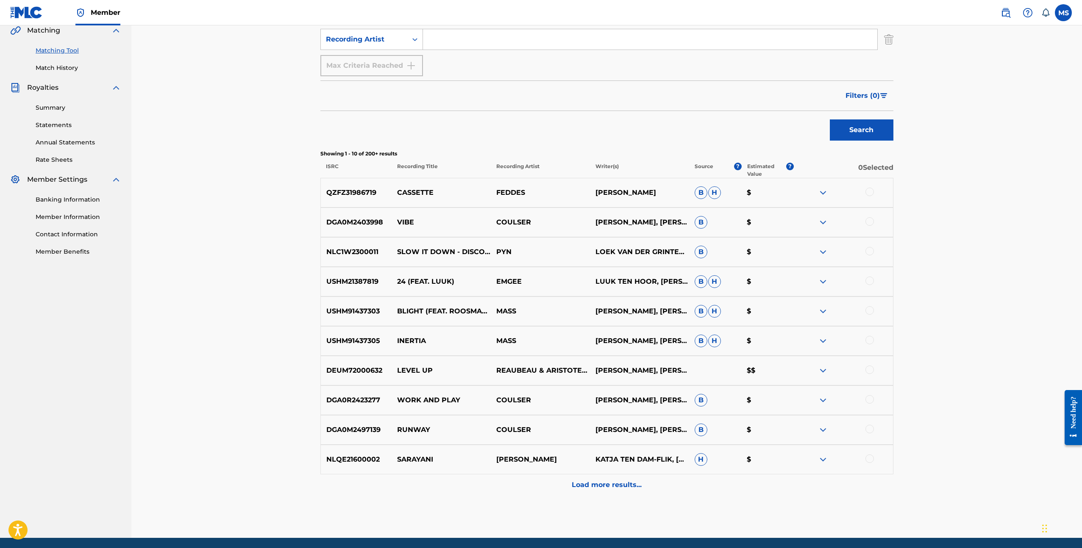
scroll to position [202, 0]
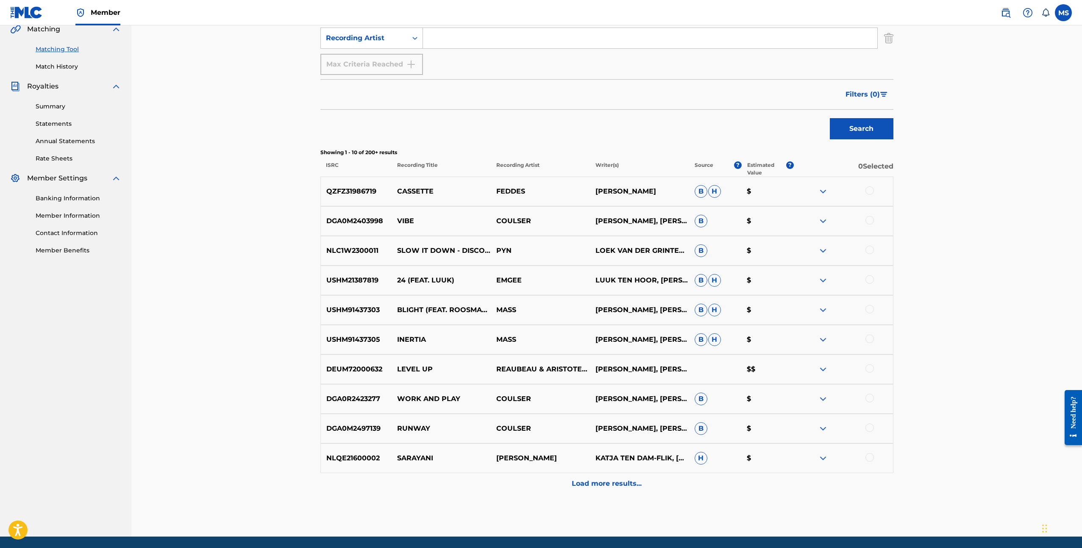
click at [621, 483] on p "Load more results..." at bounding box center [607, 484] width 70 height 10
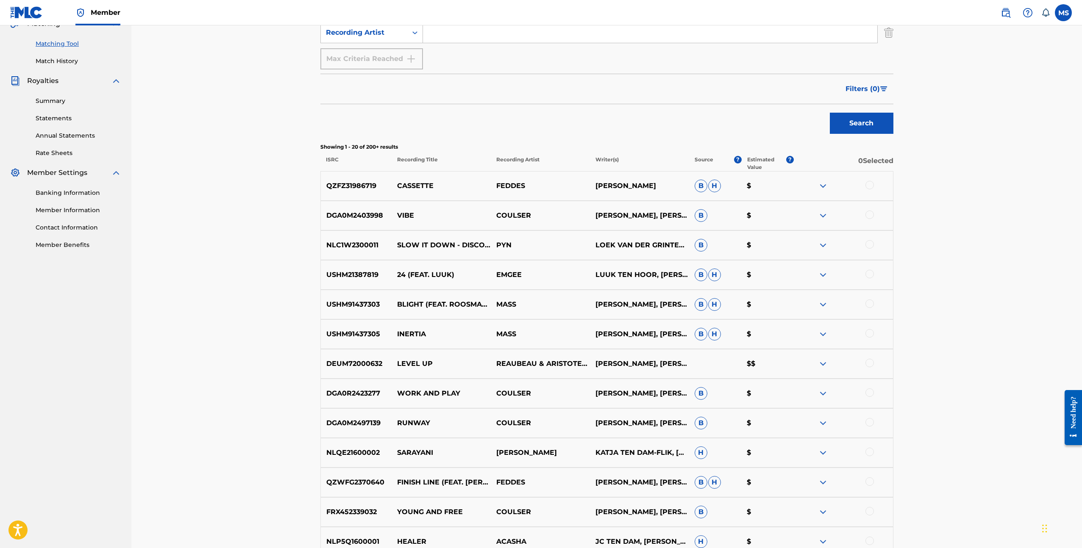
scroll to position [0, 0]
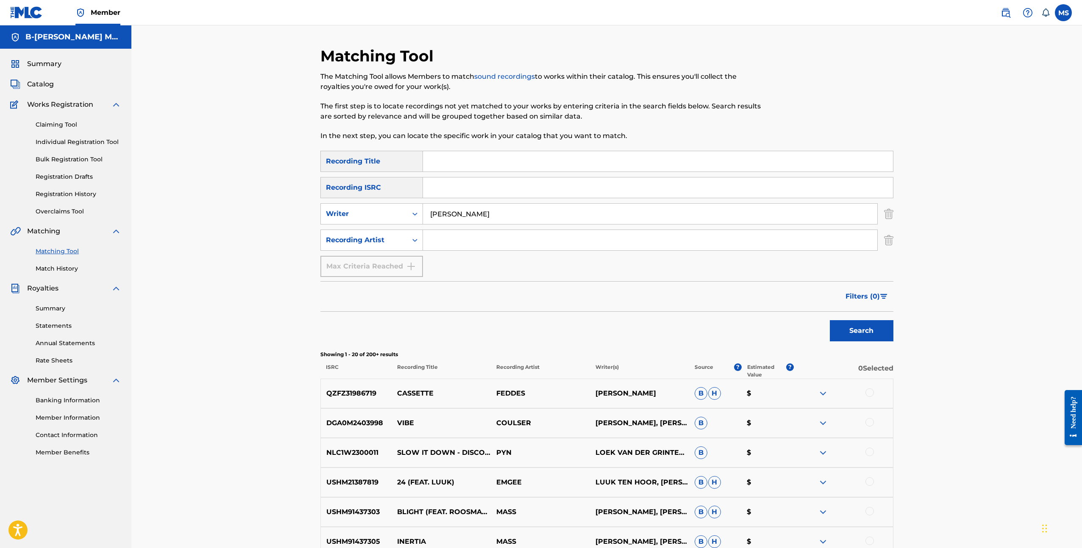
drag, startPoint x: 477, startPoint y: 213, endPoint x: 426, endPoint y: 212, distance: 51.3
click at [426, 212] on input "max gramser" at bounding box center [650, 214] width 454 height 20
type input "rob jager"
click at [830, 320] on button "Search" at bounding box center [862, 330] width 64 height 21
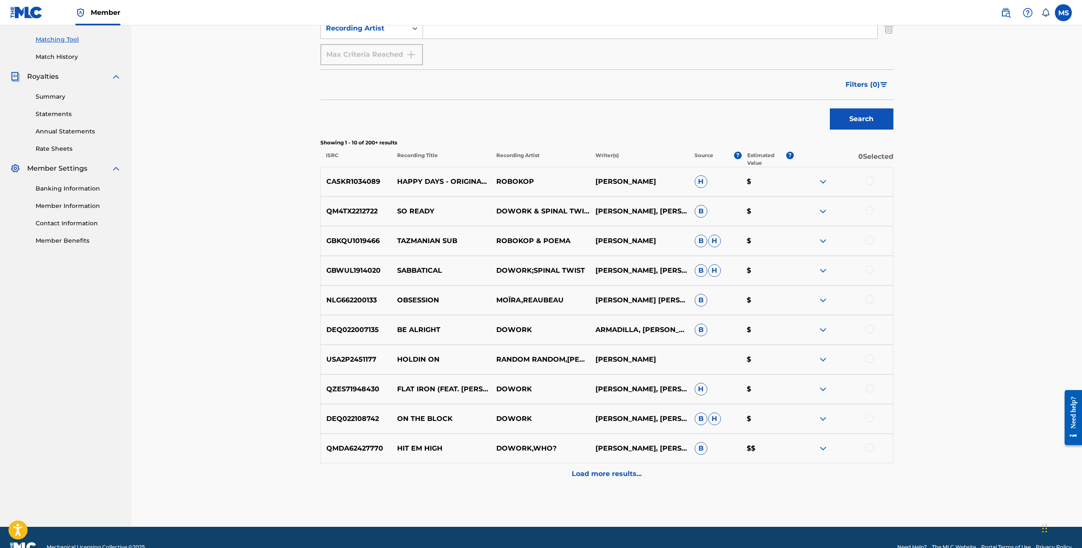
scroll to position [231, 0]
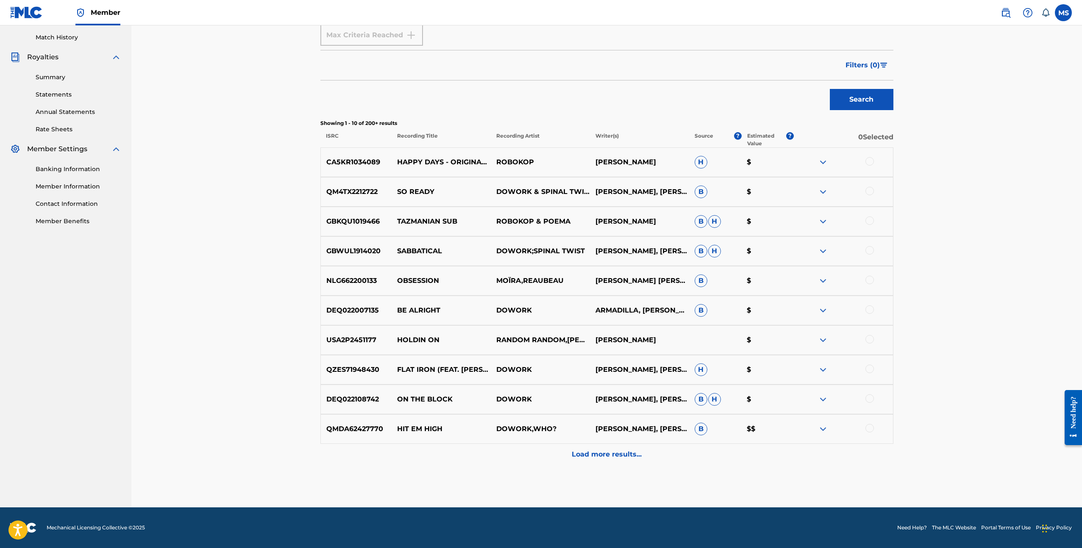
click at [606, 458] on p "Load more results..." at bounding box center [607, 455] width 70 height 10
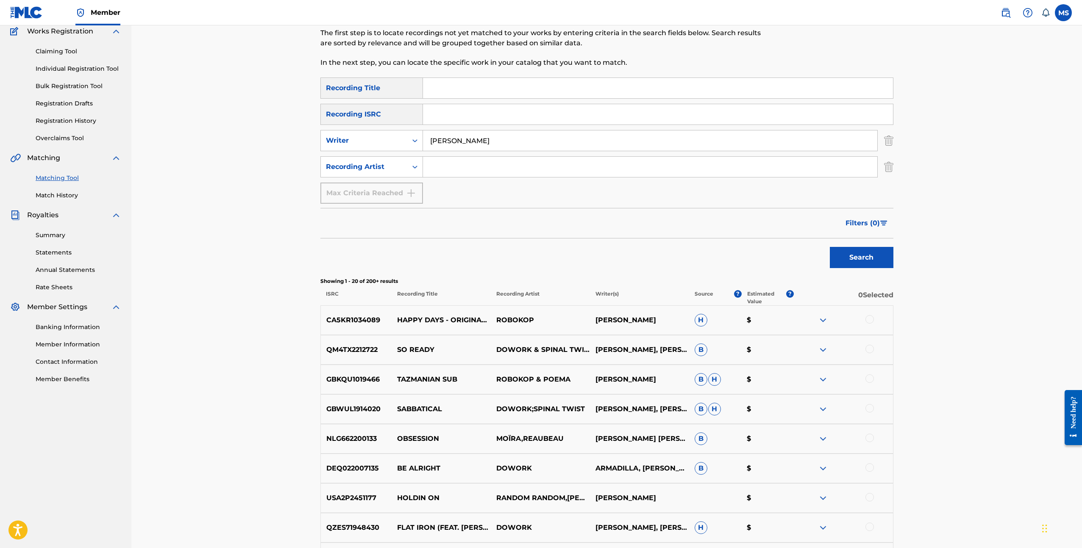
scroll to position [19, 0]
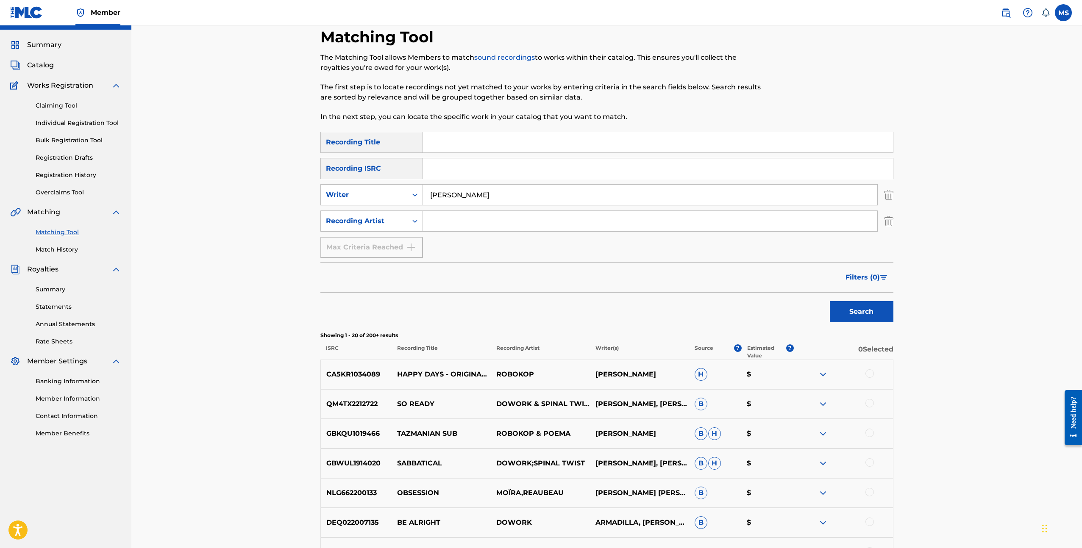
click at [863, 275] on span "Filters ( 0 )" at bounding box center [862, 277] width 34 height 10
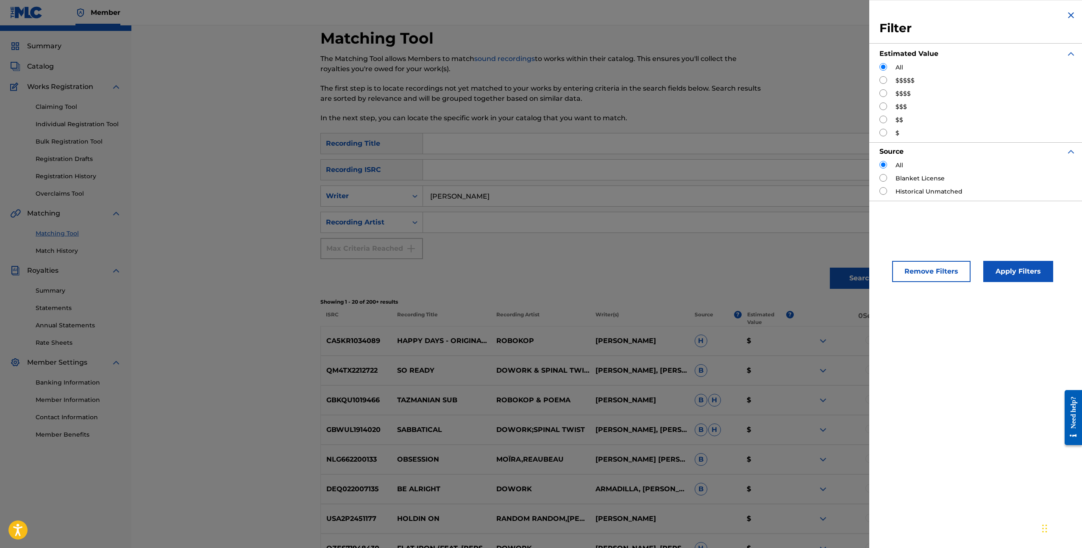
scroll to position [20, 0]
click at [882, 80] on input "Search Form" at bounding box center [883, 80] width 8 height 8
radio input "true"
click at [877, 92] on div "Filter Estimated Value All $$$$$ $$$$ $$$ $$ $ Source All Blanket License Histo…" at bounding box center [977, 105] width 217 height 211
click at [885, 92] on input "Search Form" at bounding box center [883, 93] width 8 height 8
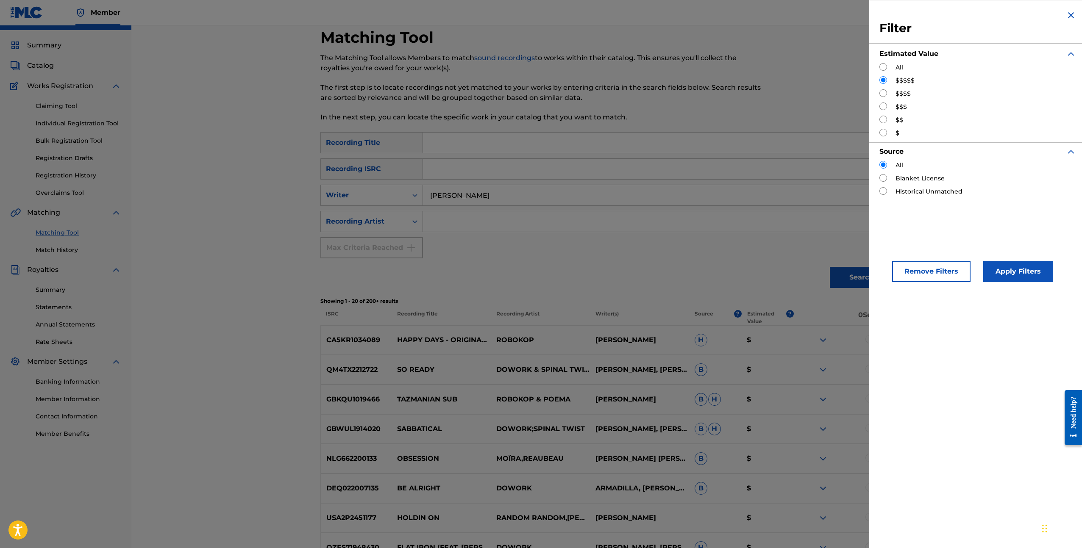
radio input "true"
click at [1024, 273] on button "Apply Filters" at bounding box center [1018, 271] width 70 height 21
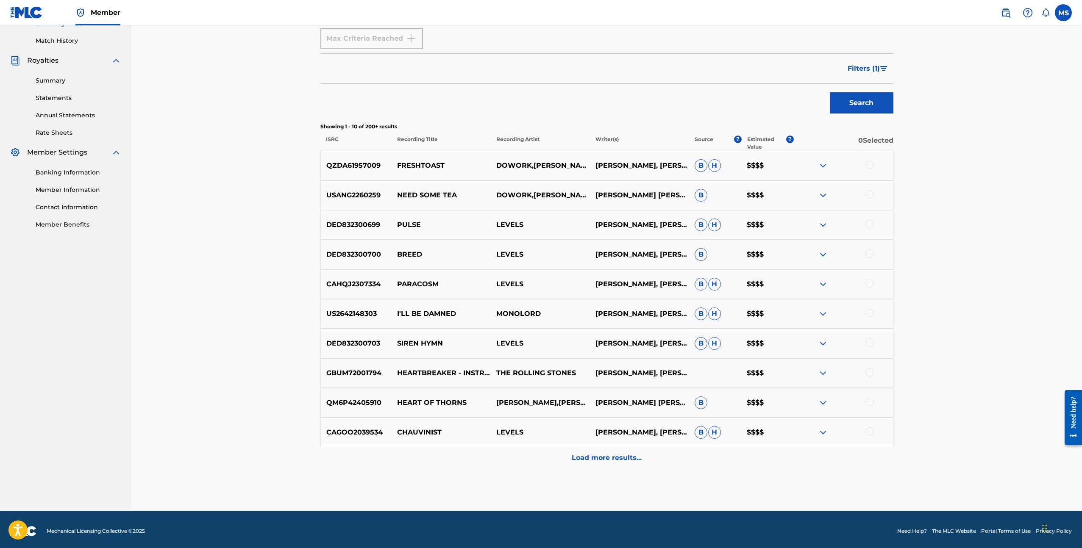
scroll to position [230, 0]
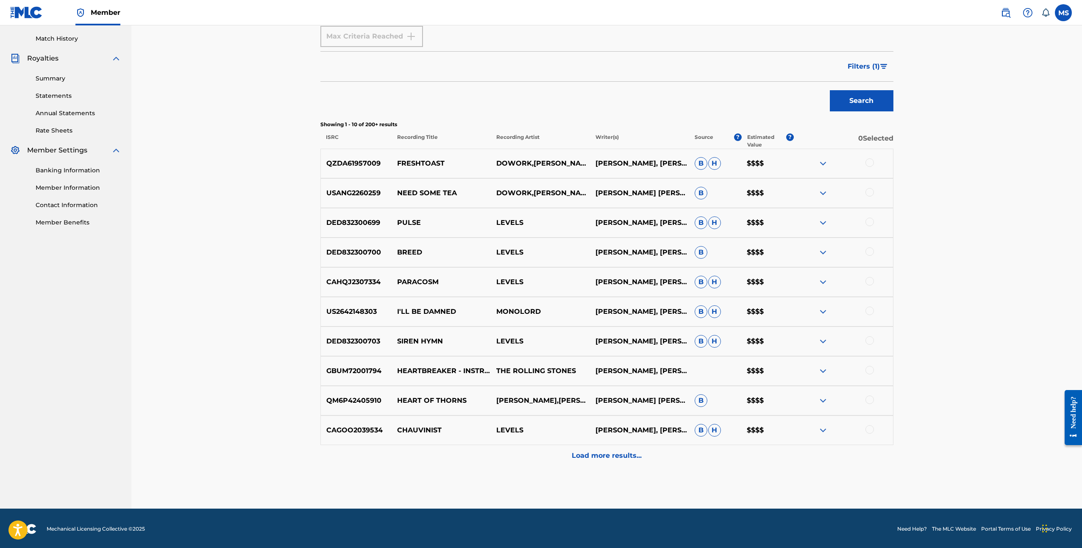
click at [865, 66] on span "Filters ( 1 )" at bounding box center [863, 66] width 32 height 10
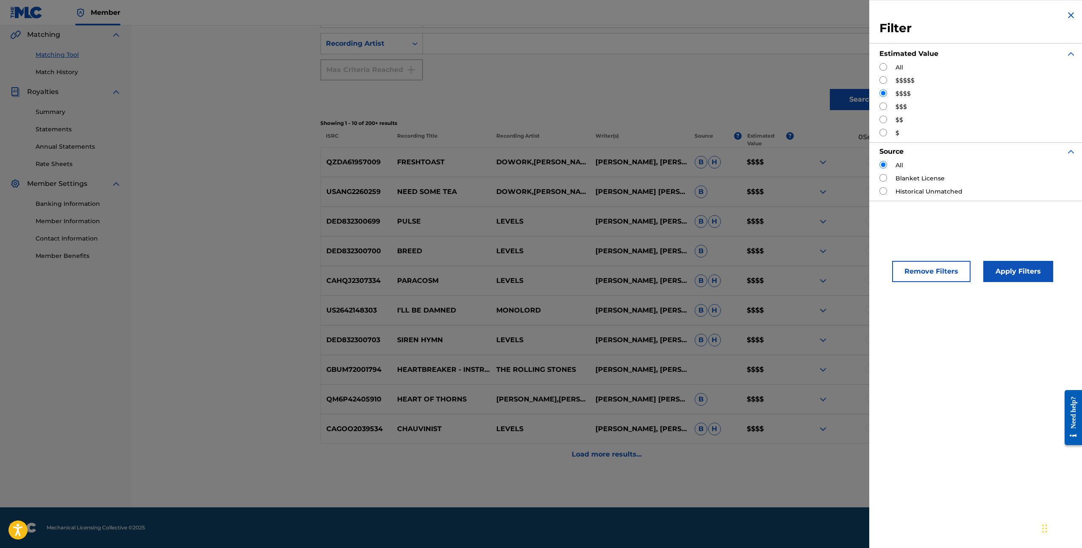
click at [881, 78] on input "Search Form" at bounding box center [883, 80] width 8 height 8
radio input "true"
click at [1028, 273] on button "Apply Filters" at bounding box center [1018, 271] width 70 height 21
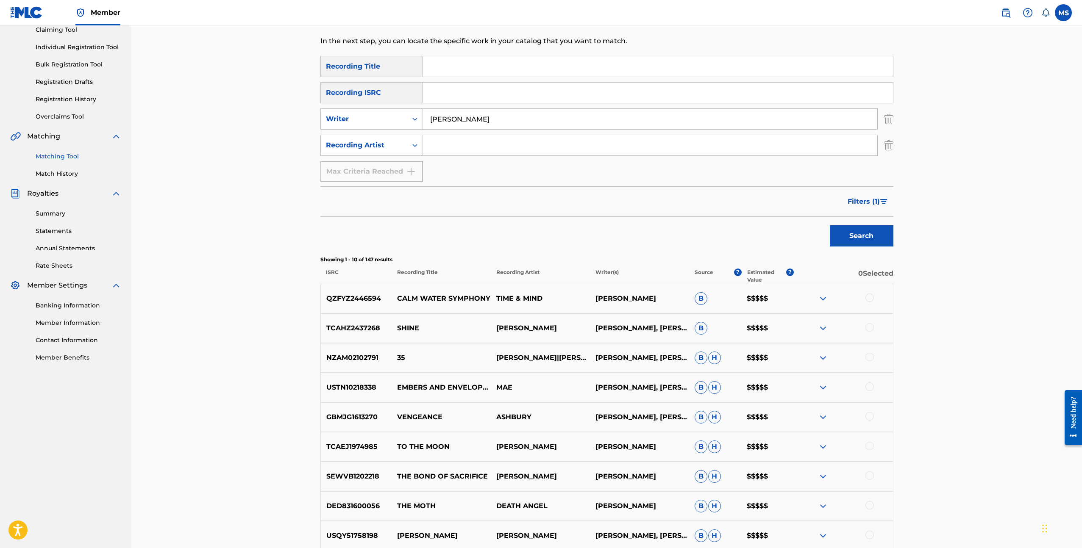
scroll to position [59, 0]
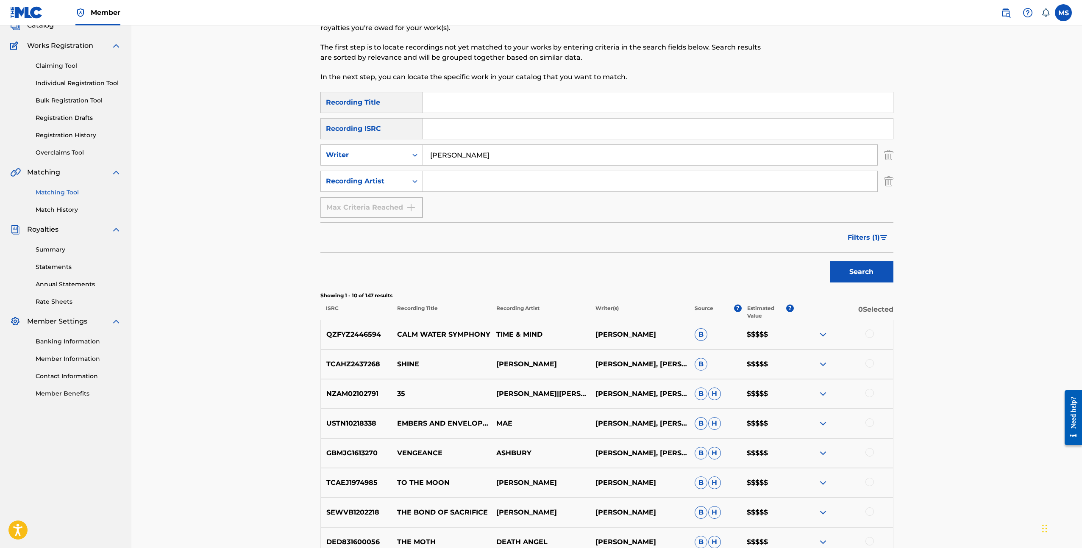
click at [459, 177] on input "Search Form" at bounding box center [650, 181] width 454 height 20
type input "dowork"
click at [830, 261] on button "Search" at bounding box center [862, 271] width 64 height 21
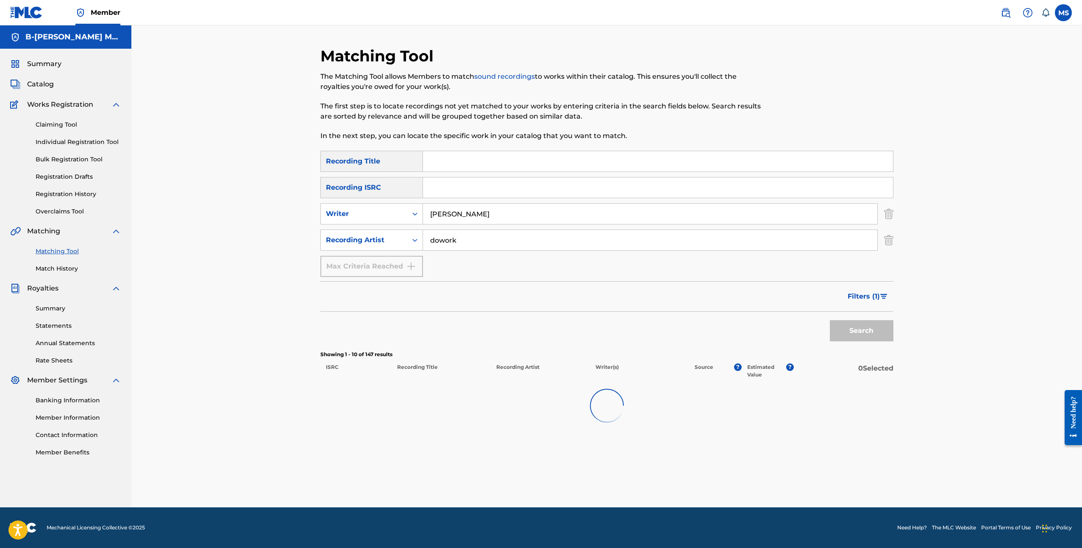
scroll to position [0, 0]
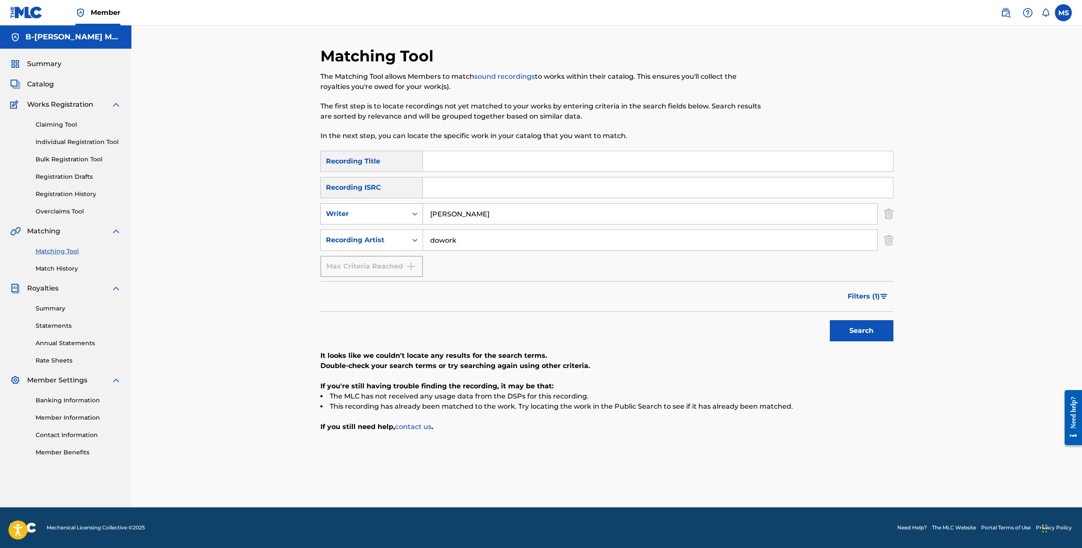
drag, startPoint x: 483, startPoint y: 215, endPoint x: 400, endPoint y: 205, distance: 84.1
click at [400, 205] on div "SearchWithCriteria75190342-9b98-4cd3-bfd3-f808b3d9d39d Writer rob jager" at bounding box center [606, 213] width 573 height 21
click at [830, 320] on button "Search" at bounding box center [862, 330] width 64 height 21
drag, startPoint x: 431, startPoint y: 243, endPoint x: 400, endPoint y: 244, distance: 31.8
click at [400, 244] on div "SearchWithCriteriaf070f2e1-ba0f-425b-acf6-105460fcf036 Recording Artist dowork" at bounding box center [606, 240] width 573 height 21
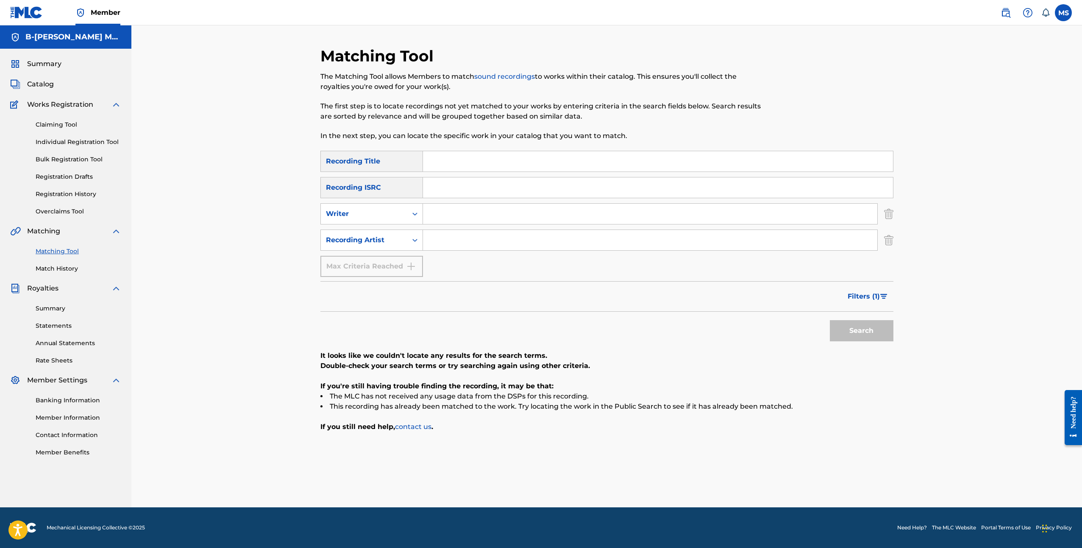
click at [504, 215] on input "Search Form" at bounding box center [650, 214] width 454 height 20
click at [830, 320] on button "Search" at bounding box center [862, 330] width 64 height 21
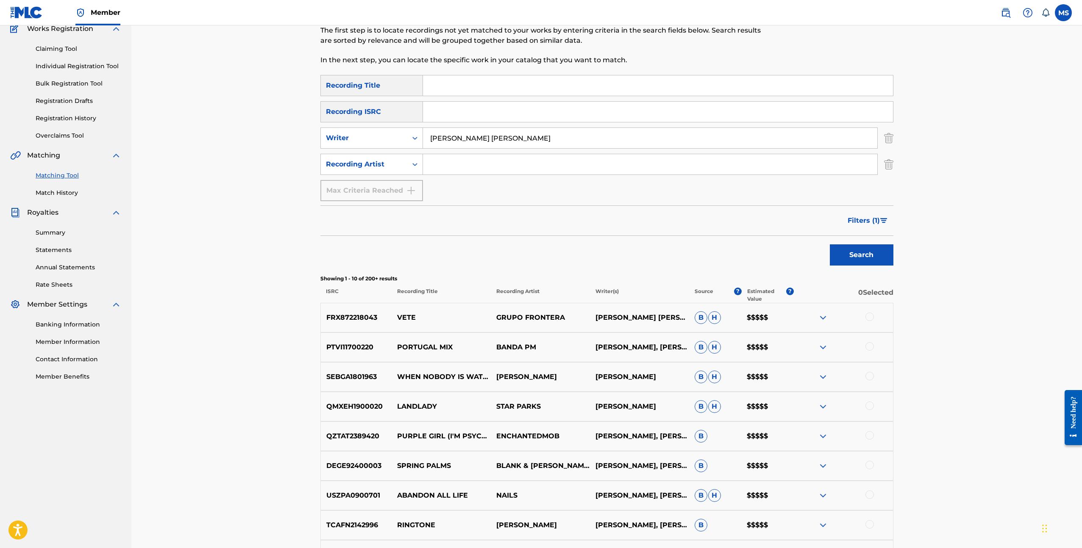
scroll to position [115, 0]
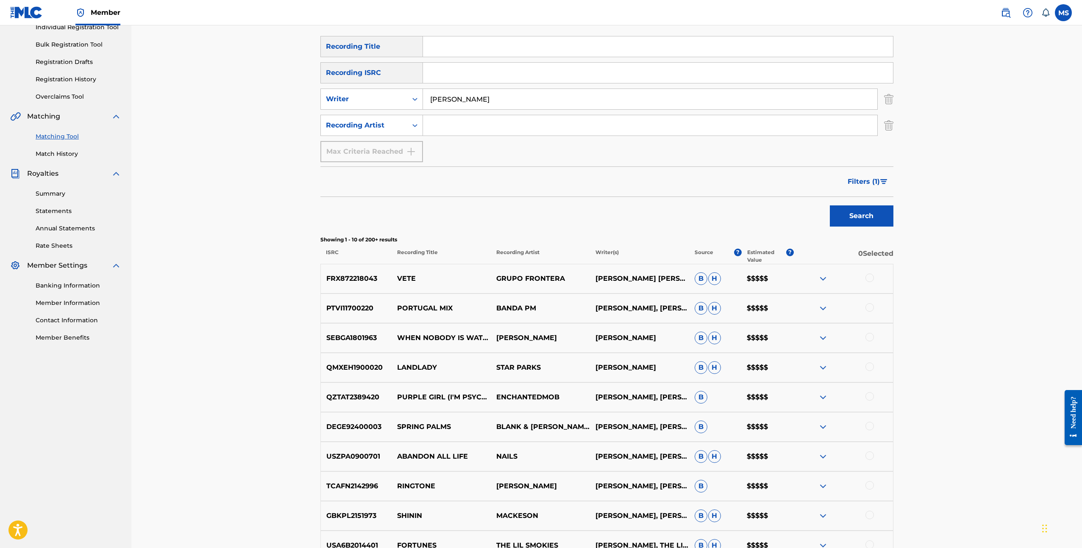
click at [830, 205] on button "Search" at bounding box center [862, 215] width 64 height 21
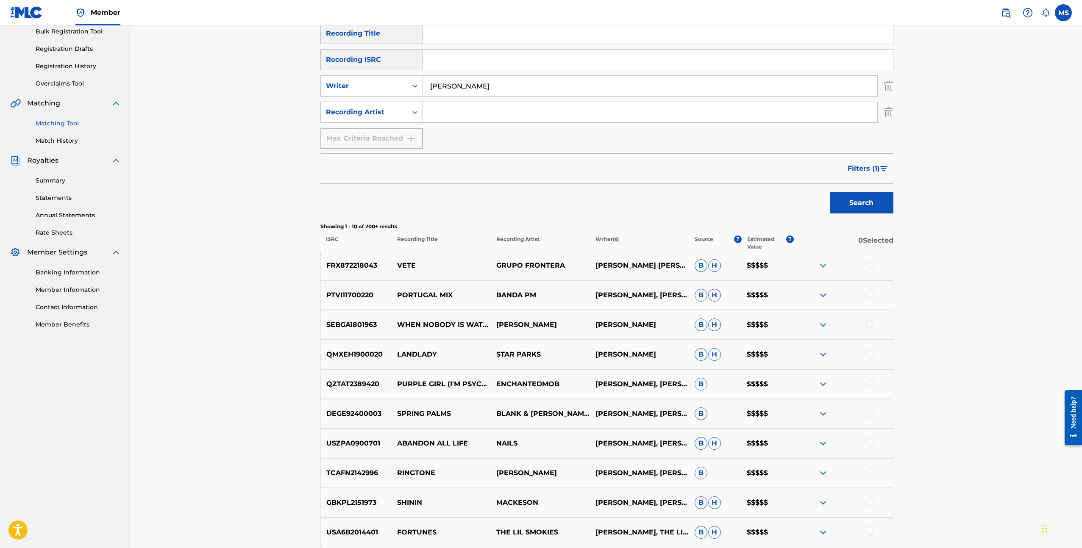
scroll to position [130, 0]
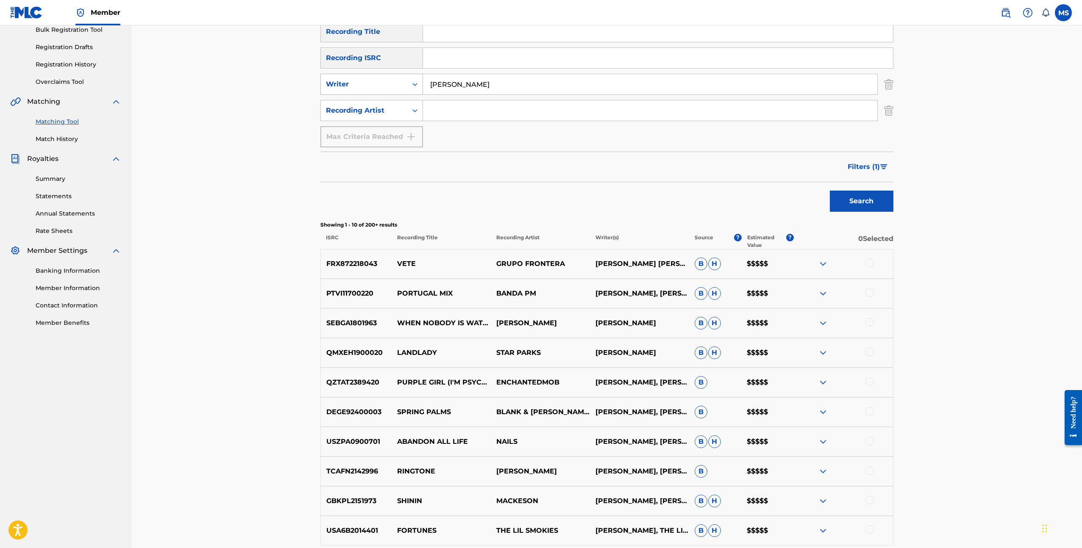
drag, startPoint x: 569, startPoint y: 84, endPoint x: 420, endPoint y: 74, distance: 148.6
click at [420, 74] on div "SearchWithCriteria75190342-9b98-4cd3-bfd3-f808b3d9d39d Writer andy ricardo de r…" at bounding box center [606, 84] width 573 height 21
click at [830, 191] on button "Search" at bounding box center [862, 201] width 64 height 21
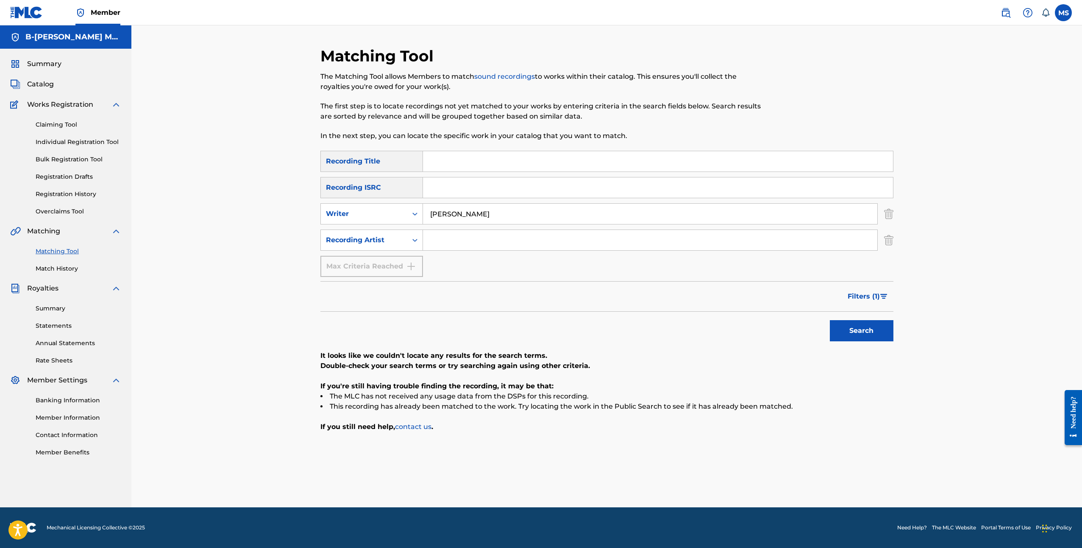
drag, startPoint x: 505, startPoint y: 213, endPoint x: 425, endPoint y: 211, distance: 79.7
click at [425, 211] on input "wende snijders" at bounding box center [650, 214] width 454 height 20
type input "sef gnaoui"
click at [830, 320] on button "Search" at bounding box center [862, 330] width 64 height 21
drag, startPoint x: 486, startPoint y: 212, endPoint x: 429, endPoint y: 214, distance: 56.8
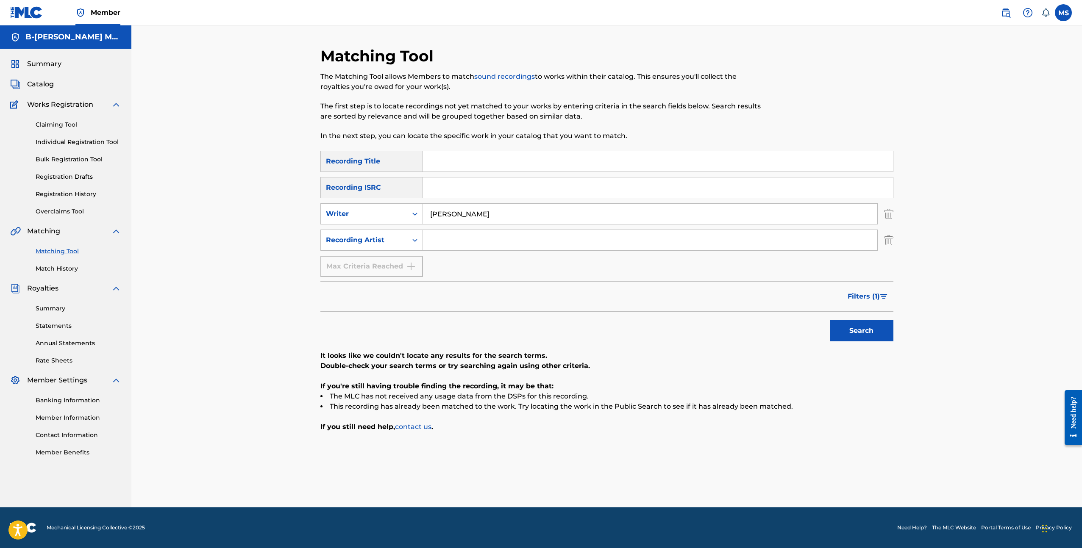
click at [429, 214] on input "sef gnaoui" at bounding box center [650, 214] width 454 height 20
click at [453, 231] on input "Search Form" at bounding box center [650, 240] width 454 height 20
type input "SEF"
click at [830, 320] on button "Search" at bounding box center [862, 330] width 64 height 21
drag, startPoint x: 457, startPoint y: 239, endPoint x: 425, endPoint y: 236, distance: 32.3
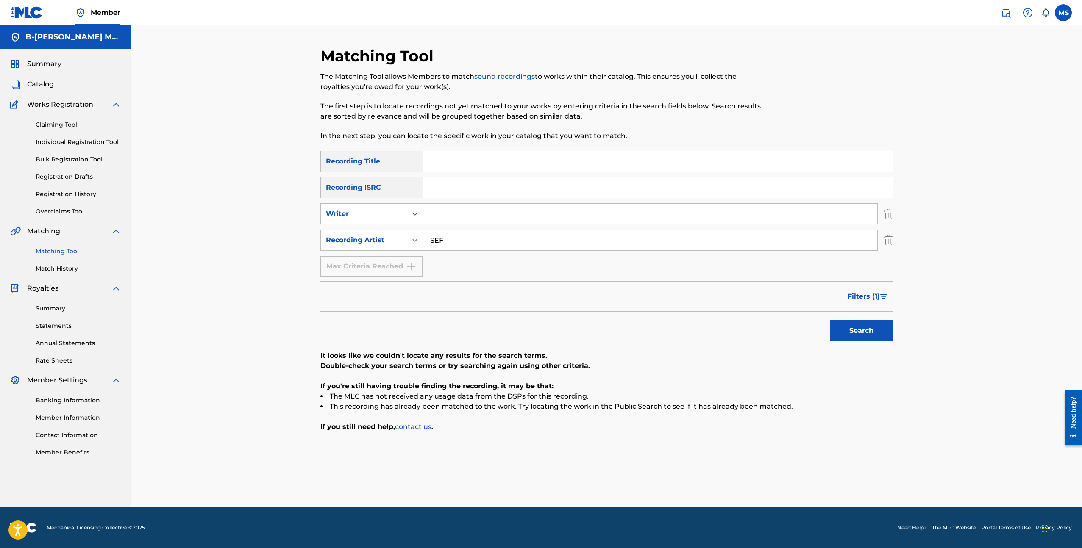
click at [425, 236] on input "SEF" at bounding box center [650, 240] width 454 height 20
click at [468, 208] on input "Search Form" at bounding box center [650, 214] width 454 height 20
click at [830, 320] on button "Search" at bounding box center [862, 330] width 64 height 21
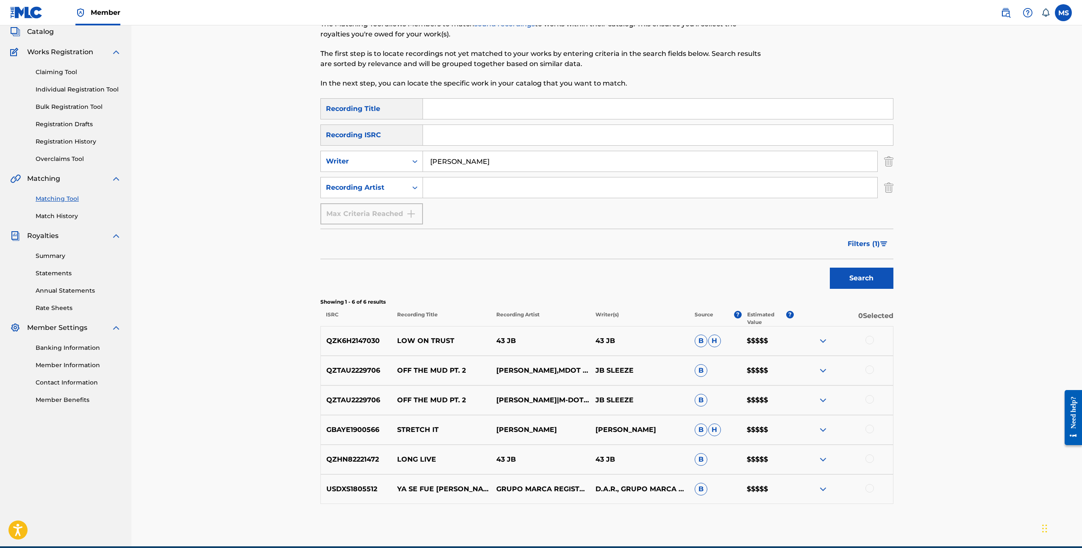
scroll to position [53, 0]
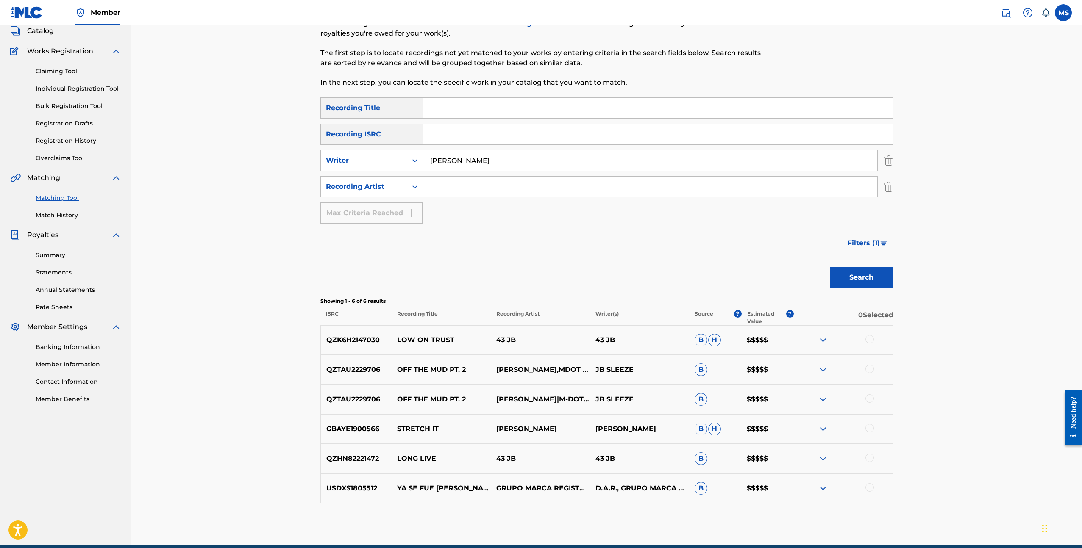
drag, startPoint x: 439, startPoint y: 158, endPoint x: 424, endPoint y: 159, distance: 15.3
click at [424, 159] on input "JB Meijers" at bounding box center [650, 160] width 454 height 20
type input "J.B. Meijers"
click at [830, 267] on button "Search" at bounding box center [862, 277] width 64 height 21
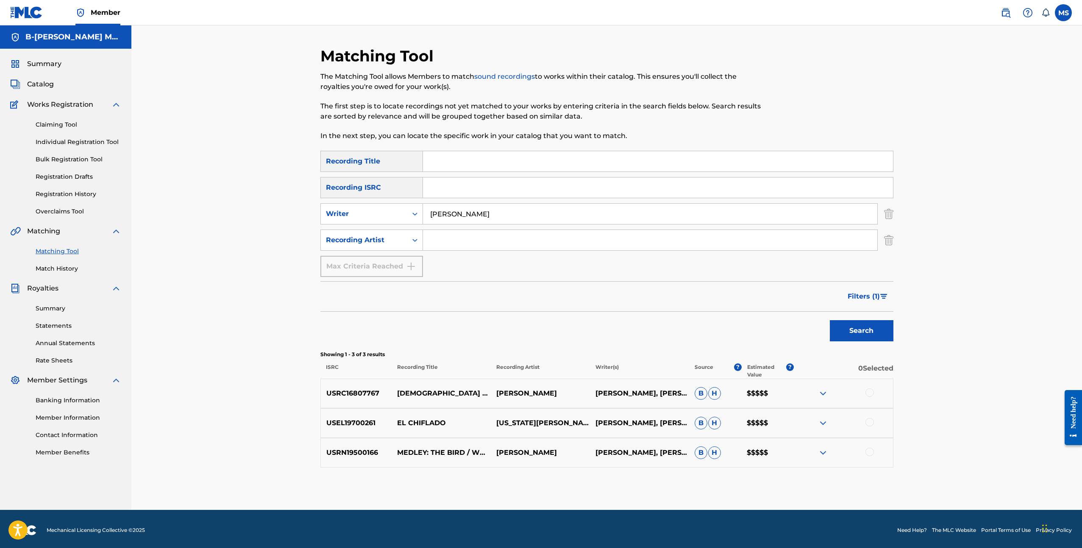
scroll to position [0, 0]
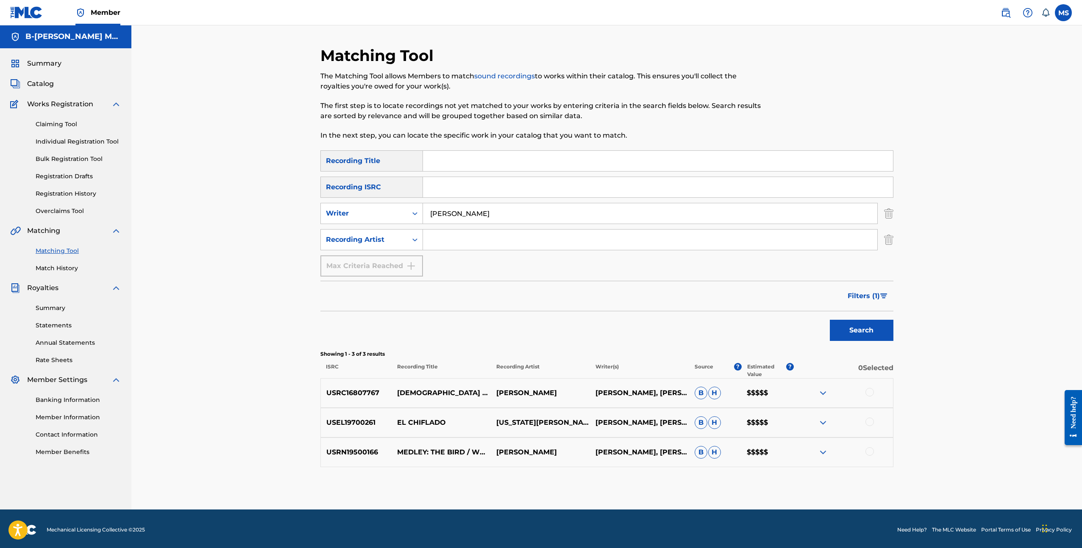
drag, startPoint x: 483, startPoint y: 215, endPoint x: 431, endPoint y: 214, distance: 51.7
click at [431, 214] on input "J.B. Meijers" at bounding box center [650, 213] width 454 height 20
type input "JB Meijers"
click at [830, 320] on button "Search" at bounding box center [862, 330] width 64 height 21
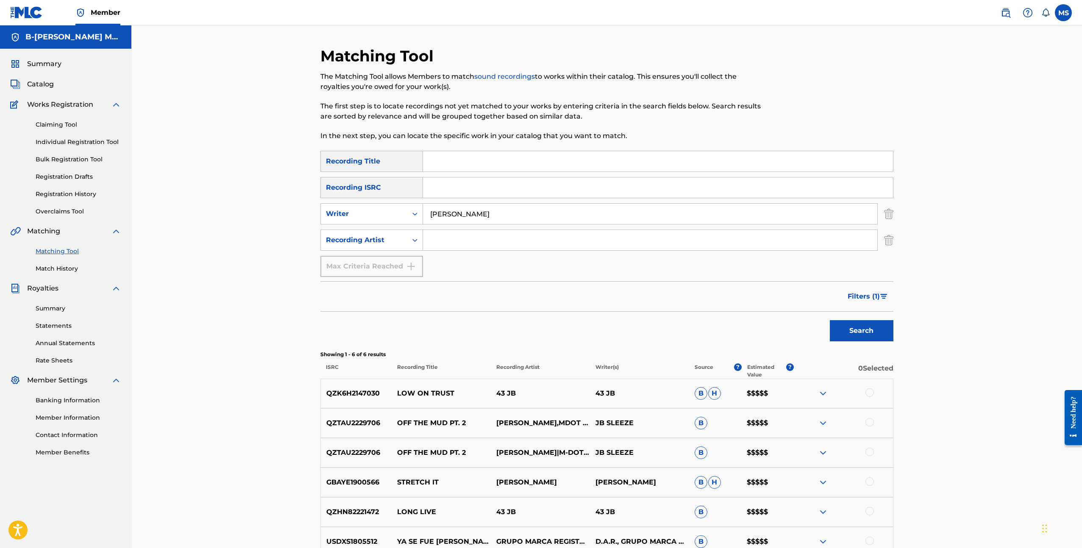
click at [450, 242] on input "Search Form" at bounding box center [650, 240] width 454 height 20
type input "JB Meijers"
click at [830, 320] on button "Search" at bounding box center [862, 330] width 64 height 21
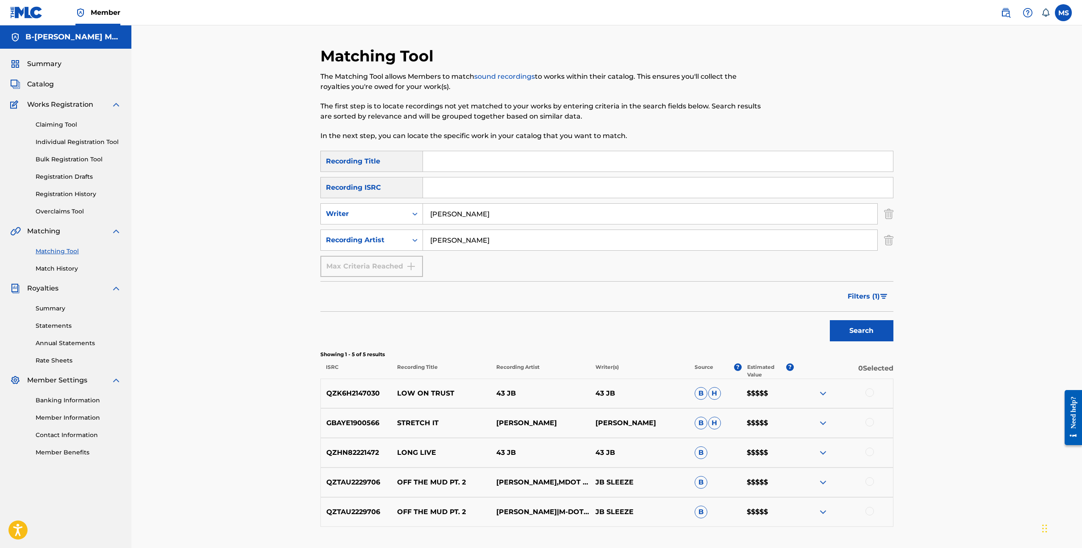
scroll to position [62, 0]
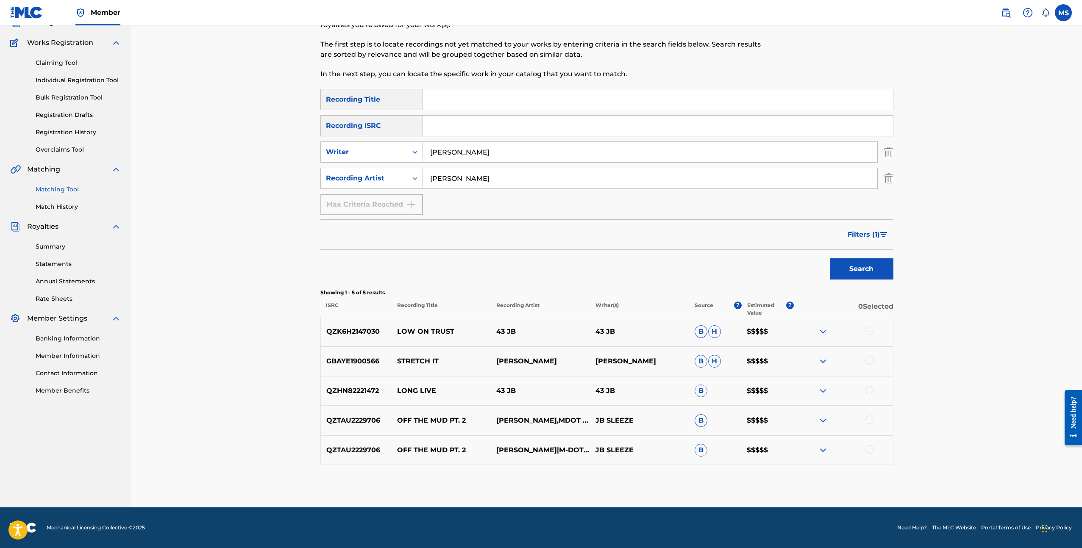
drag, startPoint x: 696, startPoint y: 355, endPoint x: 661, endPoint y: 350, distance: 35.2
click at [696, 355] on p "B H" at bounding box center [715, 361] width 53 height 13
click at [610, 328] on p "43 JB" at bounding box center [639, 332] width 99 height 10
click at [581, 333] on p "43 JB" at bounding box center [540, 332] width 99 height 10
drag, startPoint x: 625, startPoint y: 324, endPoint x: 608, endPoint y: 329, distance: 17.3
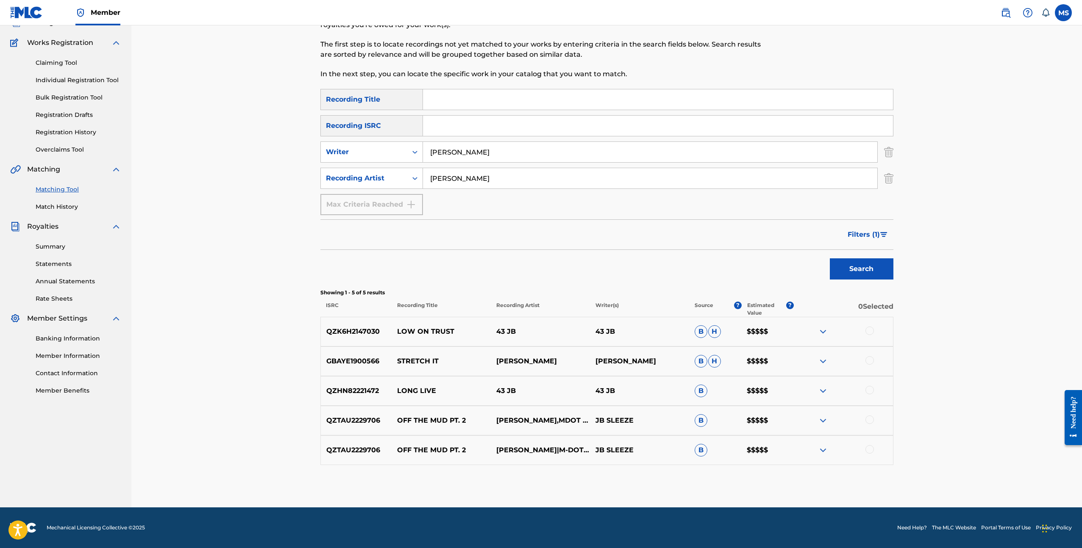
click at [619, 327] on div "QZK6H2147030 LOW ON TRUST 43 JB 43 JB B H $$$$$" at bounding box center [606, 332] width 573 height 30
click at [608, 329] on p "43 JB" at bounding box center [639, 332] width 99 height 10
drag, startPoint x: 493, startPoint y: 178, endPoint x: 405, endPoint y: 180, distance: 87.3
click at [405, 180] on div "SearchWithCriteriaf070f2e1-ba0f-425b-acf6-105460fcf036 Recording Artist JB Meij…" at bounding box center [606, 178] width 573 height 21
drag, startPoint x: 469, startPoint y: 153, endPoint x: 422, endPoint y: 152, distance: 46.6
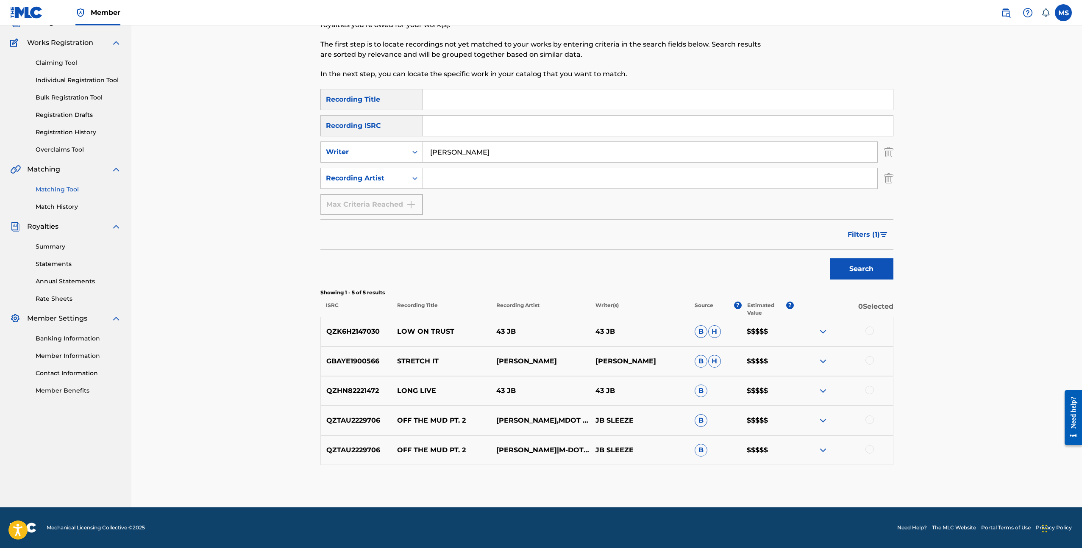
click at [423, 152] on input "JB Meijers" at bounding box center [650, 152] width 454 height 20
type input "Rijnmar de Goede"
click at [830, 258] on button "Search" at bounding box center [862, 268] width 64 height 21
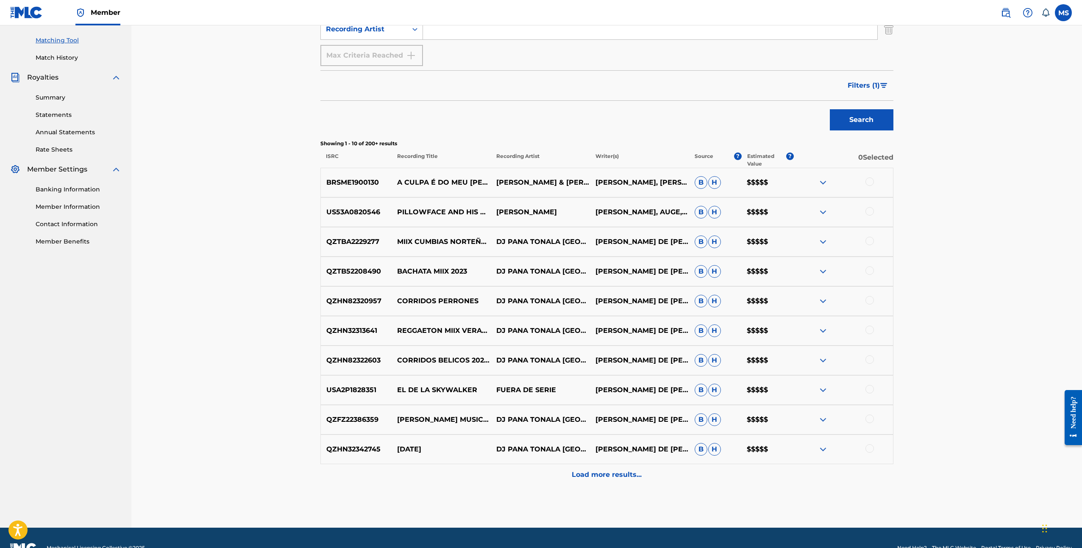
scroll to position [231, 0]
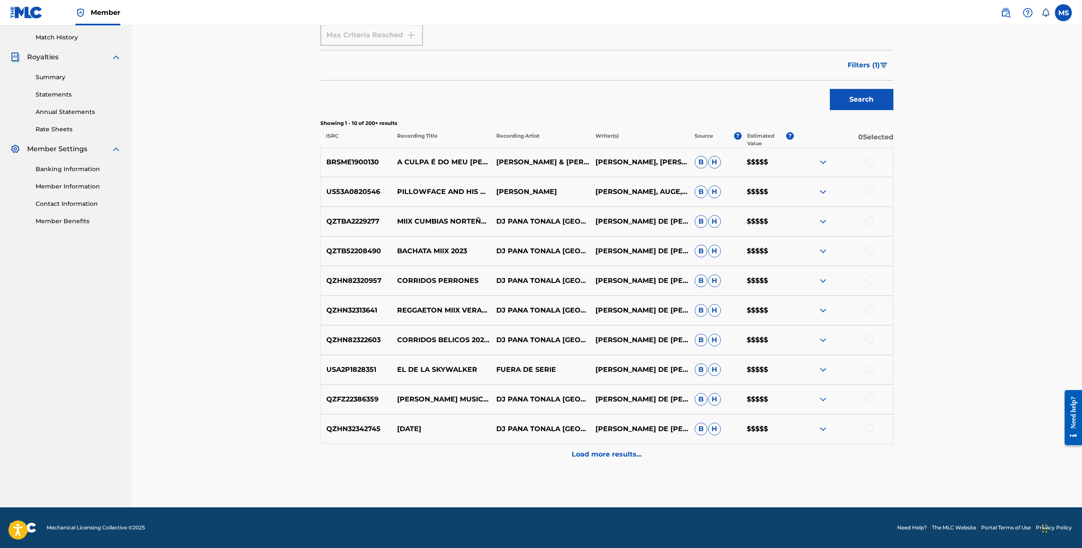
click at [620, 455] on p "Load more results..." at bounding box center [607, 455] width 70 height 10
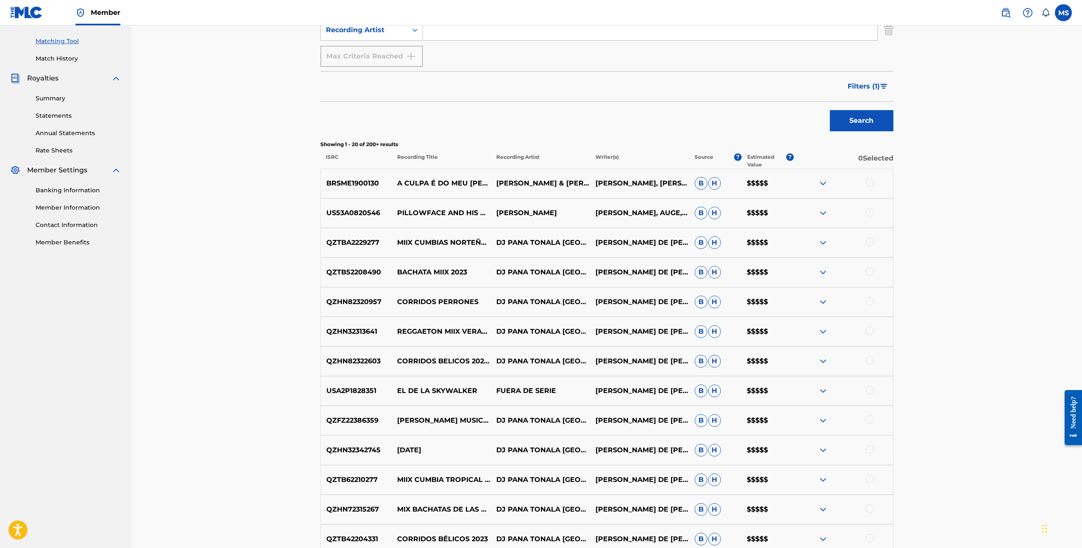
scroll to position [0, 0]
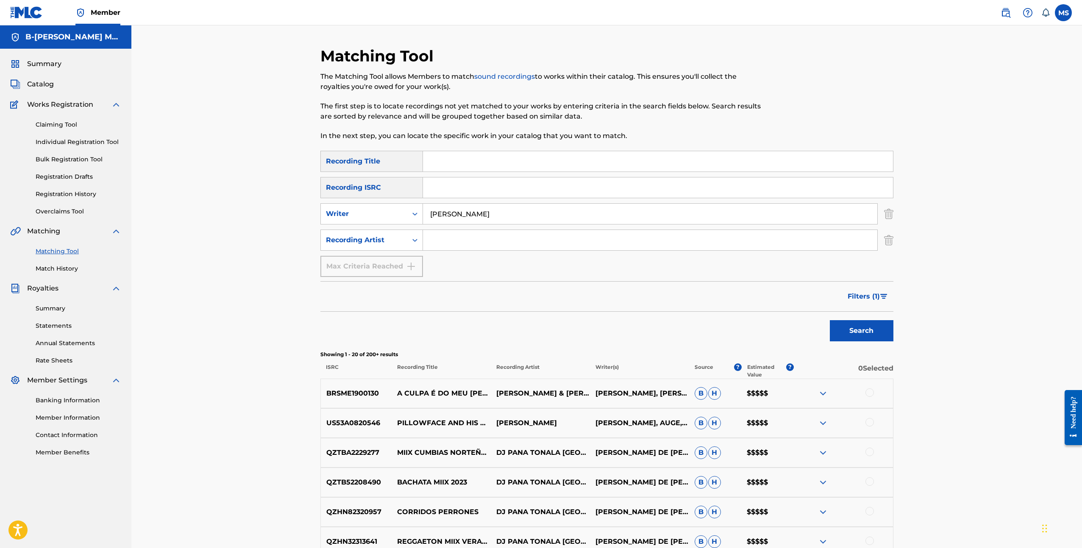
click at [65, 269] on link "Match History" at bounding box center [79, 268] width 86 height 9
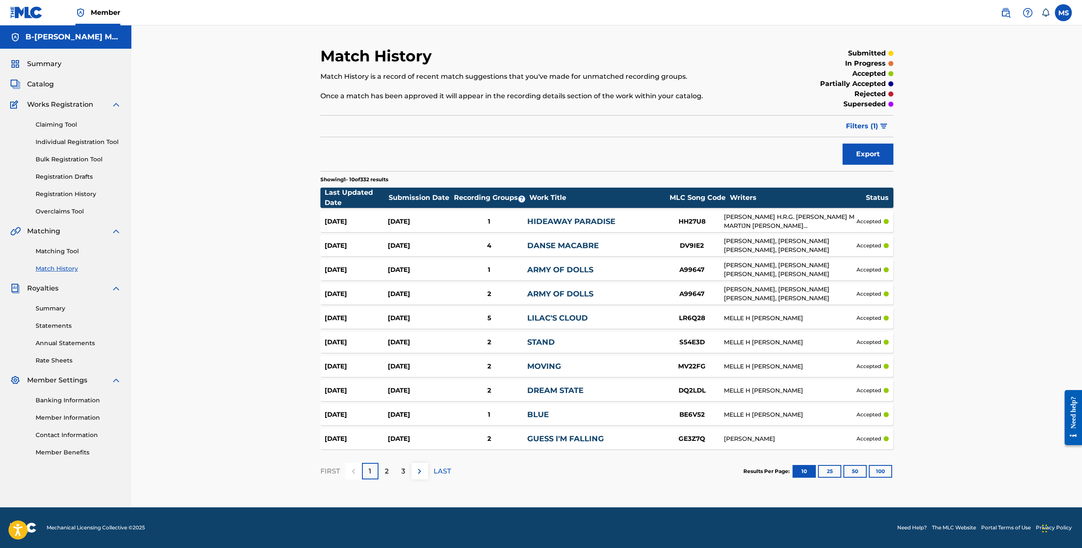
click at [57, 251] on link "Matching Tool" at bounding box center [79, 251] width 86 height 9
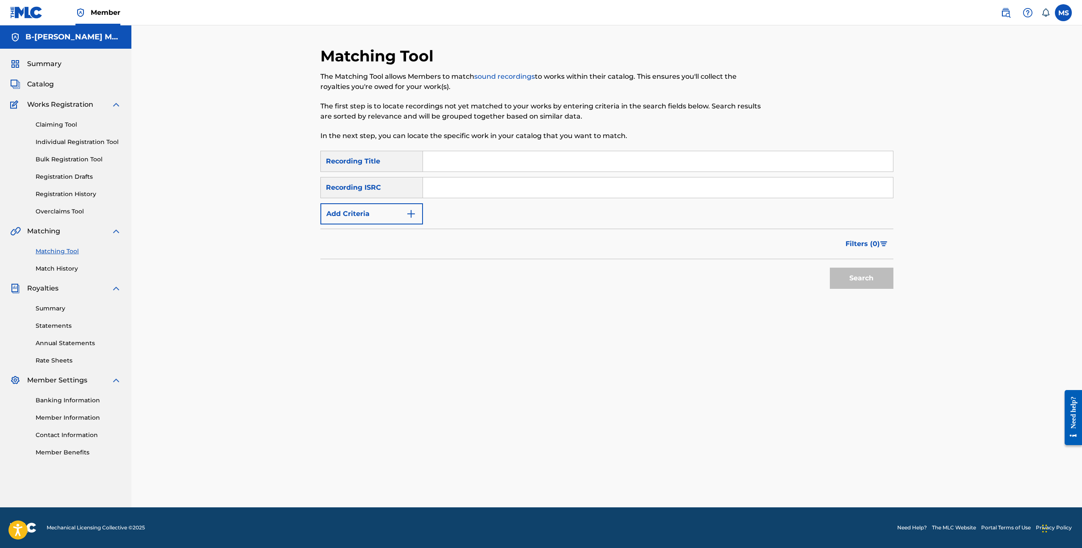
click at [455, 156] on input "Search Form" at bounding box center [658, 161] width 470 height 20
type input "Rijnmar de Goede"
click at [830, 268] on button "Search" at bounding box center [862, 278] width 64 height 21
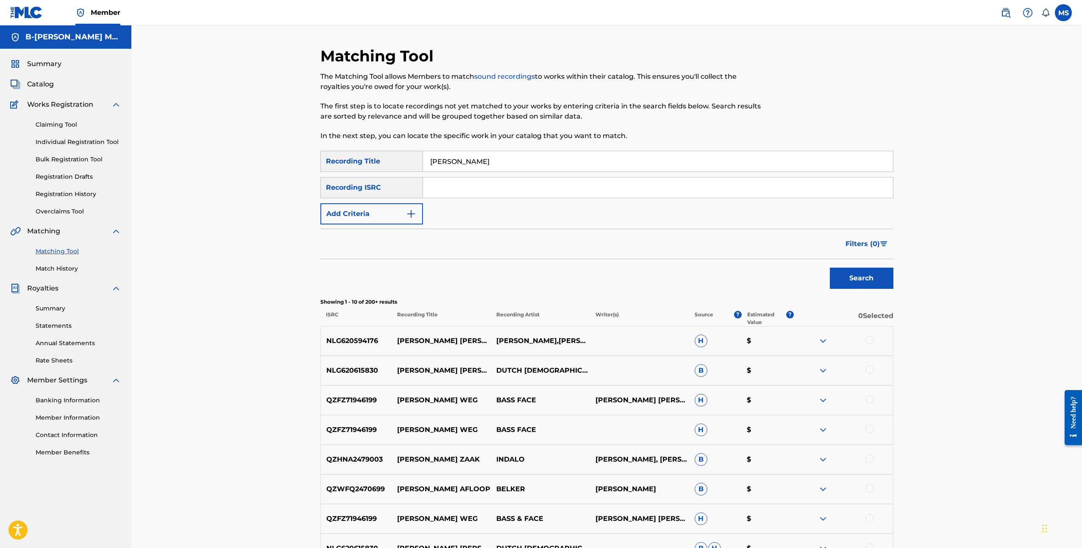
drag, startPoint x: 519, startPoint y: 157, endPoint x: 435, endPoint y: 153, distance: 84.0
click at [435, 153] on input "Rijnmar de Goede" at bounding box center [658, 161] width 470 height 20
click at [383, 211] on button "Add Criteria" at bounding box center [371, 213] width 103 height 21
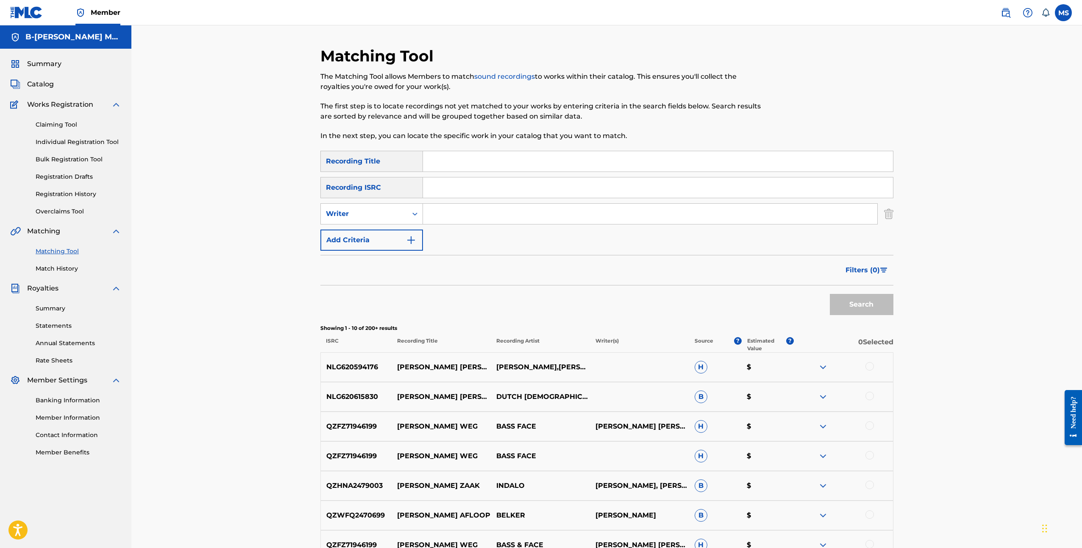
click at [452, 215] on input "Search Form" at bounding box center [650, 214] width 454 height 20
paste input "Rijnmar de Goede"
type input "Rijnmar de Goede"
click at [830, 294] on button "Search" at bounding box center [862, 304] width 64 height 21
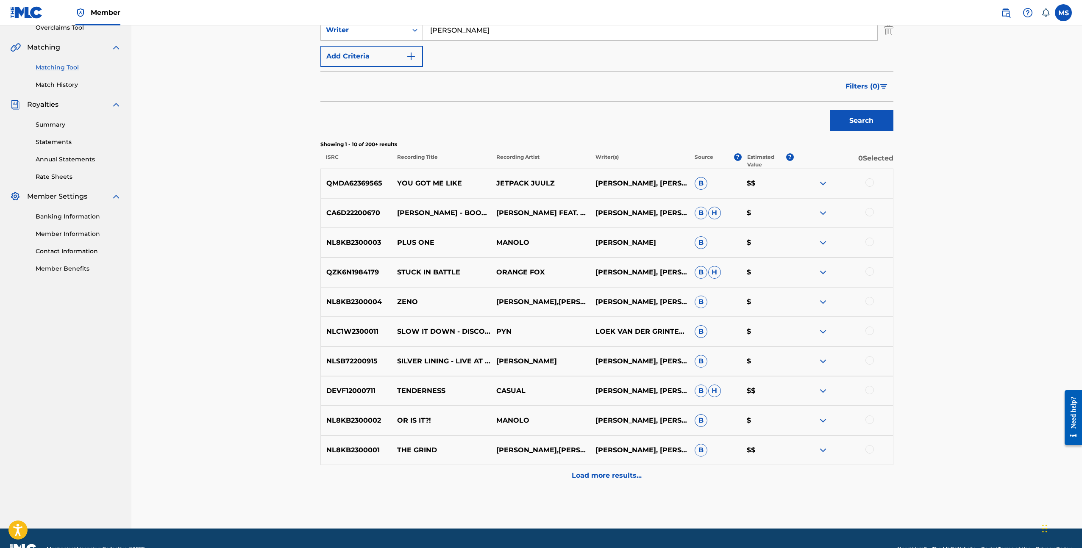
scroll to position [189, 0]
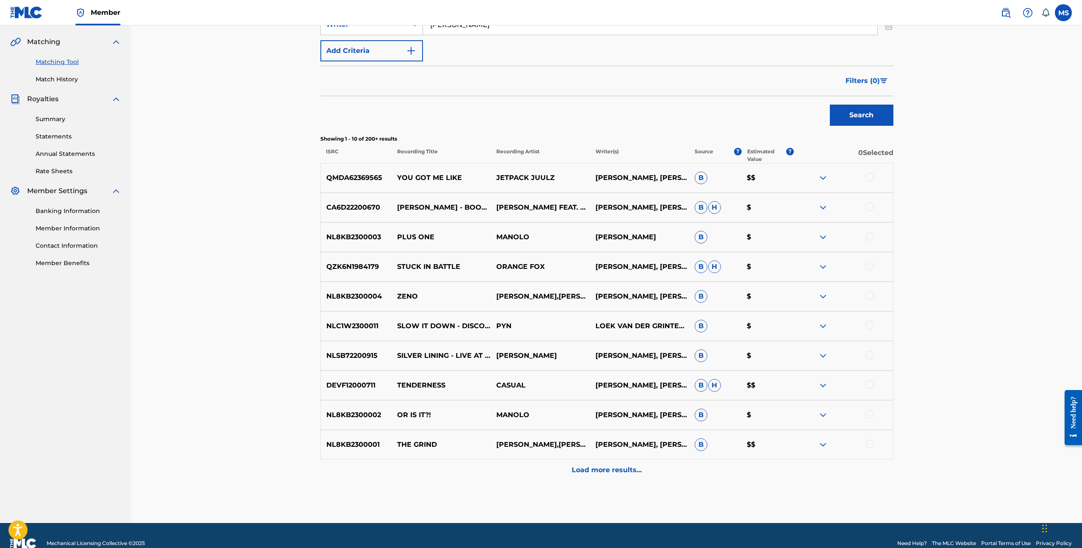
click at [604, 471] on p "Load more results..." at bounding box center [607, 470] width 70 height 10
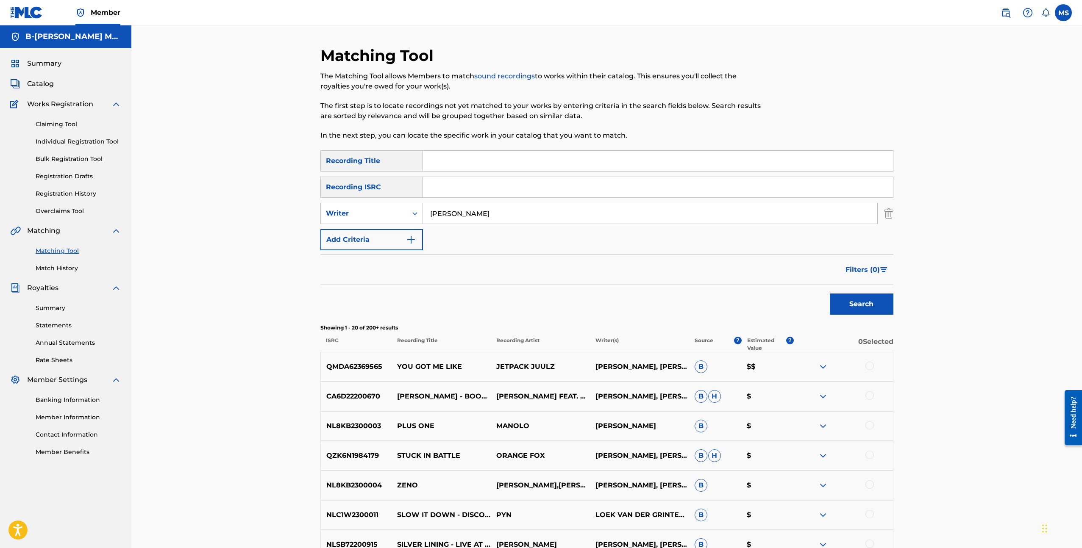
scroll to position [0, 0]
click at [871, 271] on span "Filters ( 0 )" at bounding box center [862, 270] width 34 height 10
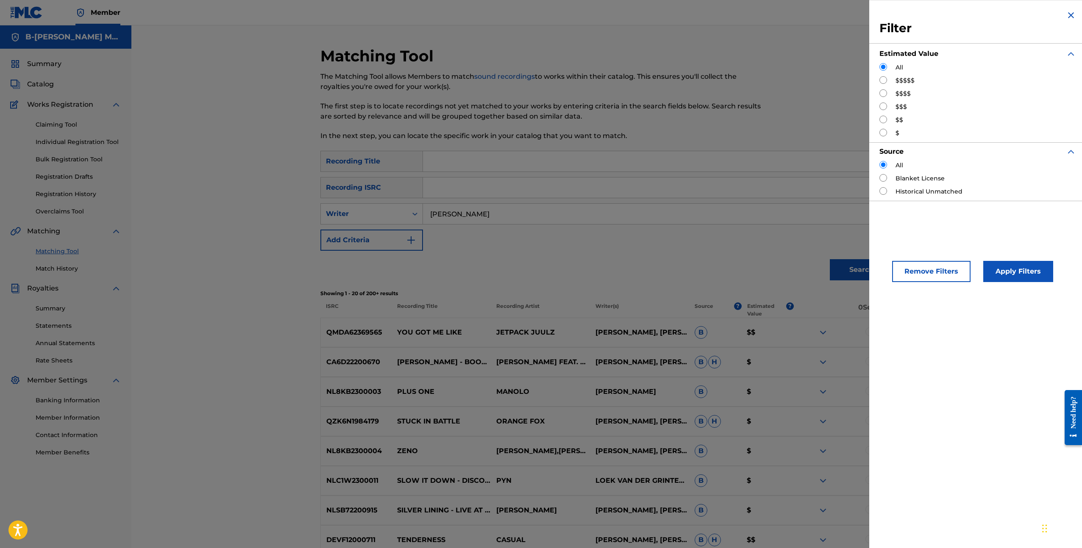
click at [881, 77] on input "Search Form" at bounding box center [883, 80] width 8 height 8
radio input "true"
click at [1008, 271] on button "Apply Filters" at bounding box center [1018, 271] width 70 height 21
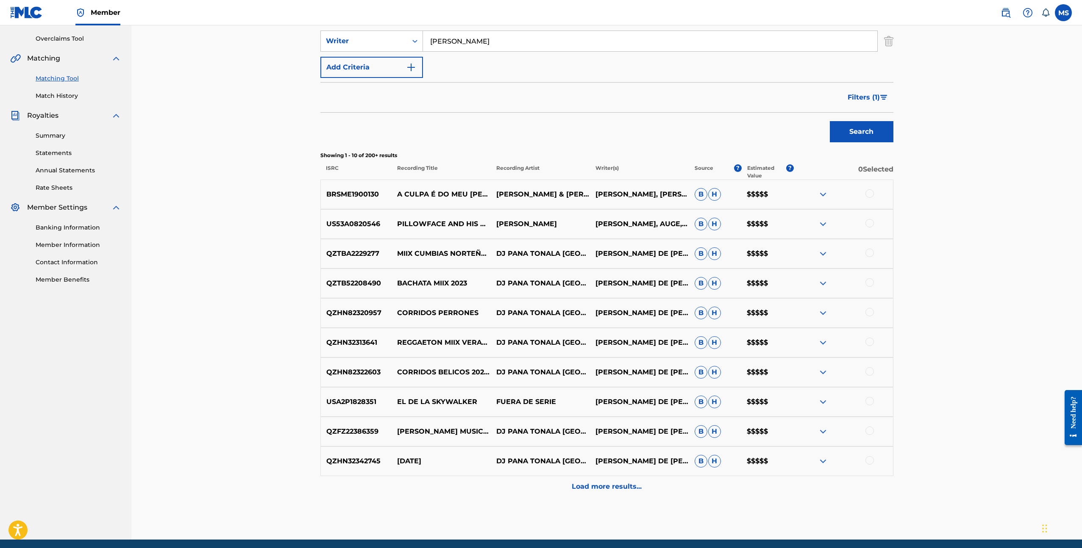
scroll to position [205, 0]
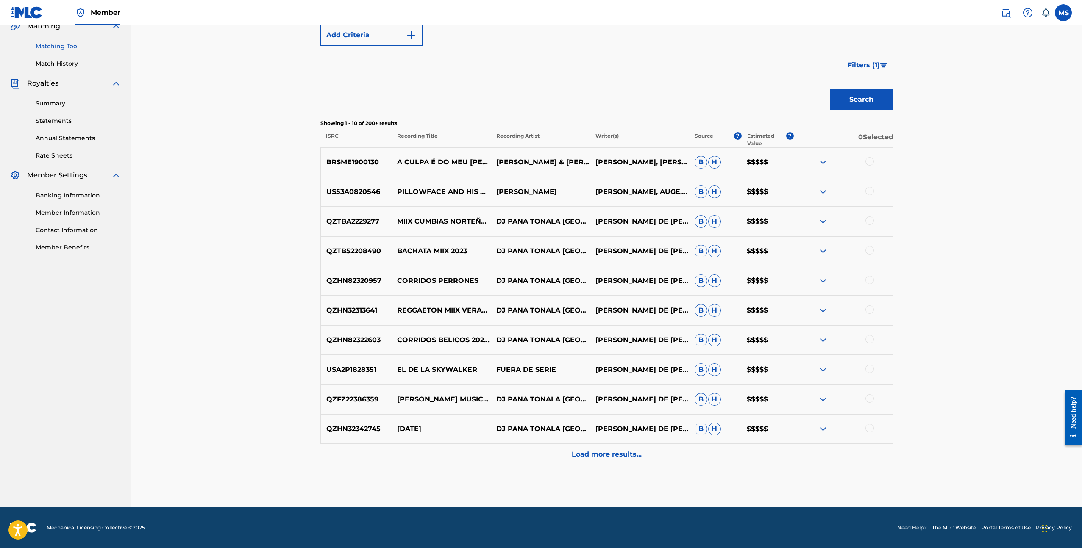
click at [610, 458] on p "Load more results..." at bounding box center [607, 455] width 70 height 10
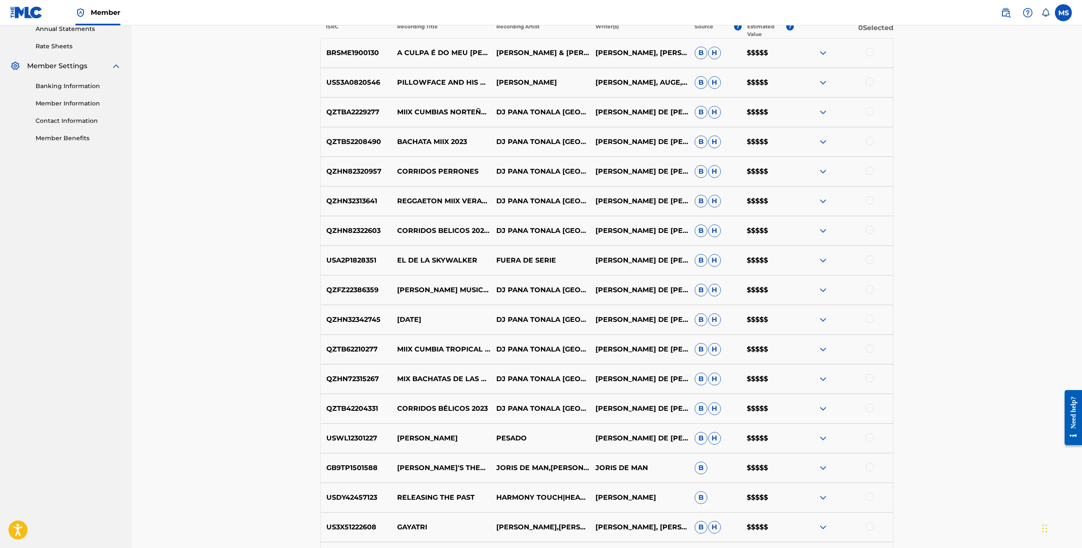
scroll to position [502, 0]
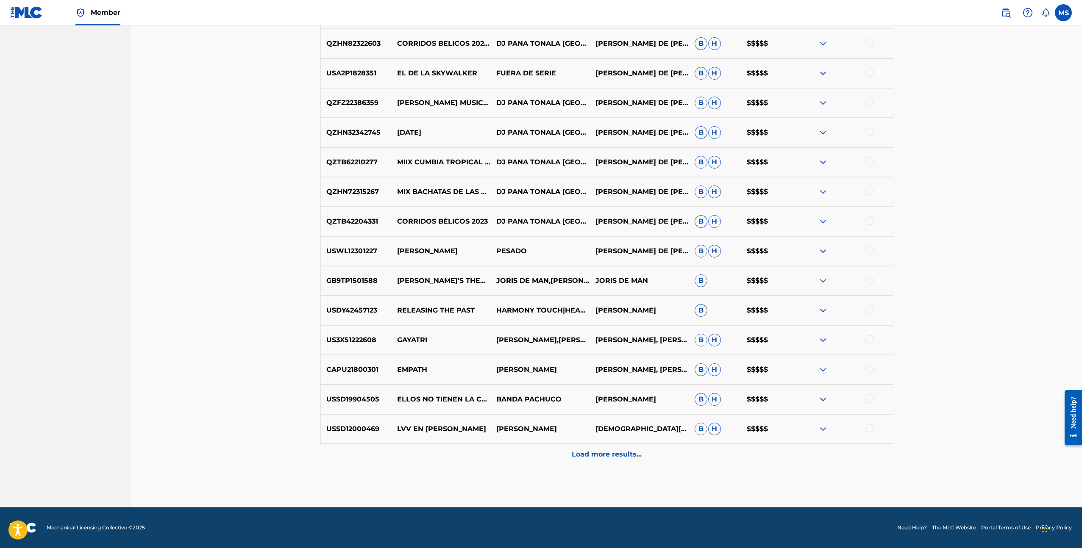
click at [625, 160] on p "OMAR DE JESÚS DE PAZ VAZQUEZ" at bounding box center [639, 162] width 99 height 10
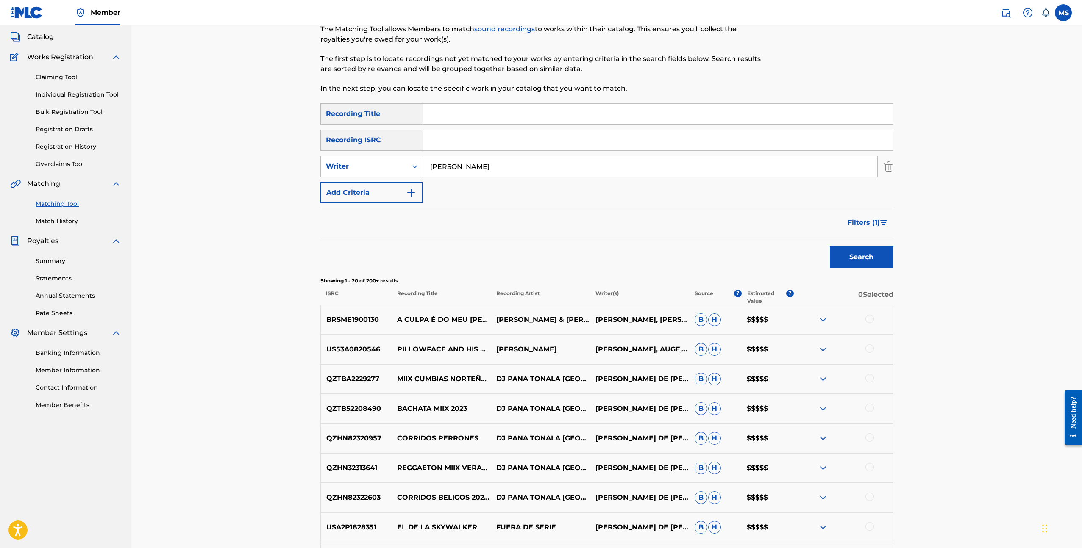
scroll to position [0, 0]
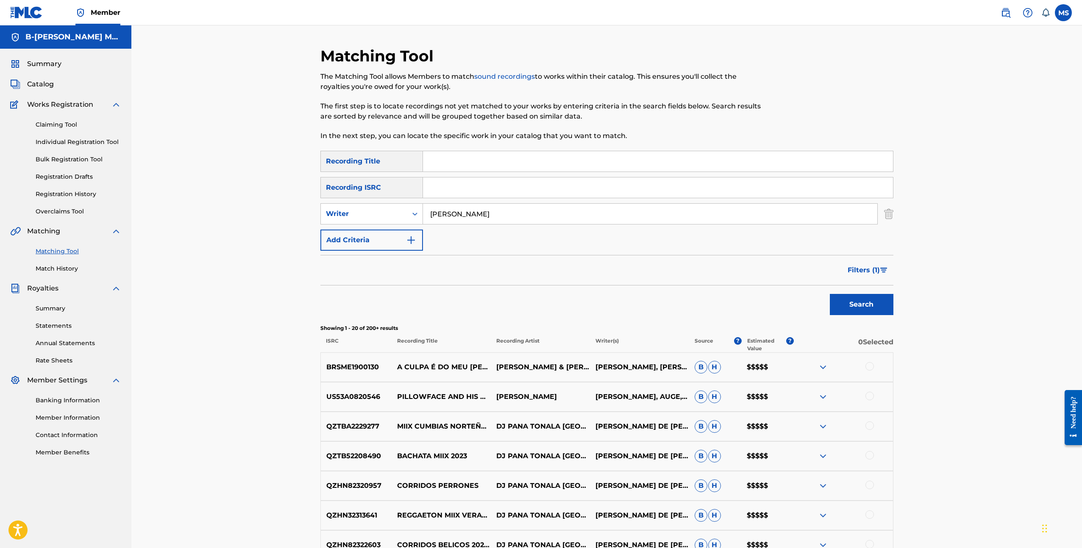
click at [868, 261] on button "Filters ( 1 )" at bounding box center [867, 270] width 51 height 21
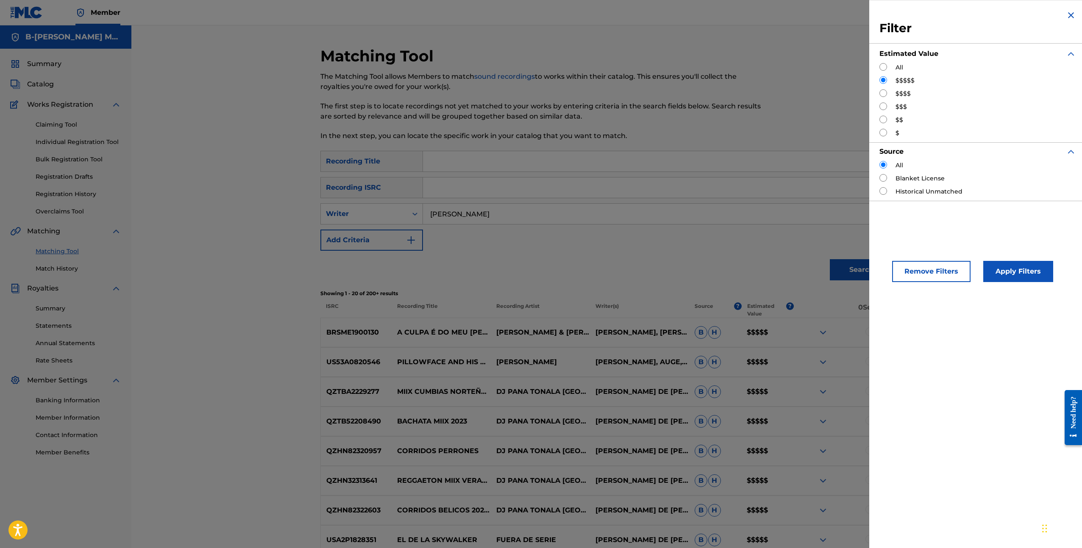
click at [880, 93] on input "Search Form" at bounding box center [883, 93] width 8 height 8
radio input "true"
click at [1025, 276] on button "Apply Filters" at bounding box center [1018, 271] width 70 height 21
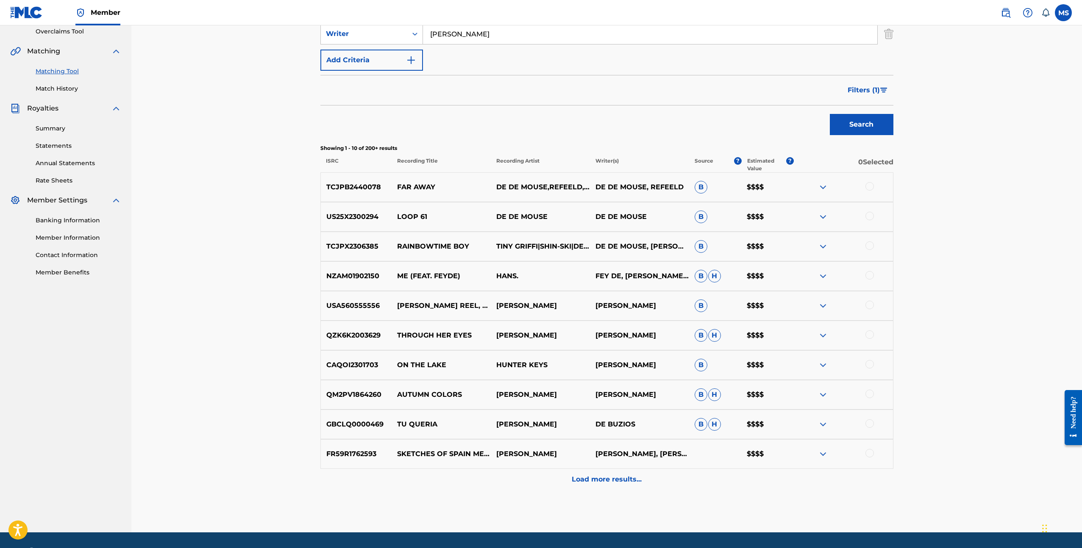
scroll to position [183, 0]
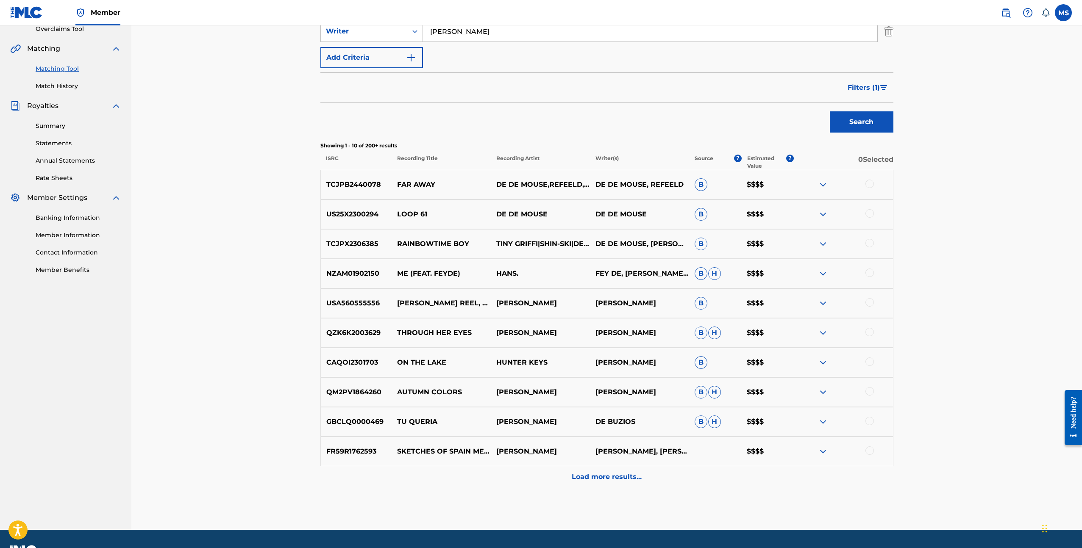
click at [607, 477] on p "Load more results..." at bounding box center [607, 477] width 70 height 10
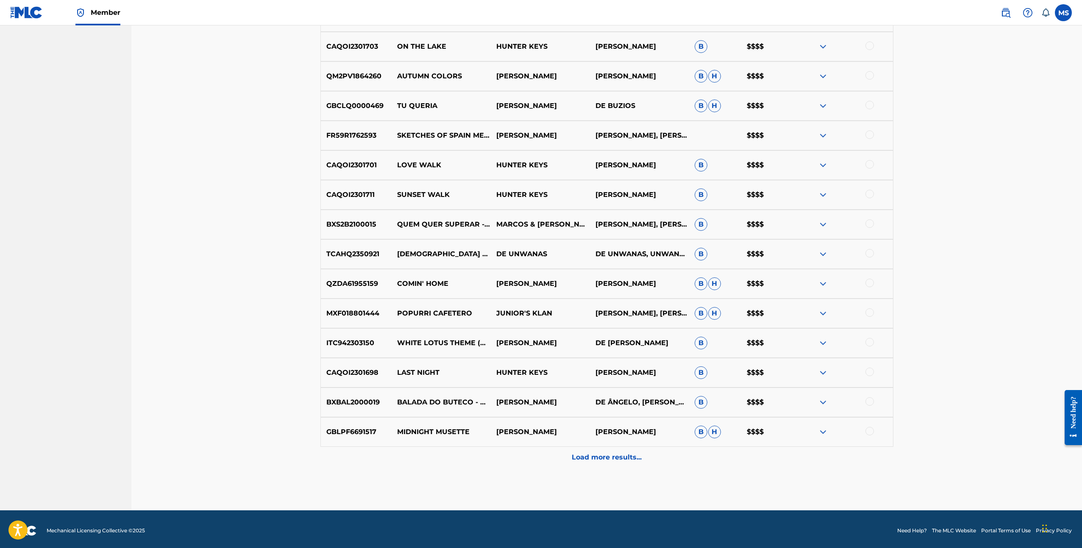
scroll to position [500, 0]
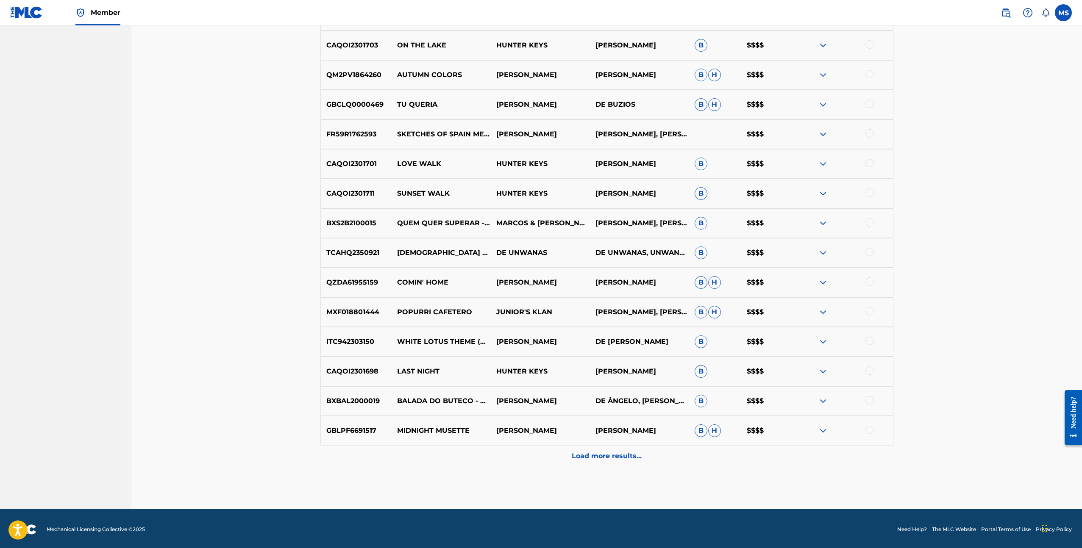
click at [613, 453] on p "Load more results..." at bounding box center [607, 456] width 70 height 10
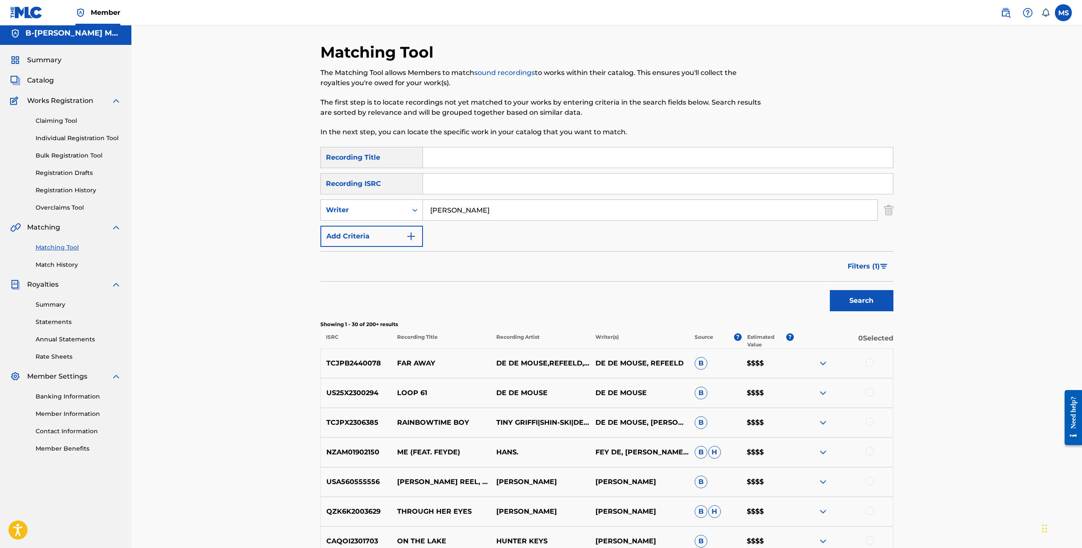
scroll to position [0, 0]
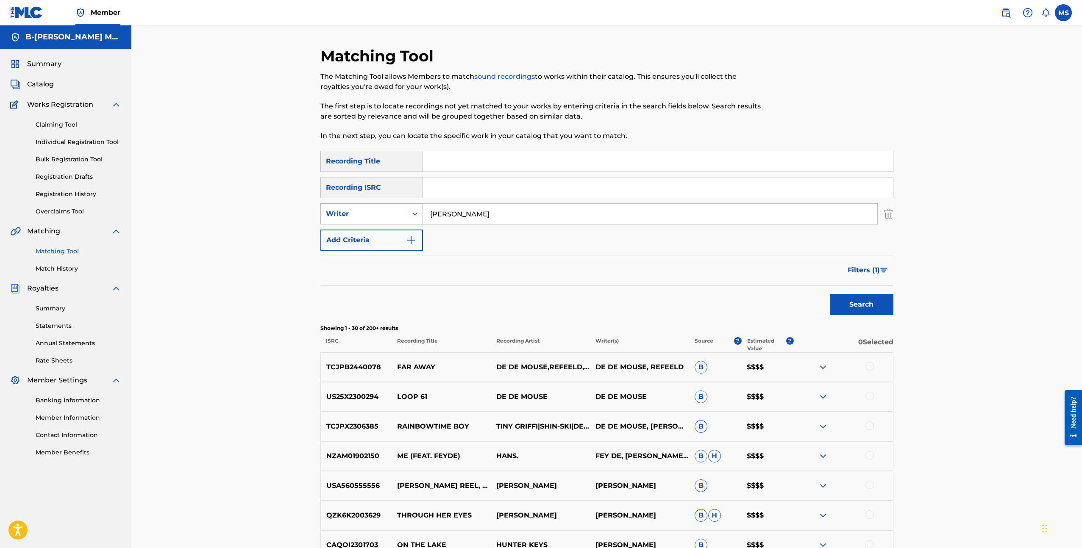
drag, startPoint x: 505, startPoint y: 215, endPoint x: 397, endPoint y: 207, distance: 108.3
click at [397, 207] on div "SearchWithCriteria75190342-9b98-4cd3-bfd3-f808b3d9d39d Writer Rijnmar de Goede" at bounding box center [606, 213] width 573 height 21
click at [830, 294] on button "Search" at bounding box center [862, 304] width 64 height 21
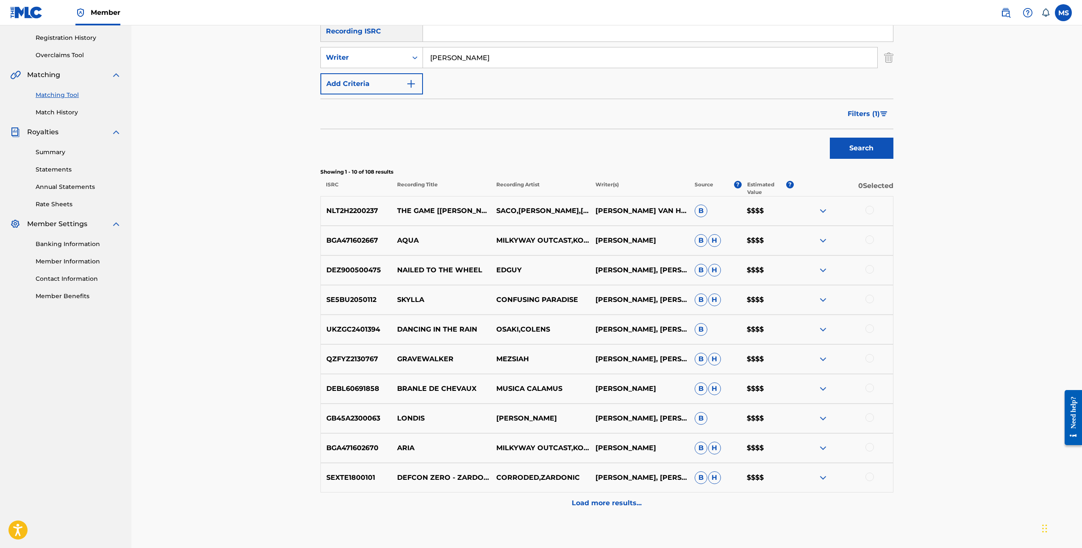
scroll to position [157, 0]
drag, startPoint x: 491, startPoint y: 58, endPoint x: 405, endPoint y: 56, distance: 86.4
click at [407, 56] on div "SearchWithCriteria75190342-9b98-4cd3-bfd3-f808b3d9d39d Writer jens munnik" at bounding box center [606, 56] width 573 height 21
type input "Joshua Petit"
click at [830, 137] on button "Search" at bounding box center [862, 147] width 64 height 21
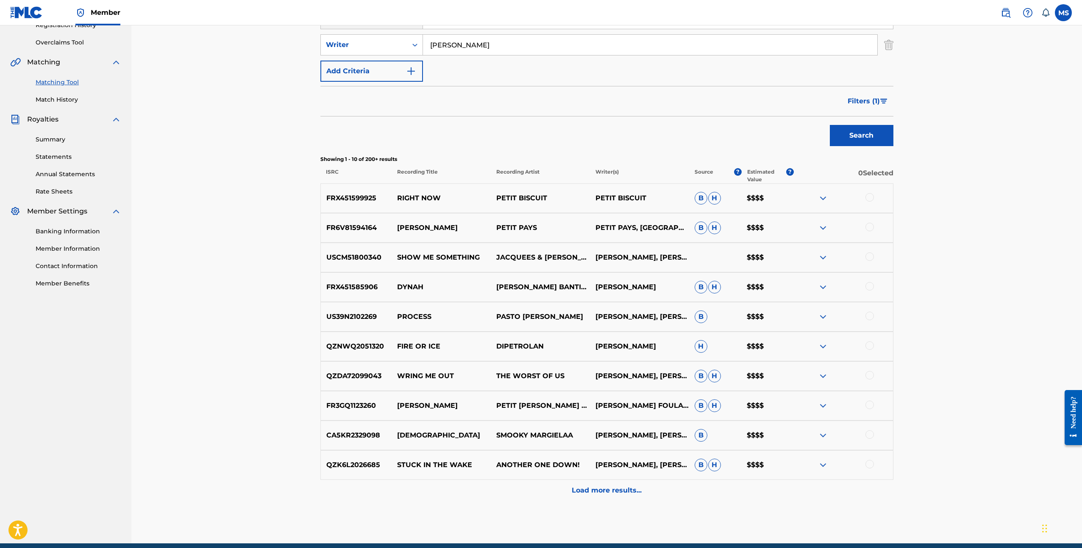
scroll to position [205, 0]
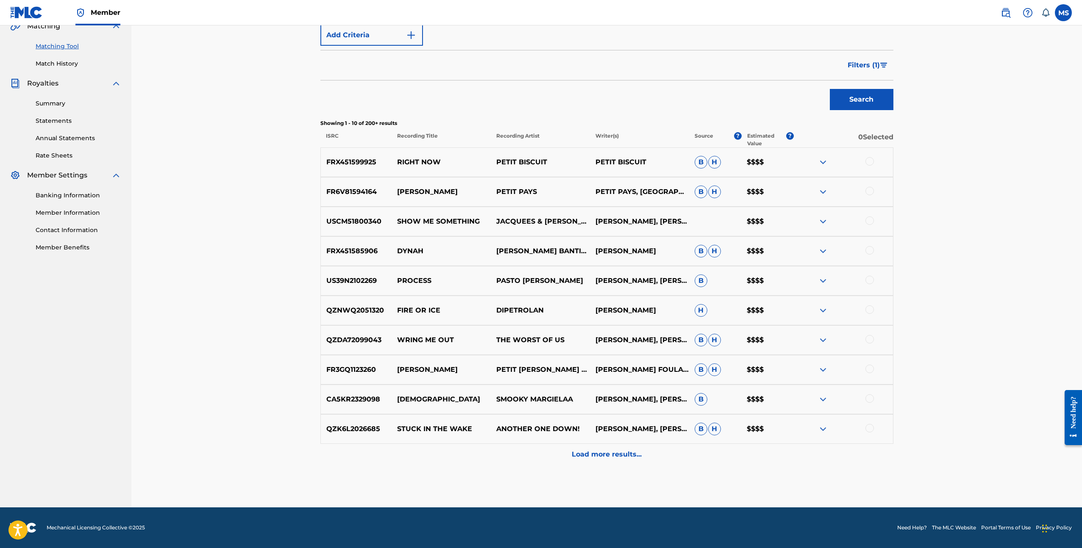
click at [608, 456] on p "Load more results..." at bounding box center [607, 455] width 70 height 10
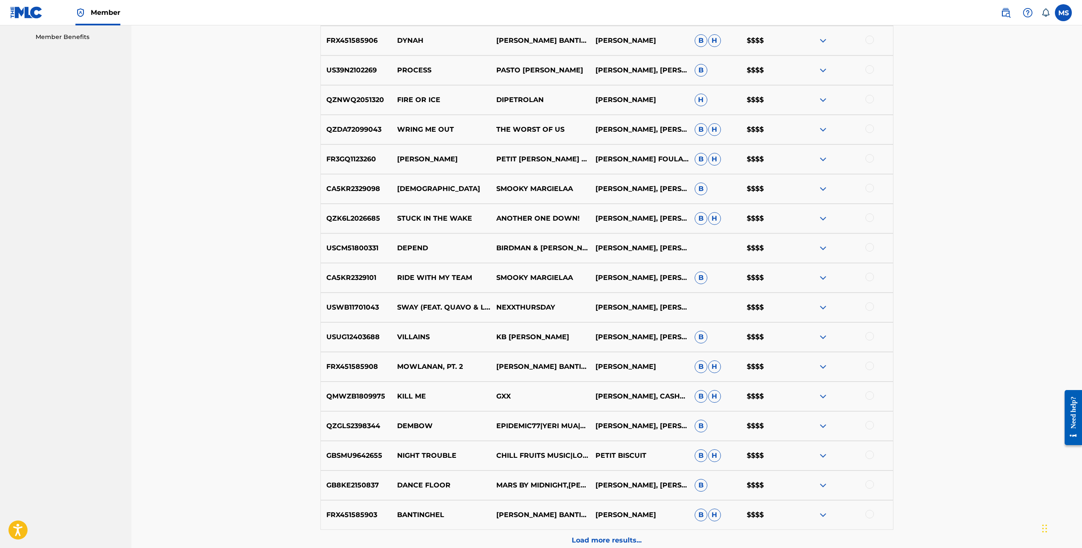
scroll to position [0, 0]
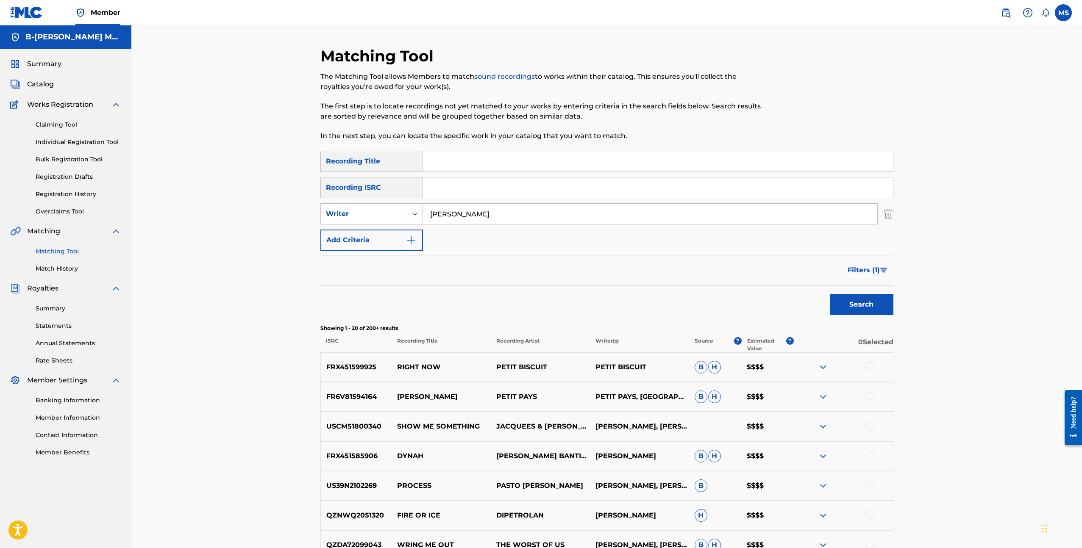
click at [463, 162] on input "Search Form" at bounding box center [658, 161] width 470 height 20
type input "Chapter"
click at [830, 294] on button "Search" at bounding box center [862, 304] width 64 height 21
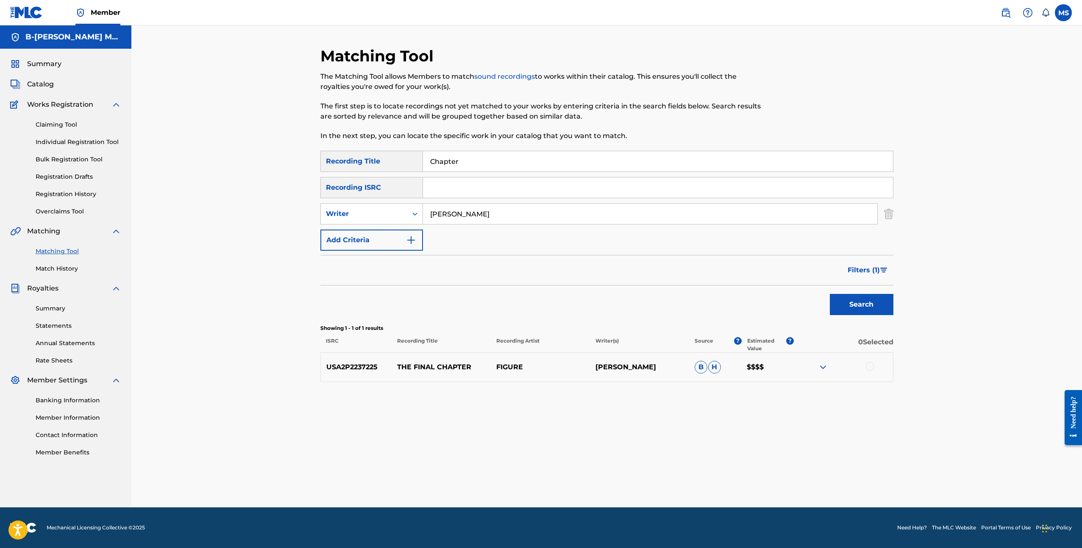
drag, startPoint x: 469, startPoint y: 162, endPoint x: 419, endPoint y: 159, distance: 50.5
click at [419, 159] on div "SearchWithCriteria8c08e8e6-c24b-4670-841d-3e3f3dc5f729 Recording Title Chapter" at bounding box center [606, 161] width 573 height 21
drag, startPoint x: 482, startPoint y: 214, endPoint x: 399, endPoint y: 213, distance: 83.5
click at [399, 213] on div "SearchWithCriteria75190342-9b98-4cd3-bfd3-f808b3d9d39d Writer Joshua Petit" at bounding box center [606, 213] width 573 height 21
click at [463, 188] on input "Search Form" at bounding box center [658, 188] width 470 height 20
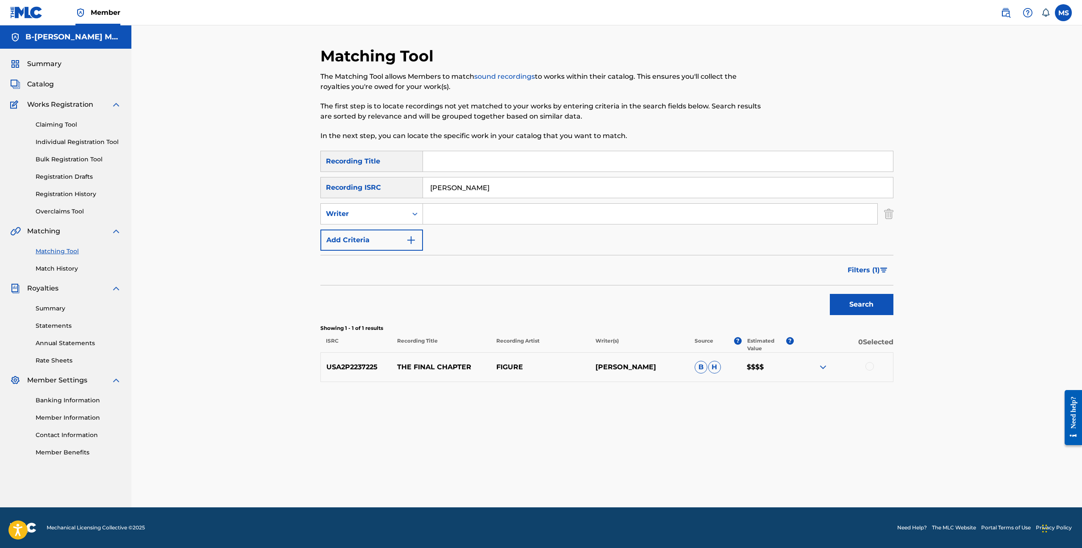
type input "rob jager"
click at [830, 294] on button "Search" at bounding box center [862, 304] width 64 height 21
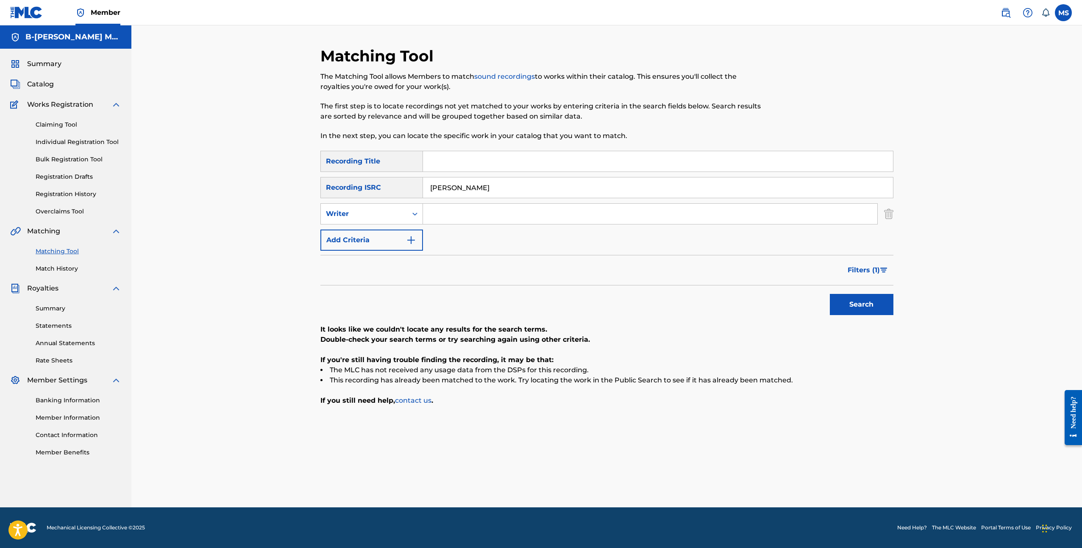
drag, startPoint x: 481, startPoint y: 187, endPoint x: 402, endPoint y: 186, distance: 78.8
click at [402, 186] on div "SearchWithCriteria7ca38939-b31b-46b1-b5ff-52e0bb8e33d9 Recording ISRC rob jager" at bounding box center [606, 187] width 573 height 21
click at [449, 214] on input "Search Form" at bounding box center [650, 214] width 454 height 20
paste input "rob jager"
type input "rob jager"
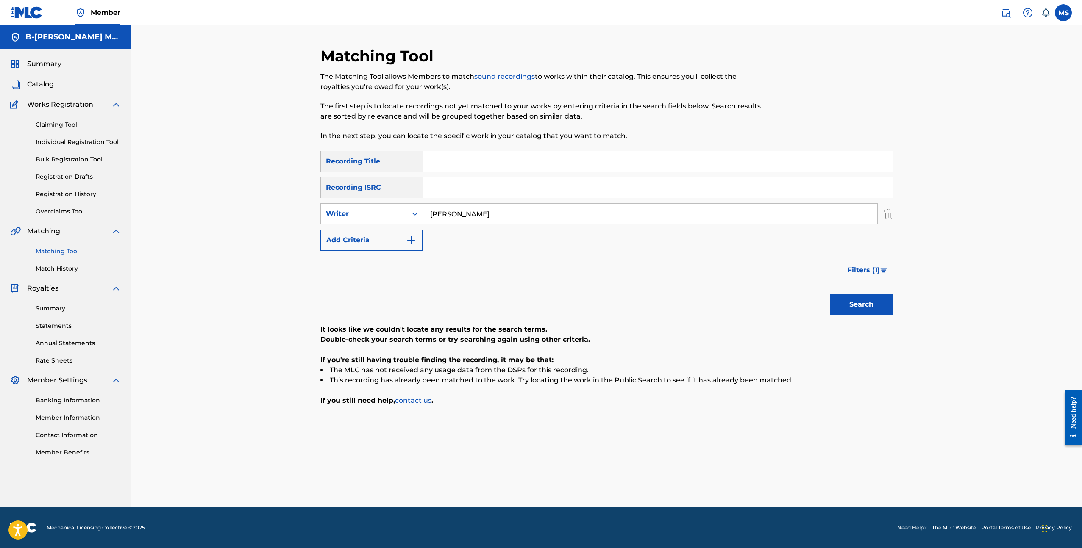
click at [830, 294] on button "Search" at bounding box center [862, 304] width 64 height 21
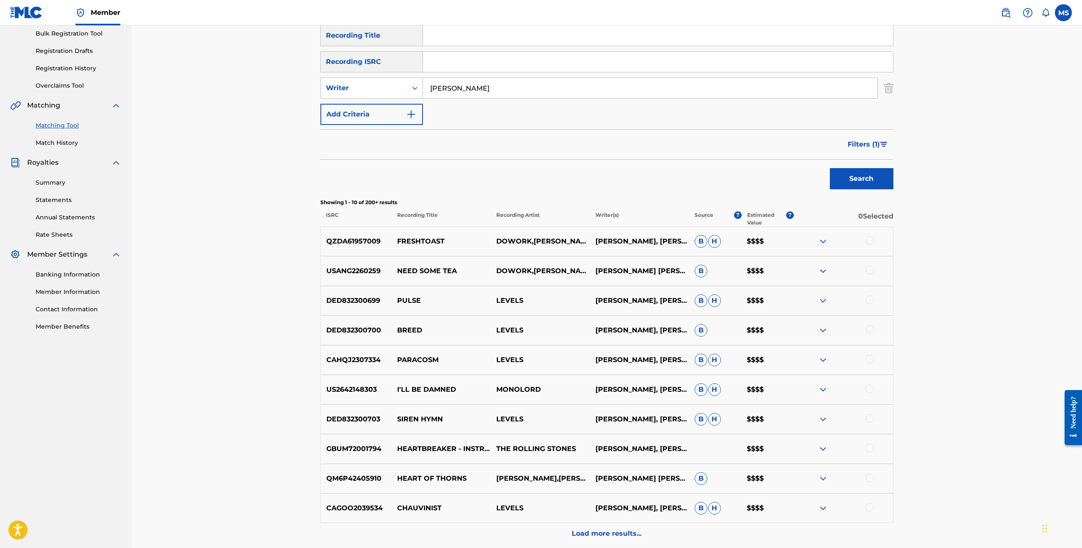
scroll to position [131, 0]
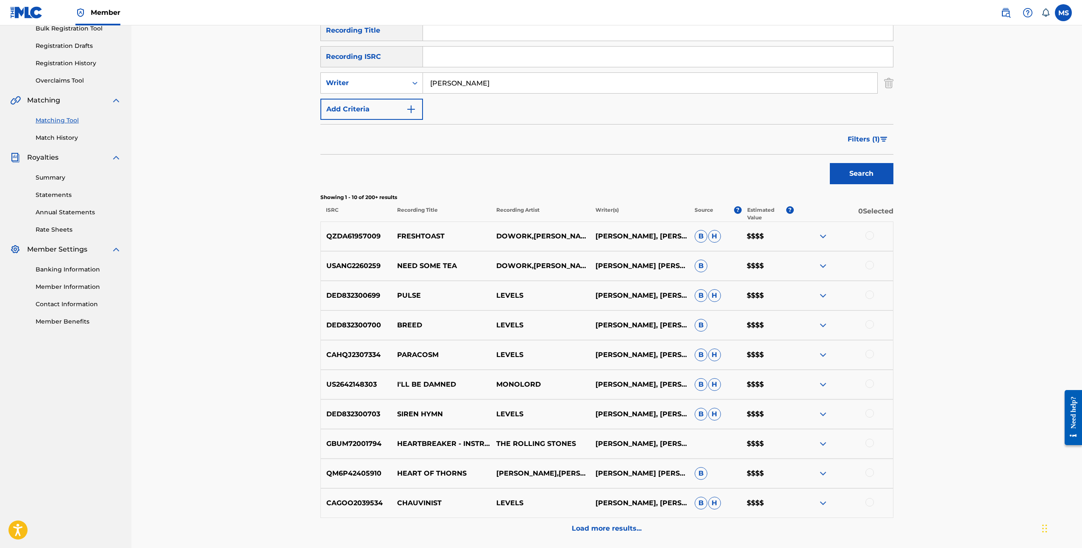
click at [824, 268] on img at bounding box center [823, 266] width 10 height 10
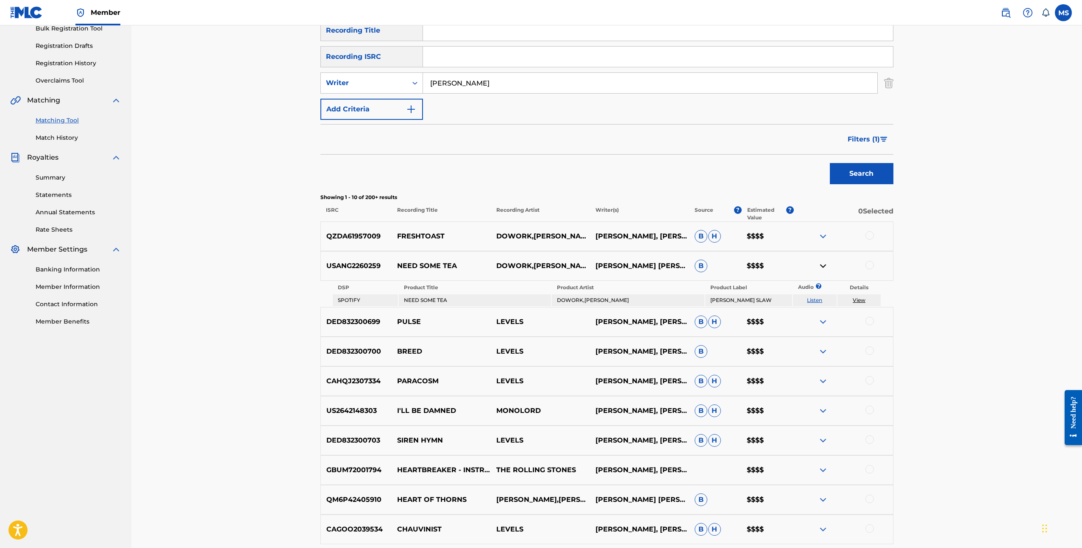
click at [822, 234] on img at bounding box center [823, 236] width 10 height 10
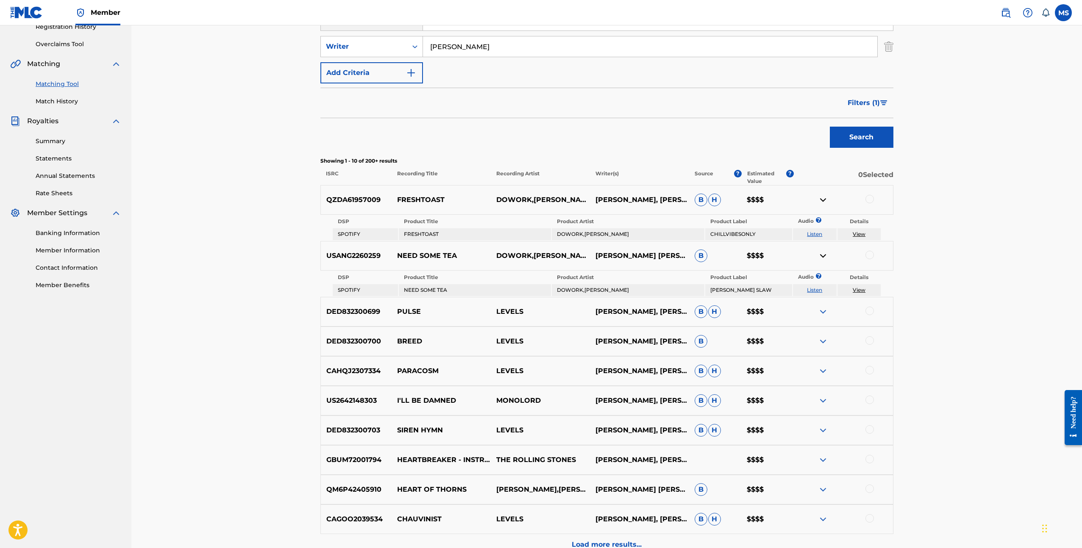
scroll to position [167, 0]
click at [858, 235] on link "View" at bounding box center [858, 234] width 13 height 6
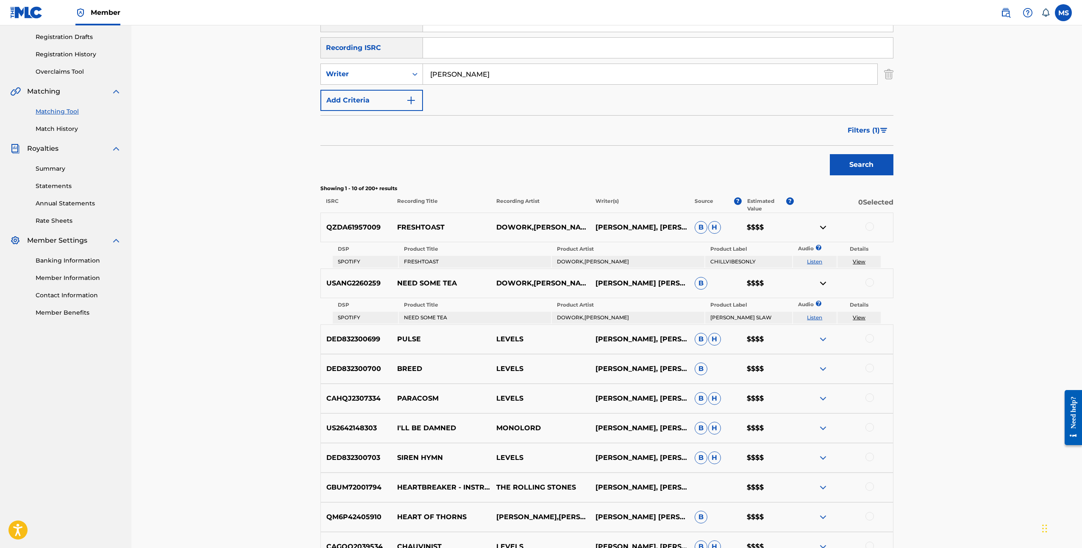
scroll to position [138, 0]
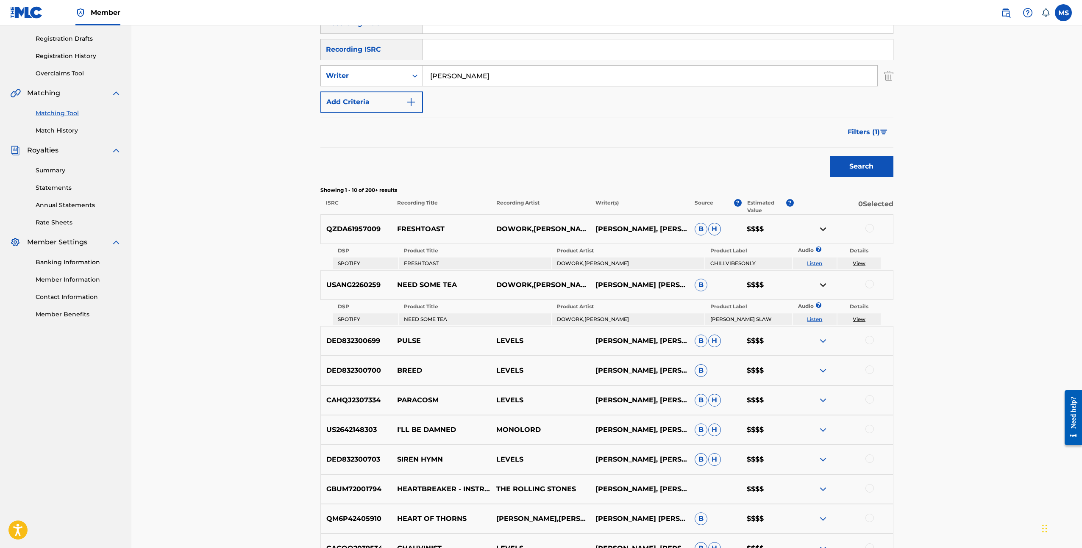
click at [866, 131] on span "Filters ( 1 )" at bounding box center [863, 132] width 32 height 10
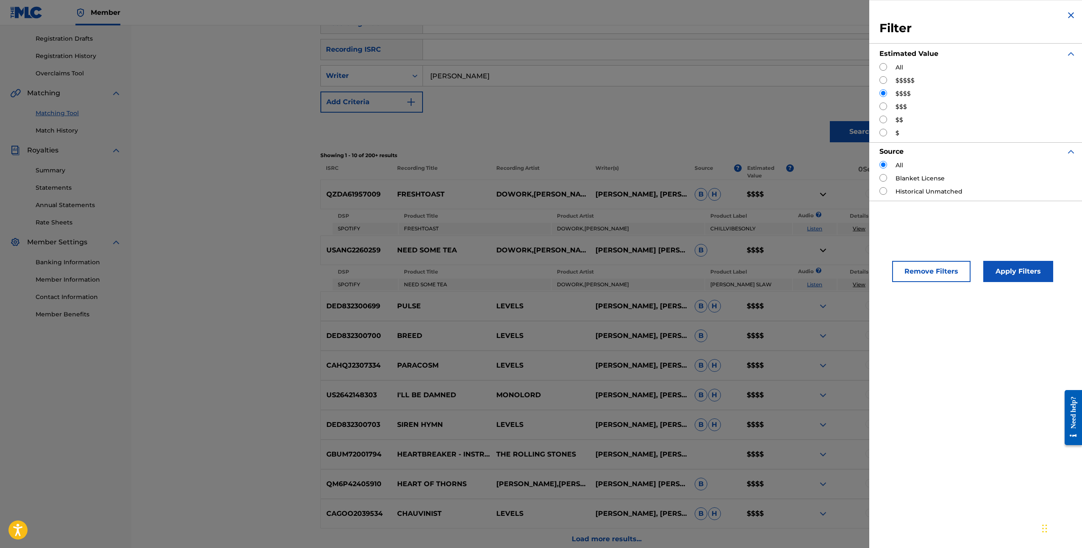
click at [882, 78] on input "Search Form" at bounding box center [883, 80] width 8 height 8
radio input "true"
click at [1020, 274] on button "Apply Filters" at bounding box center [1018, 271] width 70 height 21
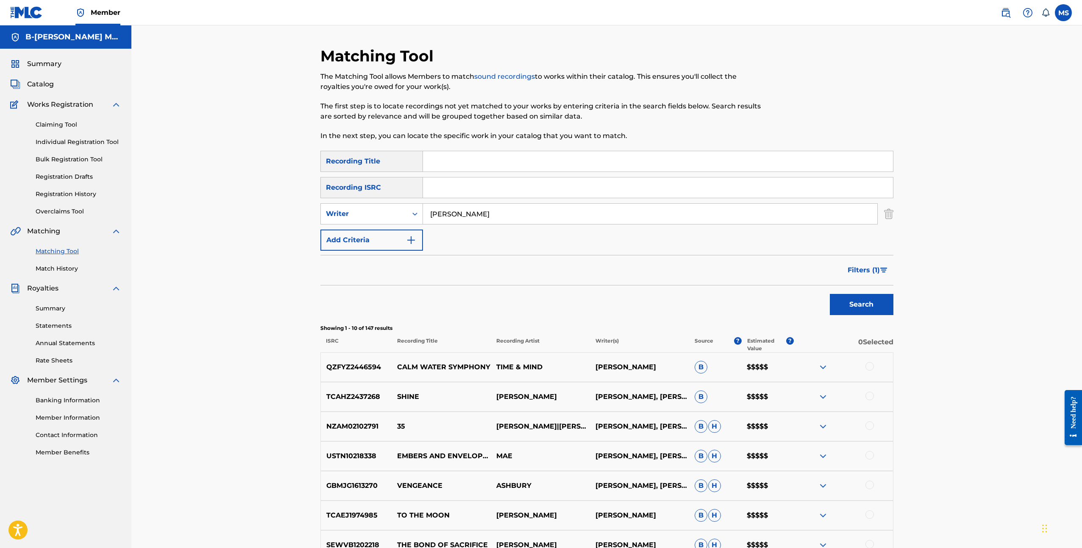
click at [857, 267] on span "Filters ( 1 )" at bounding box center [863, 270] width 32 height 10
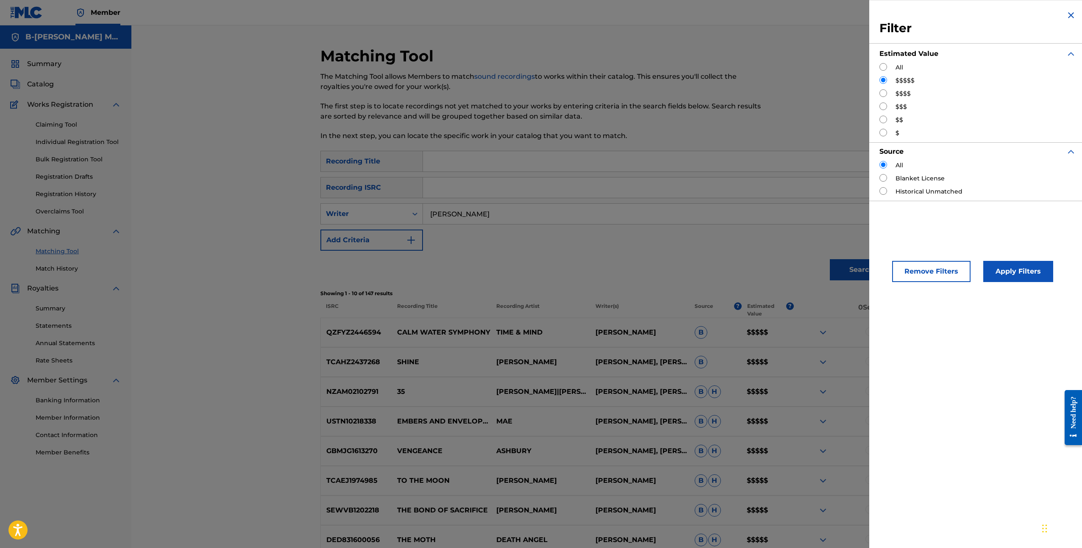
click at [881, 66] on input "Search Form" at bounding box center [883, 67] width 8 height 8
radio input "true"
click at [1018, 273] on button "Apply Filters" at bounding box center [1018, 271] width 70 height 21
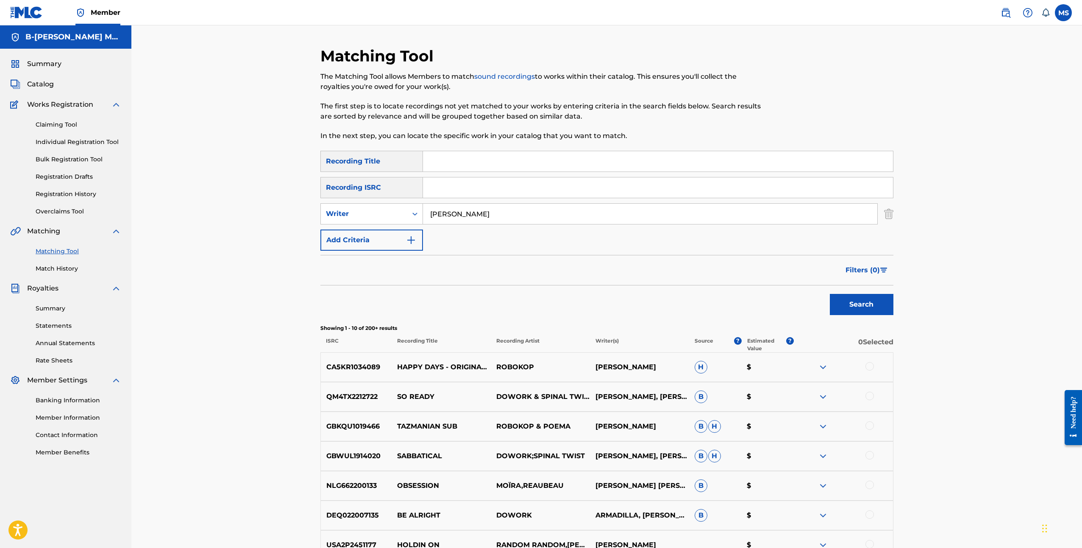
click at [364, 239] on button "Add Criteria" at bounding box center [371, 240] width 103 height 21
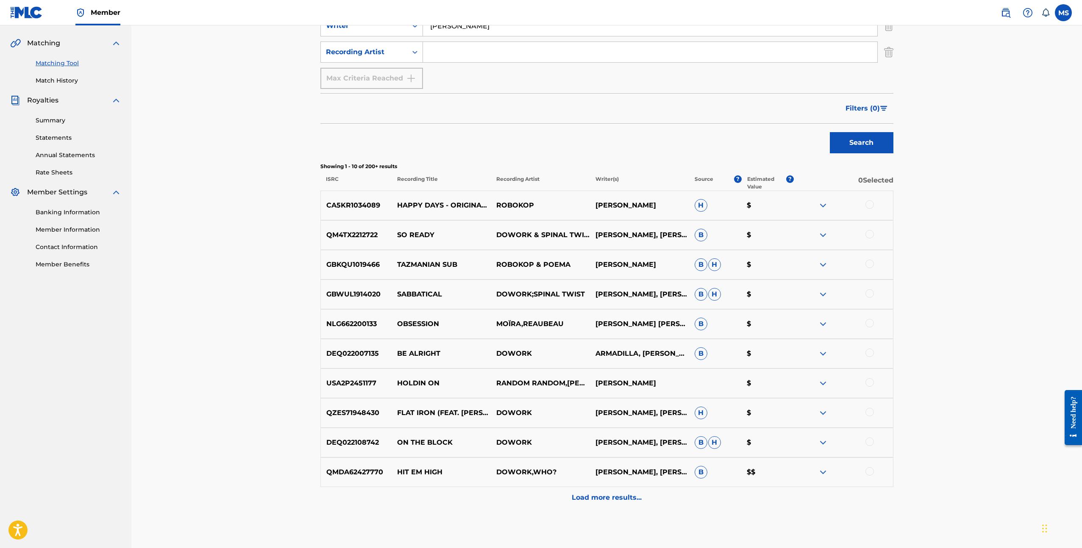
scroll to position [231, 0]
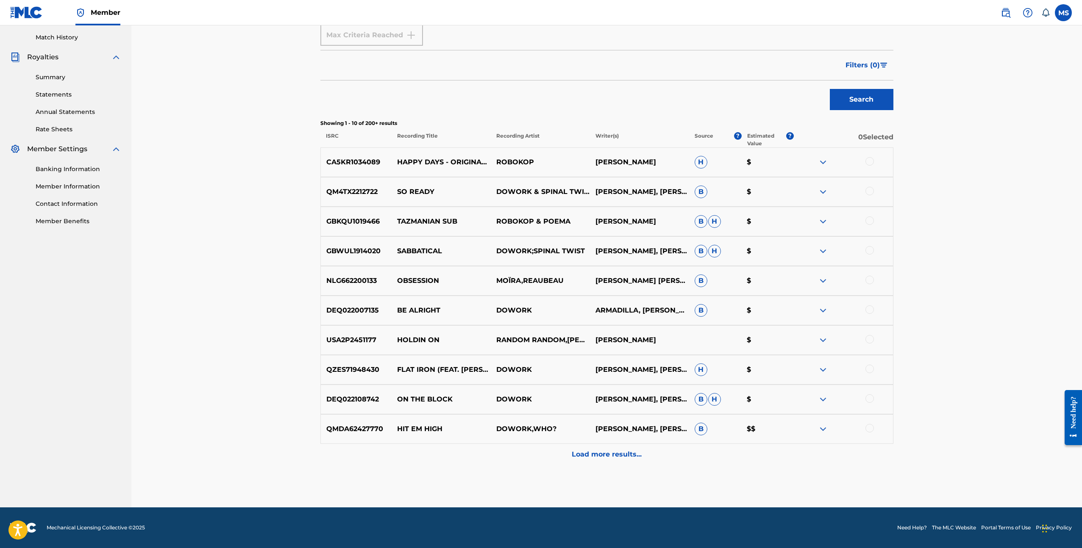
click at [610, 455] on p "Load more results..." at bounding box center [607, 455] width 70 height 10
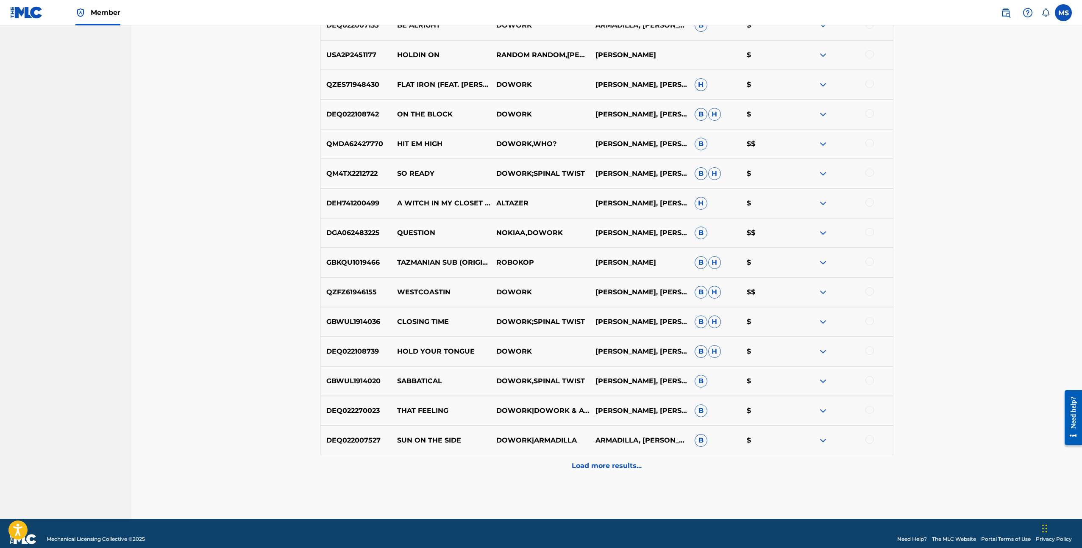
scroll to position [518, 0]
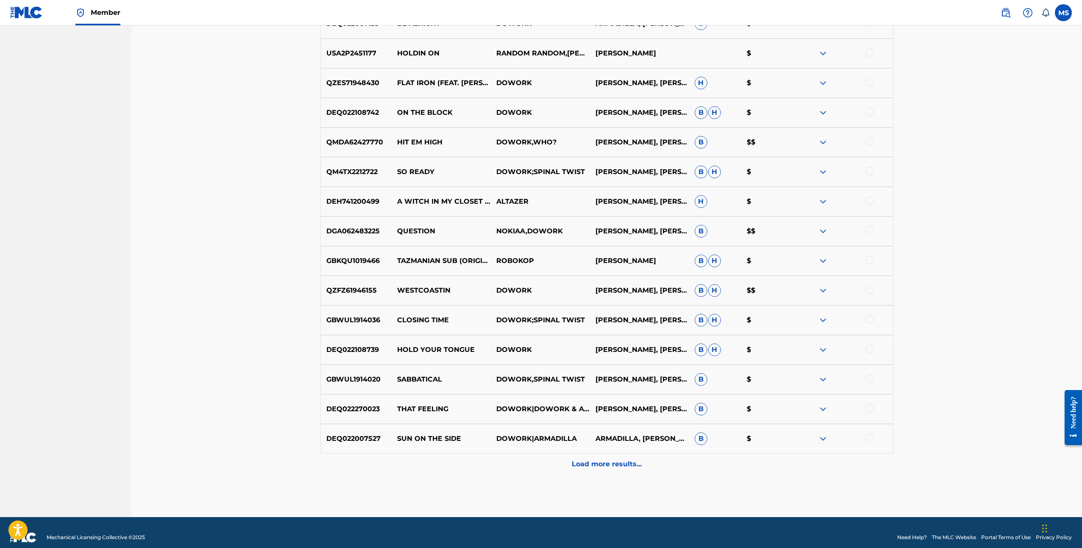
click at [621, 466] on p "Load more results..." at bounding box center [607, 464] width 70 height 10
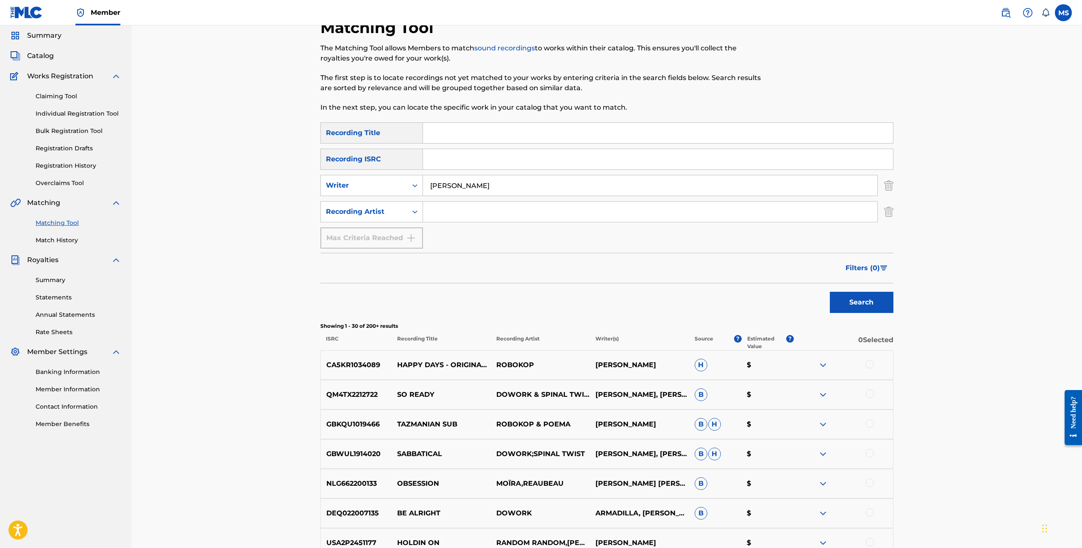
scroll to position [0, 0]
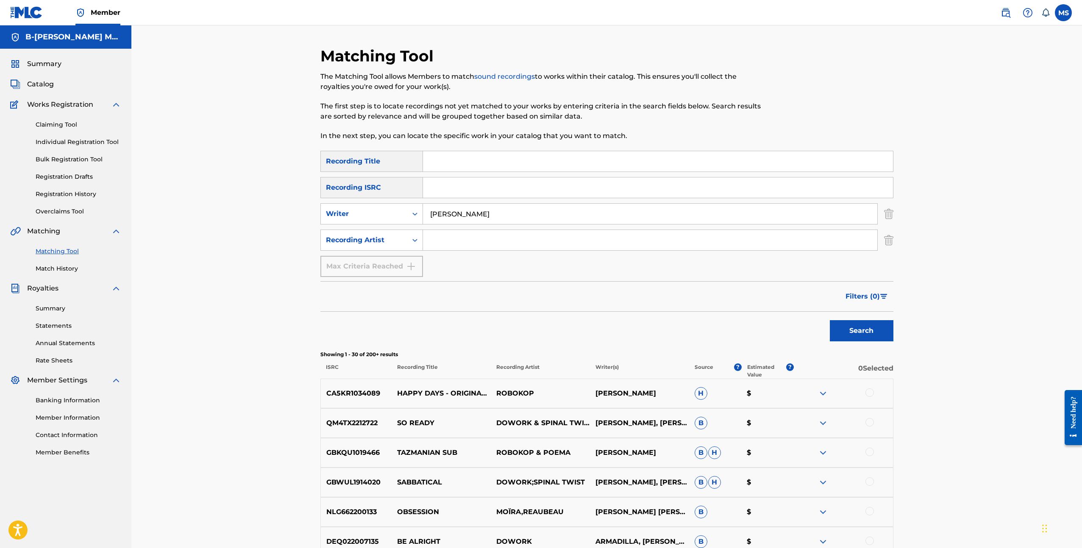
click at [868, 298] on span "Filters ( 0 )" at bounding box center [862, 296] width 34 height 10
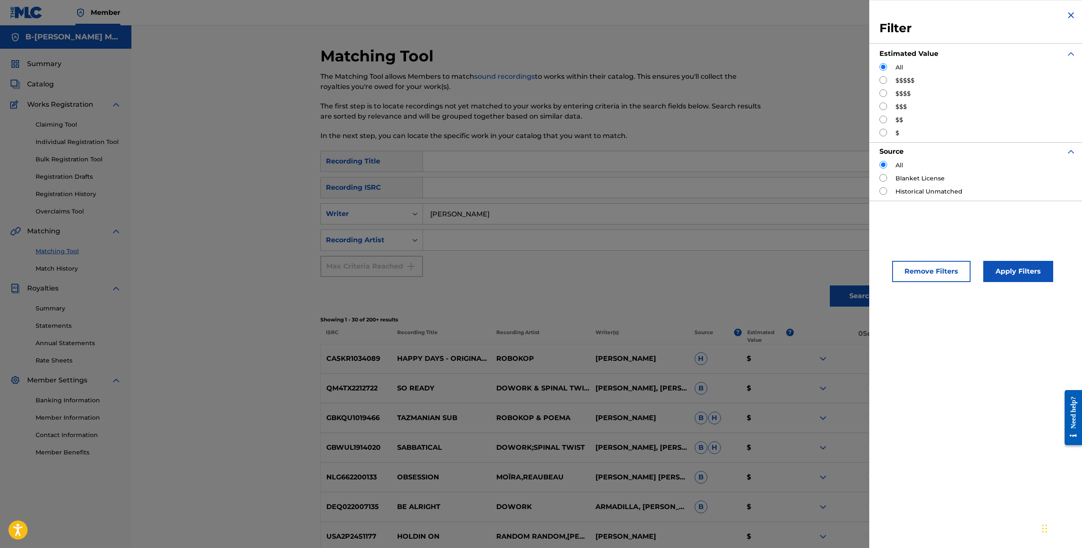
click at [881, 92] on input "Search Form" at bounding box center [883, 93] width 8 height 8
radio input "true"
click at [1011, 274] on button "Apply Filters" at bounding box center [1018, 271] width 70 height 21
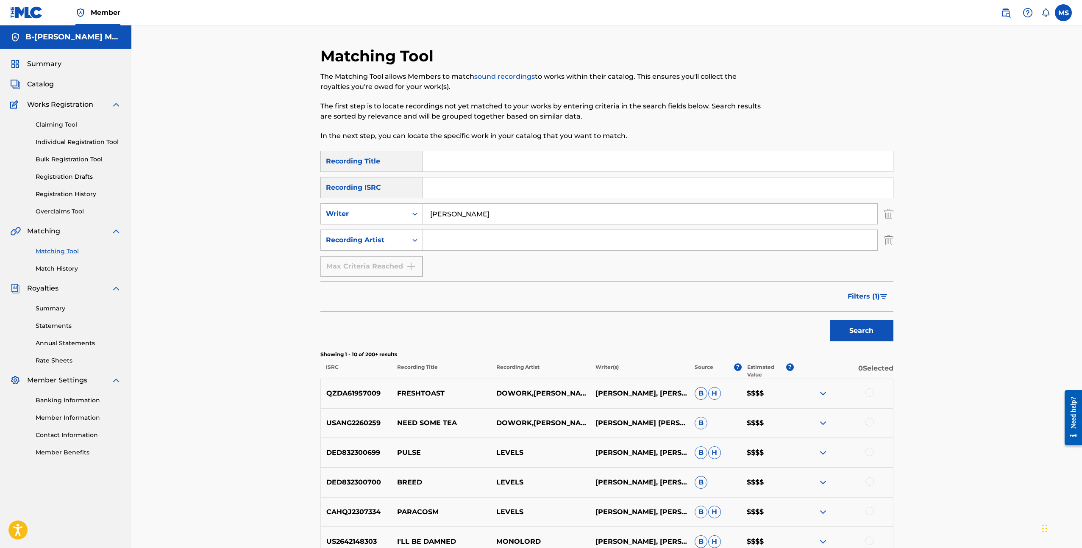
click at [859, 298] on span "Filters ( 1 )" at bounding box center [863, 296] width 32 height 10
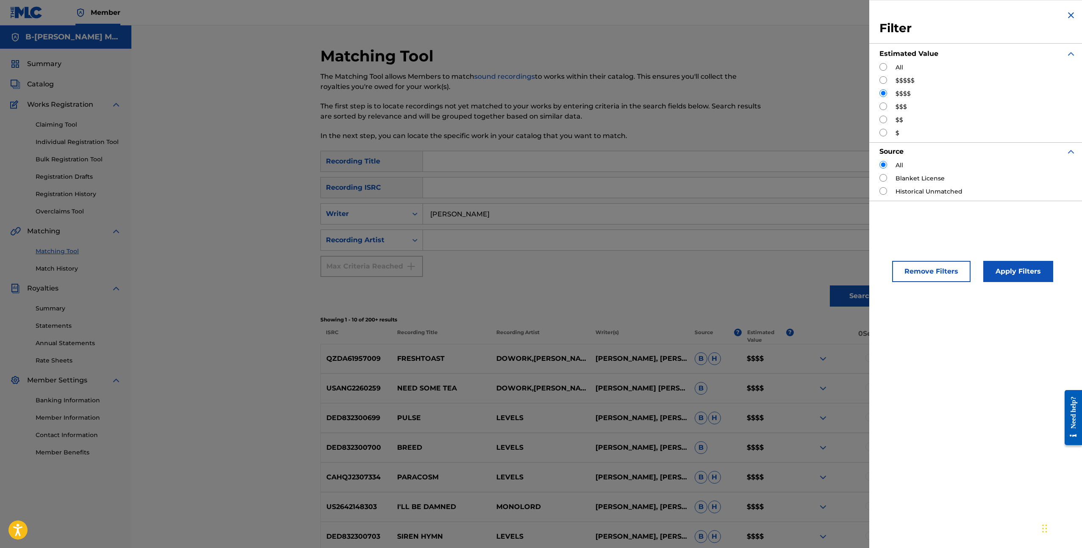
click at [880, 104] on input "Search Form" at bounding box center [883, 107] width 8 height 8
radio input "true"
click at [1026, 266] on button "Apply Filters" at bounding box center [1018, 271] width 70 height 21
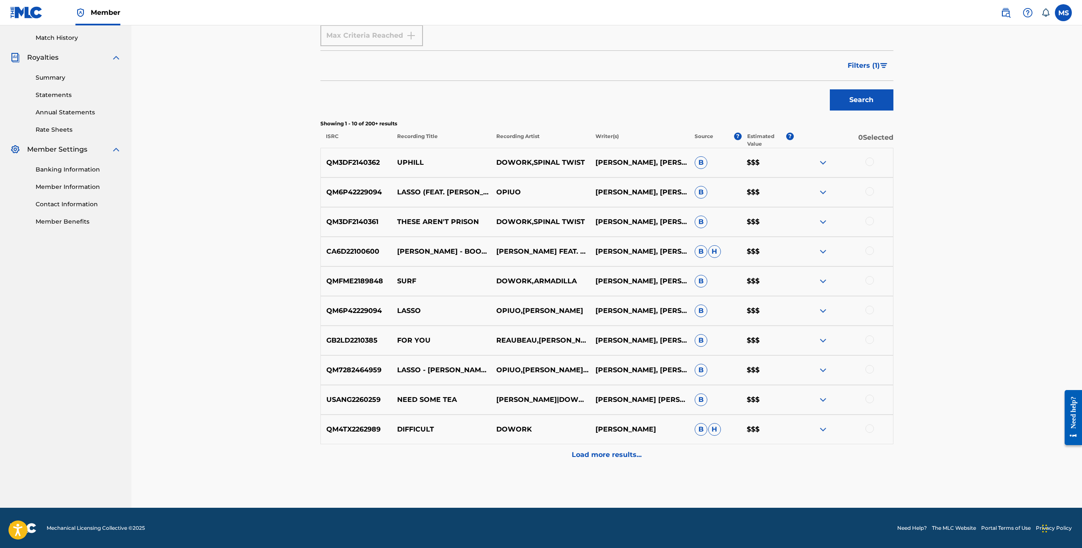
scroll to position [231, 0]
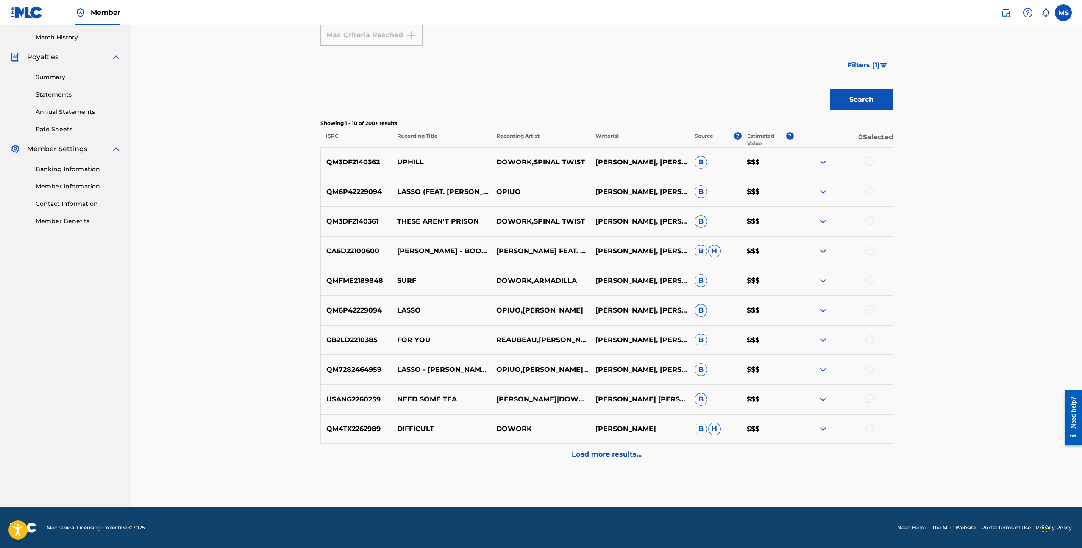
click at [620, 458] on p "Load more results..." at bounding box center [607, 455] width 70 height 10
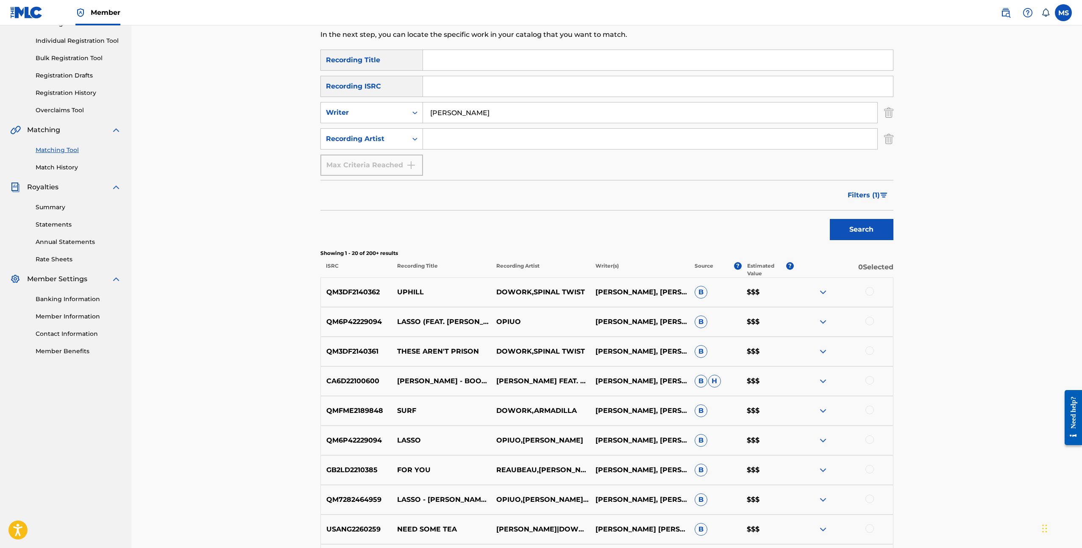
scroll to position [102, 0]
click at [478, 111] on input "rob jager" at bounding box center [650, 112] width 454 height 20
drag, startPoint x: 475, startPoint y: 112, endPoint x: 413, endPoint y: 111, distance: 61.9
click at [413, 111] on div "SearchWithCriteria75190342-9b98-4cd3-bfd3-f808b3d9d39d Writer rob jager" at bounding box center [606, 112] width 573 height 21
click at [830, 219] on button "Search" at bounding box center [862, 229] width 64 height 21
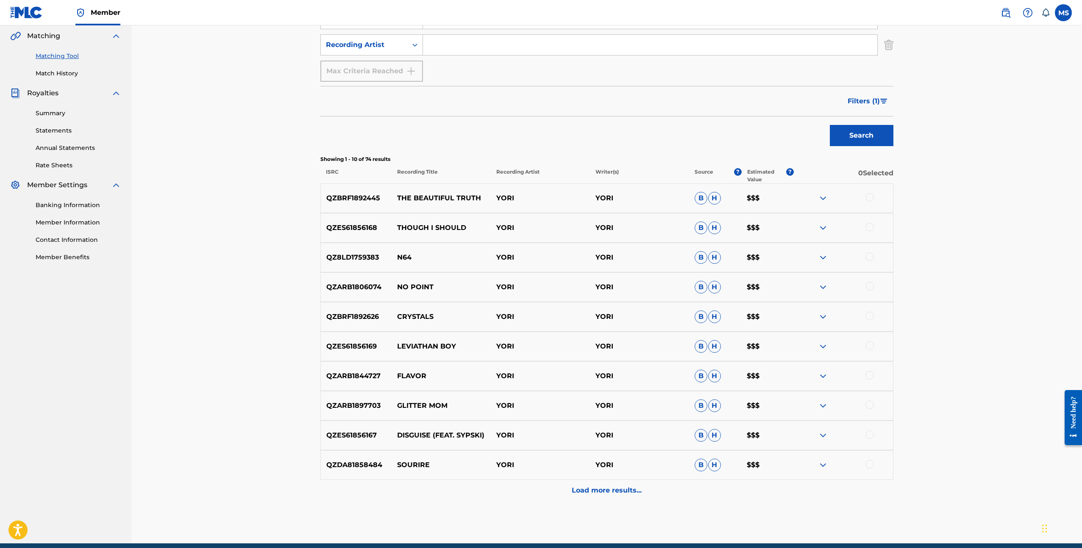
scroll to position [196, 0]
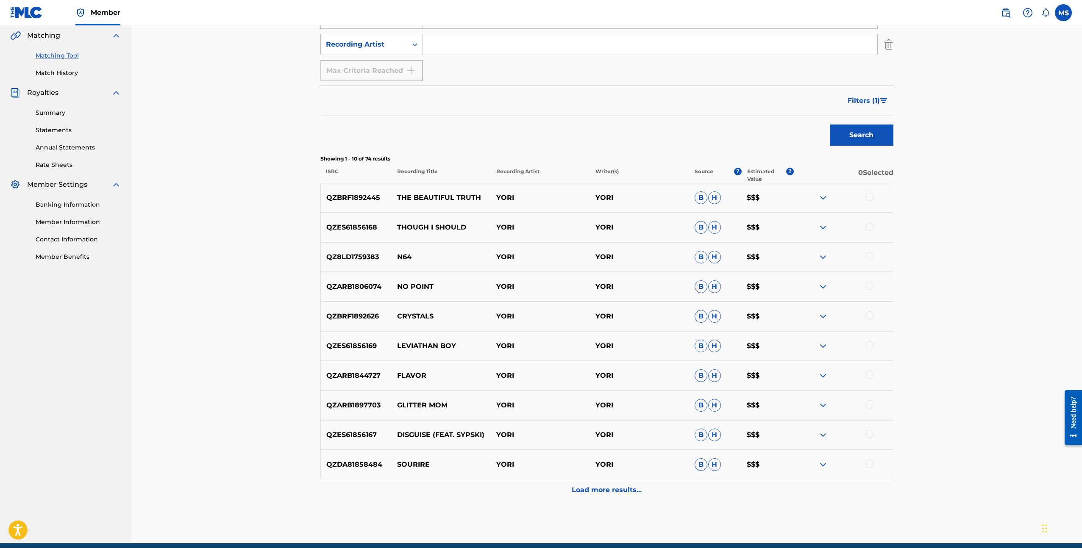
click at [607, 489] on p "Load more results..." at bounding box center [607, 490] width 70 height 10
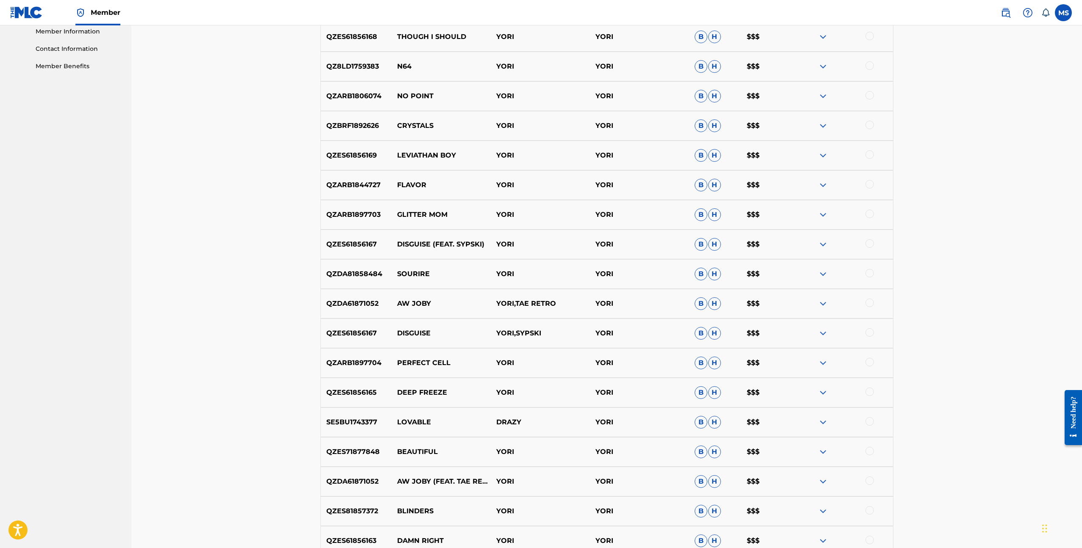
scroll to position [528, 0]
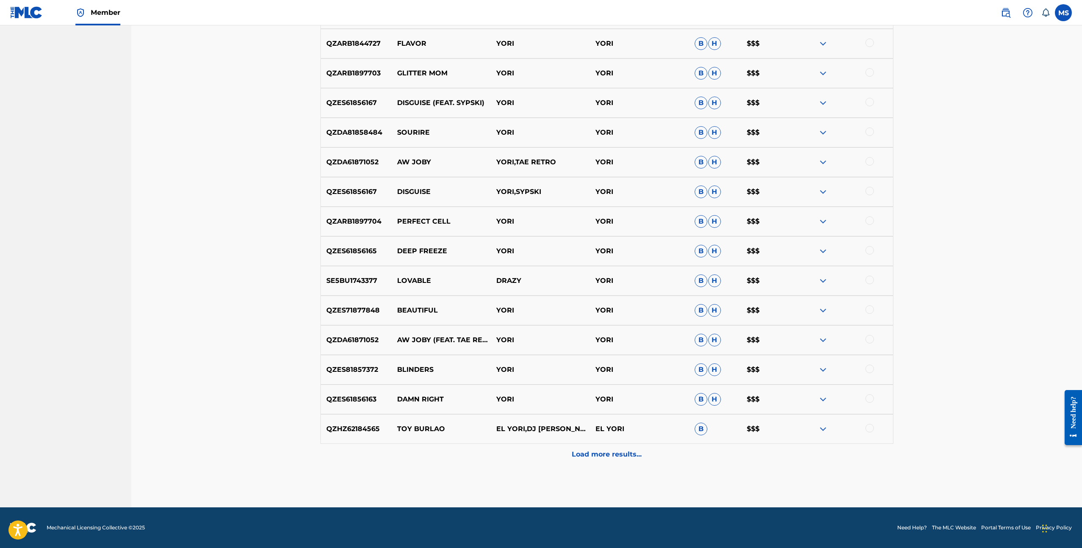
click at [621, 454] on p "Load more results..." at bounding box center [607, 455] width 70 height 10
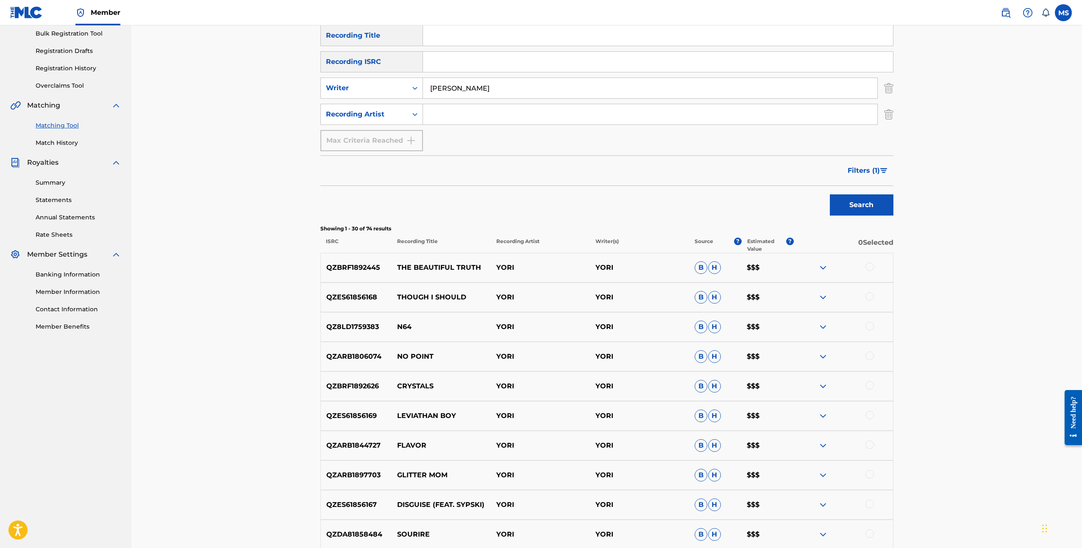
scroll to position [0, 0]
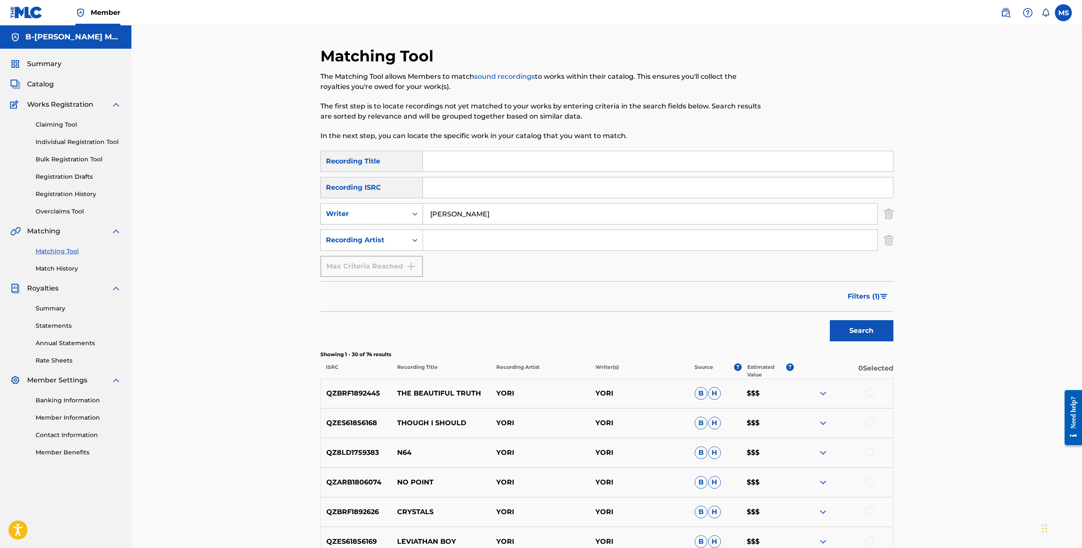
drag, startPoint x: 495, startPoint y: 218, endPoint x: 371, endPoint y: 208, distance: 124.6
click at [371, 208] on div "SearchWithCriteria75190342-9b98-4cd3-bfd3-f808b3d9d39d Writer yori swart" at bounding box center [606, 213] width 573 height 21
click at [830, 320] on button "Search" at bounding box center [862, 330] width 64 height 21
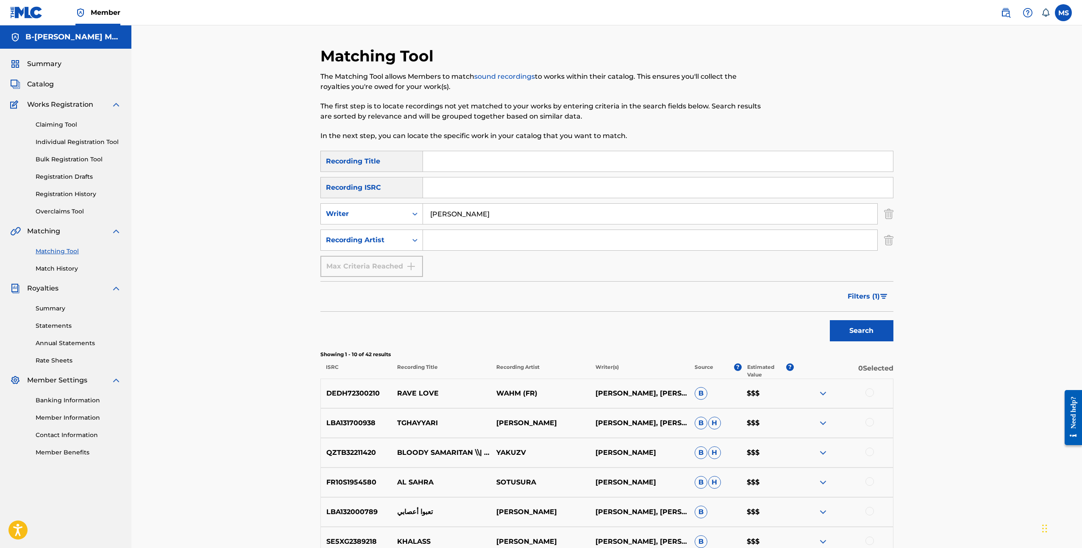
click at [480, 212] on input "hicham gieskes" at bounding box center [650, 214] width 454 height 20
type input "hicham gieskens"
click at [830, 320] on button "Search" at bounding box center [862, 330] width 64 height 21
click at [453, 243] on input "Search Form" at bounding box center [650, 240] width 454 height 20
type input "Mula B"
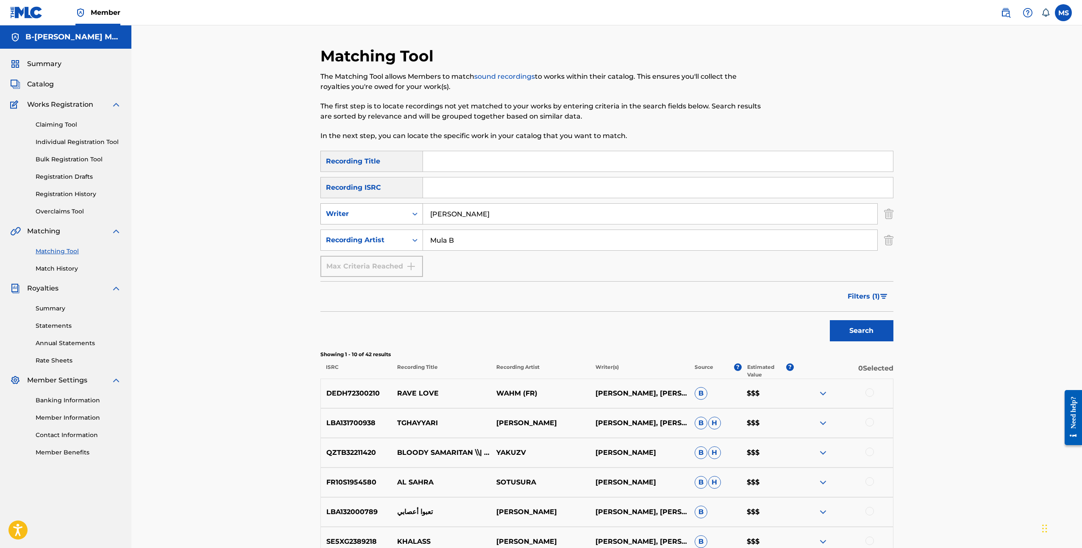
drag, startPoint x: 499, startPoint y: 216, endPoint x: 415, endPoint y: 214, distance: 84.3
click at [415, 214] on div "SearchWithCriteria75190342-9b98-4cd3-bfd3-f808b3d9d39d Writer hicham gieskens" at bounding box center [606, 213] width 573 height 21
click at [830, 320] on button "Search" at bounding box center [862, 330] width 64 height 21
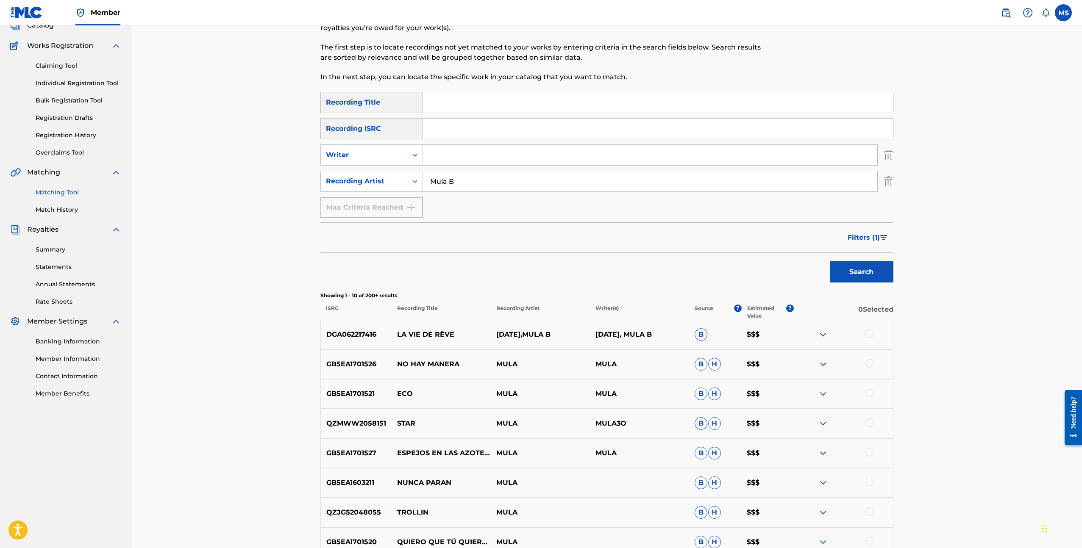
scroll to position [18, 0]
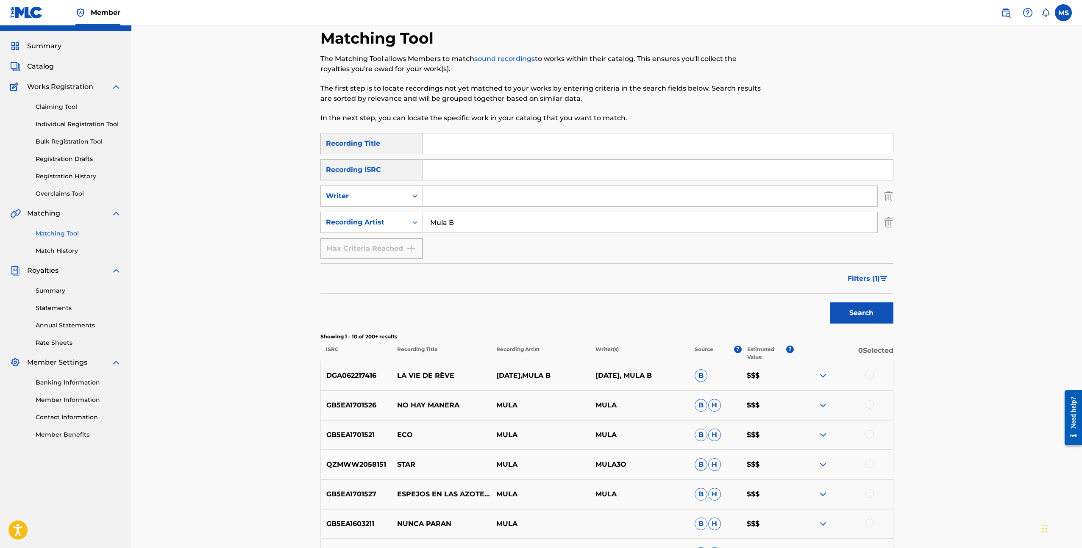
click at [467, 192] on input "Search Form" at bounding box center [650, 196] width 454 height 20
type input "Hicham"
click at [830, 302] on button "Search" at bounding box center [862, 312] width 64 height 21
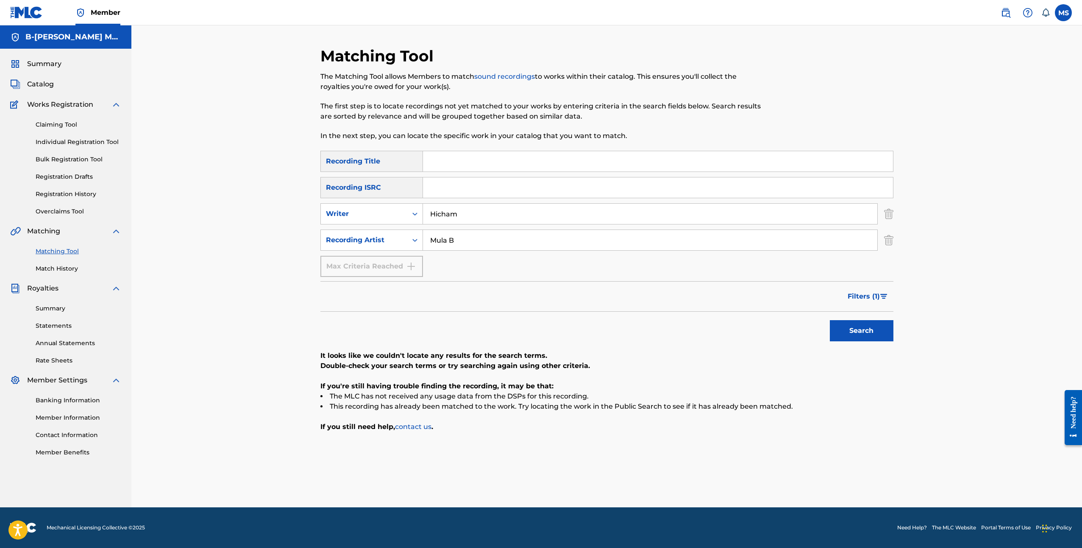
click at [888, 298] on button "Filters ( 1 )" at bounding box center [867, 296] width 51 height 21
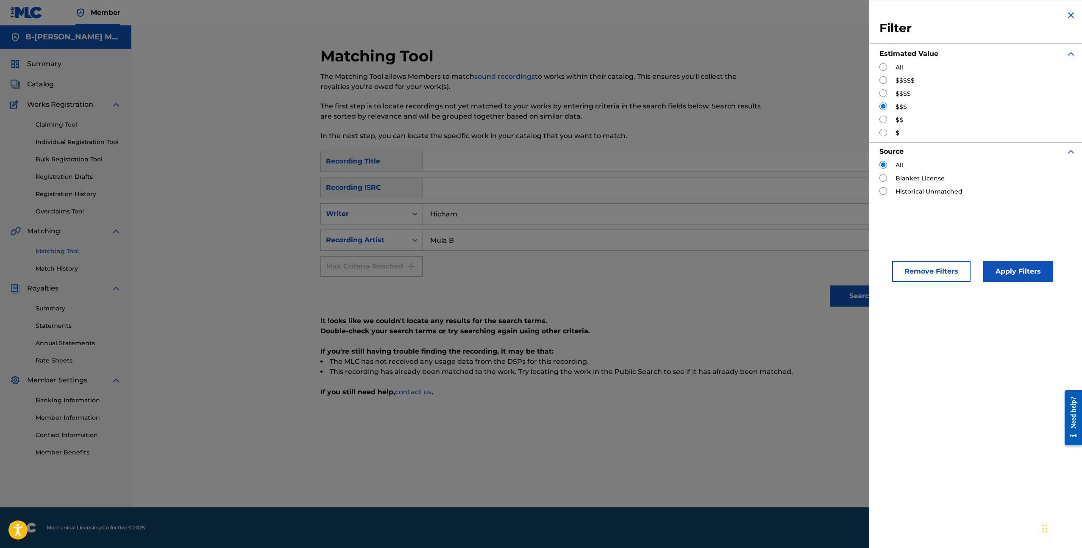
click at [887, 68] on div "All" at bounding box center [977, 67] width 197 height 9
click at [881, 67] on input "Search Form" at bounding box center [883, 67] width 8 height 8
radio input "true"
click at [1022, 271] on button "Apply Filters" at bounding box center [1018, 271] width 70 height 21
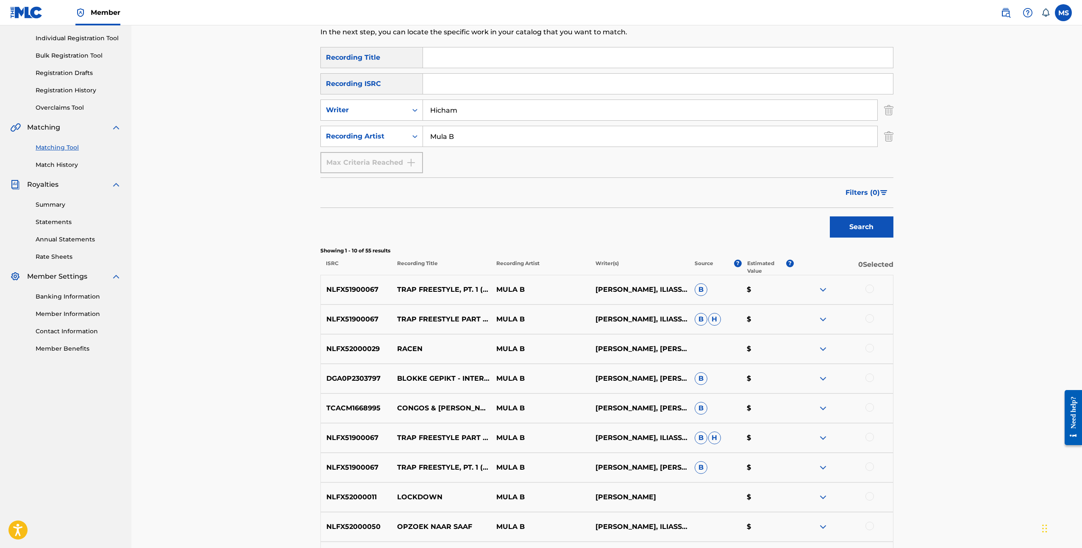
scroll to position [231, 0]
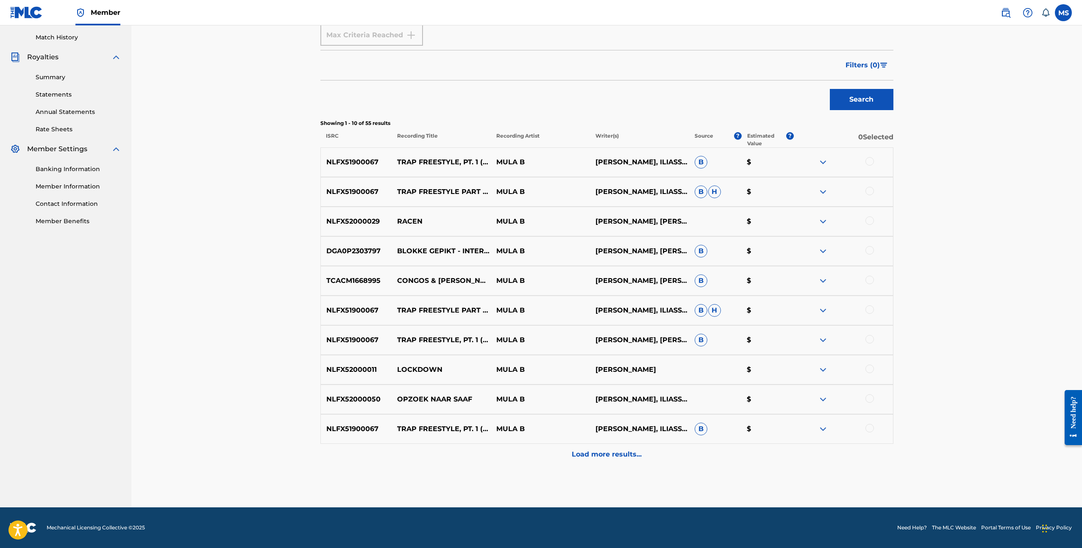
click at [633, 455] on p "Load more results..." at bounding box center [607, 455] width 70 height 10
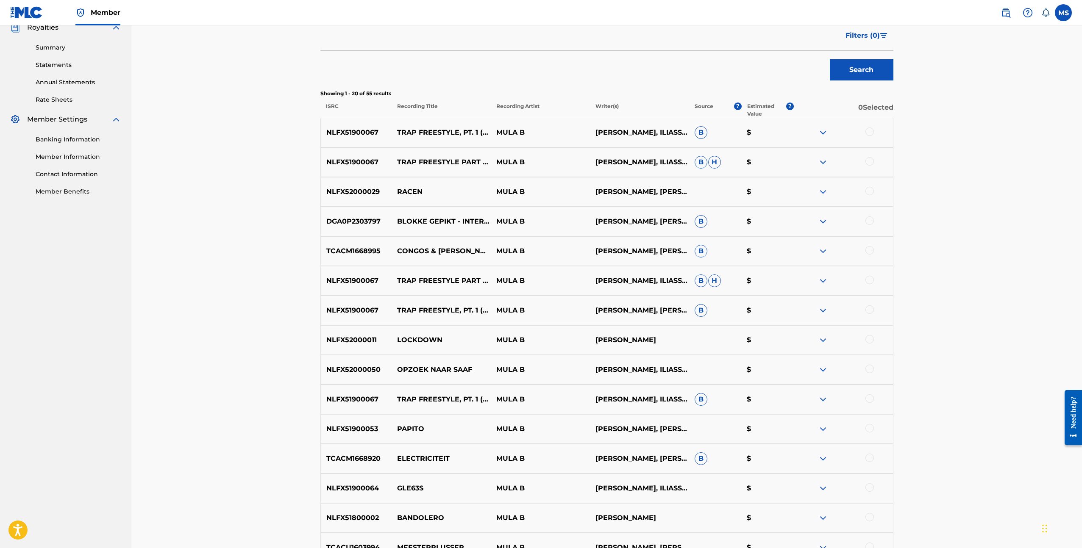
scroll to position [528, 0]
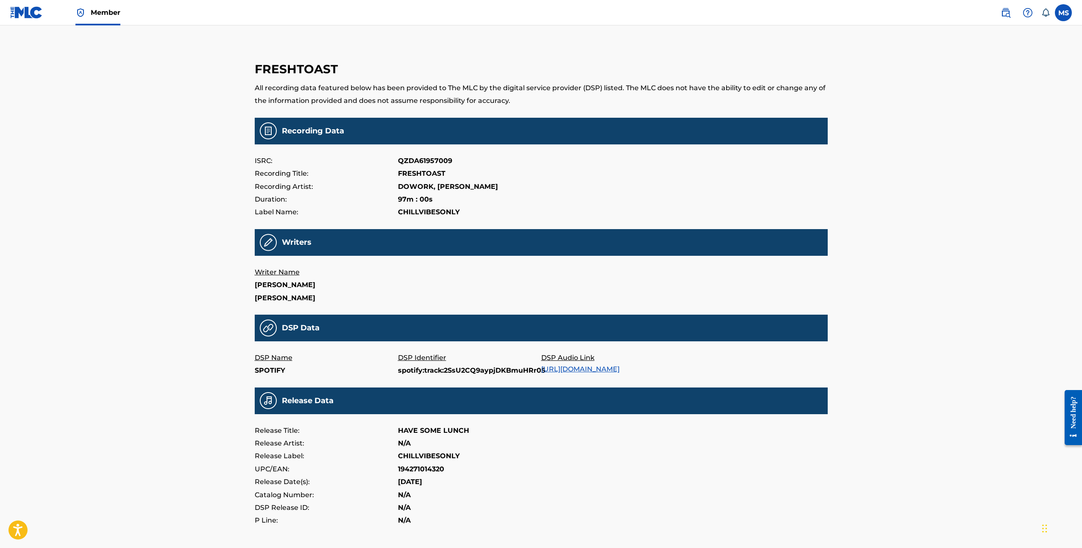
click at [105, 11] on span "Member" at bounding box center [106, 13] width 30 height 10
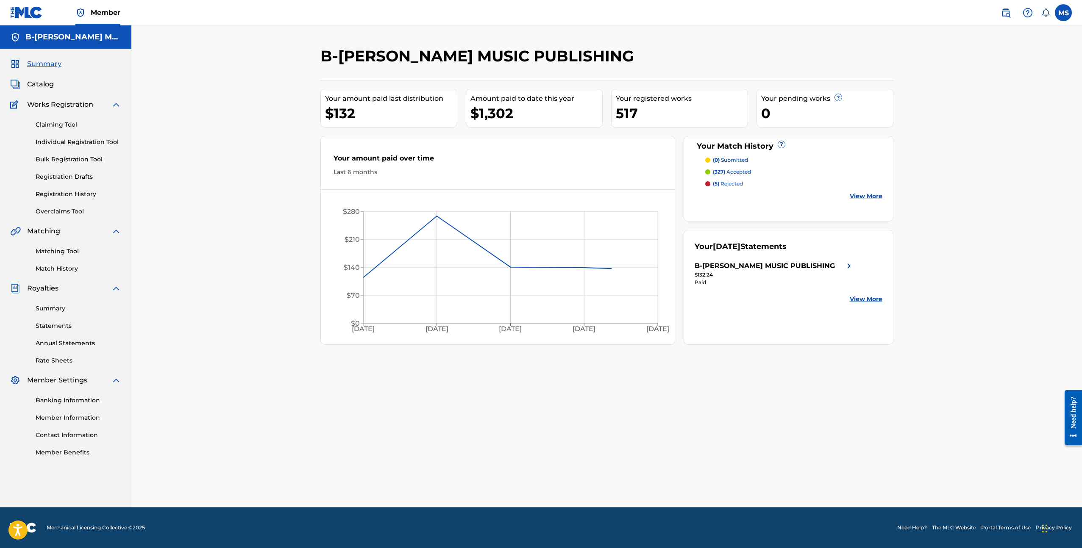
click at [58, 249] on link "Matching Tool" at bounding box center [79, 251] width 86 height 9
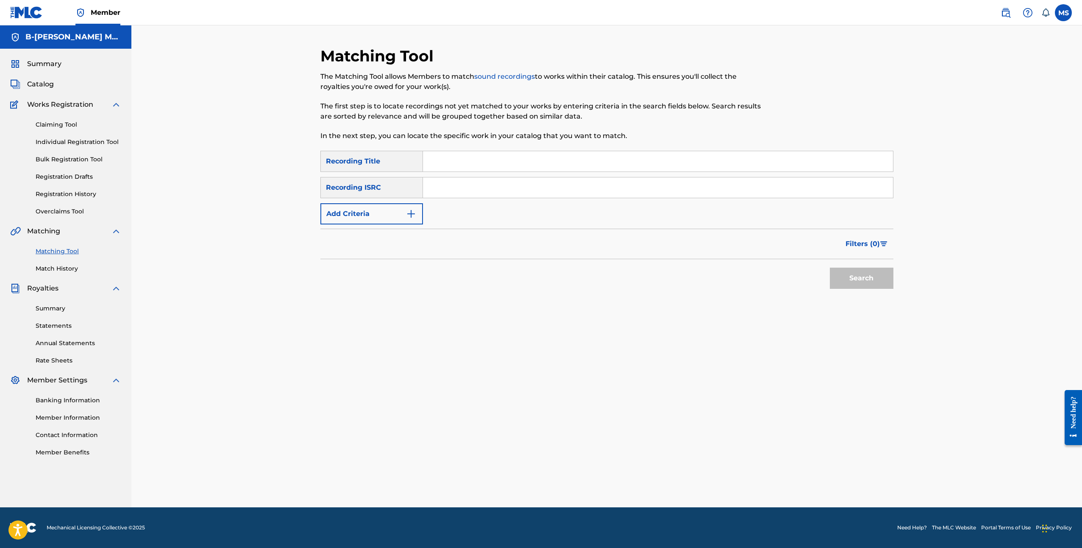
click at [368, 212] on button "Add Criteria" at bounding box center [371, 213] width 103 height 21
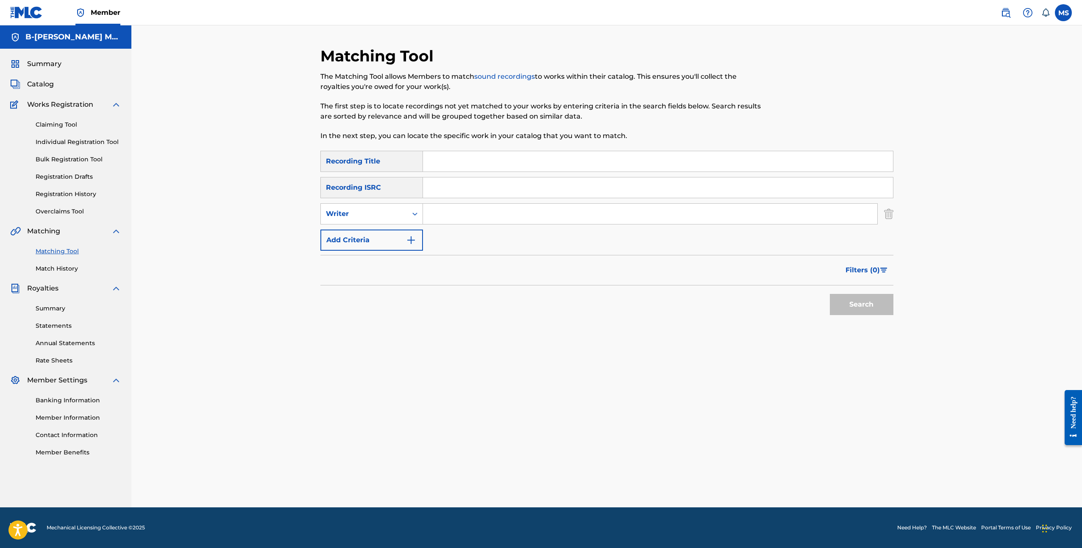
click at [449, 214] on input "Search Form" at bounding box center [650, 214] width 454 height 20
click at [830, 294] on button "Search" at bounding box center [862, 304] width 64 height 21
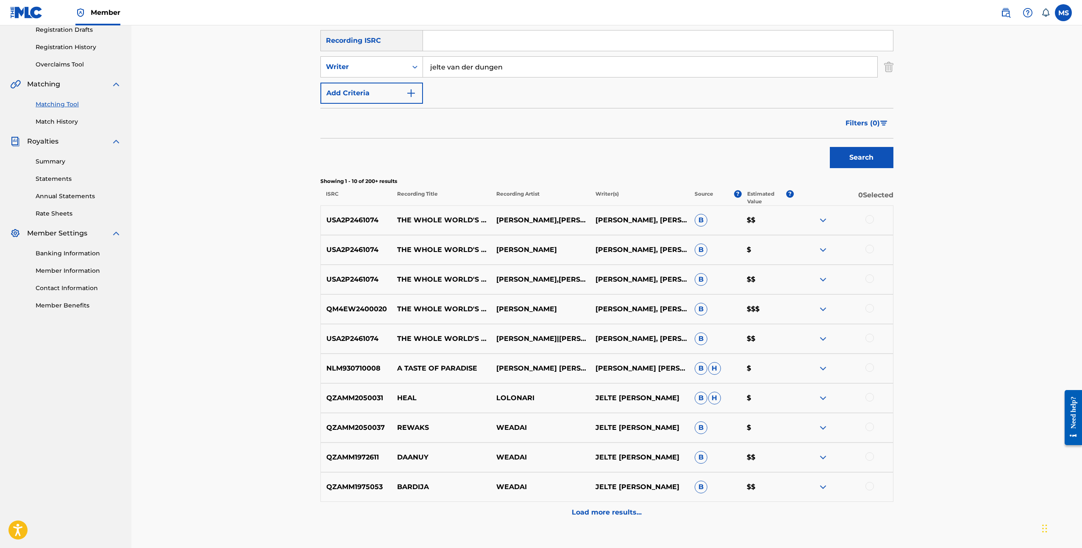
scroll to position [148, 0]
click at [819, 307] on img at bounding box center [823, 308] width 10 height 10
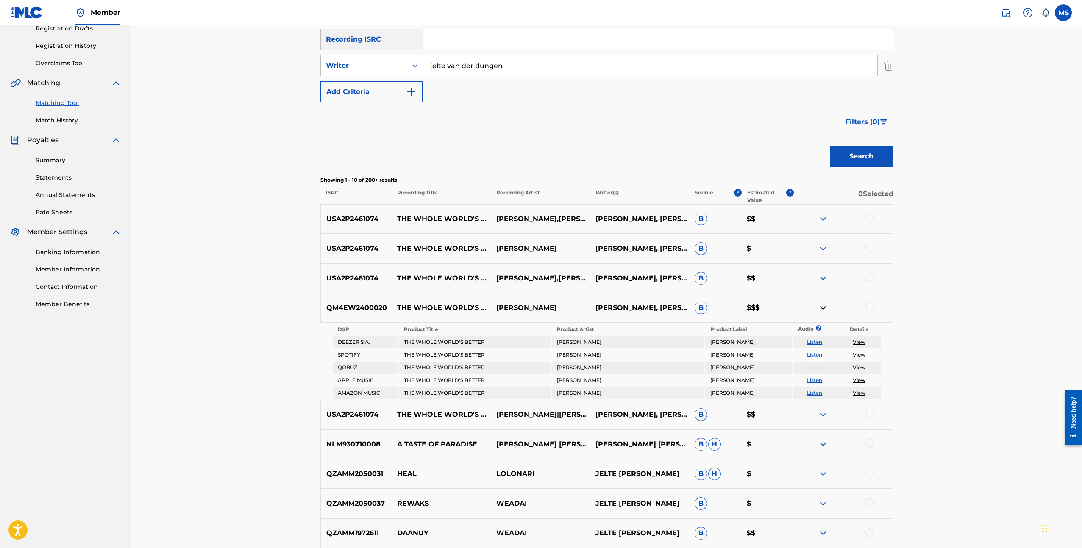
click at [856, 342] on link "View" at bounding box center [858, 342] width 13 height 6
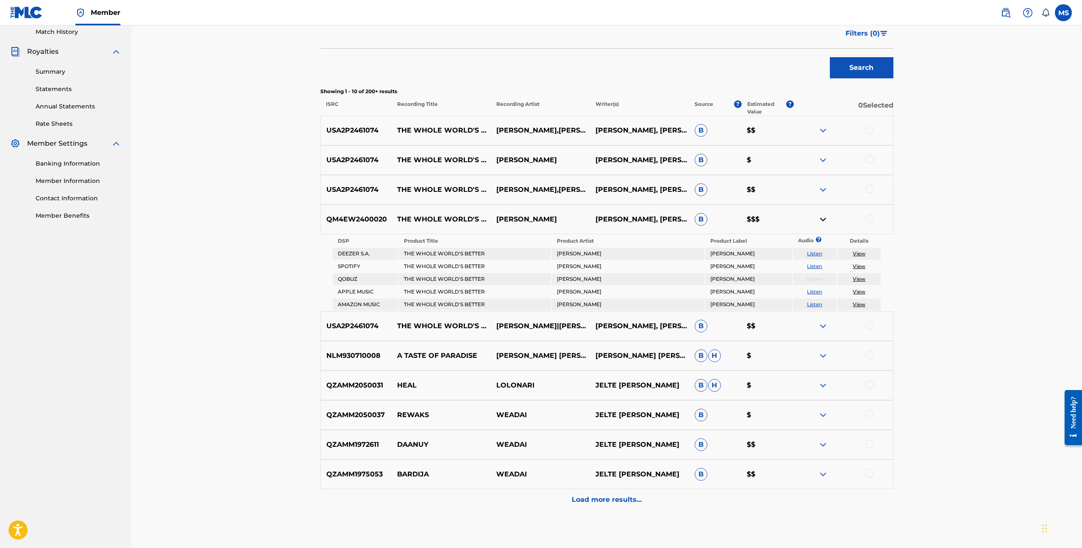
scroll to position [282, 0]
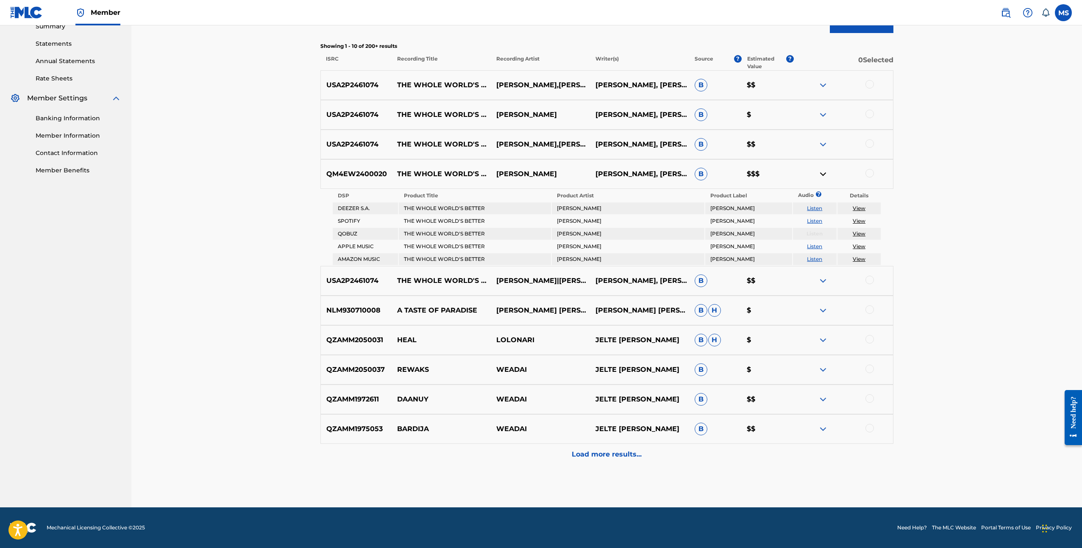
click at [613, 452] on p "Load more results..." at bounding box center [607, 455] width 70 height 10
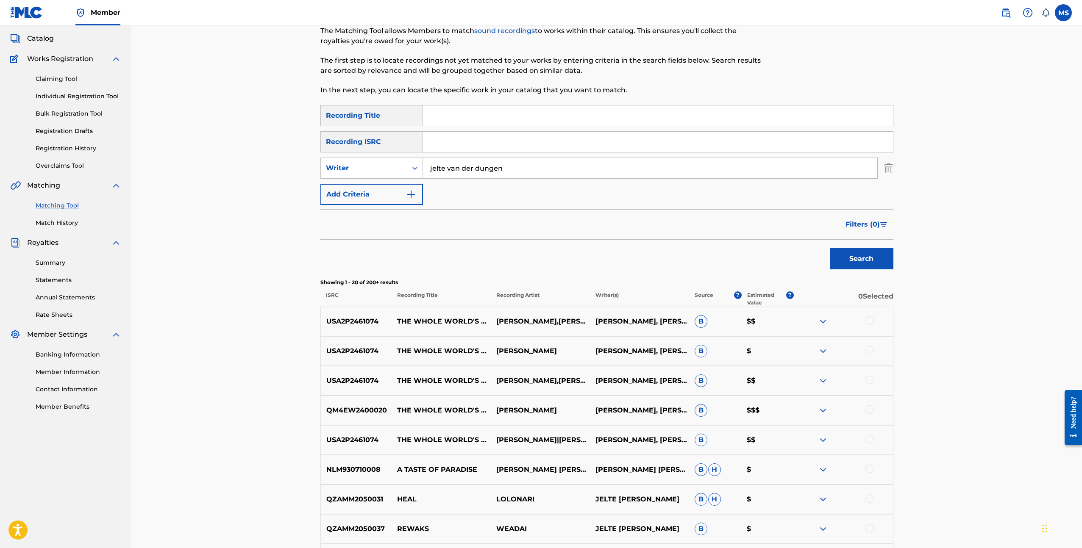
scroll to position [0, 0]
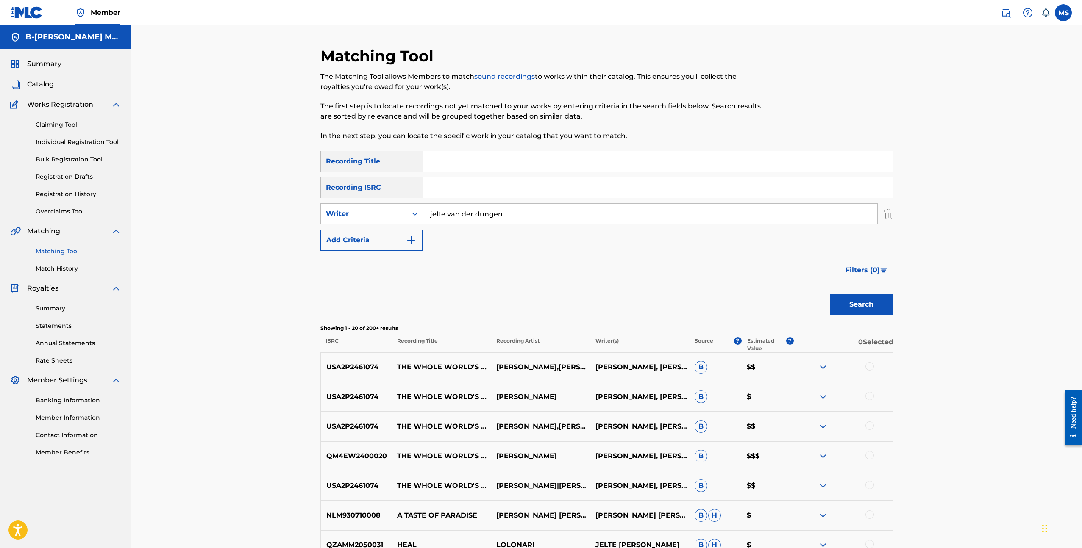
drag, startPoint x: 524, startPoint y: 214, endPoint x: 447, endPoint y: 212, distance: 77.1
click at [447, 212] on input "jelte van der dungen" at bounding box center [650, 214] width 454 height 20
type input "jelte tuinstra"
click at [830, 294] on button "Search" at bounding box center [862, 304] width 64 height 21
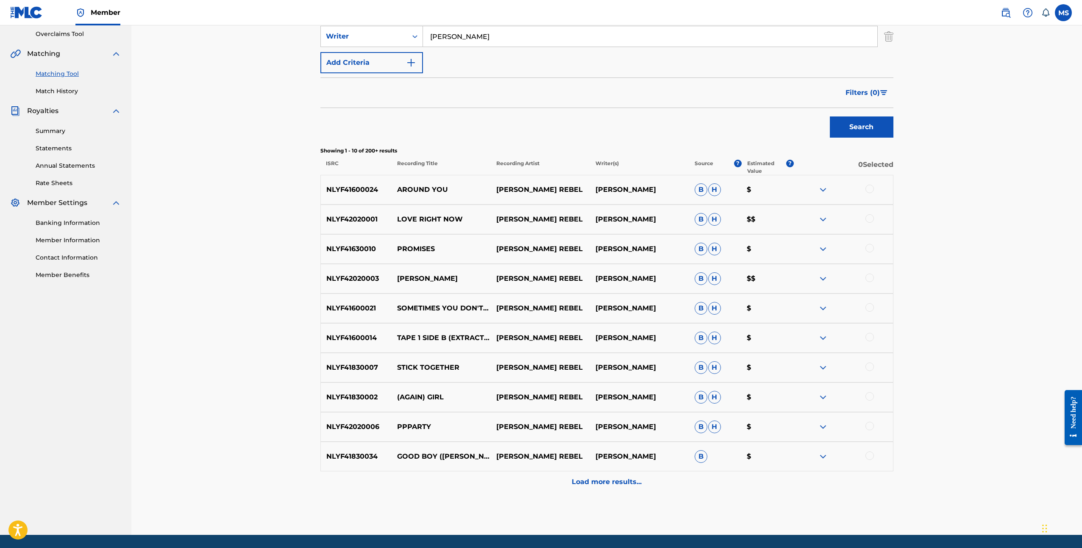
scroll to position [197, 0]
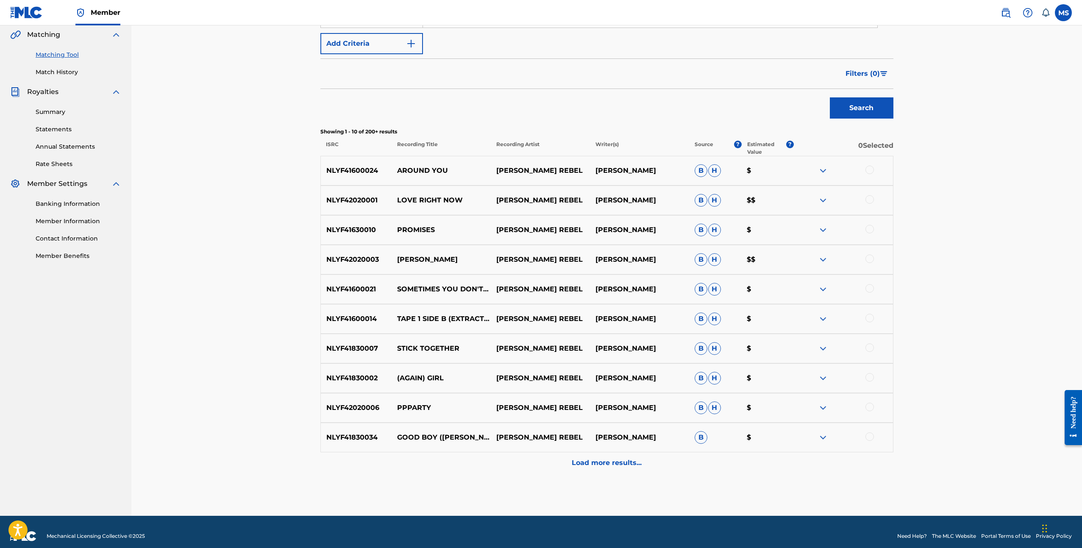
click at [607, 460] on p "Load more results..." at bounding box center [607, 463] width 70 height 10
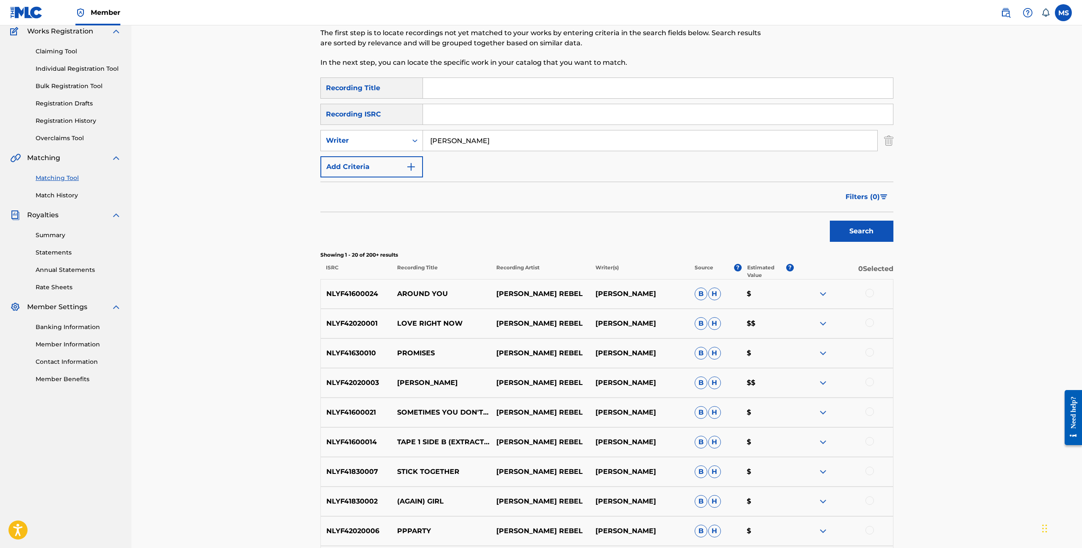
scroll to position [0, 0]
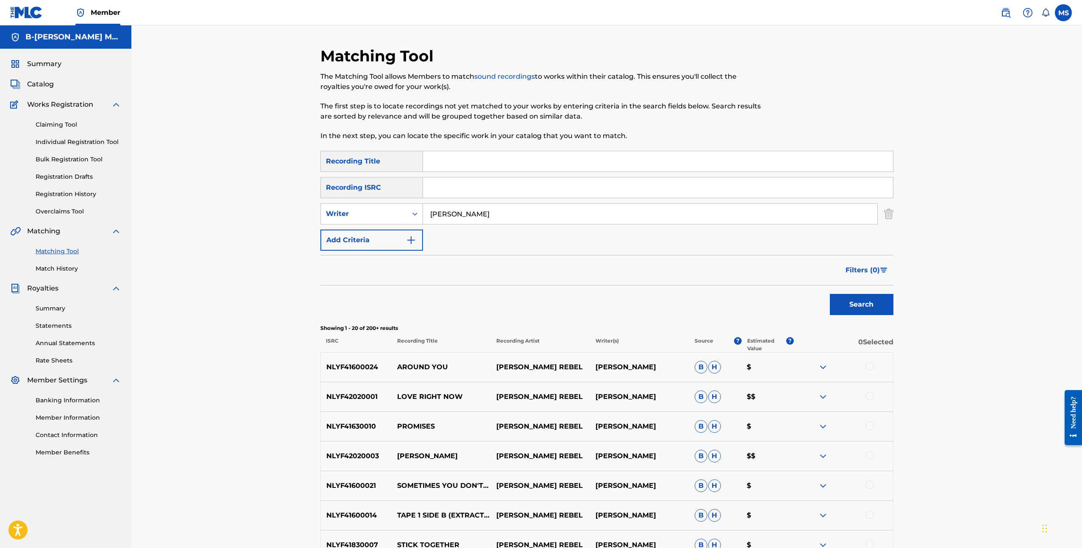
click at [863, 270] on span "Filters ( 0 )" at bounding box center [862, 270] width 34 height 10
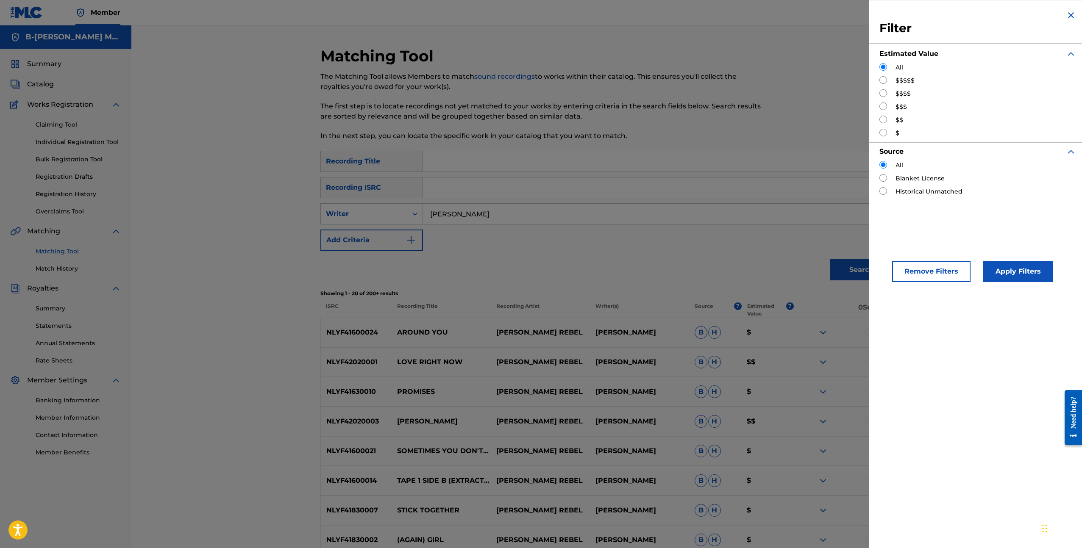
click at [882, 79] on input "Search Form" at bounding box center [883, 80] width 8 height 8
radio input "true"
click at [1017, 271] on button "Apply Filters" at bounding box center [1018, 271] width 70 height 21
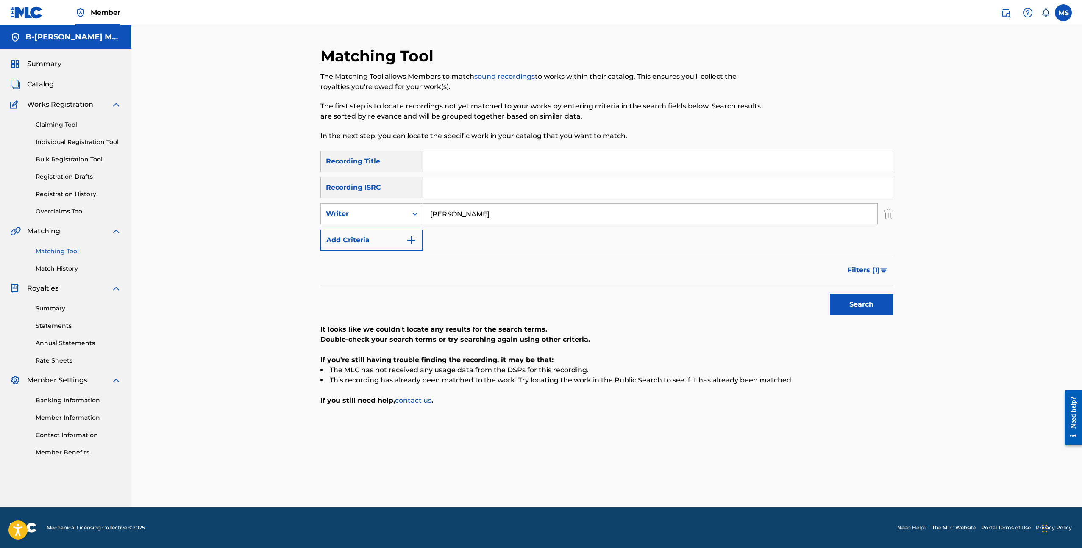
click at [872, 272] on span "Filters ( 1 )" at bounding box center [863, 270] width 32 height 10
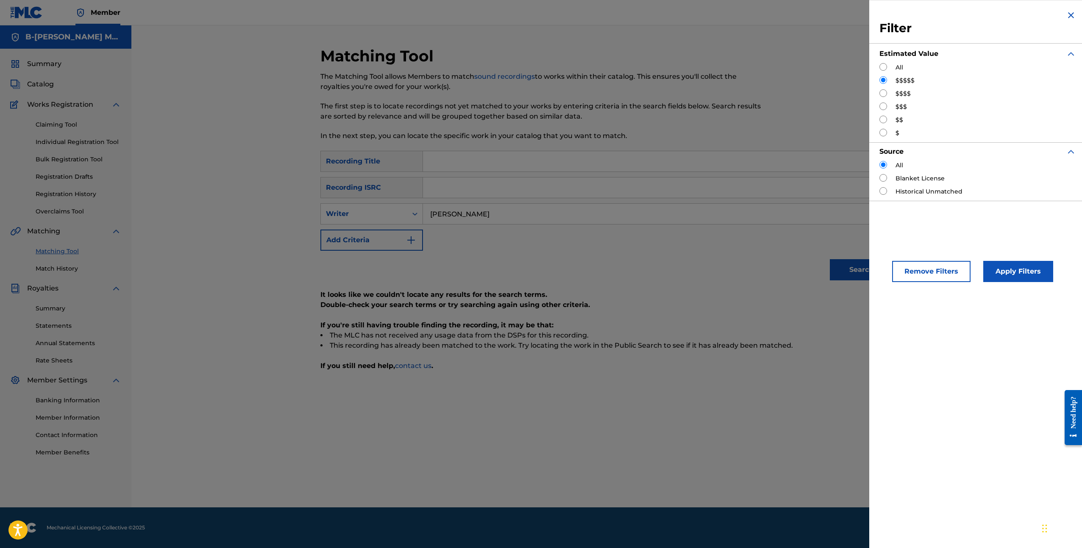
click at [885, 93] on input "Search Form" at bounding box center [883, 93] width 8 height 8
radio input "true"
click at [1029, 270] on button "Apply Filters" at bounding box center [1018, 271] width 70 height 21
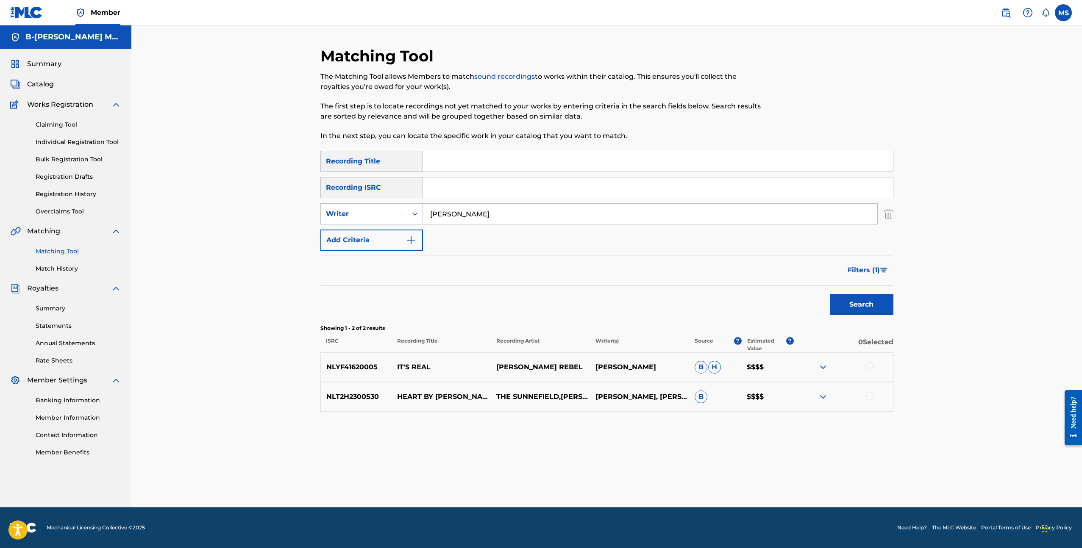
click at [824, 367] on img at bounding box center [823, 367] width 10 height 10
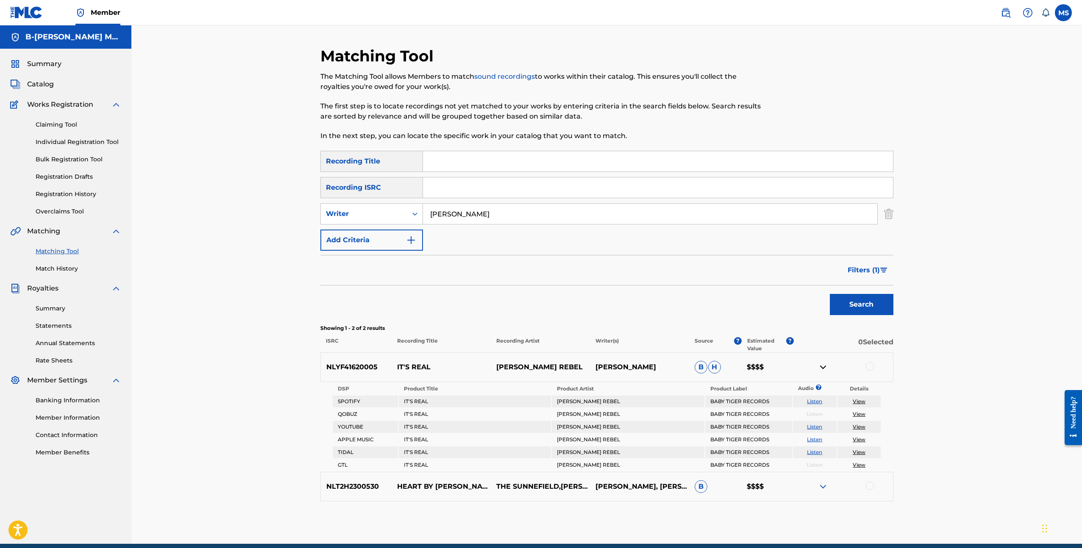
click at [857, 400] on link "View" at bounding box center [858, 401] width 13 height 6
drag, startPoint x: 490, startPoint y: 214, endPoint x: 402, endPoint y: 209, distance: 87.4
click at [418, 212] on div "SearchWithCriteriab137ee99-c6b5-482a-bbb3-0f0f6c6331c9 Writer jelte tuinstra" at bounding box center [606, 213] width 573 height 21
click at [830, 294] on button "Search" at bounding box center [862, 304] width 64 height 21
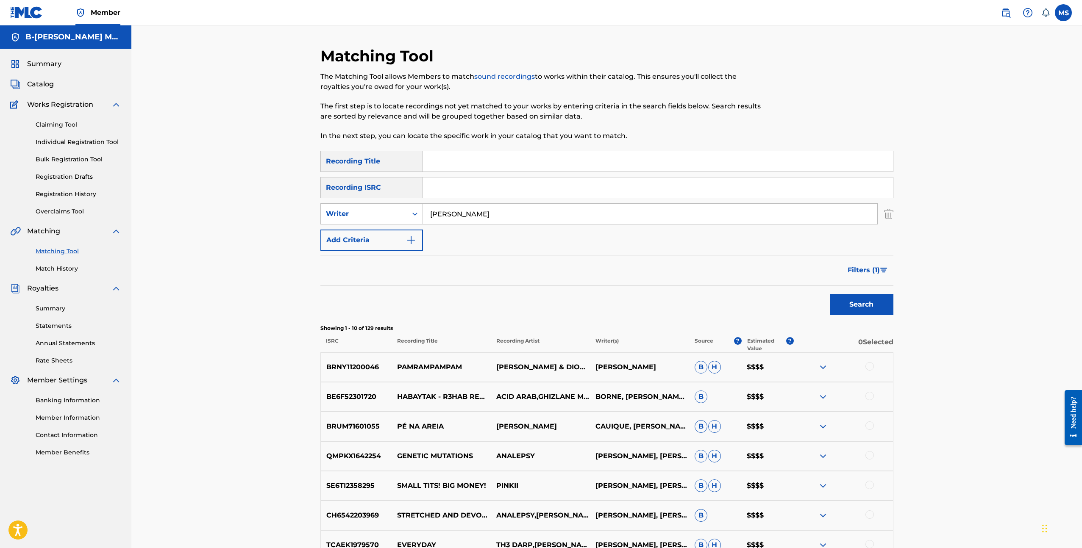
click at [505, 213] on input "Diogo Carvalho" at bounding box center [650, 214] width 454 height 20
drag, startPoint x: 491, startPoint y: 214, endPoint x: 393, endPoint y: 203, distance: 98.4
click at [394, 203] on div "SearchWithCriteriab137ee99-c6b5-482a-bbb3-0f0f6c6331c9 Writer Diogo Carvalho" at bounding box center [606, 213] width 573 height 21
type input "maurits beelen"
click at [830, 294] on button "Search" at bounding box center [862, 304] width 64 height 21
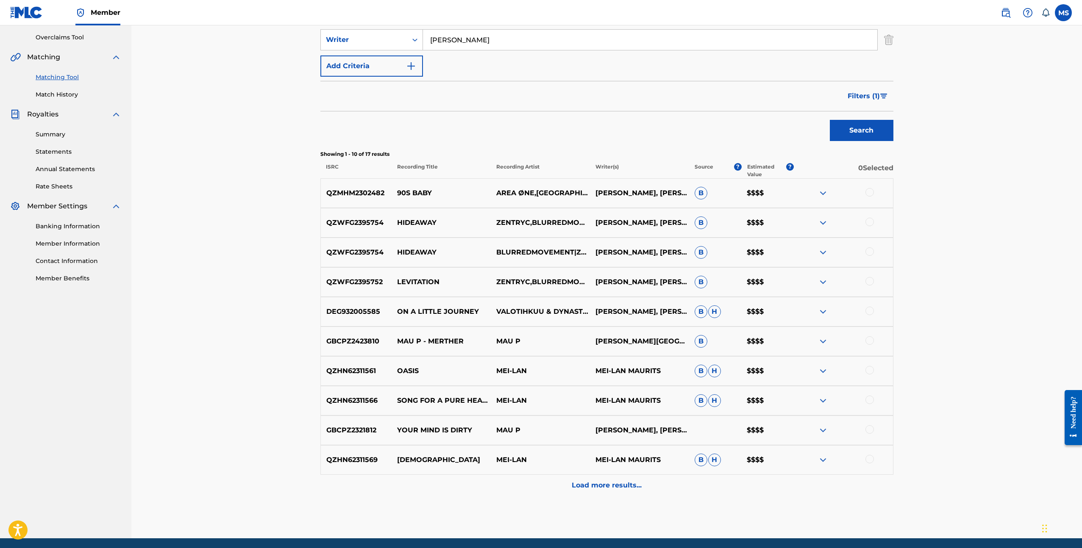
scroll to position [179, 0]
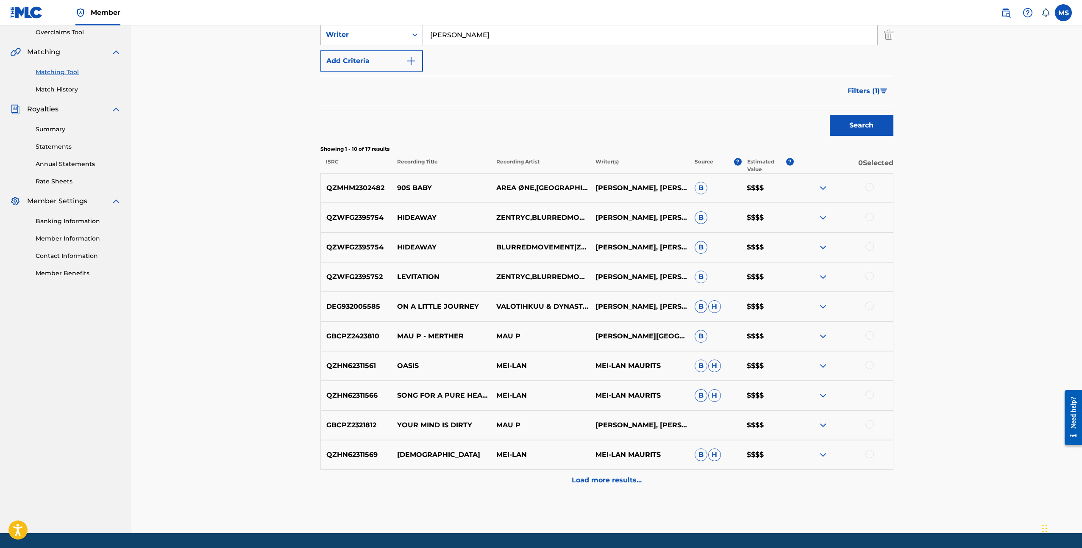
click at [609, 477] on p "Load more results..." at bounding box center [607, 480] width 70 height 10
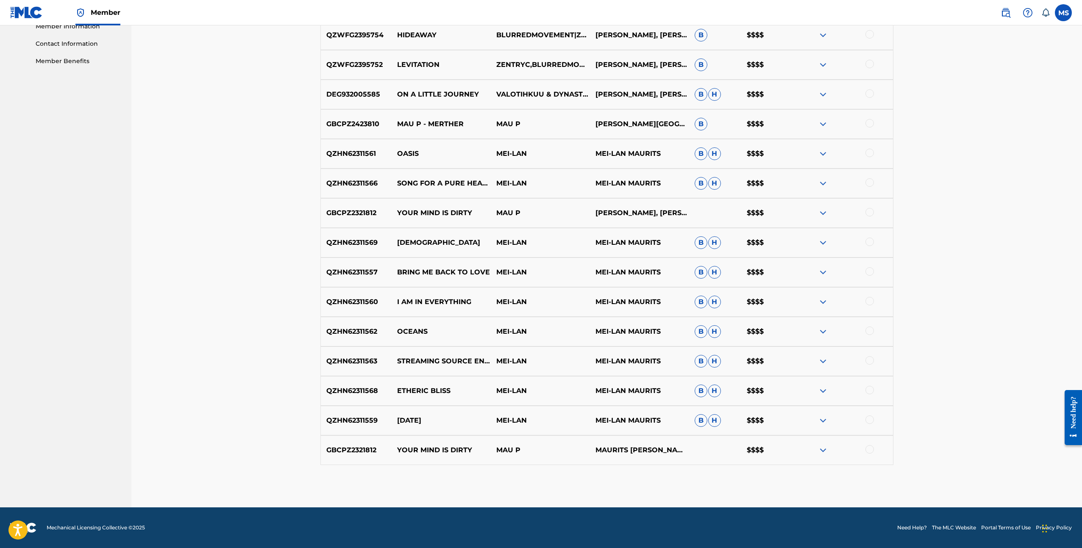
scroll to position [0, 0]
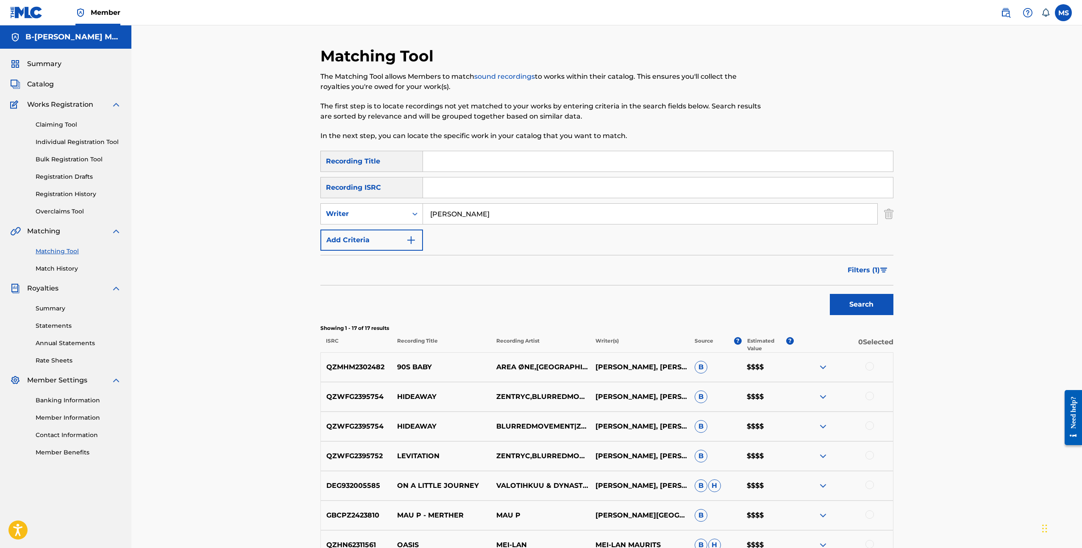
click at [405, 245] on button "Add Criteria" at bounding box center [371, 240] width 103 height 21
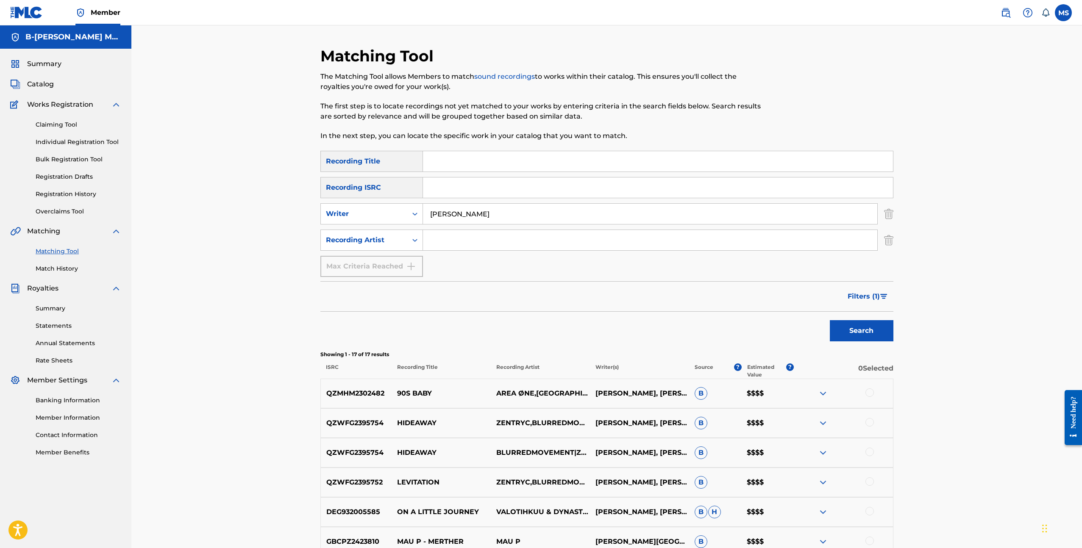
click at [480, 236] on input "Search Form" at bounding box center [650, 240] width 454 height 20
type input "Lotje"
click at [830, 320] on button "Search" at bounding box center [862, 330] width 64 height 21
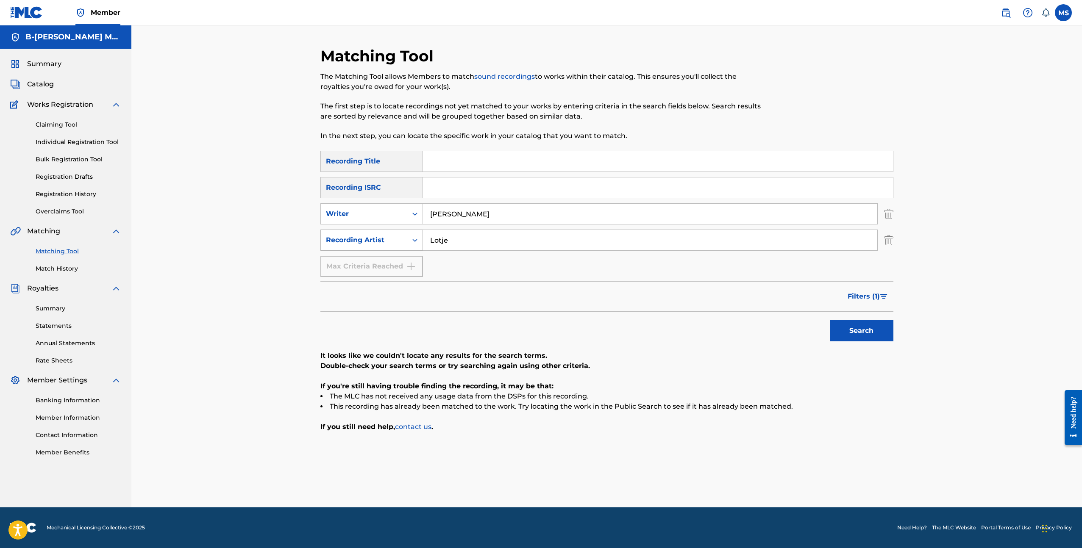
drag, startPoint x: 470, startPoint y: 241, endPoint x: 417, endPoint y: 237, distance: 52.7
click at [417, 237] on div "SearchWithCriteriacfb1c334-191a-4760-a904-591a917268e7 Recording Artist Lotje" at bounding box center [606, 240] width 573 height 21
click at [448, 165] on input "Search Form" at bounding box center [658, 161] width 470 height 20
type input "Lotje"
click at [830, 320] on button "Search" at bounding box center [862, 330] width 64 height 21
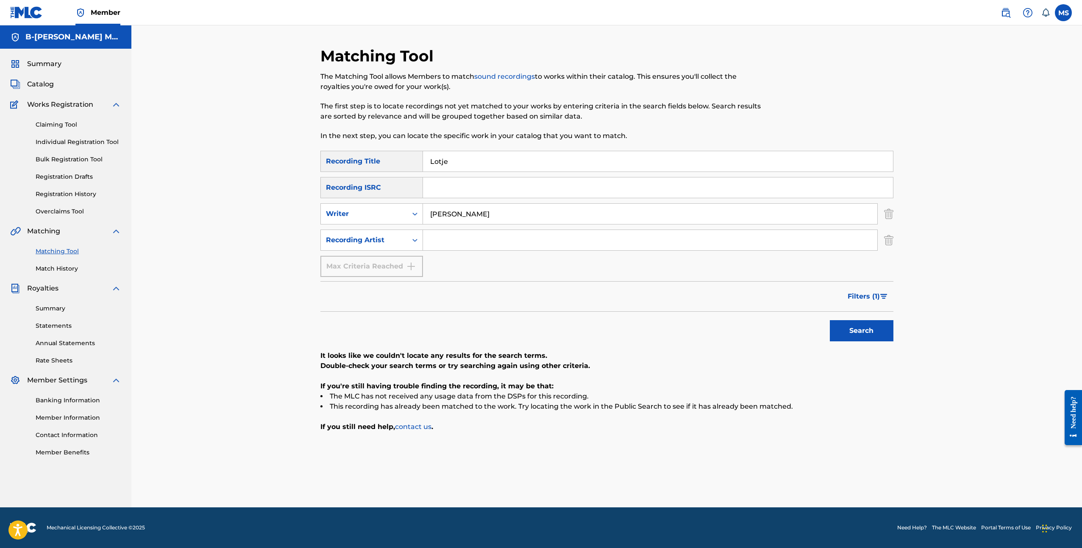
drag, startPoint x: 466, startPoint y: 160, endPoint x: 394, endPoint y: 160, distance: 72.0
click at [394, 160] on div "SearchWithCriteria8d2f2594-b9f2-4b77-9bd6-d58043a7cd17 Recording Title Lotje" at bounding box center [606, 161] width 573 height 21
drag, startPoint x: 507, startPoint y: 208, endPoint x: 468, endPoint y: 213, distance: 38.8
click at [397, 205] on div "SearchWithCriteriab137ee99-c6b5-482a-bbb3-0f0f6c6331c9 Writer maurits beelen" at bounding box center [606, 213] width 573 height 21
drag, startPoint x: 493, startPoint y: 214, endPoint x: 401, endPoint y: 216, distance: 92.0
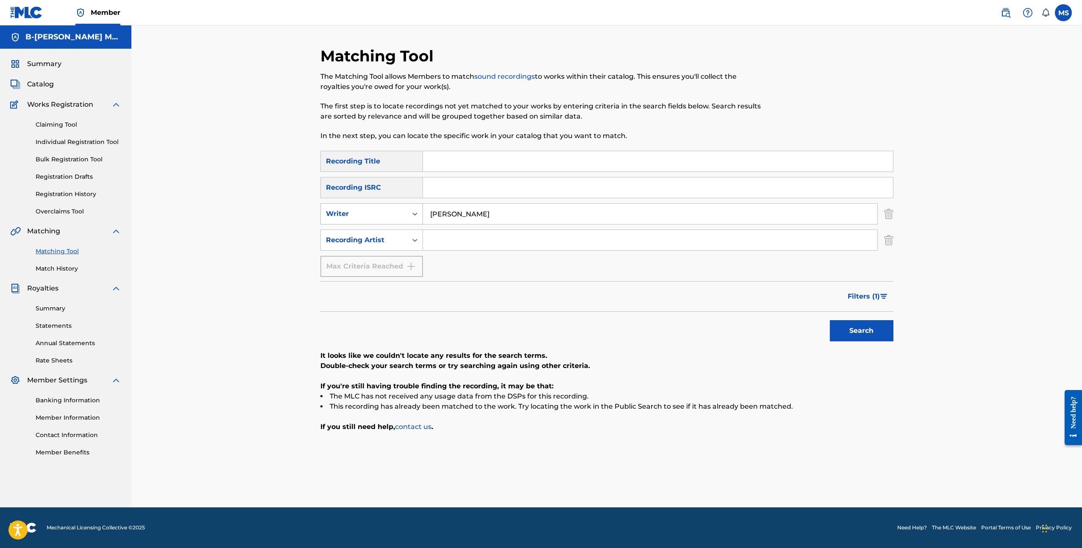
click at [401, 216] on div "SearchWithCriteriab137ee99-c6b5-482a-bbb3-0f0f6c6331c9 Writer maurits beelen" at bounding box center [606, 213] width 573 height 21
click at [830, 320] on button "Search" at bounding box center [862, 330] width 64 height 21
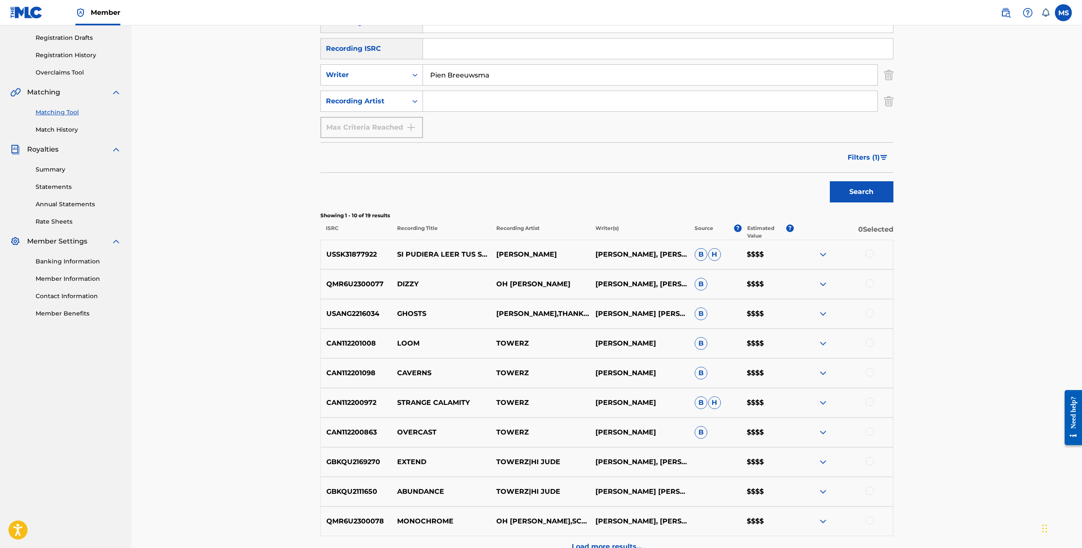
scroll to position [185, 0]
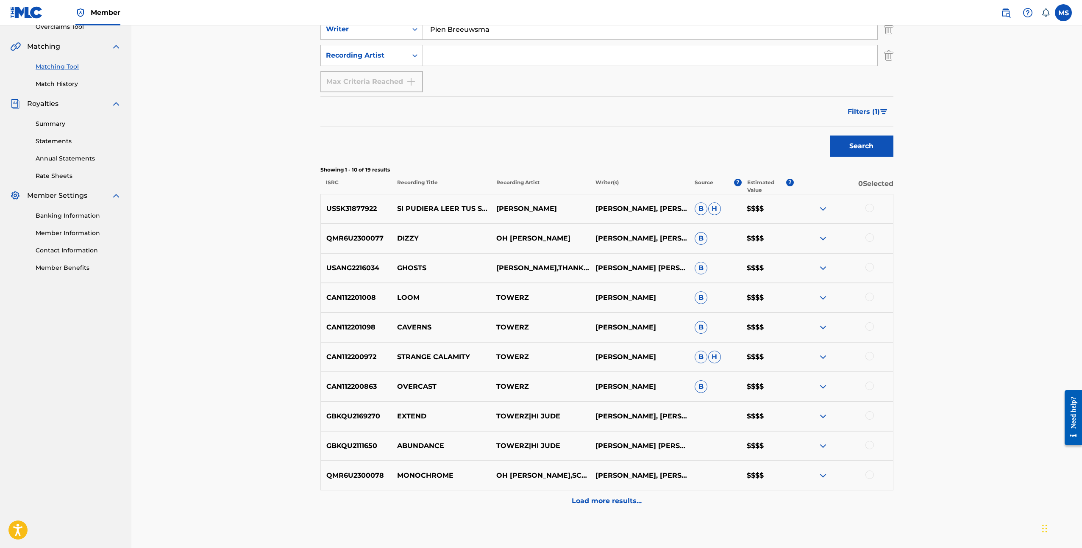
click at [608, 503] on p "Load more results..." at bounding box center [607, 501] width 70 height 10
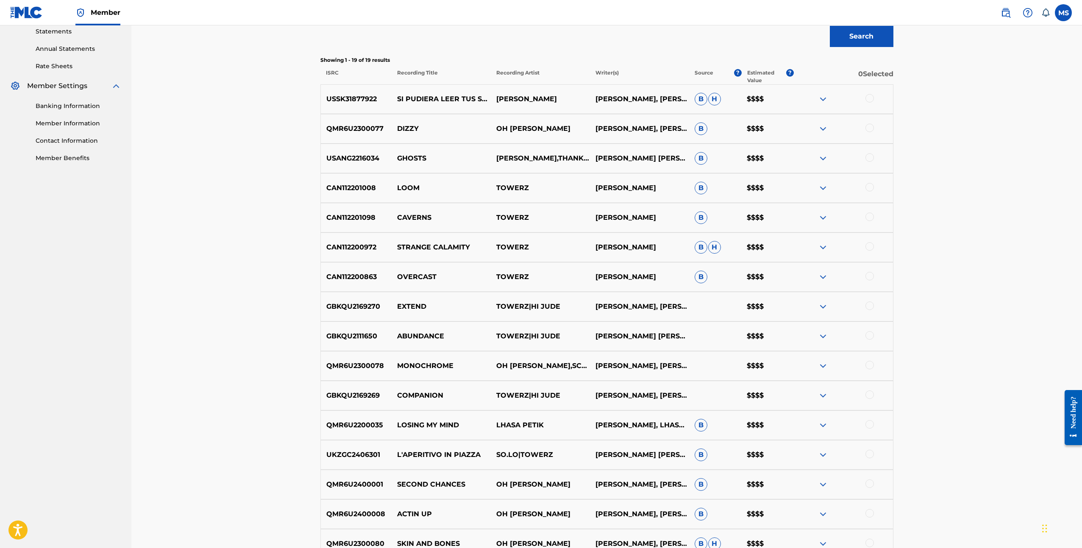
scroll to position [0, 0]
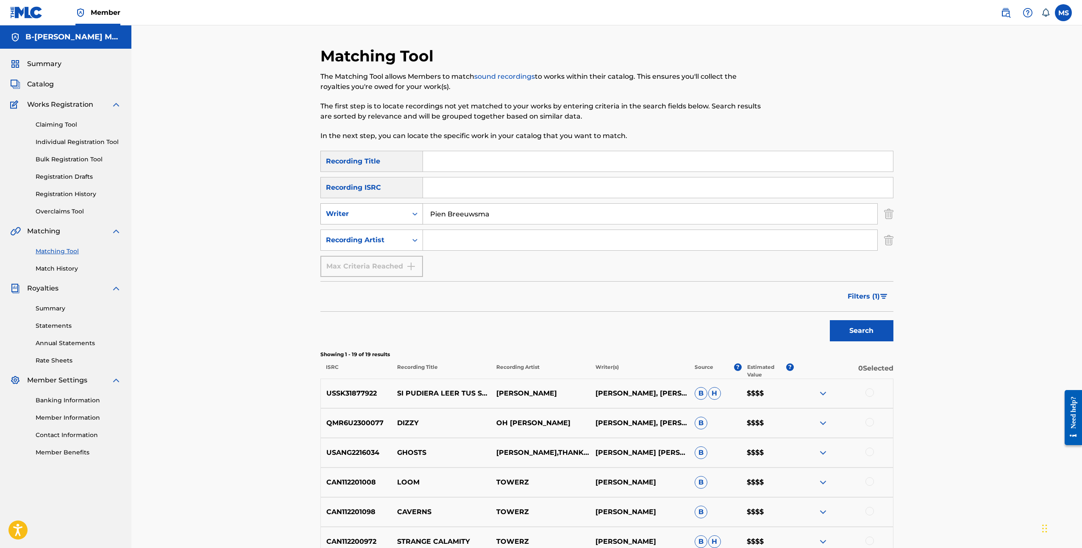
drag, startPoint x: 449, startPoint y: 213, endPoint x: 393, endPoint y: 214, distance: 55.5
click at [394, 214] on div "SearchWithCriteriab137ee99-c6b5-482a-bbb3-0f0f6c6331c9 Writer Pien Breeuwsma" at bounding box center [606, 213] width 573 height 21
click at [479, 212] on input "Breeuwsma" at bounding box center [650, 214] width 454 height 20
type input "Breeuwsma, Pien"
click at [830, 320] on button "Search" at bounding box center [862, 330] width 64 height 21
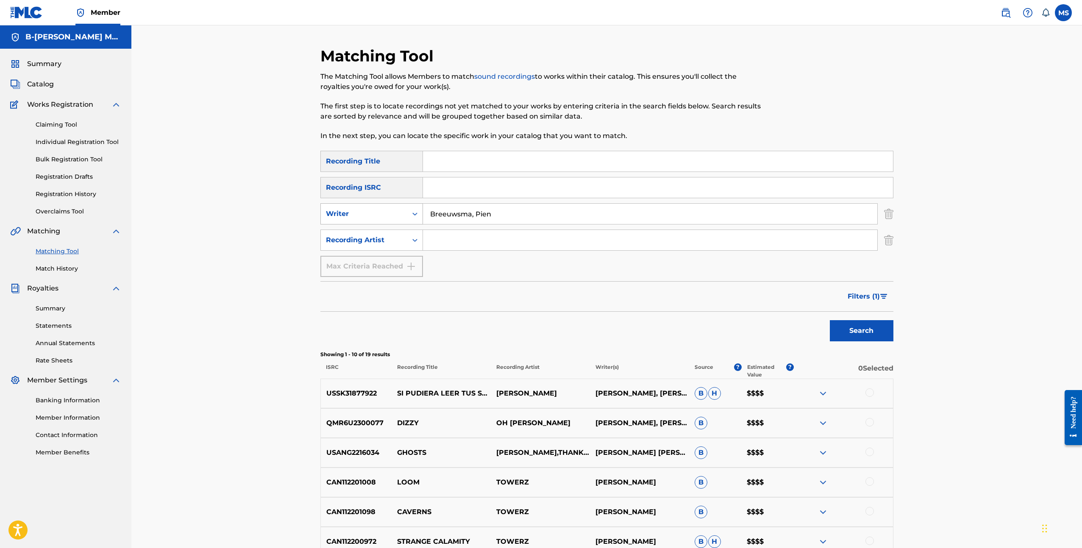
drag, startPoint x: 520, startPoint y: 213, endPoint x: 413, endPoint y: 208, distance: 107.3
click at [413, 208] on div "SearchWithCriteriab137ee99-c6b5-482a-bbb3-0f0f6c6331c9 Writer Breeuwsma, Pien" at bounding box center [606, 213] width 573 height 21
click at [447, 241] on input "Search Form" at bounding box center [650, 240] width 454 height 20
type input "Coulser"
click at [830, 320] on button "Search" at bounding box center [862, 330] width 64 height 21
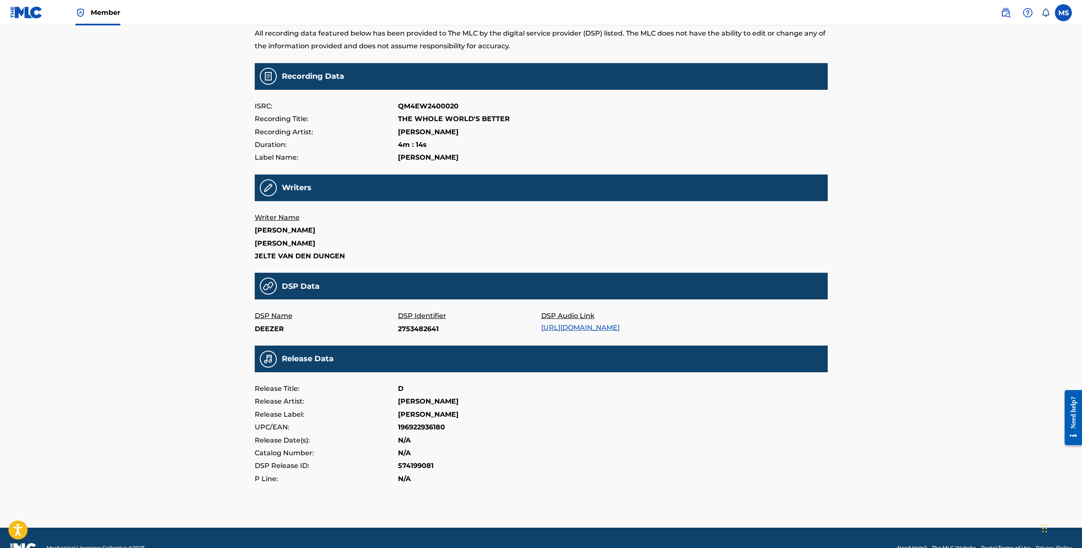
scroll to position [57, 0]
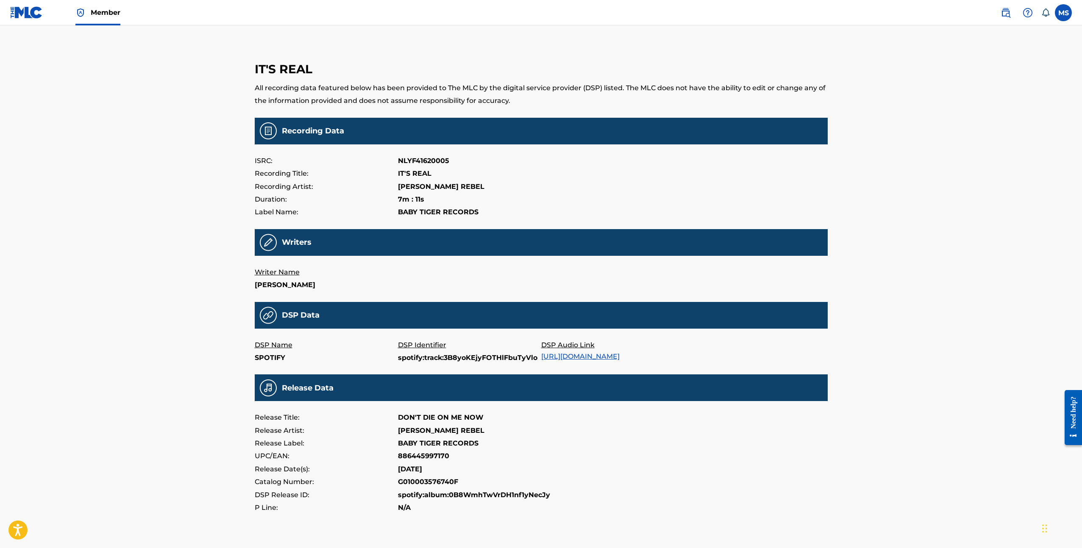
scroll to position [0, 0]
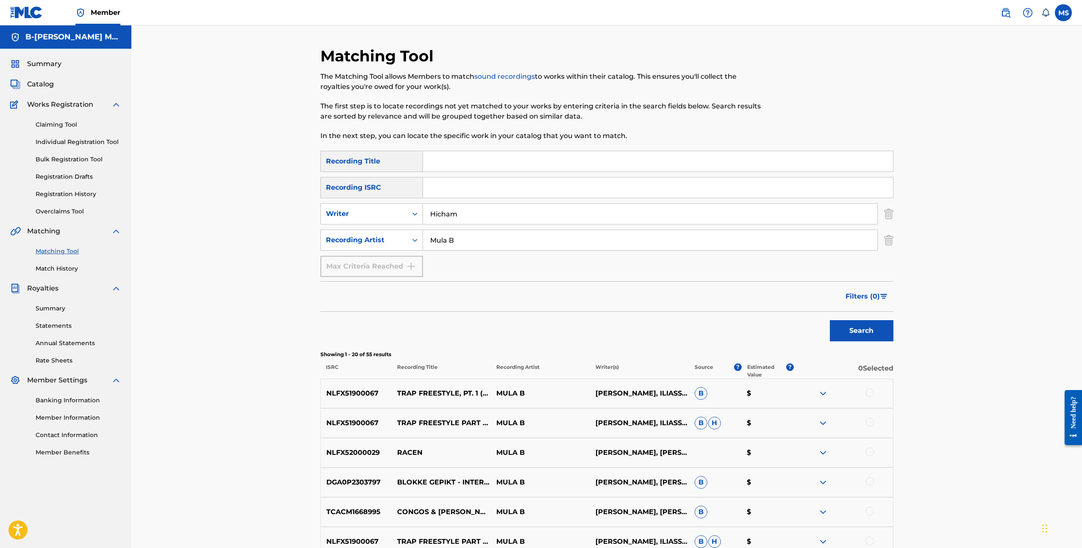
drag, startPoint x: 451, startPoint y: 238, endPoint x: 392, endPoint y: 227, distance: 59.5
click at [392, 227] on div "SearchWithCriteria8c08e8e6-c24b-4670-841d-3e3f3dc5f729 Recording Title SearchWi…" at bounding box center [606, 214] width 573 height 126
drag, startPoint x: 459, startPoint y: 209, endPoint x: 482, endPoint y: 218, distance: 24.7
click at [482, 218] on input "Hicham" at bounding box center [650, 214] width 454 height 20
type input "[PERSON_NAME]"
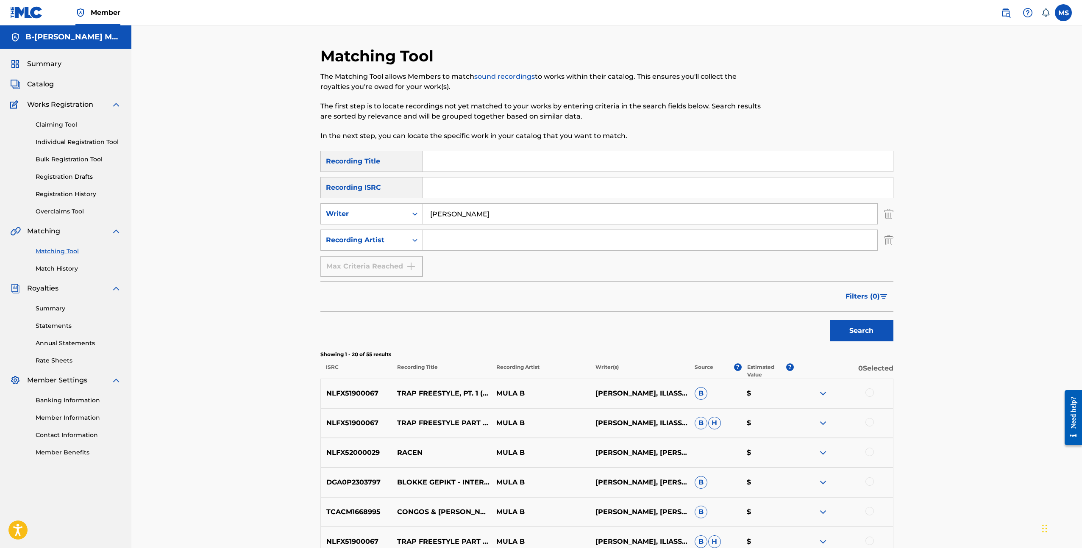
click at [830, 320] on button "Search" at bounding box center [862, 330] width 64 height 21
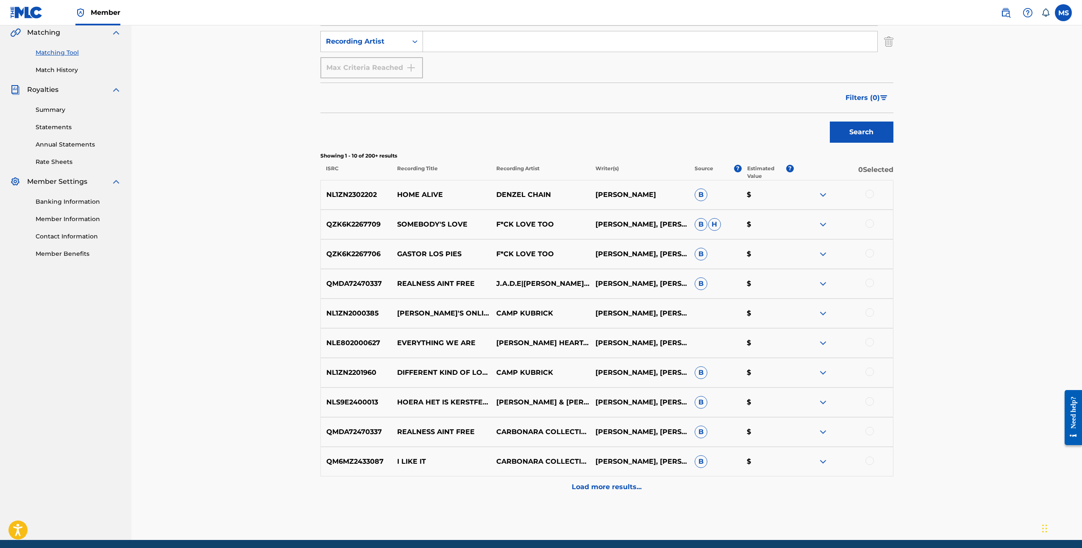
scroll to position [231, 0]
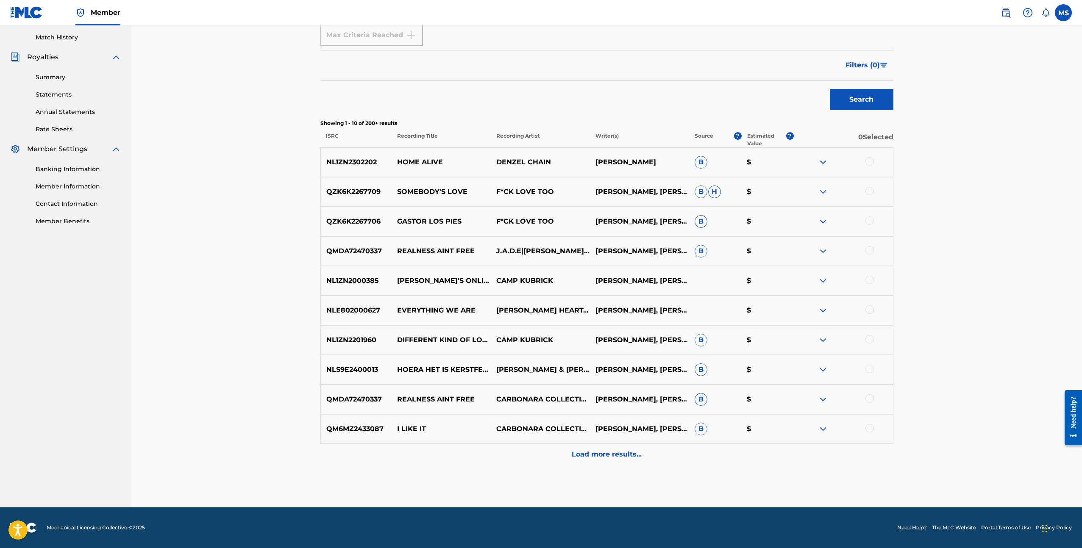
click at [599, 458] on p "Load more results..." at bounding box center [607, 455] width 70 height 10
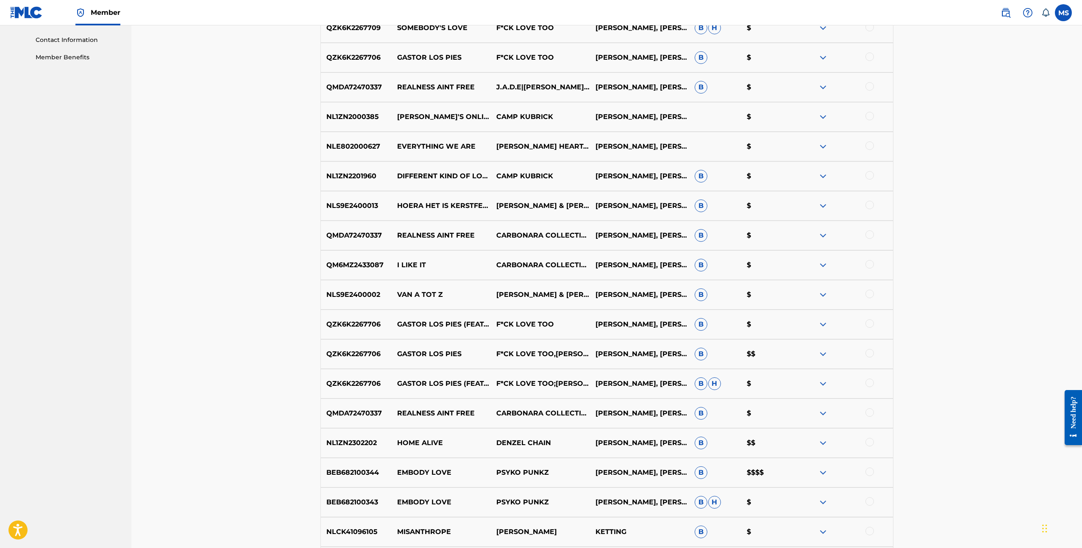
scroll to position [528, 0]
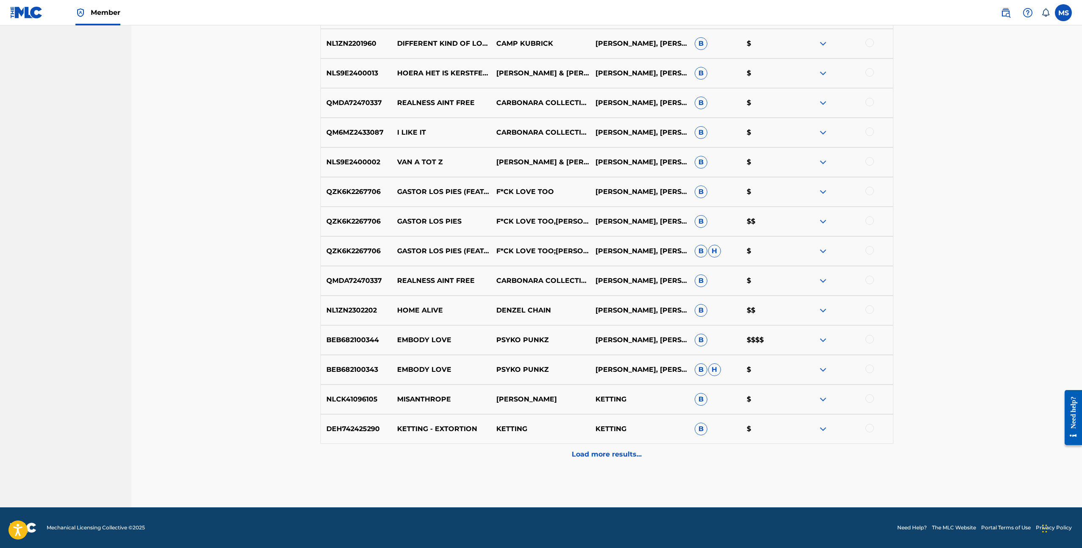
click at [822, 339] on img at bounding box center [823, 340] width 10 height 10
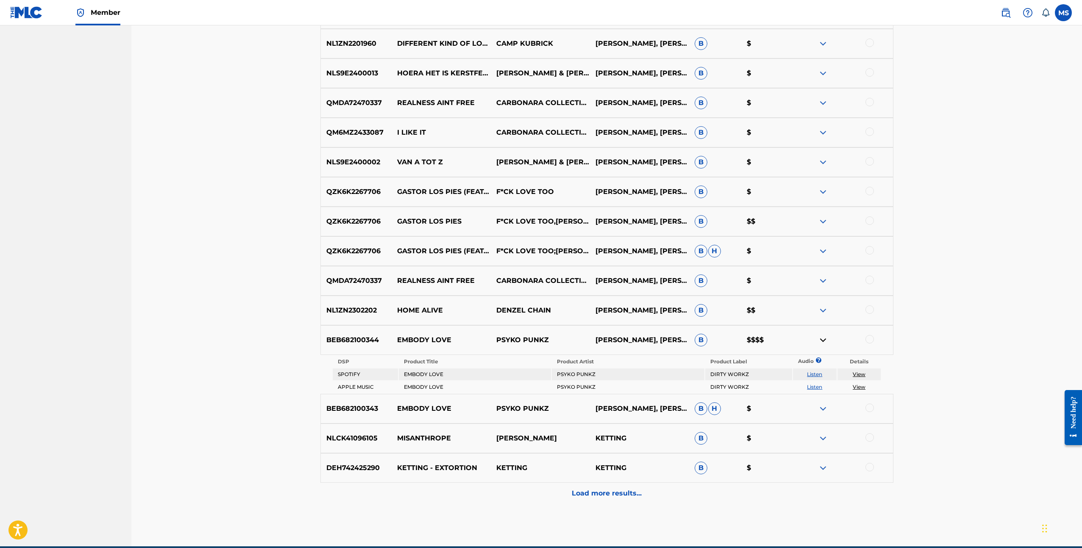
click at [863, 374] on link "View" at bounding box center [858, 374] width 13 height 6
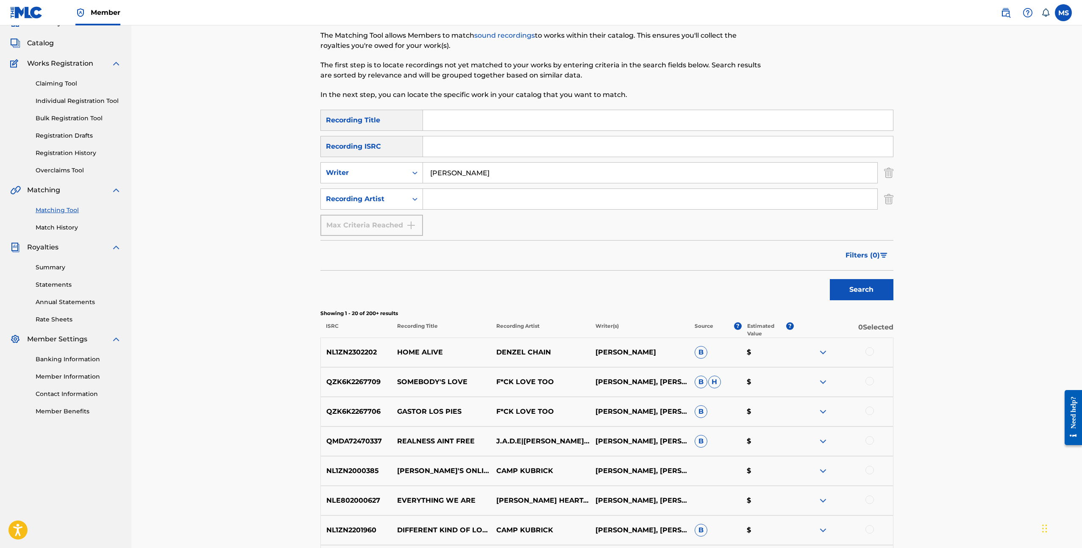
scroll to position [0, 0]
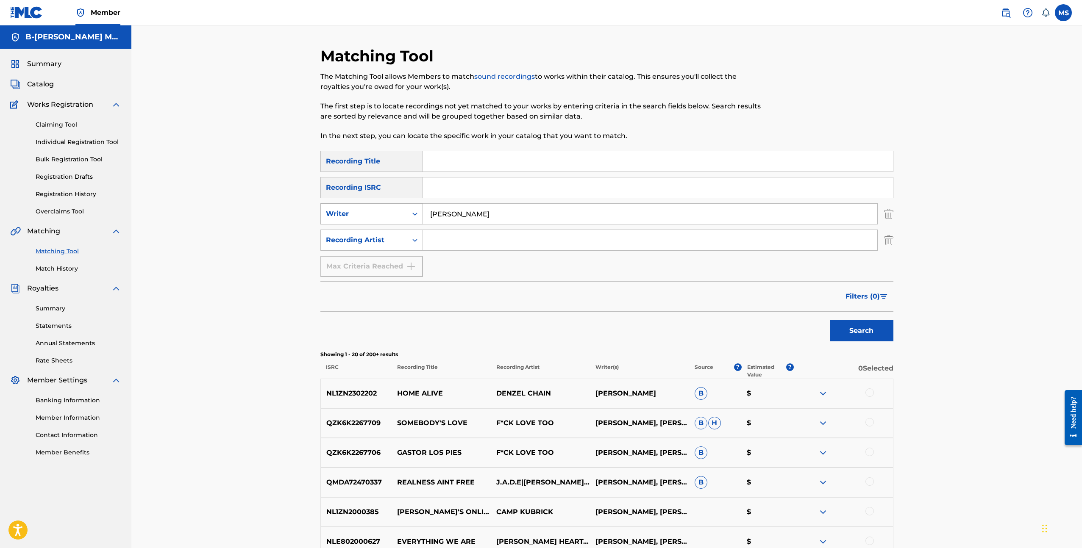
drag, startPoint x: 519, startPoint y: 221, endPoint x: 376, endPoint y: 215, distance: 143.3
click at [376, 215] on div "SearchWithCriteria75190342-9b98-4cd3-bfd3-f808b3d9d39d Writer [PERSON_NAME]" at bounding box center [606, 213] width 573 height 21
click at [830, 320] on button "Search" at bounding box center [862, 330] width 64 height 21
drag, startPoint x: 492, startPoint y: 213, endPoint x: 414, endPoint y: 209, distance: 77.6
click at [419, 210] on div "SearchWithCriteria75190342-9b98-4cd3-bfd3-f808b3d9d39d Writer [PERSON_NAME]" at bounding box center [606, 213] width 573 height 21
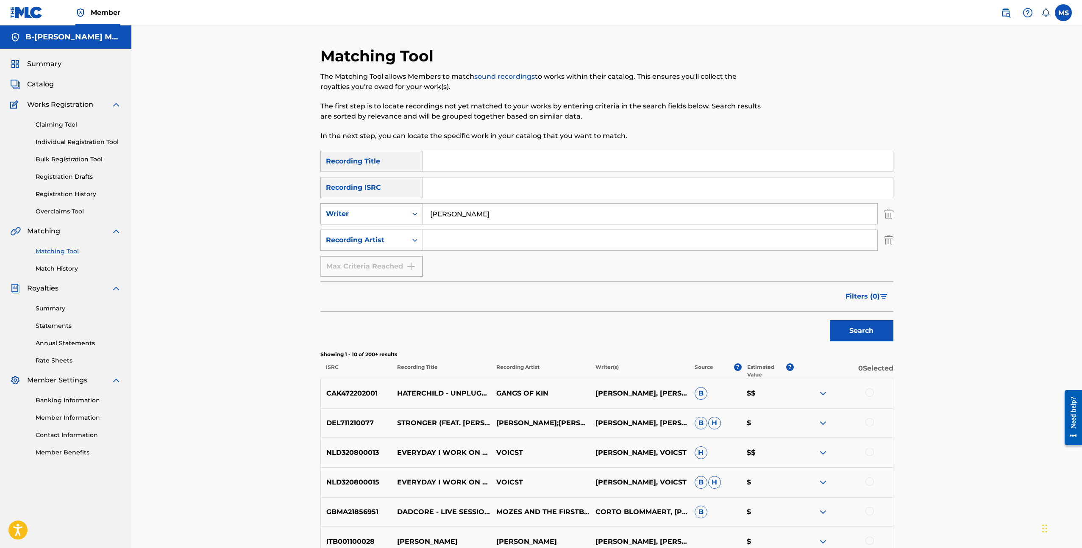
type input "[PERSON_NAME]"
click at [830, 320] on button "Search" at bounding box center [862, 330] width 64 height 21
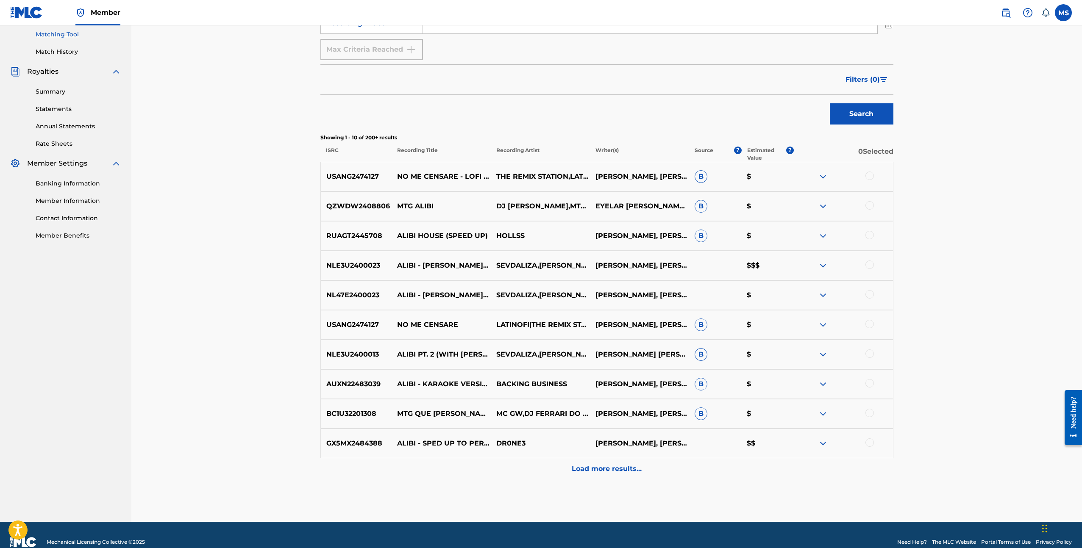
scroll to position [231, 0]
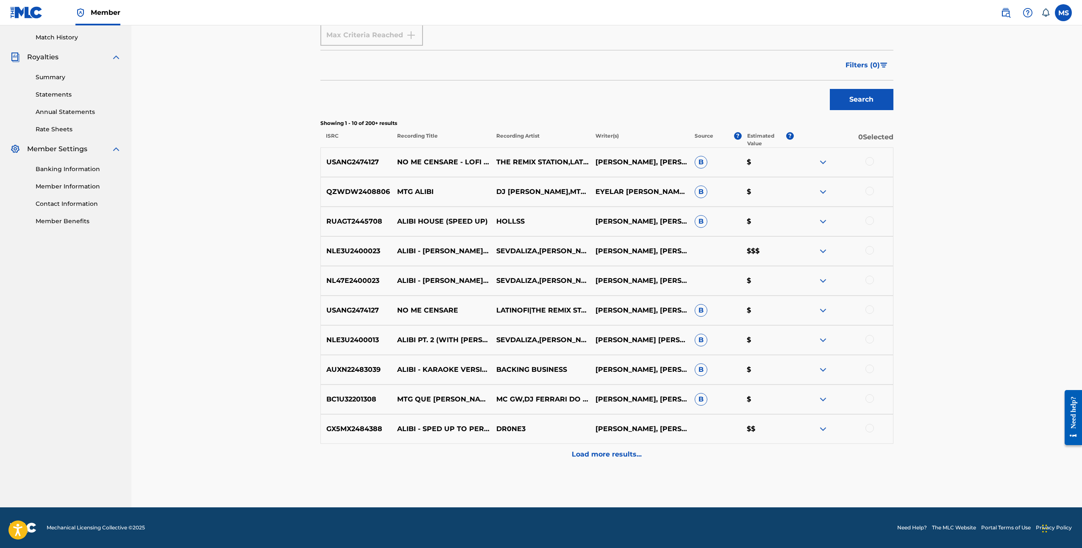
click at [613, 457] on p "Load more results..." at bounding box center [607, 455] width 70 height 10
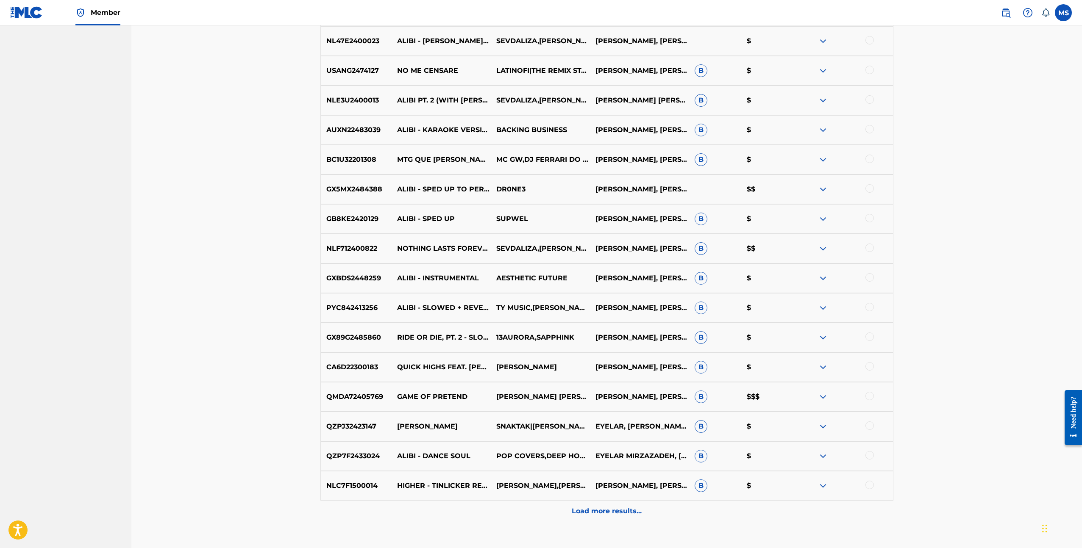
scroll to position [528, 0]
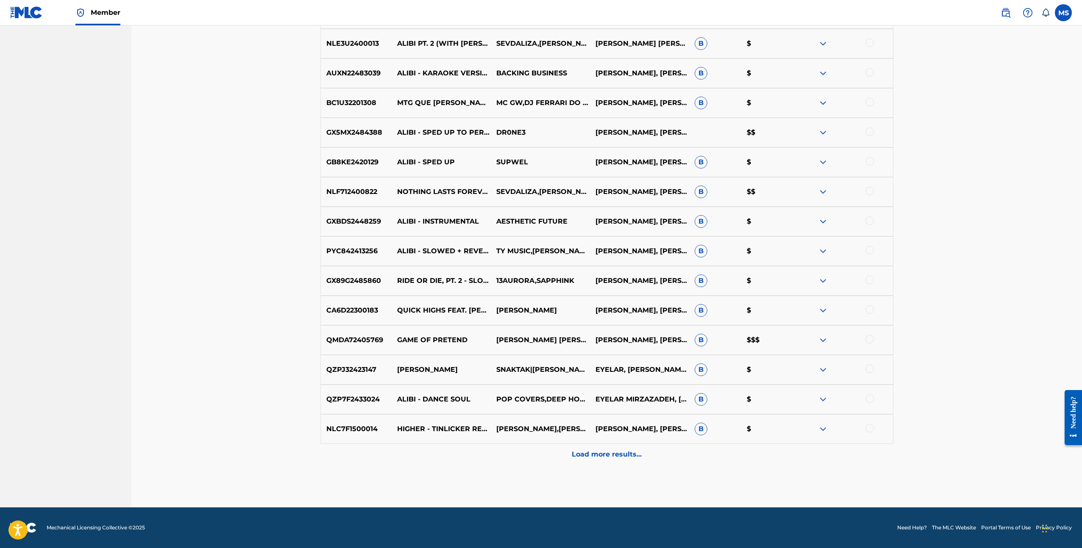
click at [625, 455] on p "Load more results..." at bounding box center [607, 455] width 70 height 10
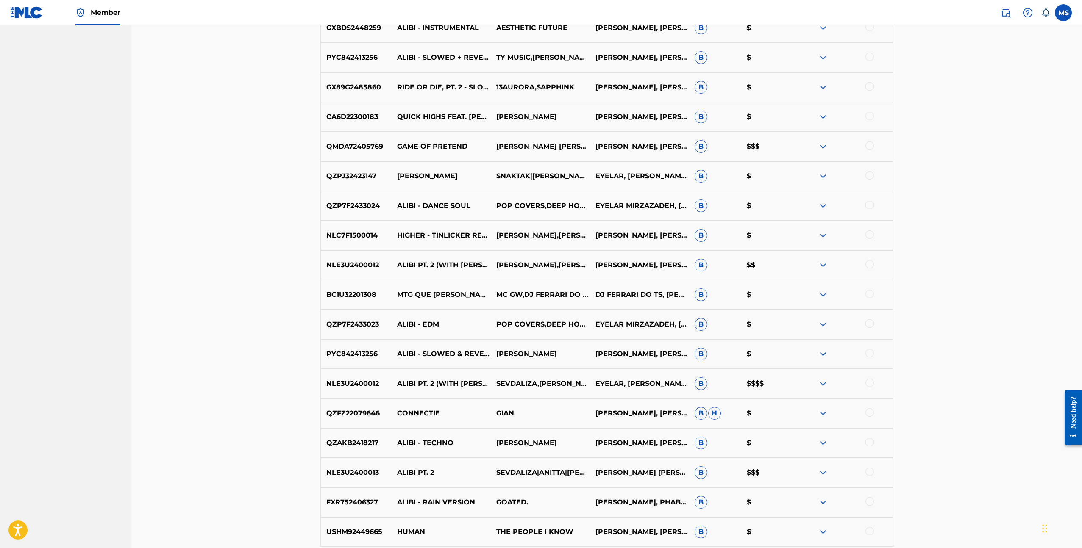
scroll to position [824, 0]
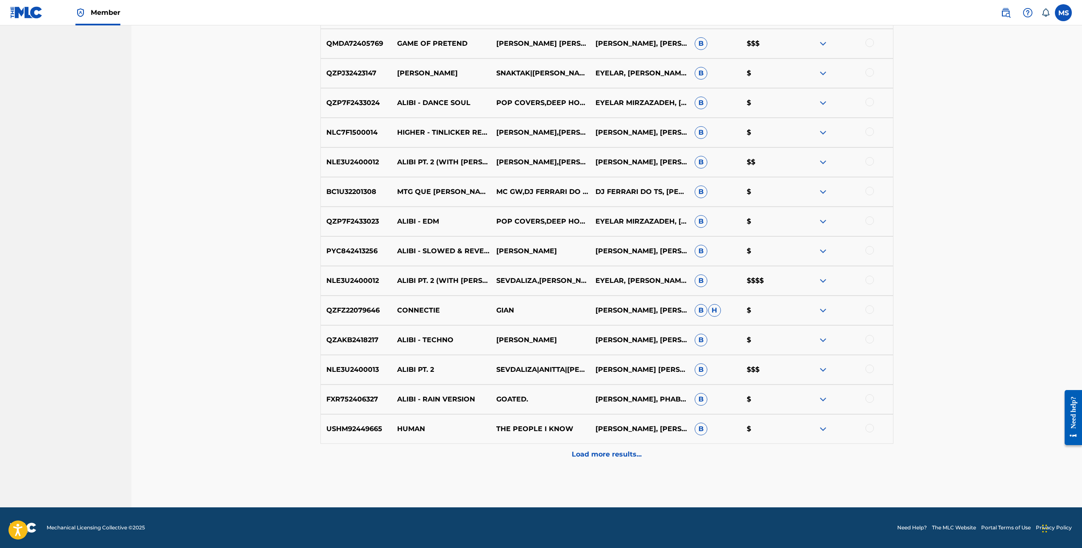
click at [609, 455] on p "Load more results..." at bounding box center [607, 455] width 70 height 10
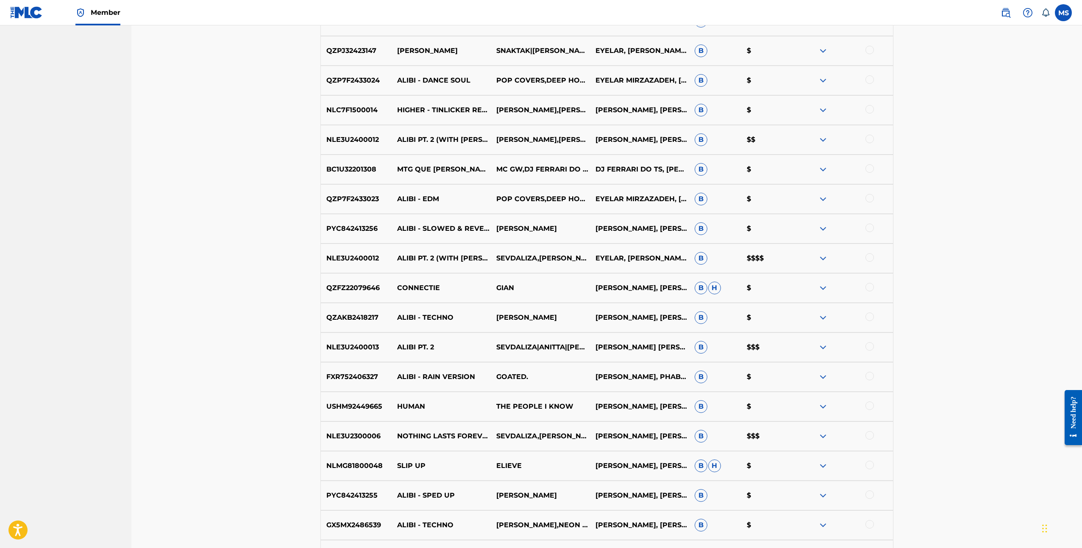
scroll to position [902, 0]
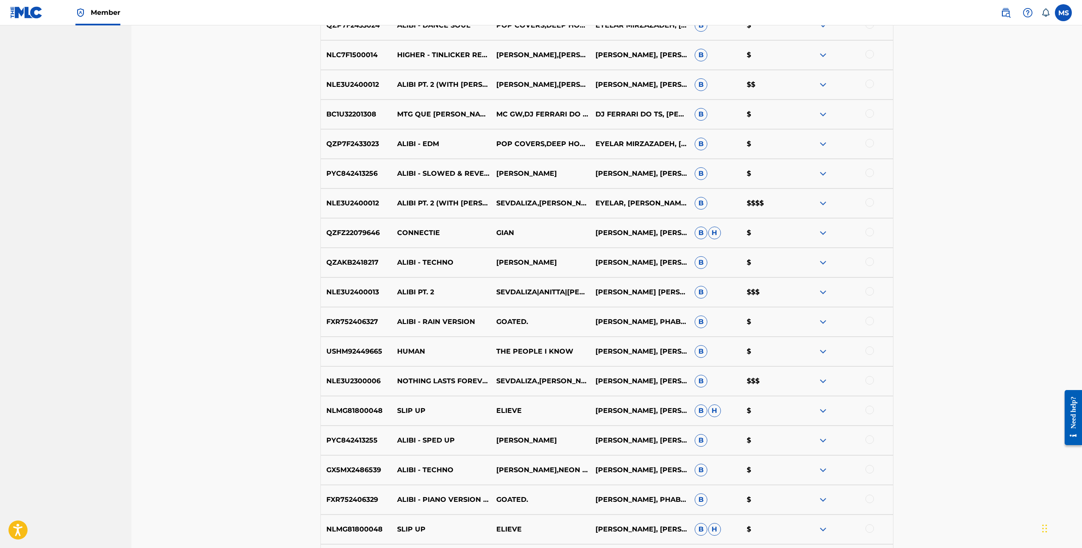
click at [825, 201] on img at bounding box center [823, 203] width 10 height 10
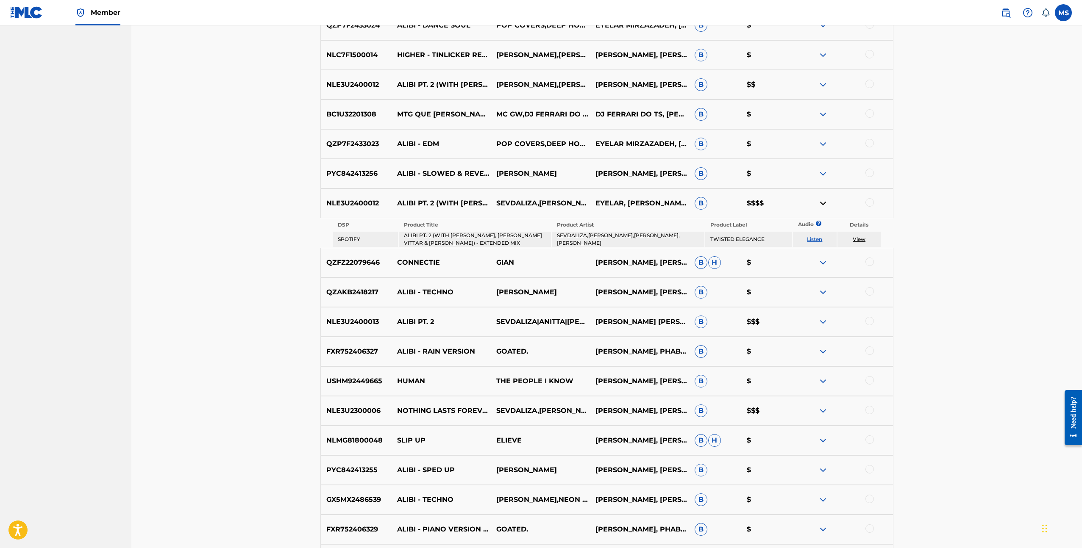
click at [863, 238] on link "View" at bounding box center [858, 239] width 13 height 6
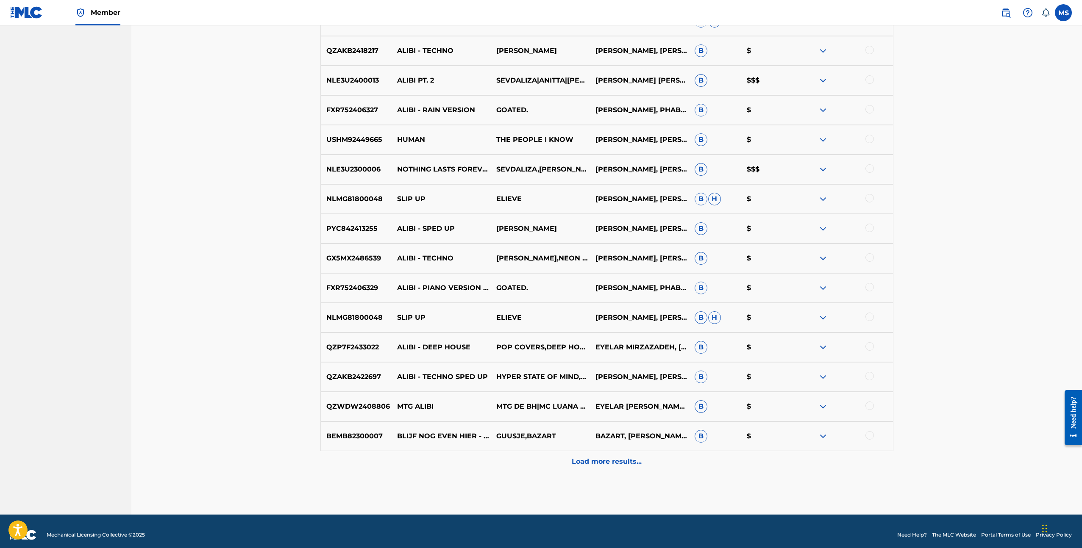
scroll to position [1151, 0]
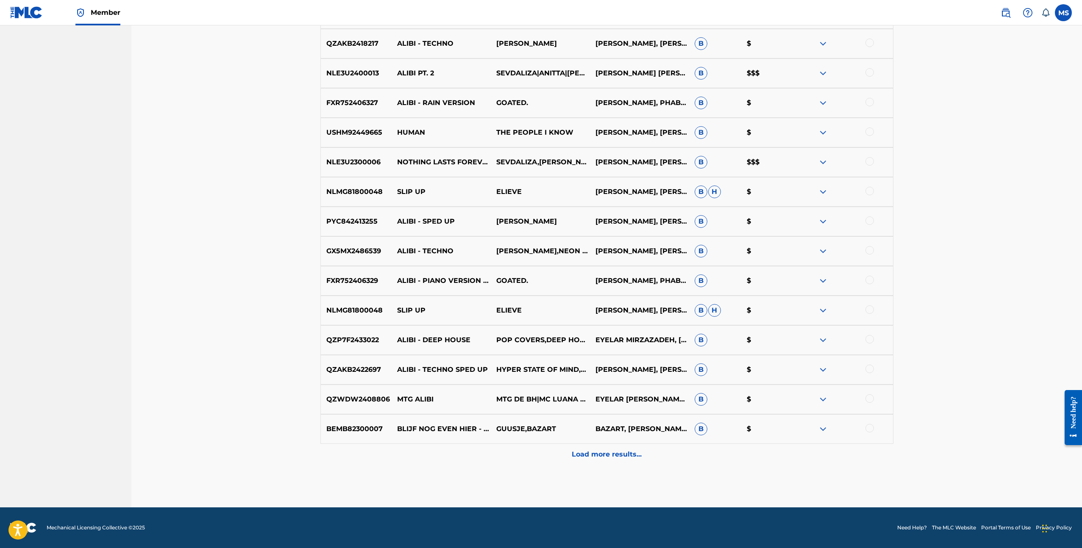
click at [596, 458] on p "Load more results..." at bounding box center [607, 455] width 70 height 10
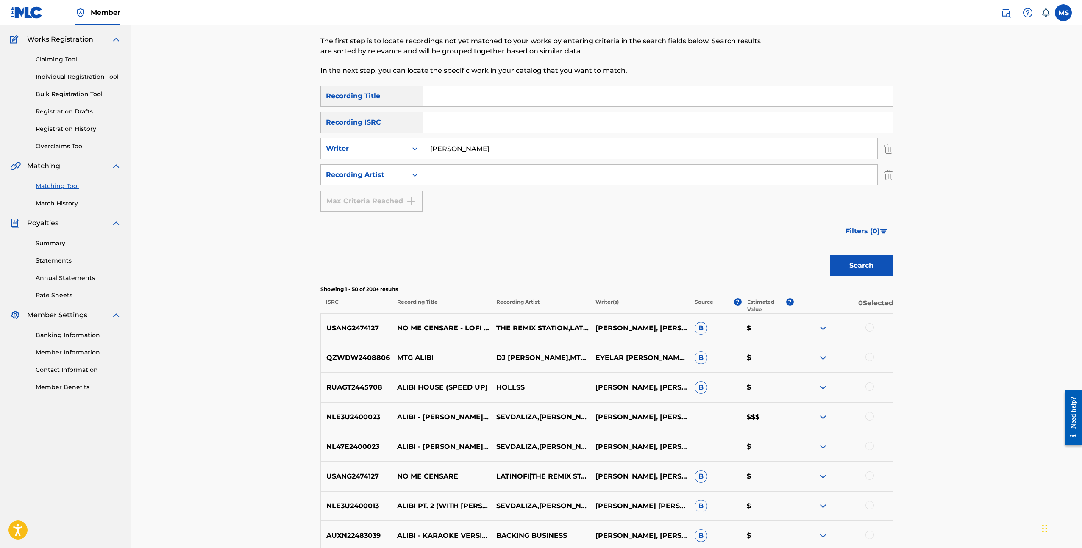
scroll to position [0, 0]
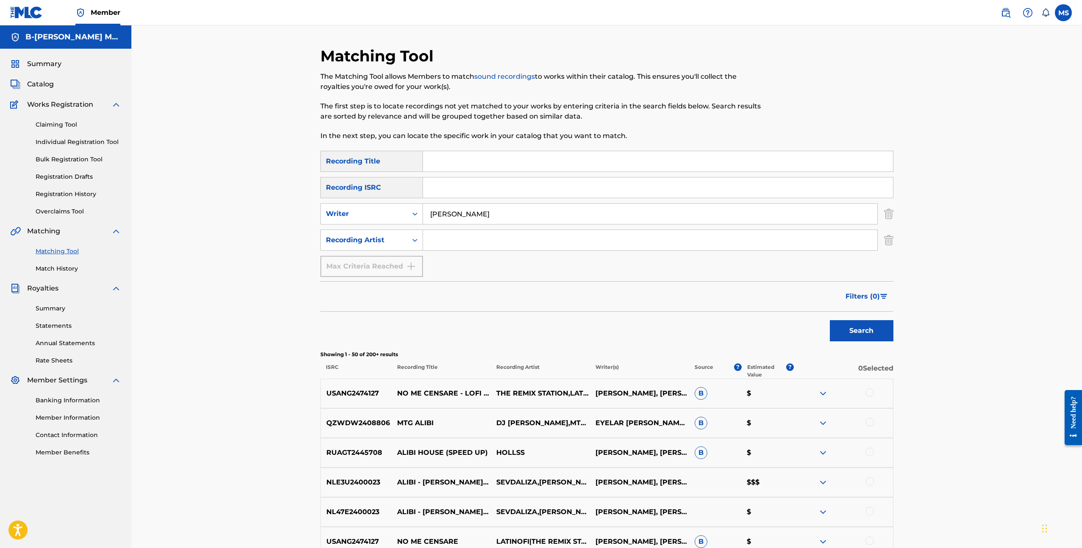
drag, startPoint x: 528, startPoint y: 220, endPoint x: 430, endPoint y: 213, distance: 98.6
click at [430, 213] on input "[PERSON_NAME]" at bounding box center [650, 214] width 454 height 20
click at [830, 320] on button "Search" at bounding box center [862, 330] width 64 height 21
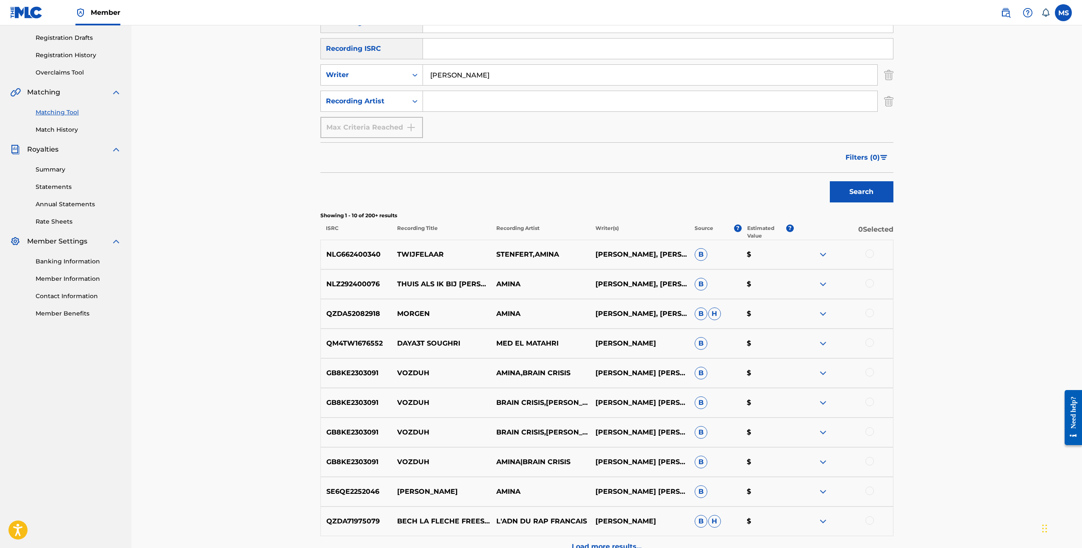
scroll to position [231, 0]
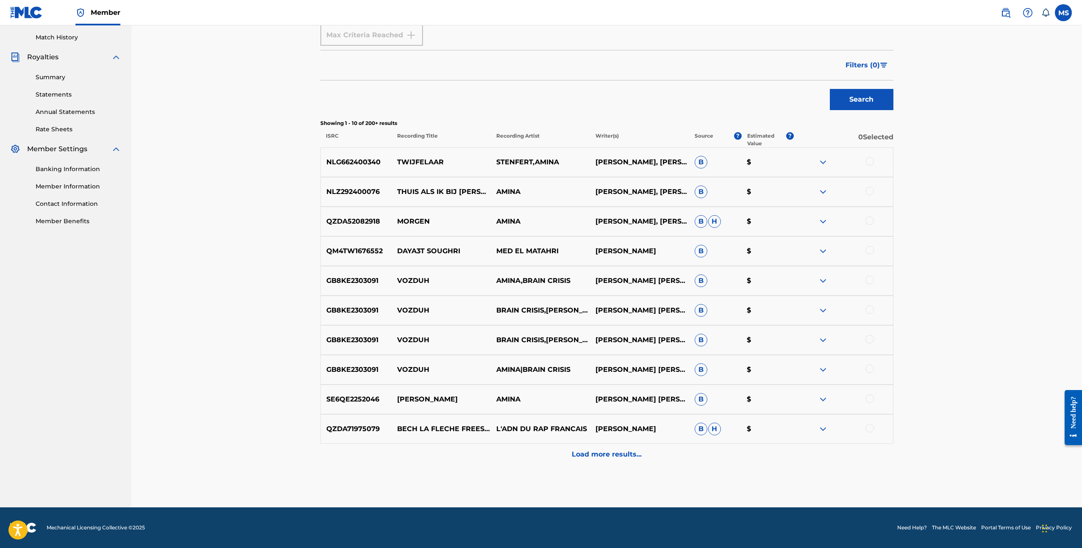
click at [603, 452] on p "Load more results..." at bounding box center [607, 455] width 70 height 10
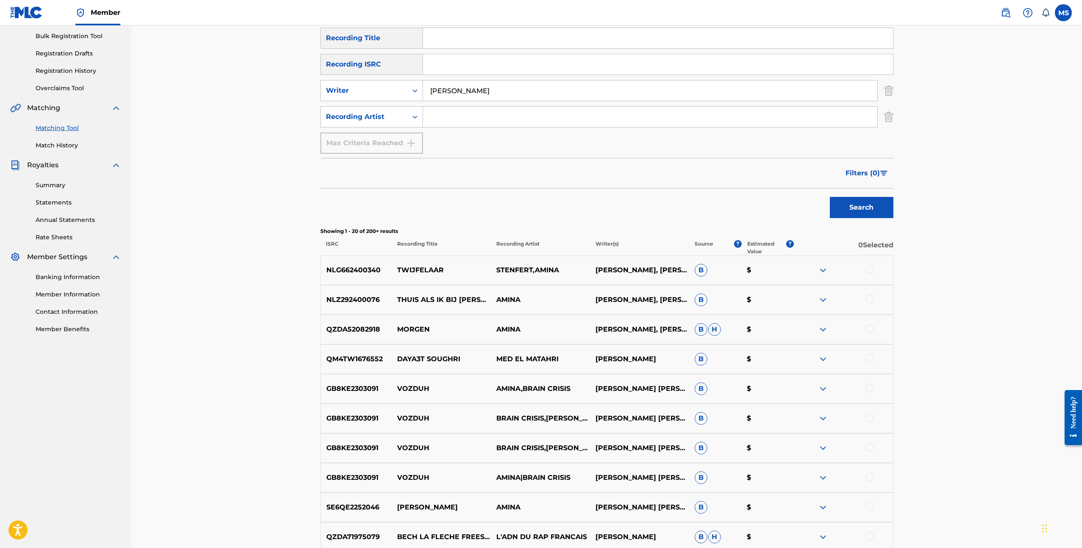
scroll to position [0, 0]
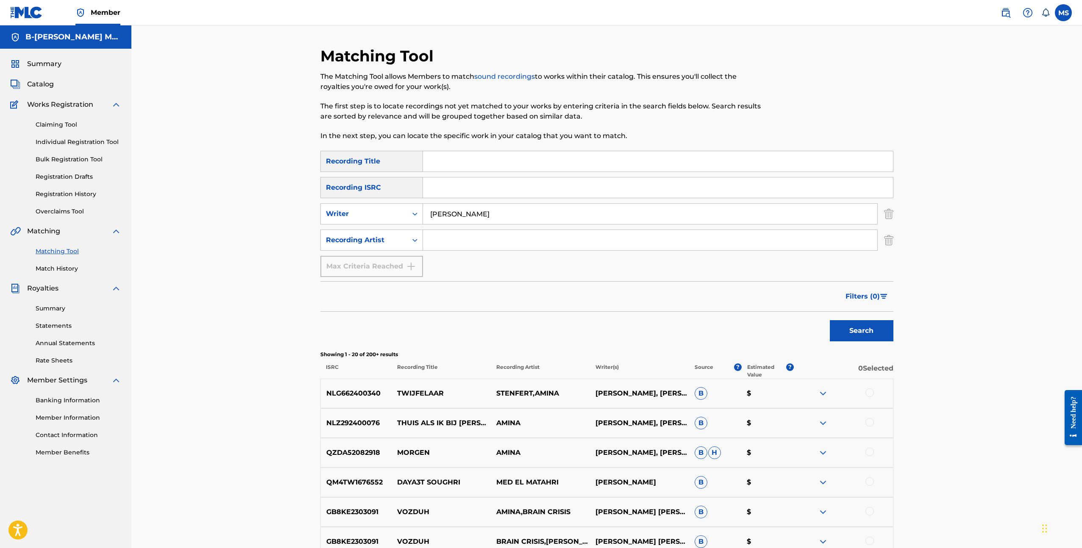
drag, startPoint x: 523, startPoint y: 217, endPoint x: 424, endPoint y: 213, distance: 99.2
click at [424, 213] on input "[PERSON_NAME]" at bounding box center [650, 214] width 454 height 20
type input "sjors [PERSON_NAME]"
click at [830, 320] on button "Search" at bounding box center [862, 330] width 64 height 21
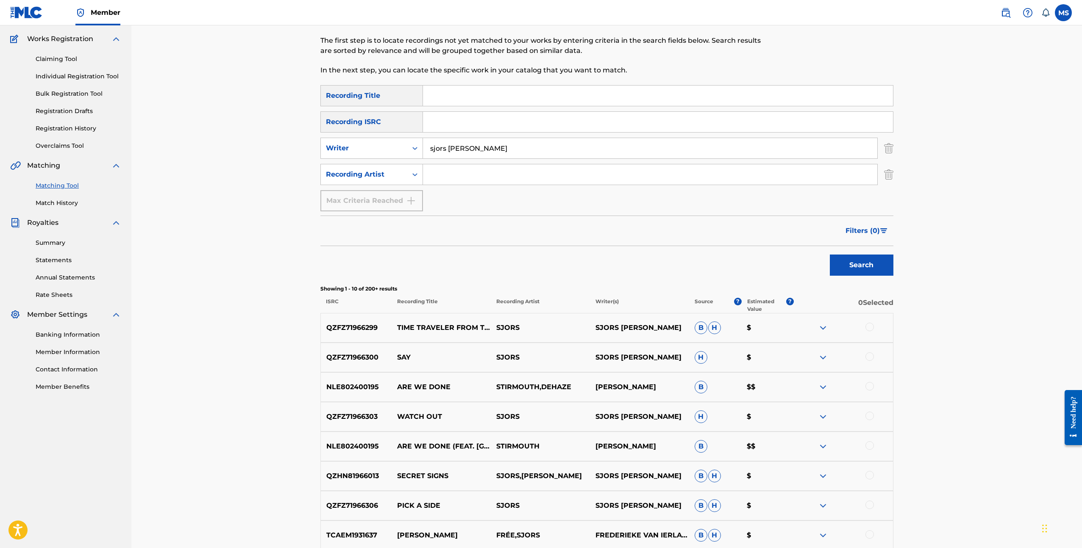
scroll to position [70, 0]
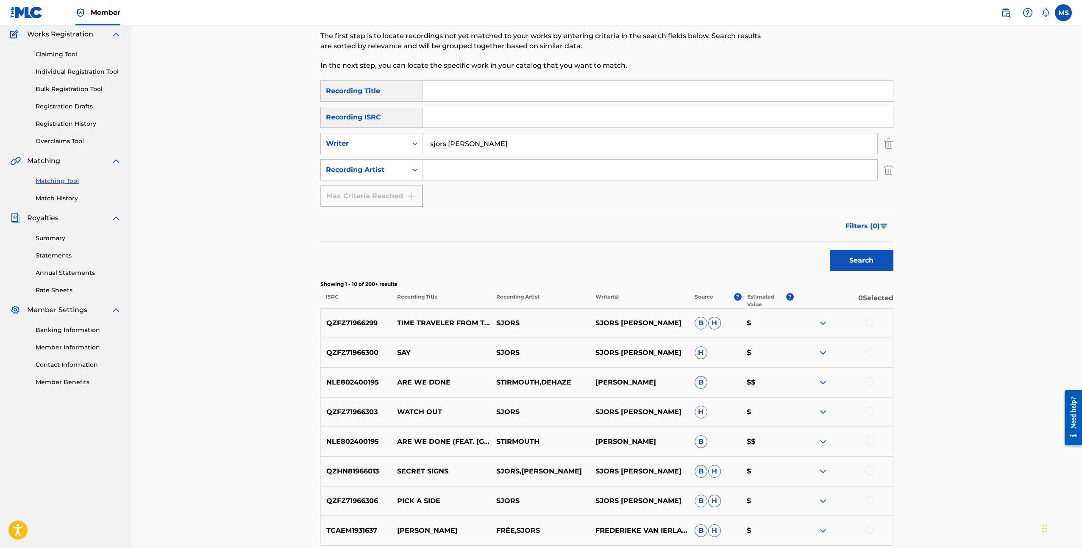
click at [823, 382] on img at bounding box center [823, 382] width 10 height 10
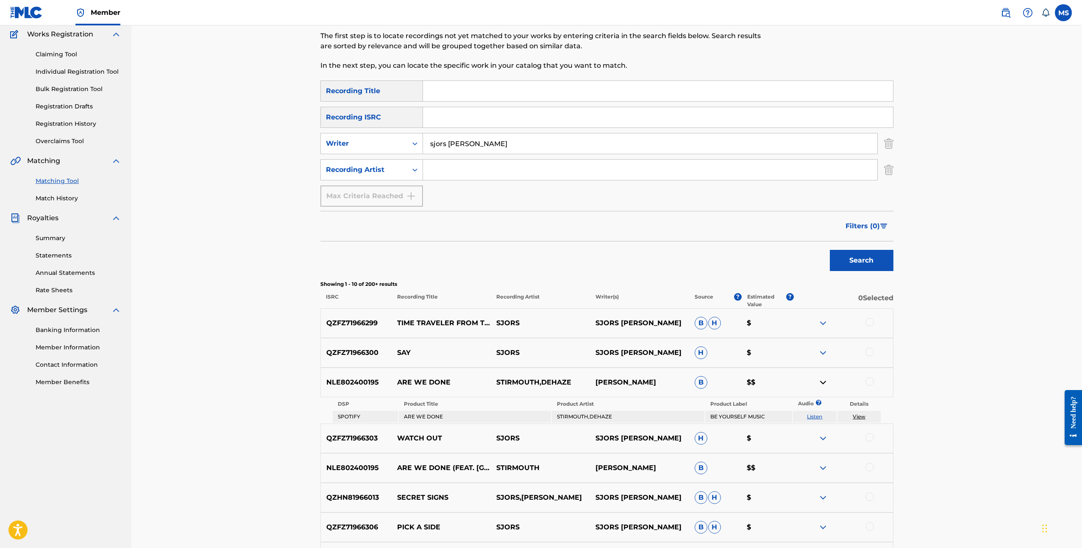
click at [863, 418] on link "View" at bounding box center [858, 416] width 13 height 6
click at [522, 90] on input "Search Form" at bounding box center [658, 91] width 470 height 20
type input "are we done"
click at [830, 250] on button "Search" at bounding box center [862, 260] width 64 height 21
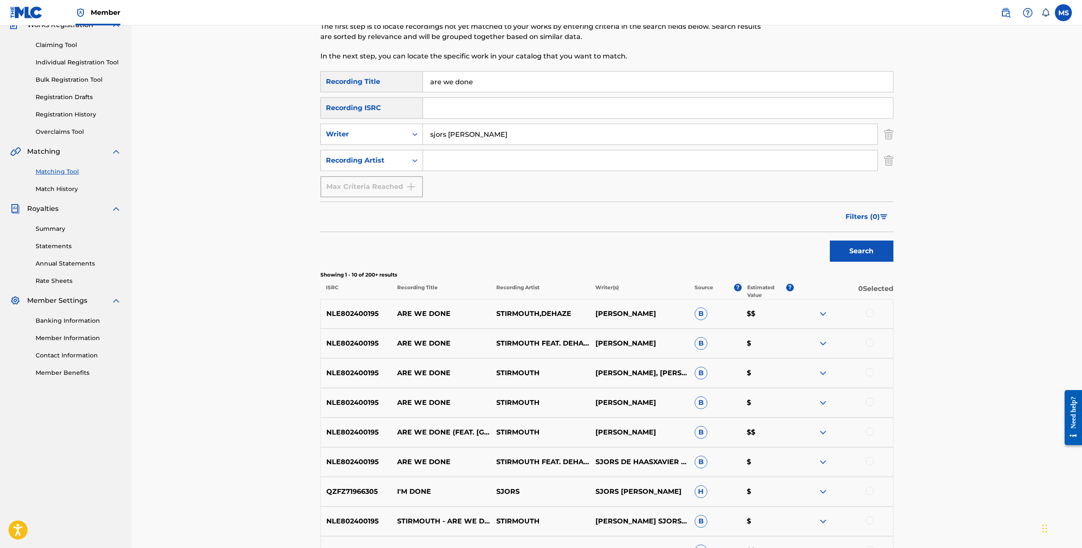
scroll to position [0, 0]
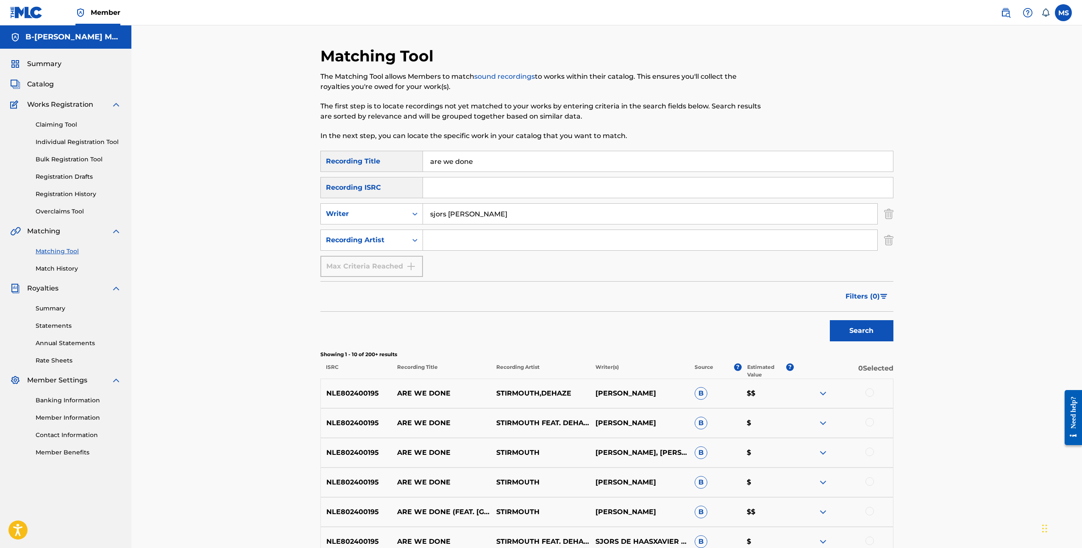
click at [825, 394] on img at bounding box center [823, 393] width 10 height 10
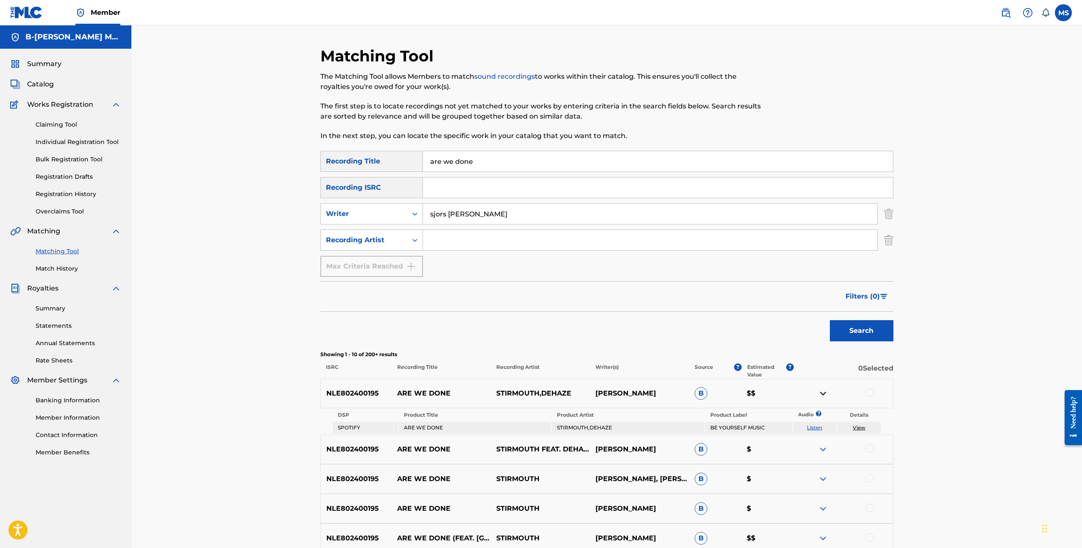
click at [863, 428] on link "View" at bounding box center [858, 428] width 13 height 6
drag, startPoint x: 498, startPoint y: 164, endPoint x: 348, endPoint y: 153, distance: 150.8
click at [348, 153] on div "SearchWithCriteria8c08e8e6-c24b-4670-841d-3e3f3dc5f729 Recording Title are we d…" at bounding box center [606, 161] width 573 height 21
drag, startPoint x: 486, startPoint y: 213, endPoint x: 377, endPoint y: 204, distance: 108.8
click at [377, 204] on div "SearchWithCriteria75190342-9b98-4cd3-bfd3-f808b3d9d39d Writer sjors [PERSON_NAM…" at bounding box center [606, 213] width 573 height 21
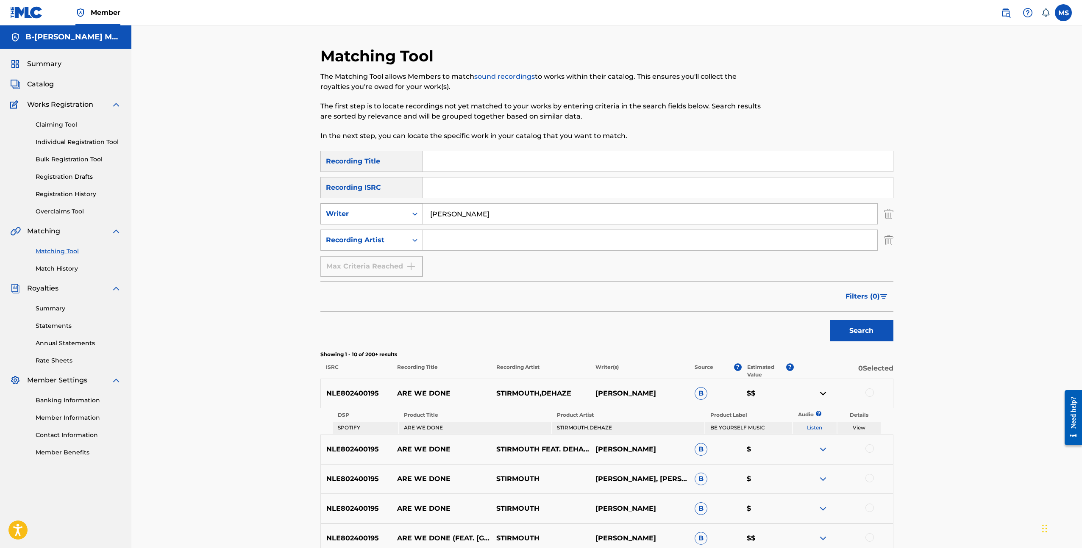
type input "[PERSON_NAME]"
click at [830, 320] on button "Search" at bounding box center [862, 330] width 64 height 21
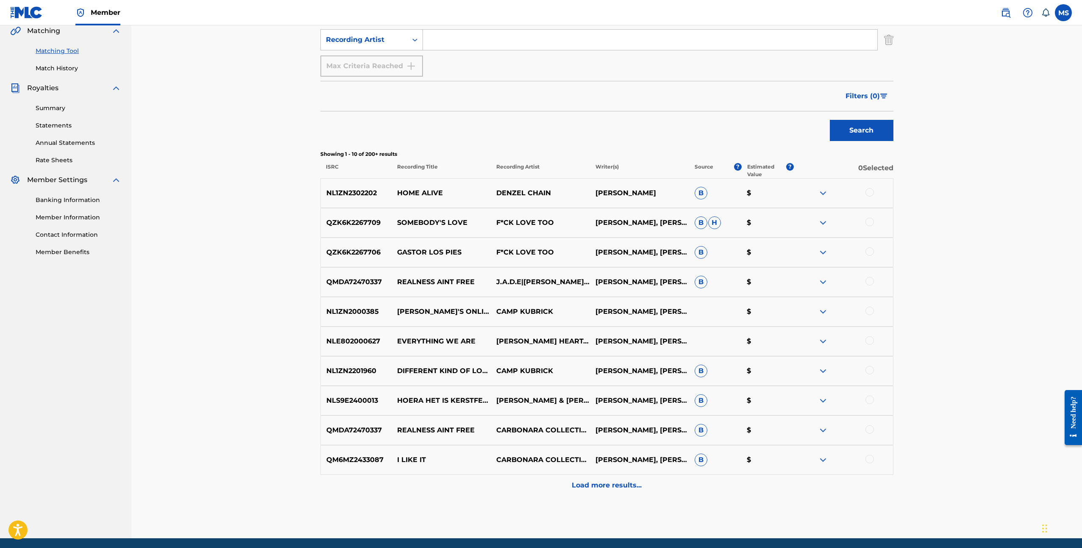
scroll to position [231, 0]
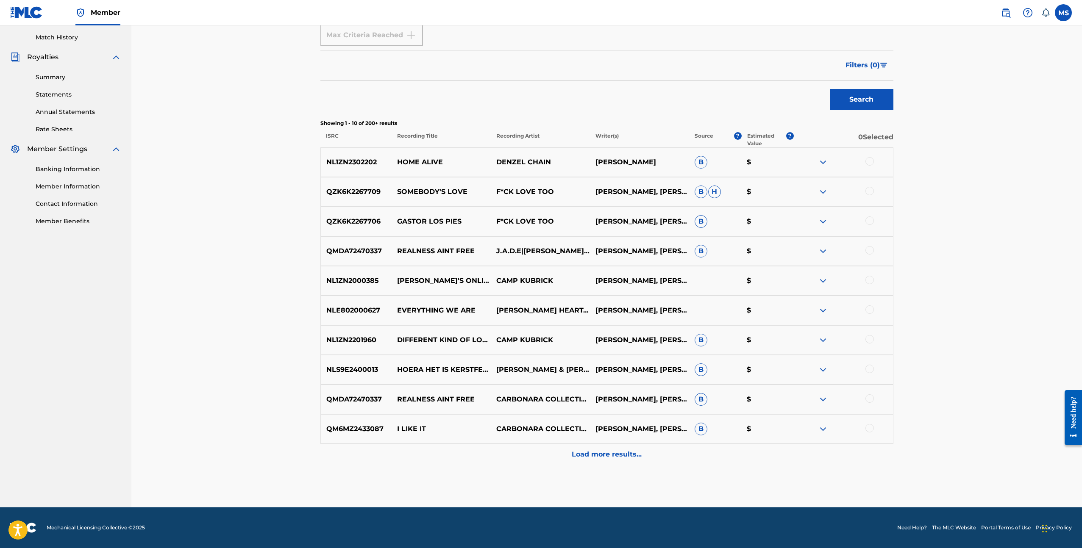
click at [631, 457] on p "Load more results..." at bounding box center [607, 455] width 70 height 10
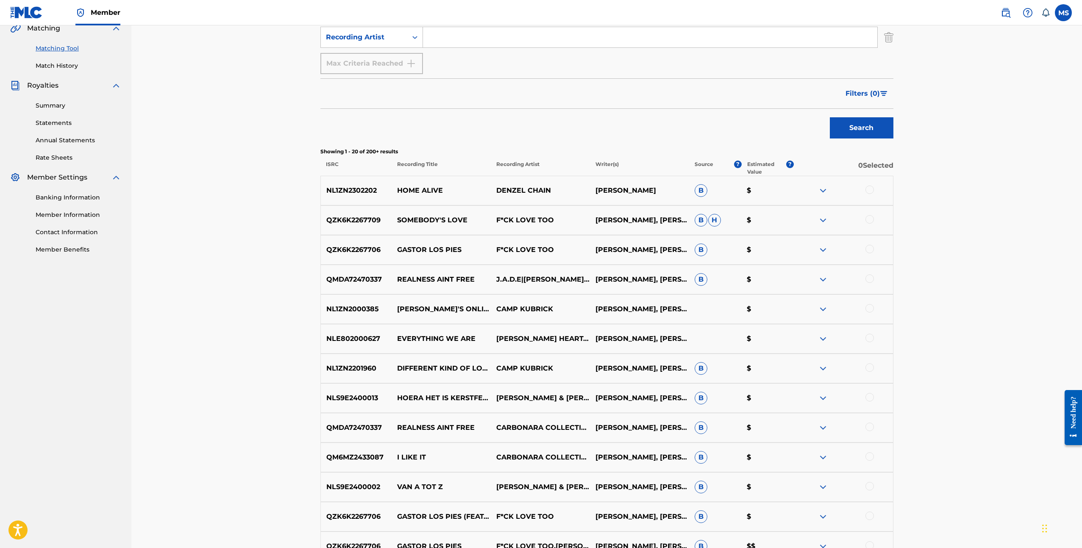
scroll to position [528, 0]
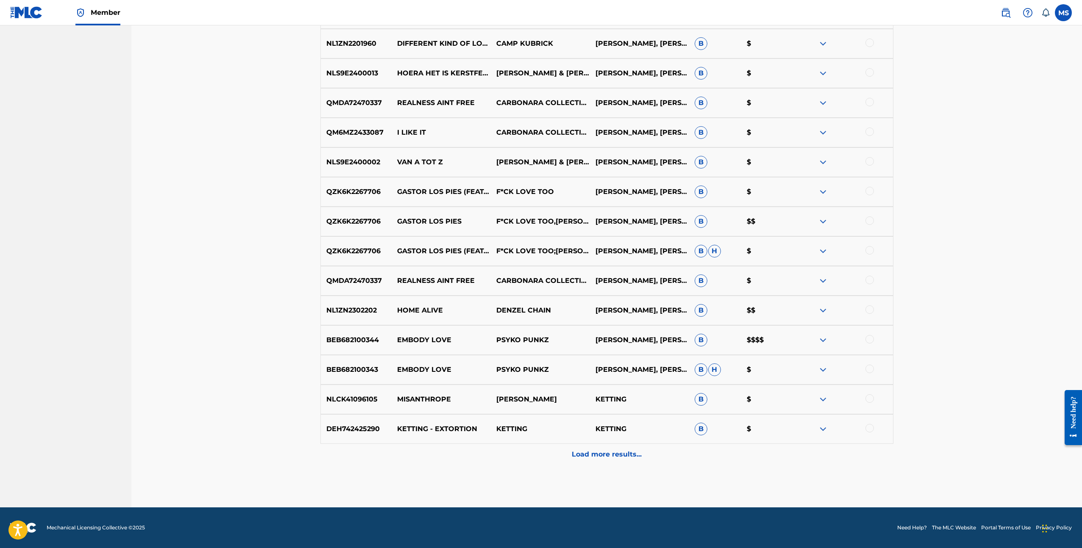
click at [823, 339] on img at bounding box center [823, 340] width 10 height 10
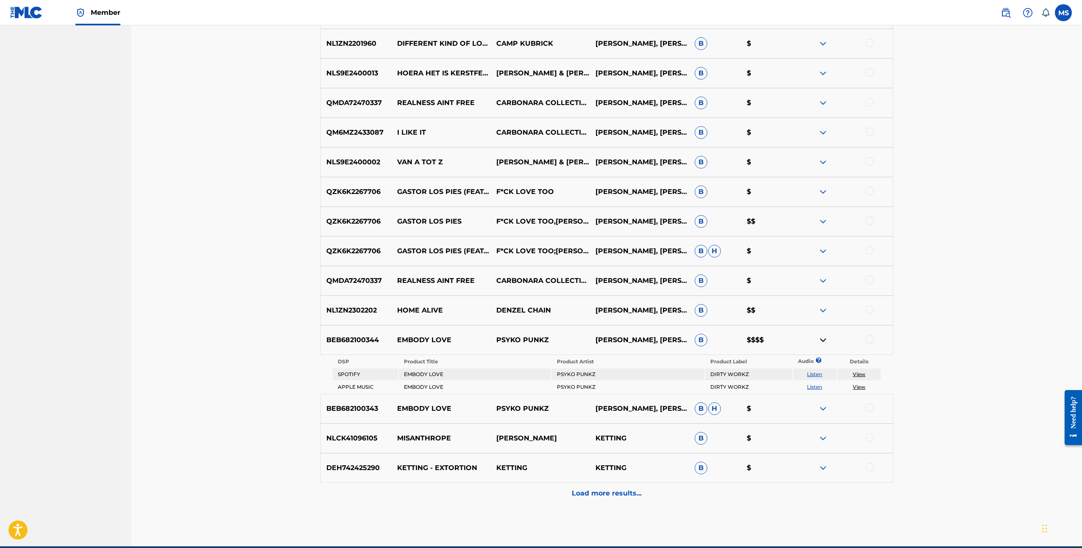
click at [860, 374] on link "View" at bounding box center [858, 374] width 13 height 6
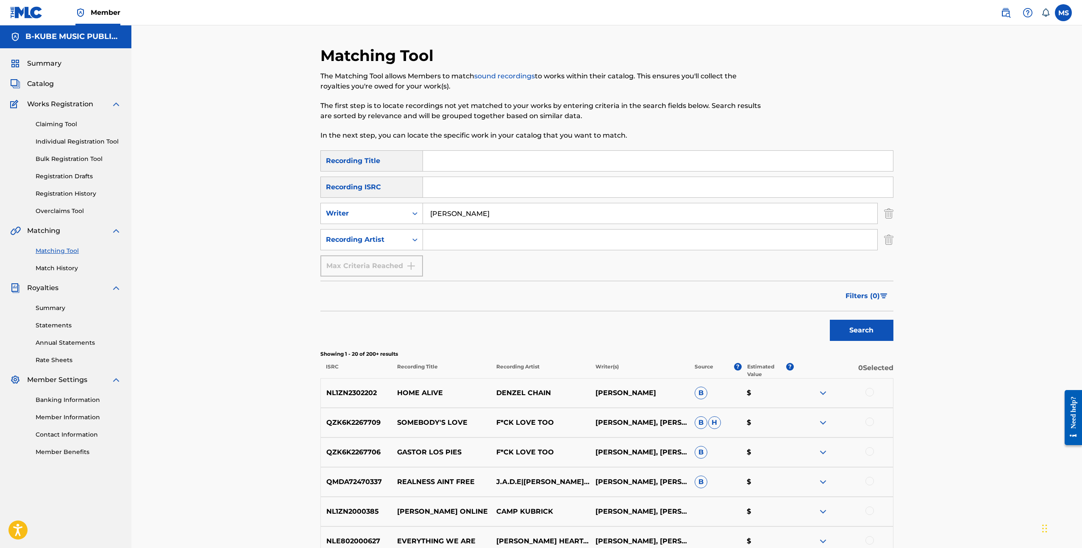
scroll to position [2, 0]
drag, startPoint x: 493, startPoint y: 211, endPoint x: 396, endPoint y: 203, distance: 97.4
click at [396, 203] on div "SearchWithCriteria75190342-9b98-4cd3-bfd3-f808b3d9d39d Writer [PERSON_NAME]" at bounding box center [606, 212] width 573 height 21
type input "n"
type input "[PERSON_NAME]"
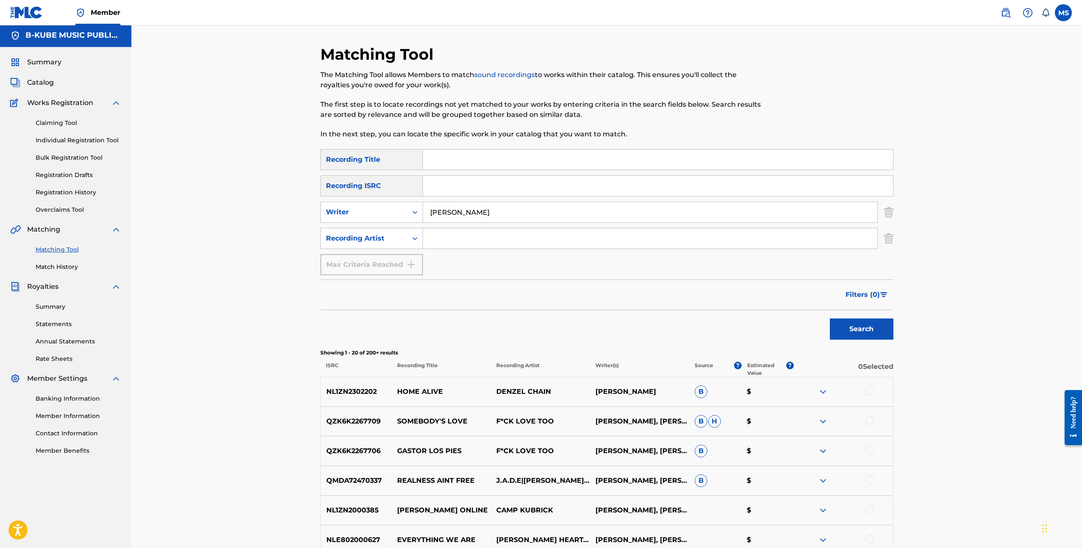
click at [830, 319] on button "Search" at bounding box center [862, 329] width 64 height 21
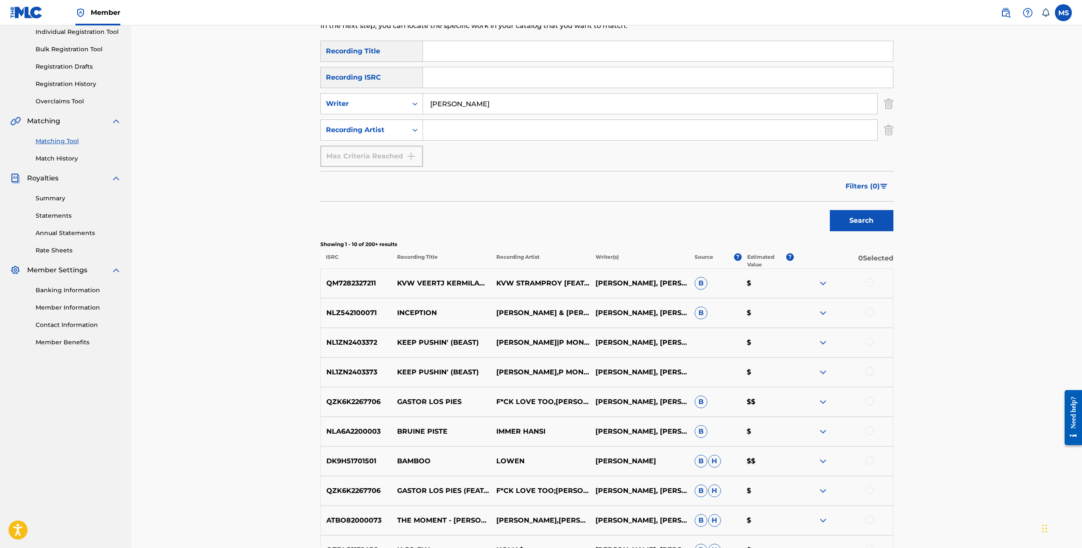
scroll to position [0, 0]
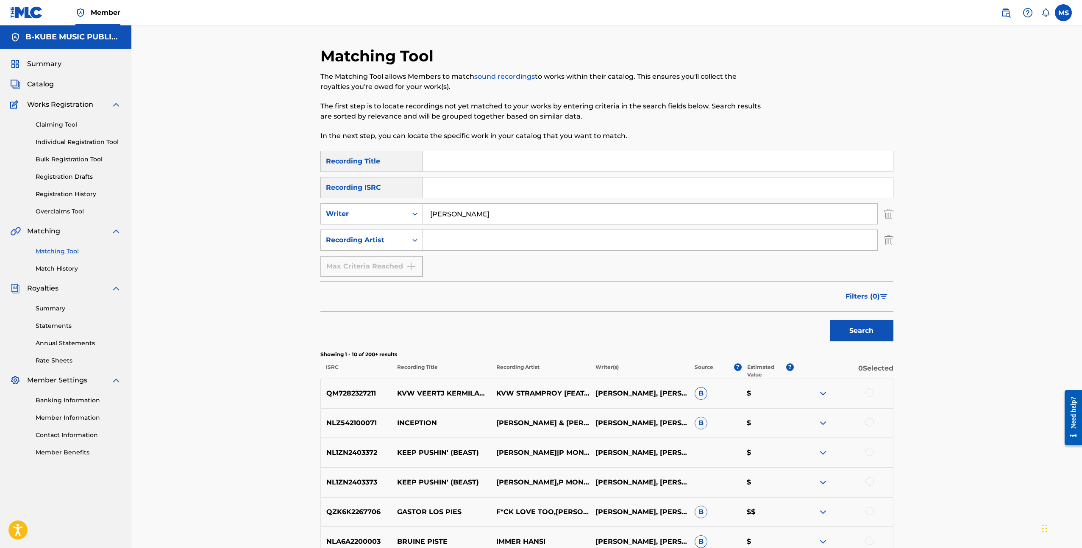
click at [868, 294] on span "Filters ( 0 )" at bounding box center [862, 296] width 34 height 10
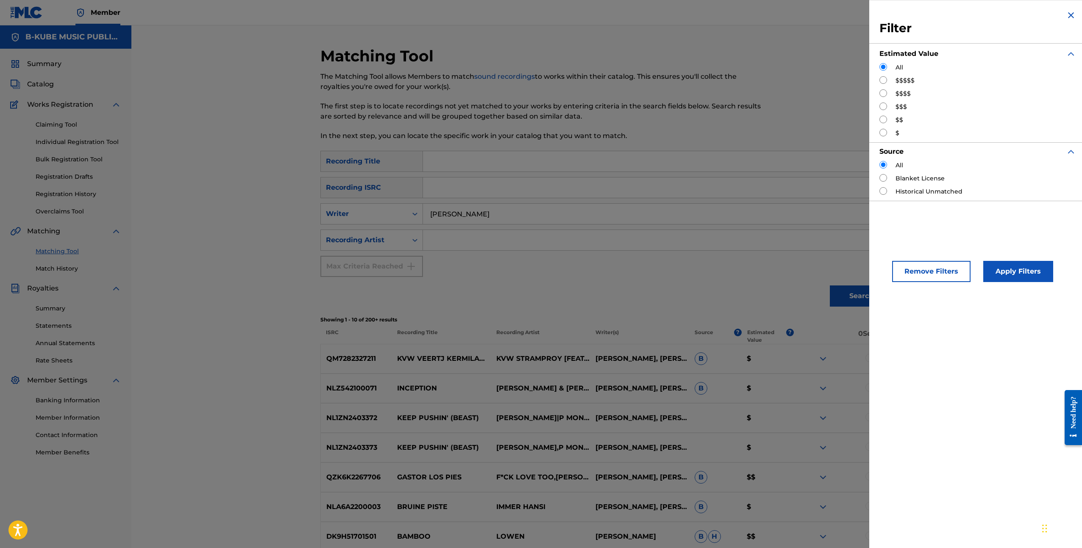
click at [881, 93] on input "Search Form" at bounding box center [883, 93] width 8 height 8
radio input "true"
click at [1007, 270] on button "Apply Filters" at bounding box center [1018, 271] width 70 height 21
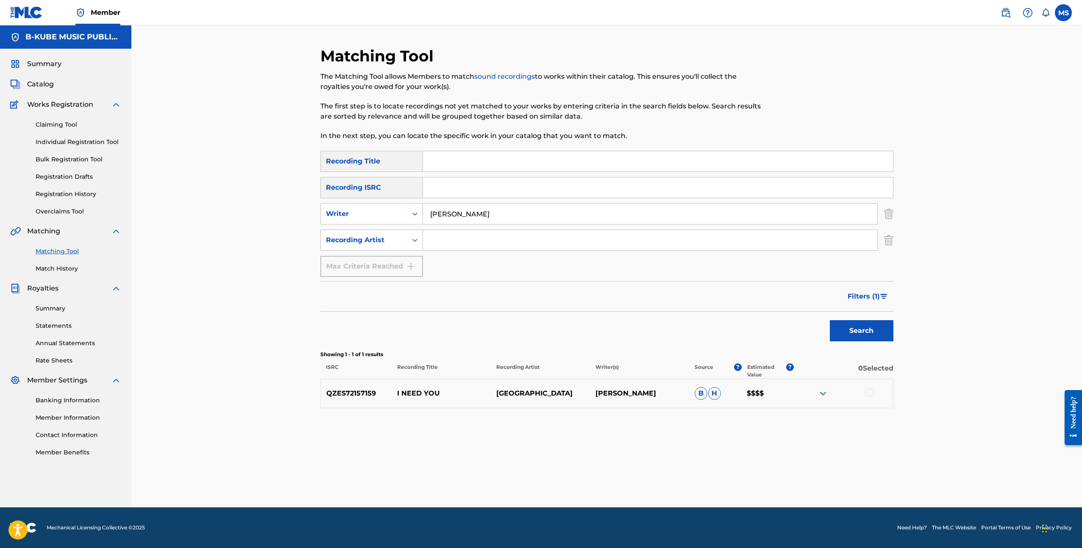
click at [862, 300] on span "Filters ( 1 )" at bounding box center [863, 296] width 32 height 10
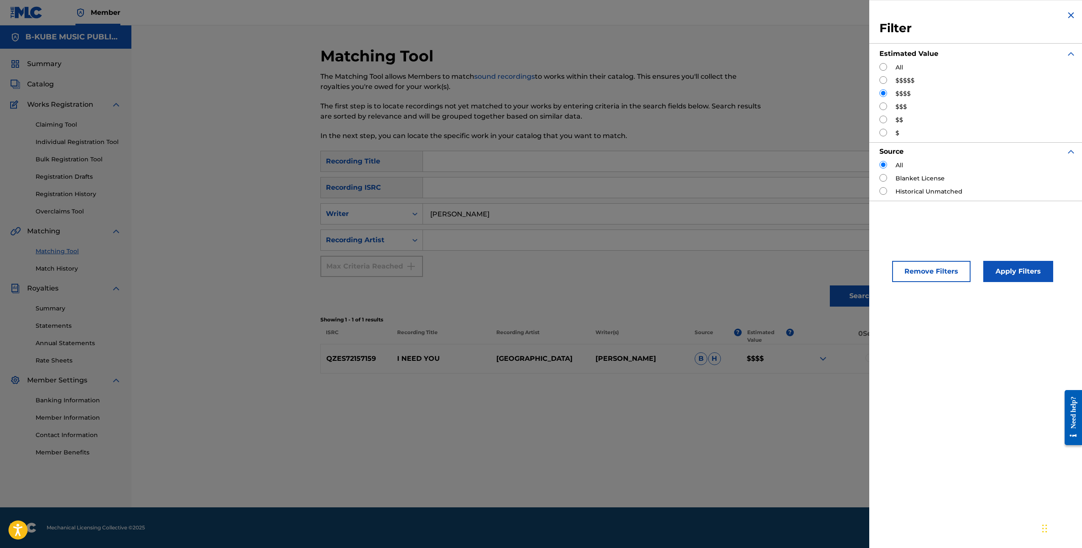
click at [882, 80] on input "Search Form" at bounding box center [883, 80] width 8 height 8
radio input "true"
click at [1018, 269] on button "Apply Filters" at bounding box center [1018, 271] width 70 height 21
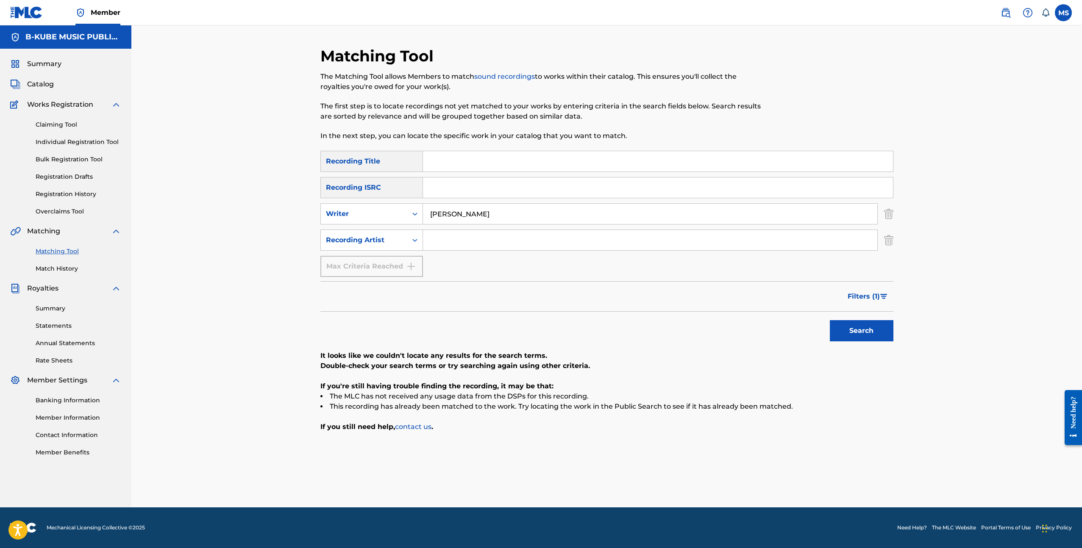
click at [868, 299] on span "Filters ( 1 )" at bounding box center [863, 296] width 32 height 10
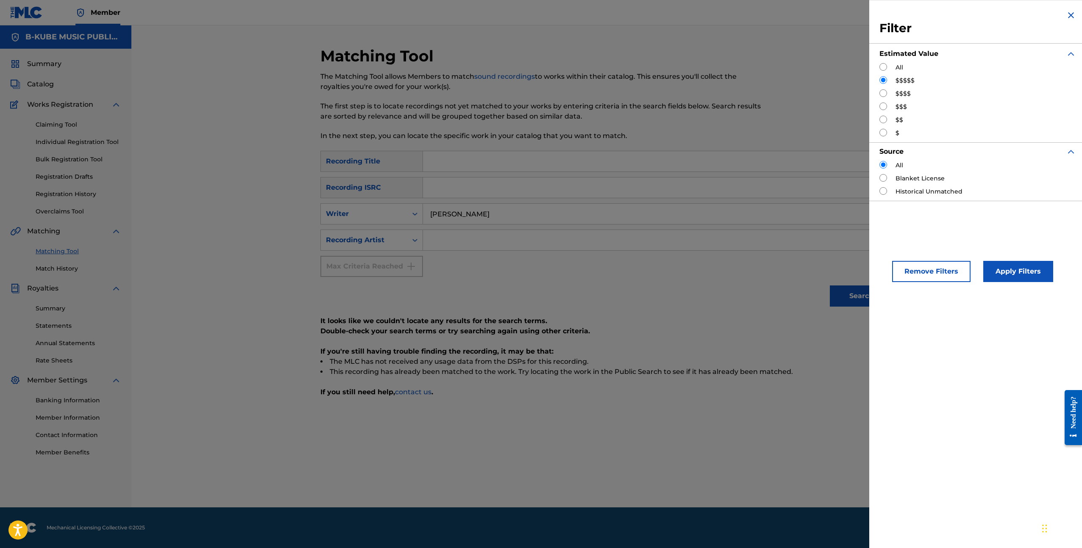
click at [882, 110] on input "Search Form" at bounding box center [883, 107] width 8 height 8
radio input "true"
click at [1010, 269] on button "Apply Filters" at bounding box center [1018, 271] width 70 height 21
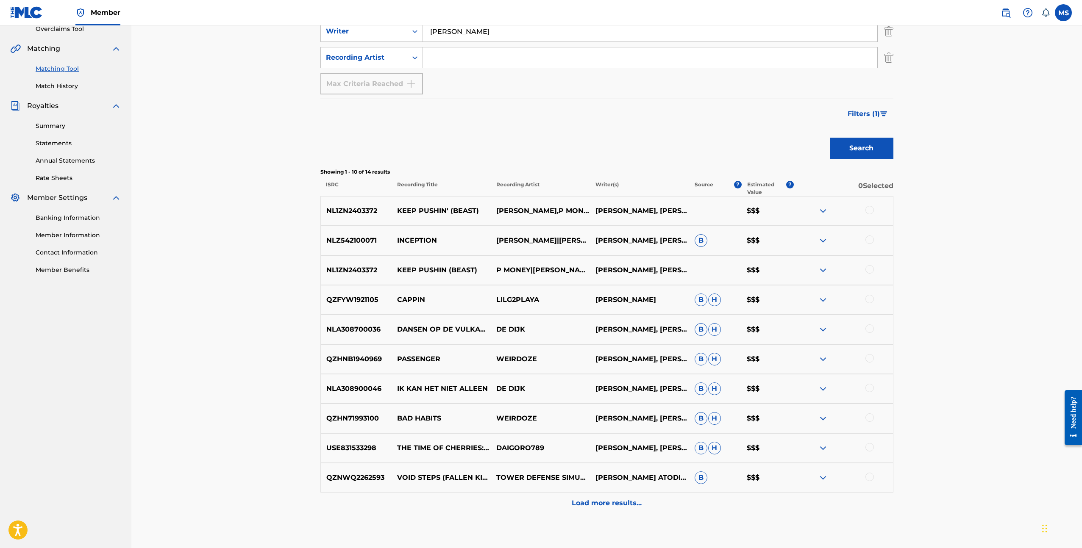
scroll to position [183, 0]
click at [706, 388] on span "B" at bounding box center [700, 388] width 13 height 13
click at [701, 389] on span "B" at bounding box center [700, 388] width 13 height 13
click at [715, 389] on span "H" at bounding box center [714, 388] width 13 height 13
click at [821, 387] on img at bounding box center [823, 388] width 10 height 10
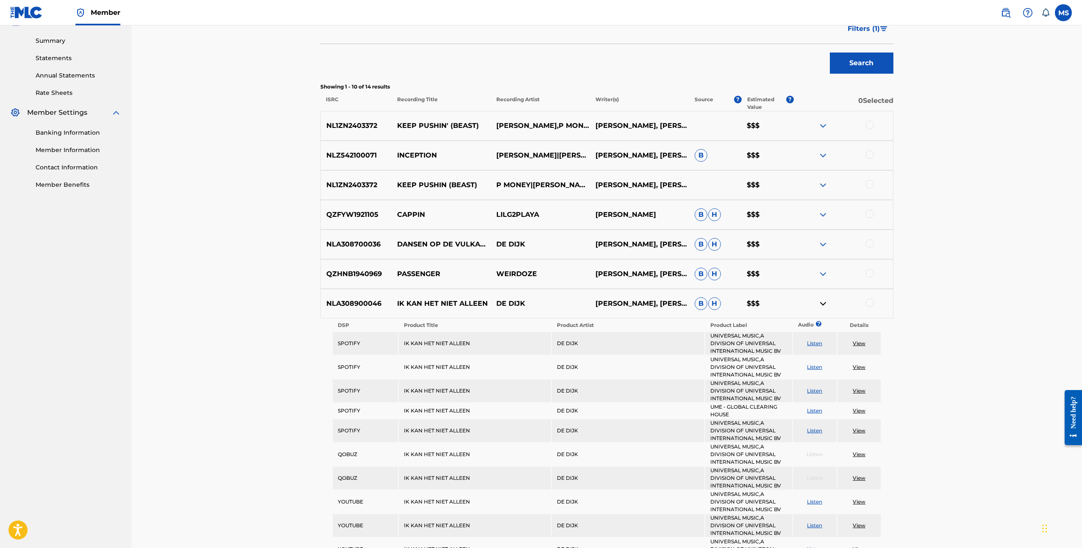
scroll to position [269, 0]
drag, startPoint x: 327, startPoint y: 122, endPoint x: 613, endPoint y: 183, distance: 292.3
click at [674, 190] on div "NL1ZN2403372 KEEP PUSHIN' (BEAST) [PERSON_NAME],P MONEY [PERSON_NAME], [PERSON_…" at bounding box center [606, 485] width 573 height 751
copy div "NL1ZN2403372 KEEP PUSHIN' (BEAST) [PERSON_NAME],P MONEY [PERSON_NAME], [PERSON_…"
